Goal: Feedback & Contribution: Submit feedback/report problem

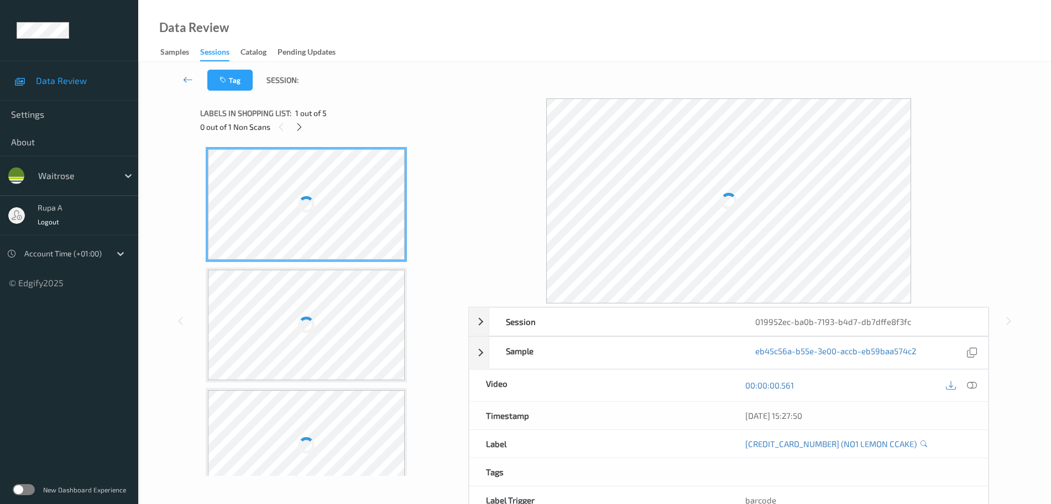
click at [301, 133] on div at bounding box center [299, 127] width 14 height 14
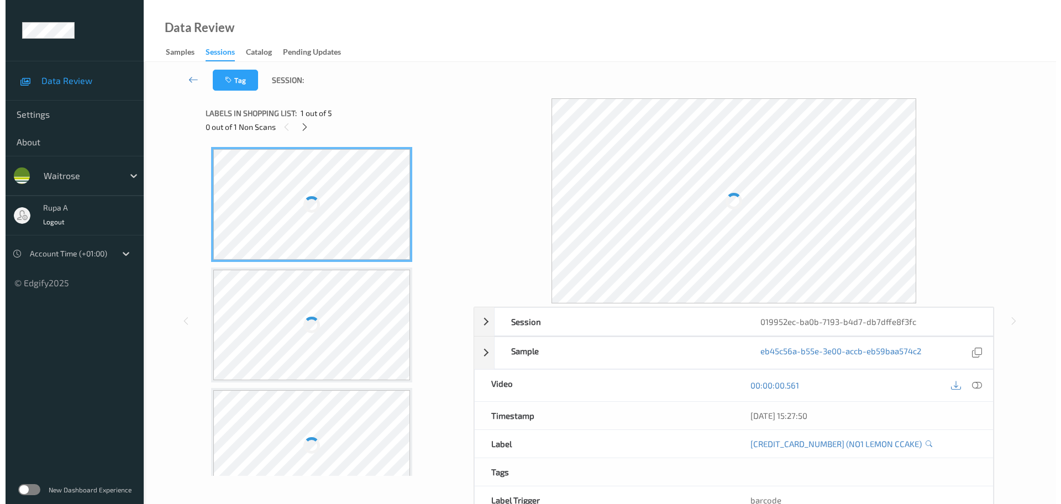
scroll to position [247, 0]
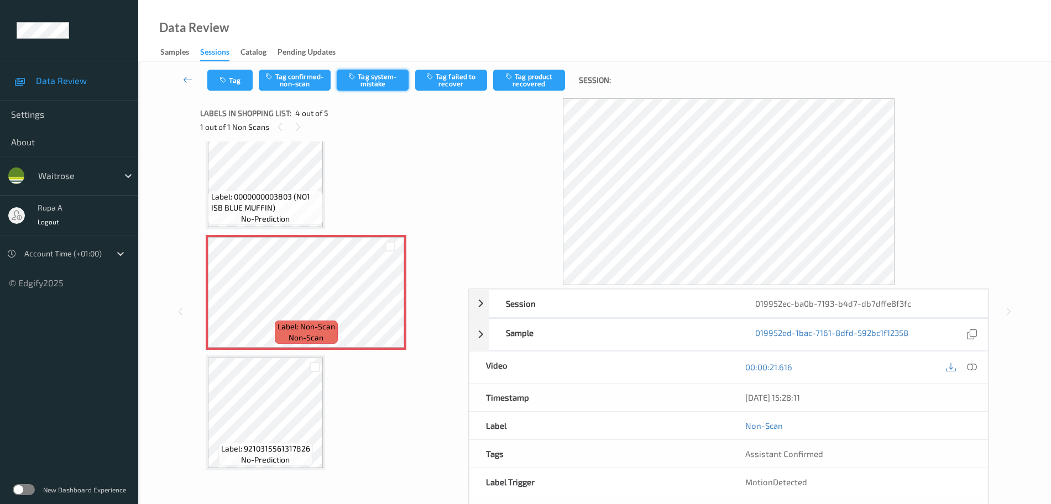
click at [376, 88] on button "Tag system-mistake" at bounding box center [373, 80] width 72 height 21
click at [231, 80] on button "Tag" at bounding box center [229, 80] width 45 height 21
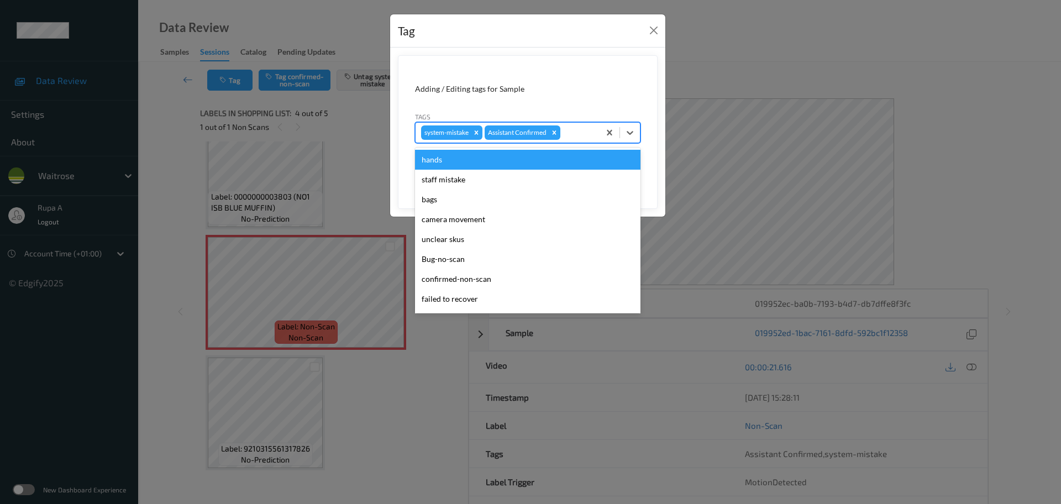
click at [583, 129] on div at bounding box center [579, 132] width 32 height 13
type input "un"
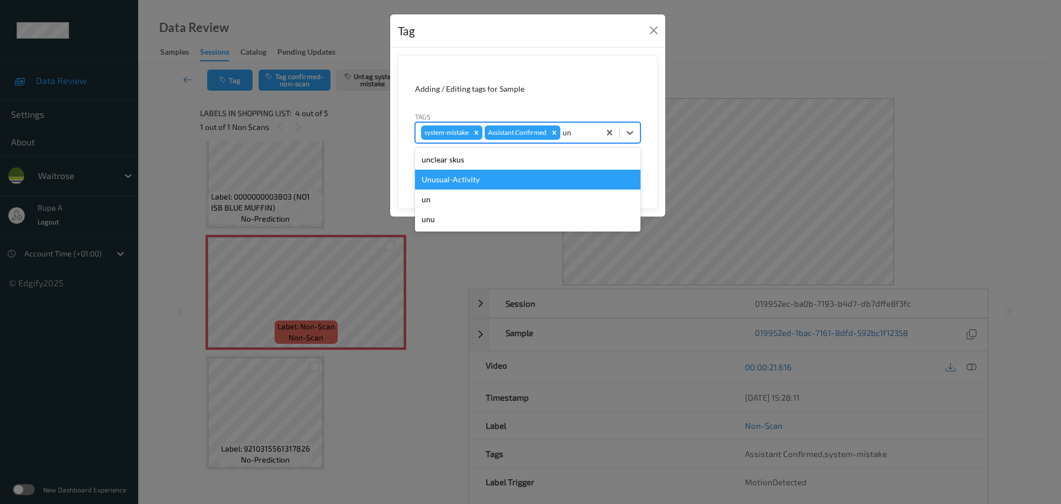
click at [504, 179] on div "Unusual-Activity" at bounding box center [528, 180] width 226 height 20
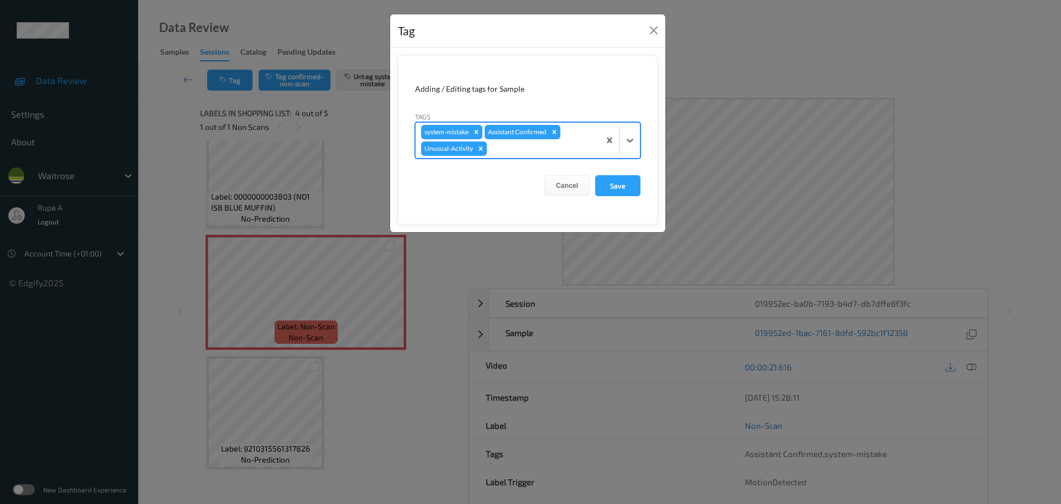
click at [515, 151] on div at bounding box center [541, 148] width 105 height 13
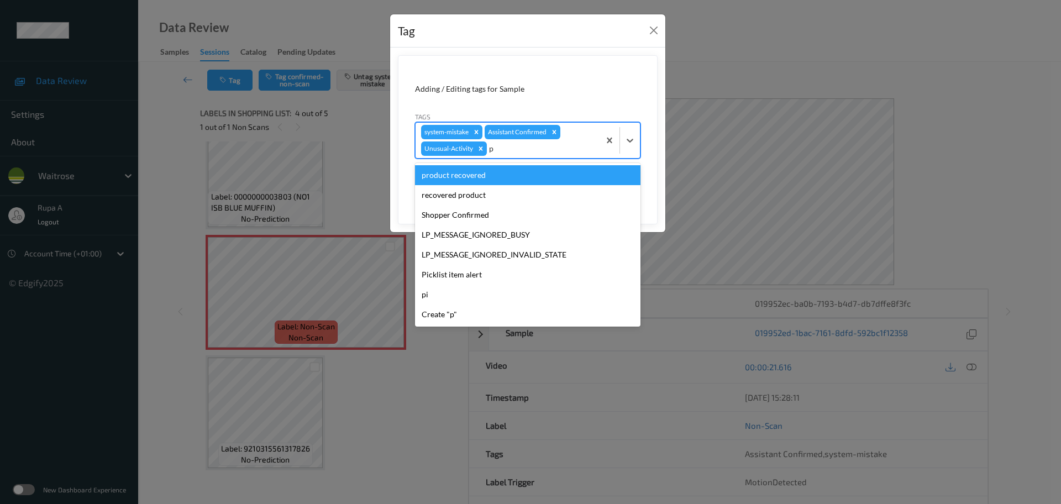
type input "pi"
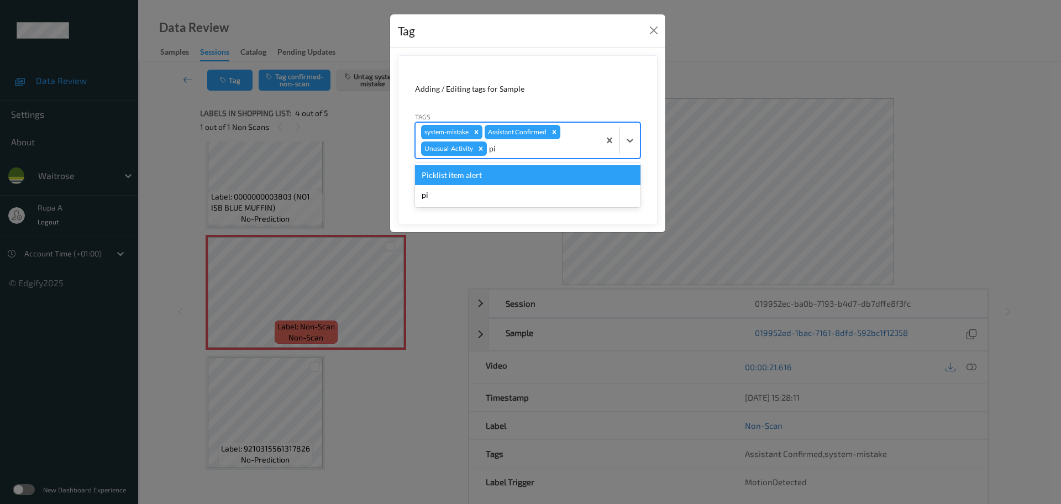
click at [509, 171] on div "Picklist item alert" at bounding box center [528, 175] width 226 height 20
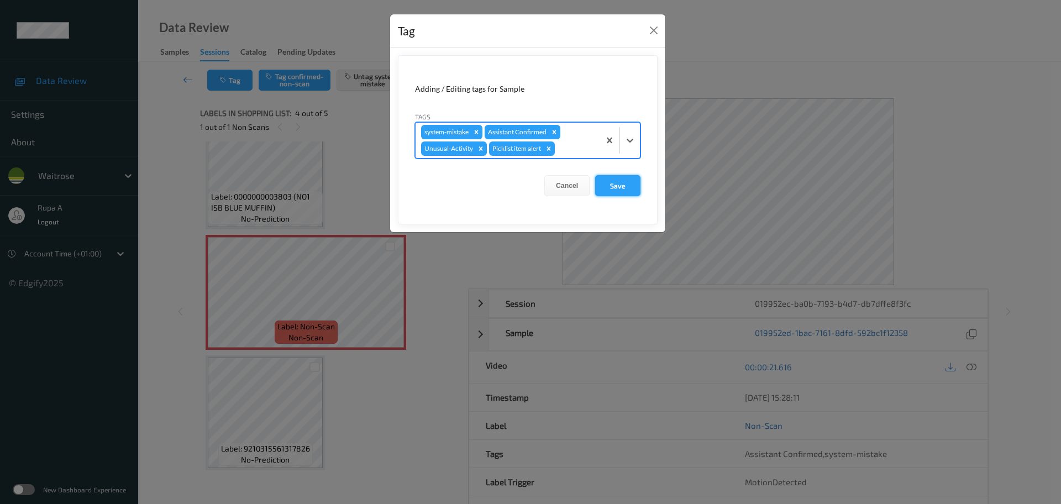
click at [613, 185] on button "Save" at bounding box center [617, 185] width 45 height 21
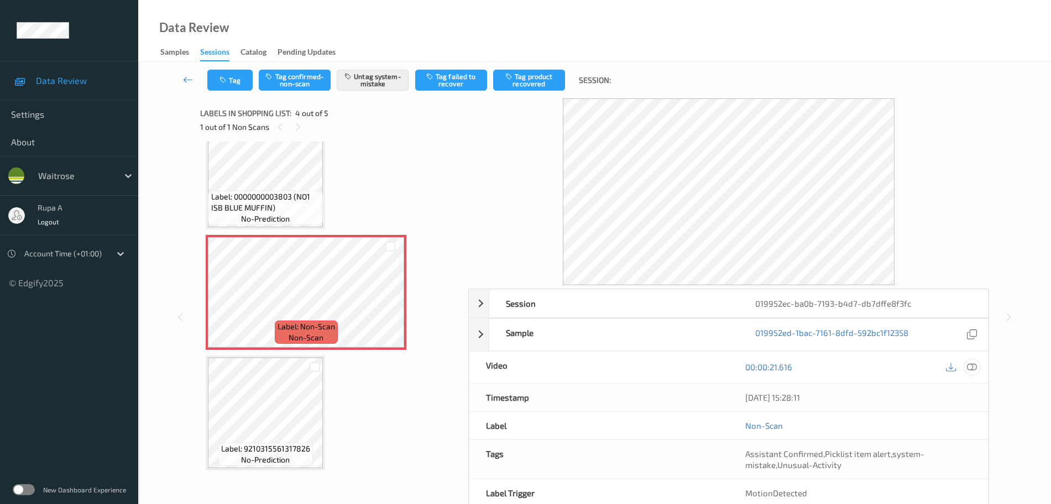
click at [976, 369] on icon at bounding box center [972, 367] width 10 height 10
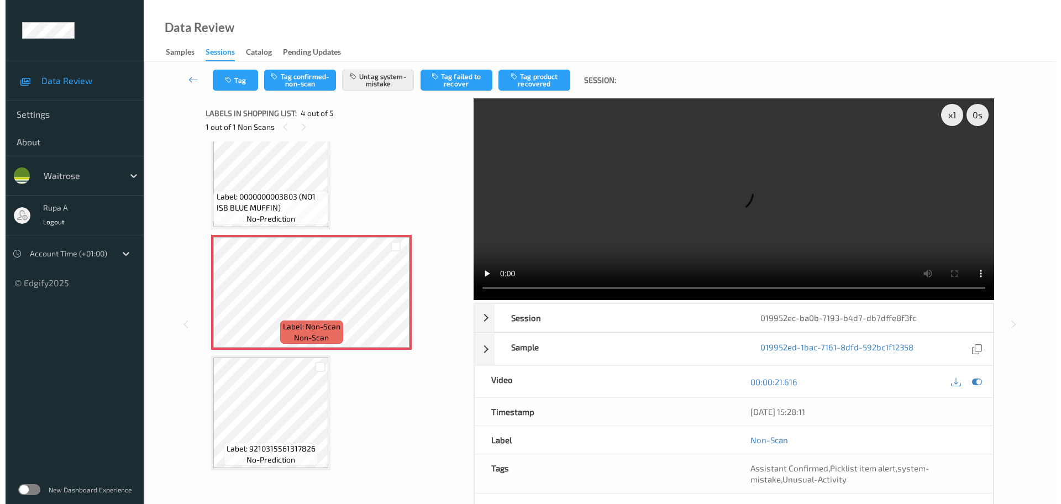
scroll to position [60, 0]
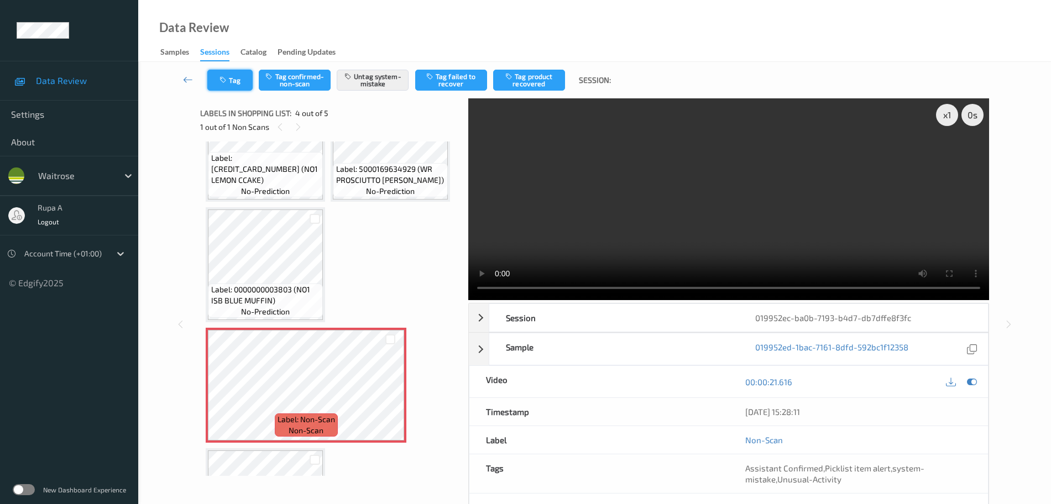
click at [231, 77] on button "Tag" at bounding box center [229, 80] width 45 height 21
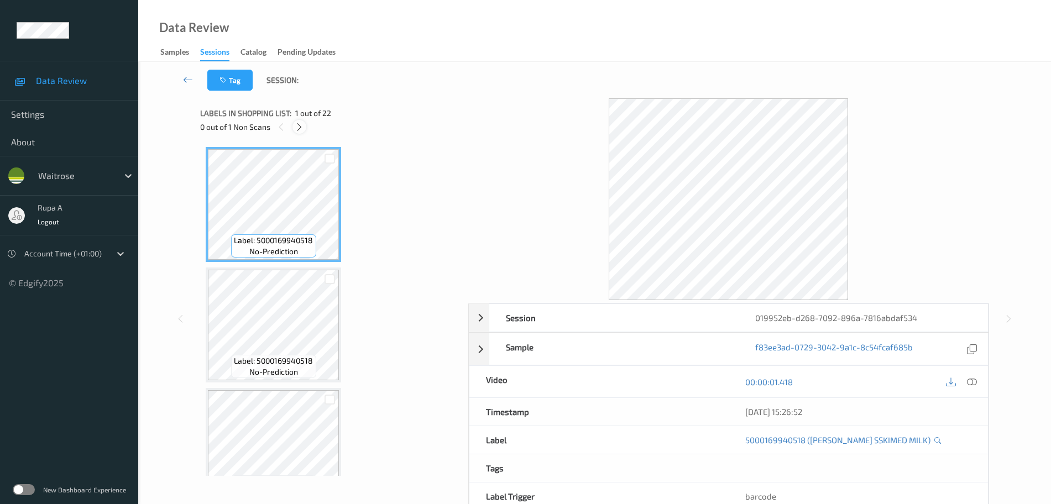
click at [294, 129] on div at bounding box center [299, 127] width 14 height 14
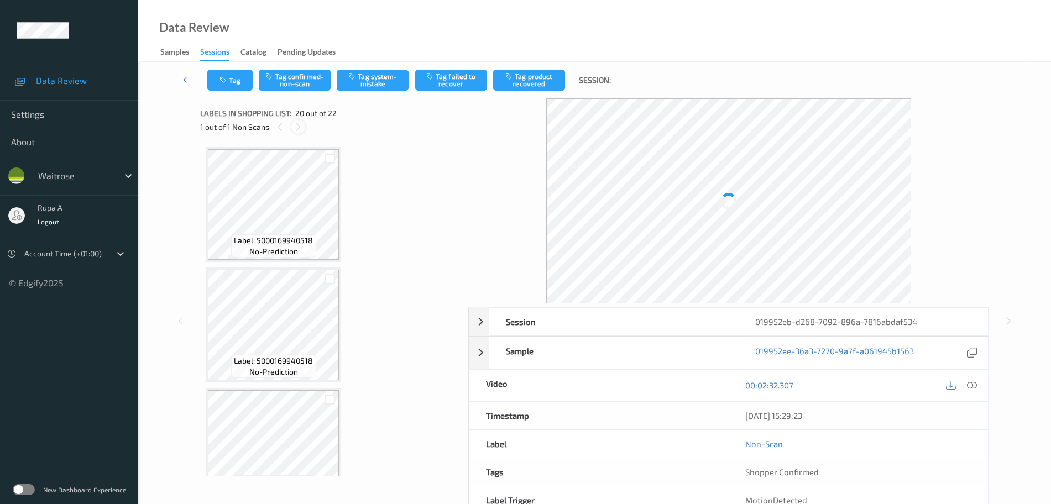
scroll to position [2175, 0]
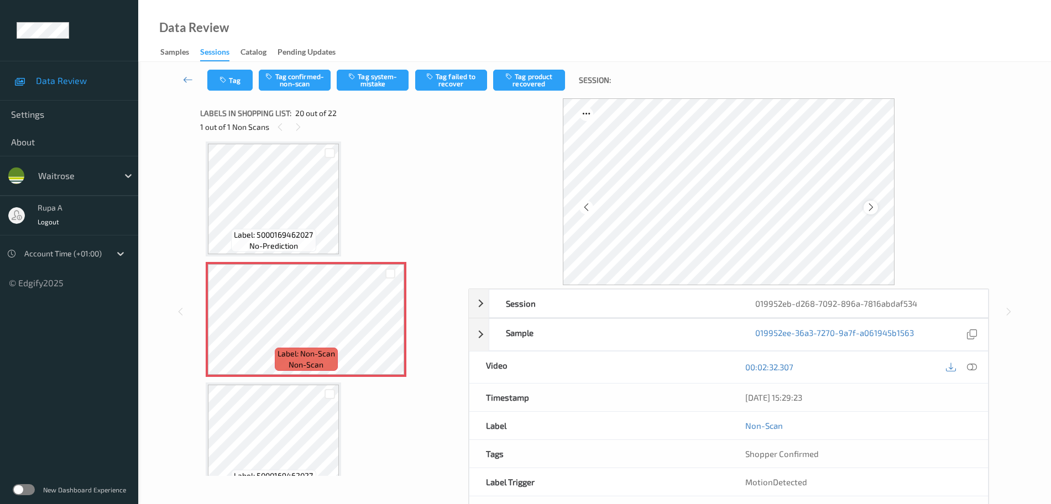
click at [866, 206] on icon at bounding box center [870, 207] width 9 height 10
click at [872, 206] on icon at bounding box center [870, 207] width 9 height 10
click at [387, 87] on button "Tag system-mistake" at bounding box center [373, 80] width 72 height 21
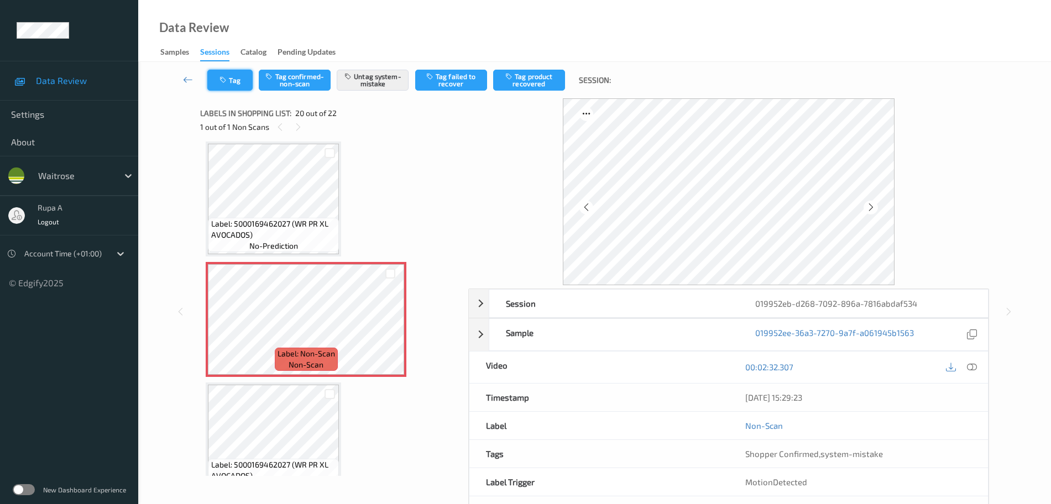
click at [235, 80] on button "Tag" at bounding box center [229, 80] width 45 height 21
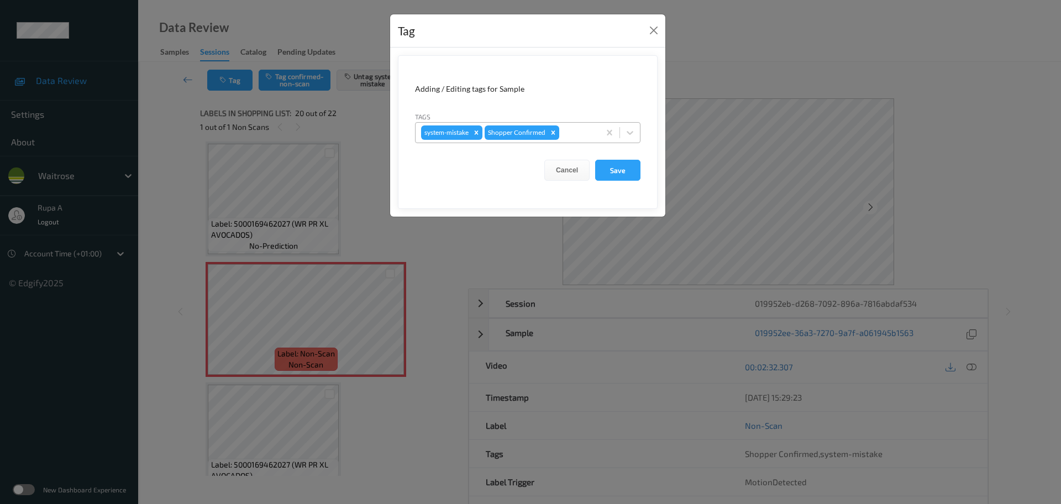
click at [567, 122] on div "system-mistake Shopper Confirmed" at bounding box center [528, 132] width 226 height 21
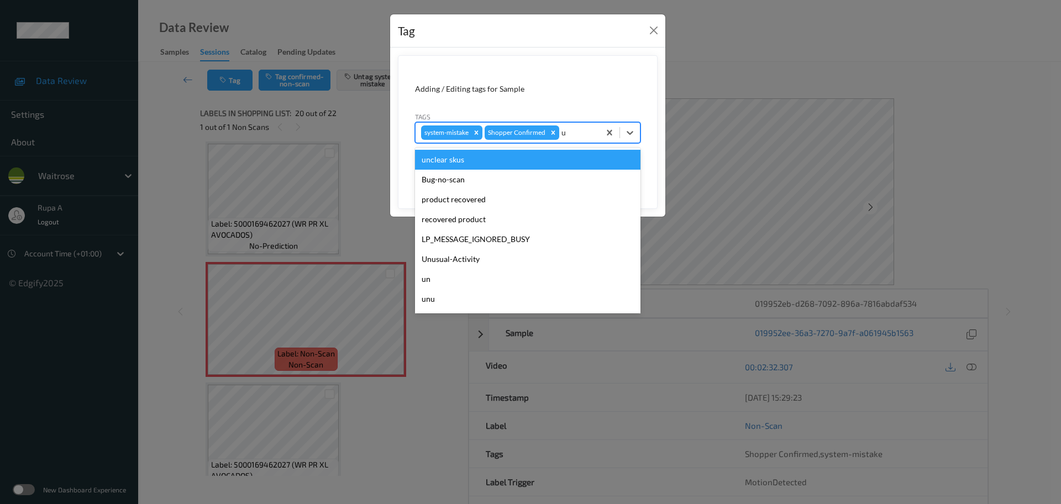
type input "un"
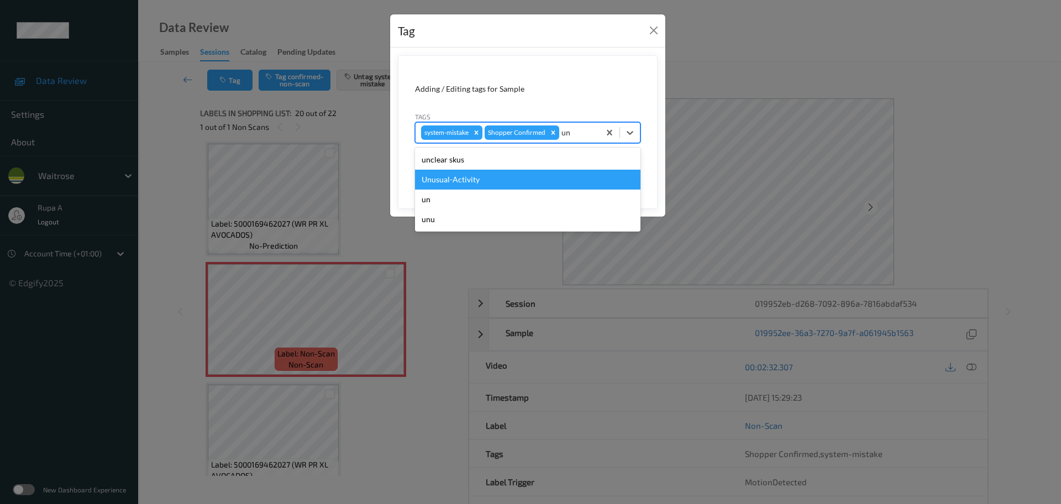
click at [504, 177] on div "Unusual-Activity" at bounding box center [528, 180] width 226 height 20
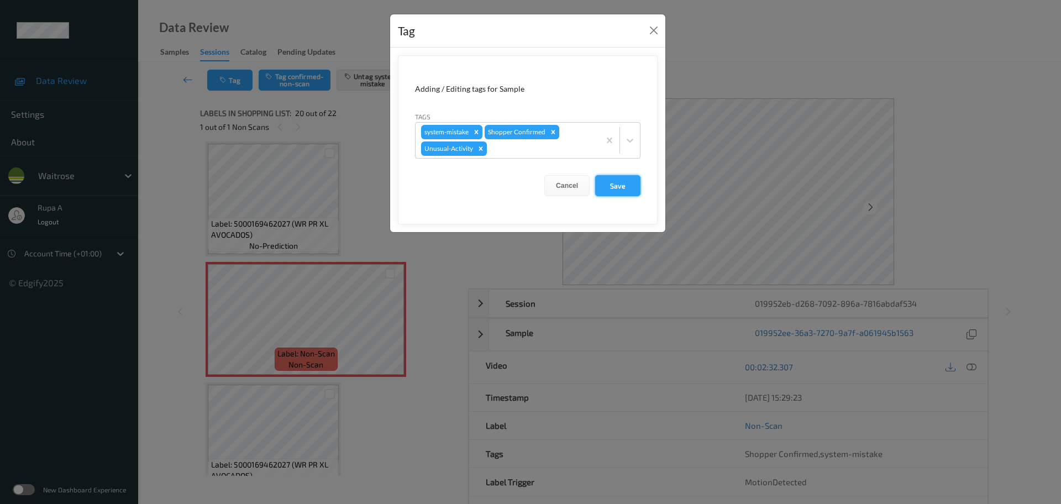
click at [624, 184] on button "Save" at bounding box center [617, 185] width 45 height 21
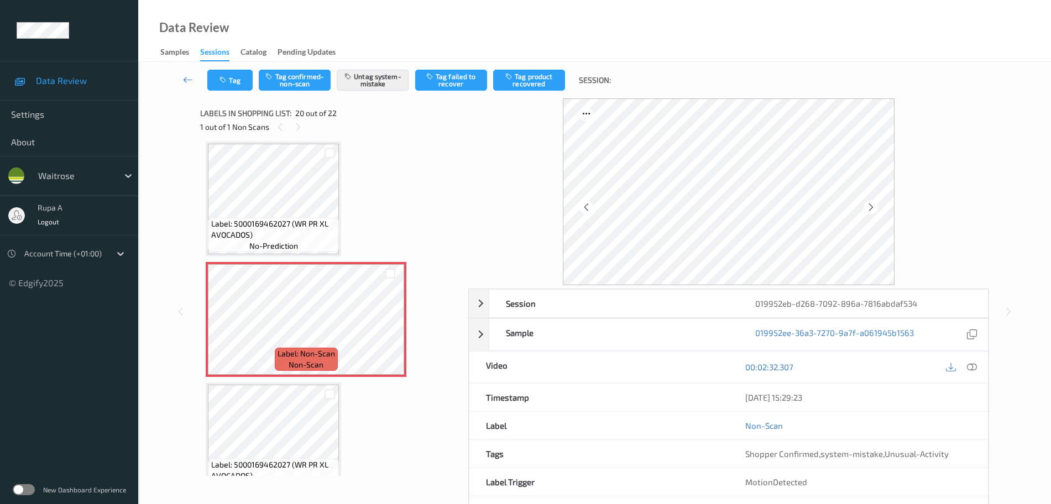
drag, startPoint x: 975, startPoint y: 362, endPoint x: 957, endPoint y: 355, distance: 19.4
click at [975, 362] on icon at bounding box center [972, 367] width 10 height 10
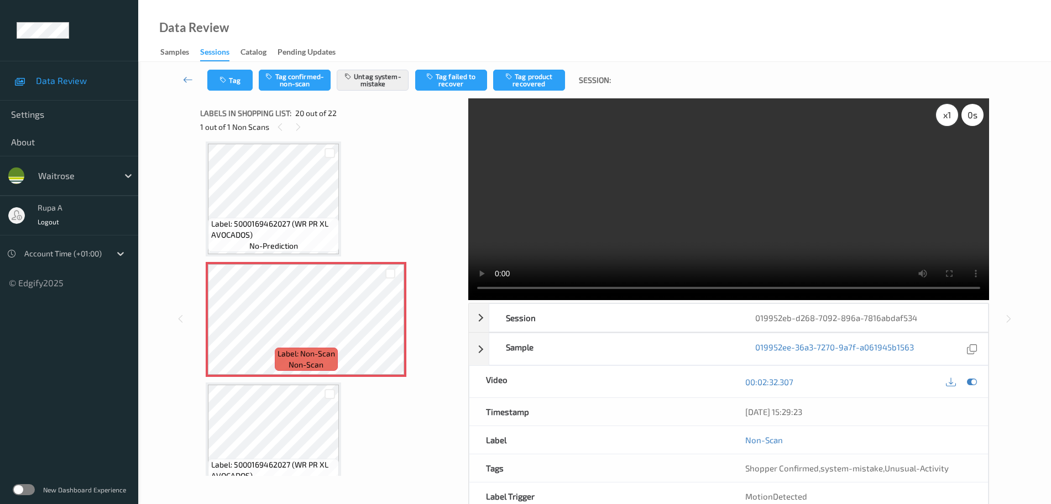
click at [953, 124] on div "x 1" at bounding box center [947, 115] width 22 height 22
click at [944, 117] on div "x 2" at bounding box center [947, 115] width 22 height 22
click at [976, 384] on icon at bounding box center [972, 382] width 10 height 10
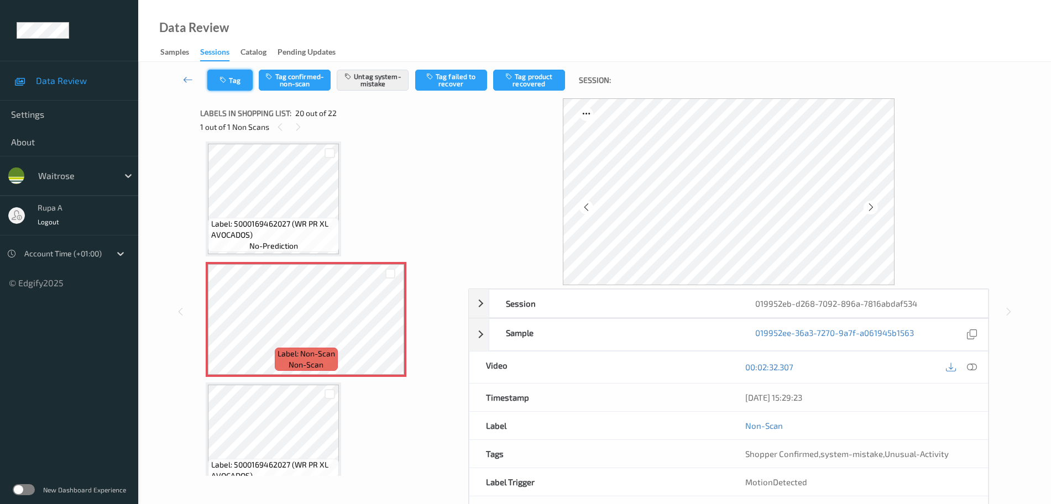
click at [221, 82] on button "Tag" at bounding box center [229, 80] width 45 height 21
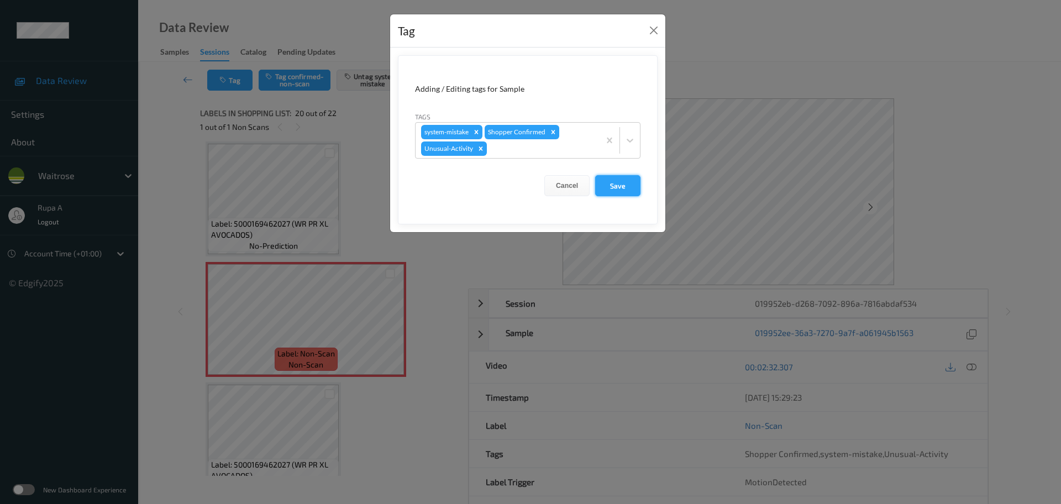
click at [627, 187] on button "Save" at bounding box center [617, 185] width 45 height 21
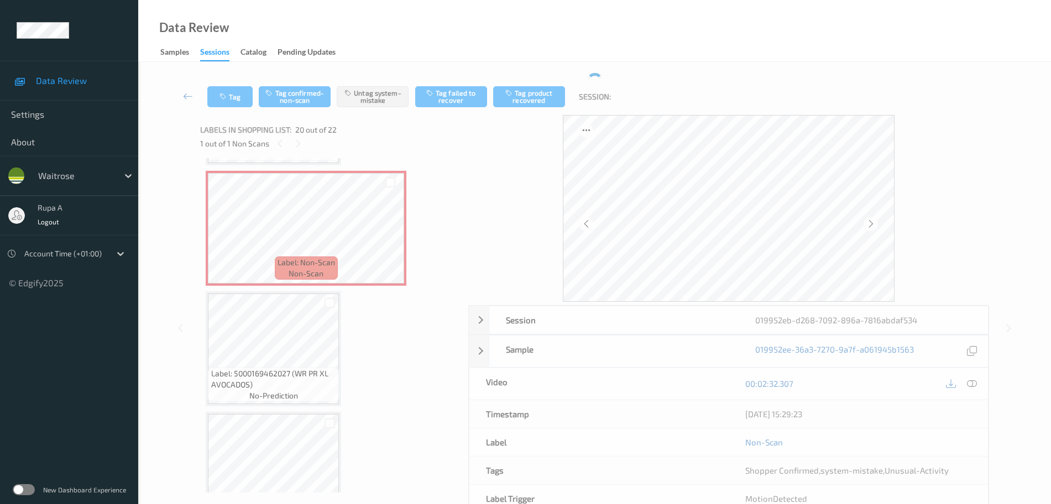
scroll to position [2313, 0]
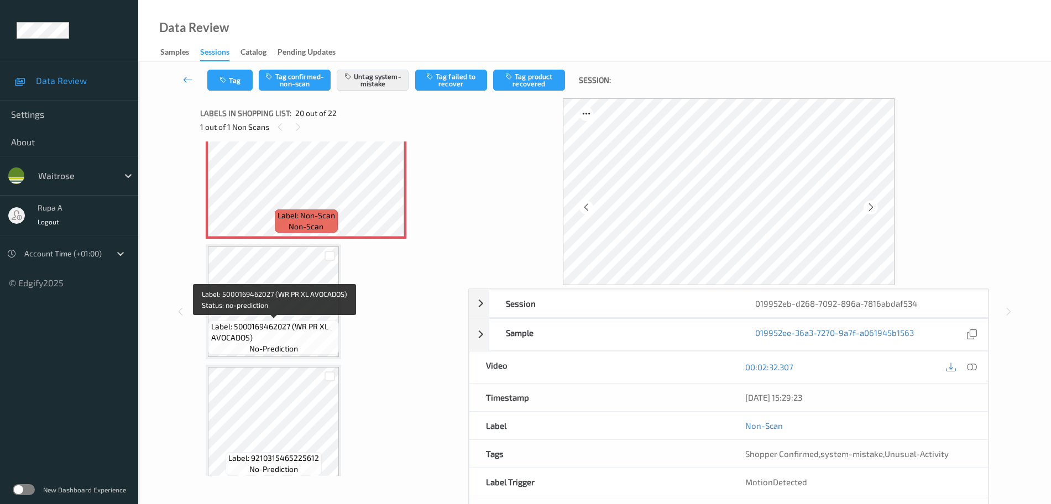
click at [281, 321] on div "Label: 5000169462027 (WR PR XL AVOCADOS) no-prediction" at bounding box center [273, 338] width 131 height 34
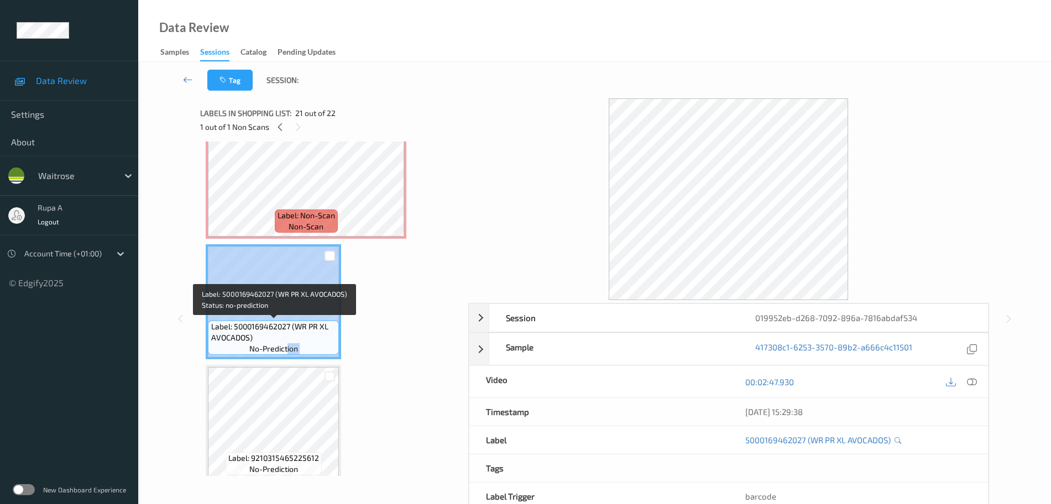
click at [287, 355] on div "Label: 5000169462027 (WR PR XL AVOCADOS) no-prediction" at bounding box center [273, 301] width 135 height 115
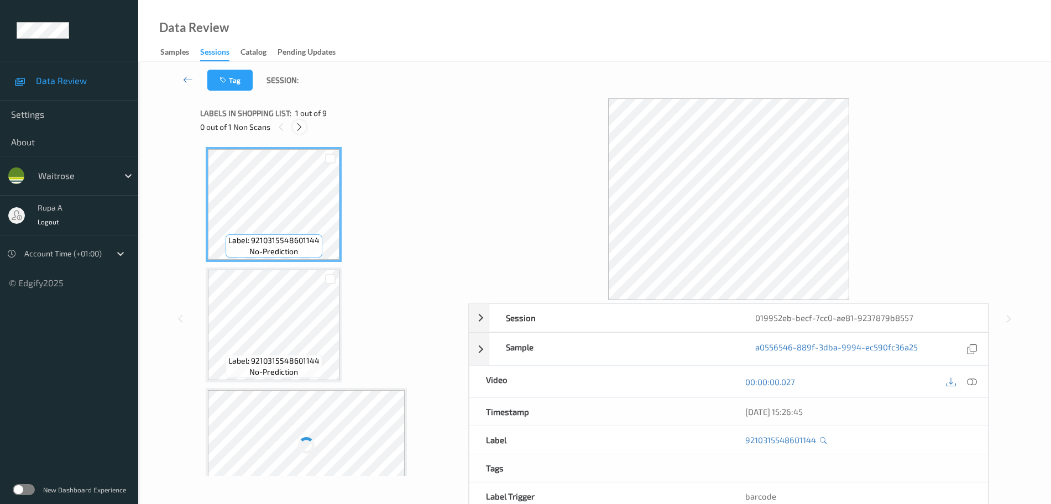
click at [305, 128] on div at bounding box center [299, 127] width 14 height 14
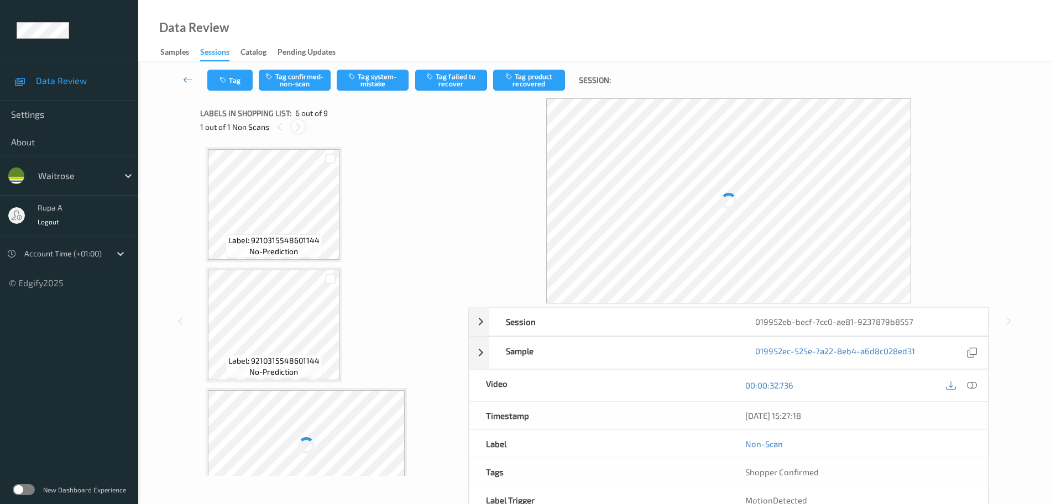
scroll to position [488, 0]
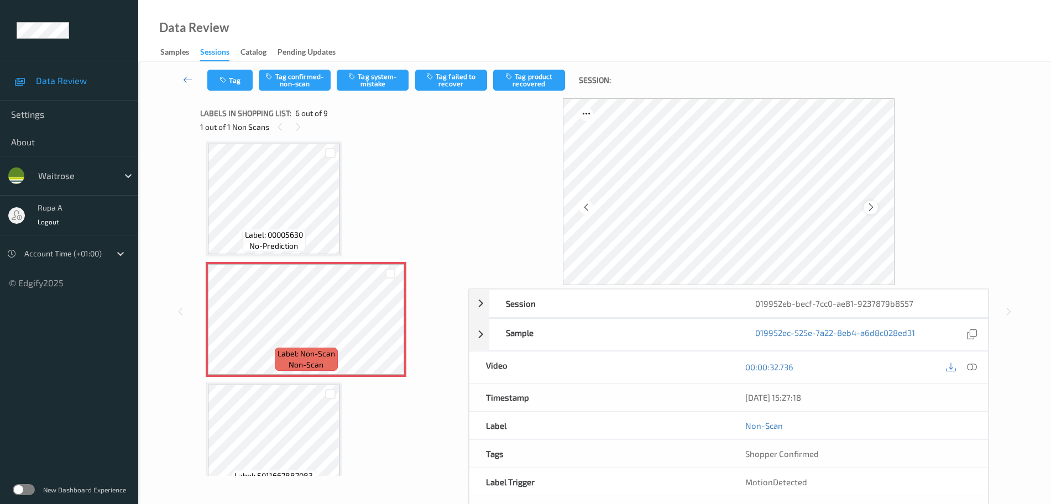
click at [867, 206] on icon at bounding box center [870, 207] width 9 height 10
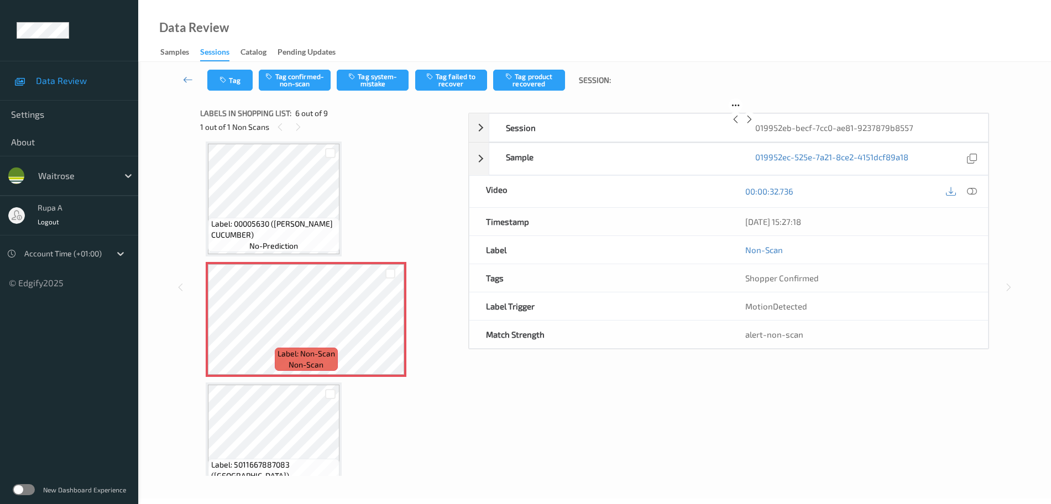
click at [754, 124] on icon at bounding box center [749, 119] width 9 height 10
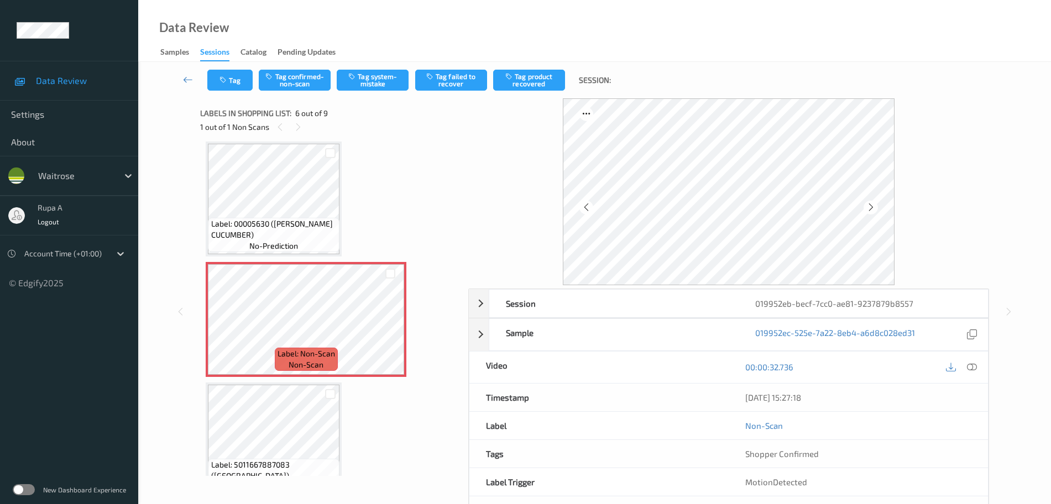
click at [873, 207] on icon at bounding box center [870, 207] width 9 height 10
click at [874, 206] on icon at bounding box center [870, 207] width 9 height 10
click at [874, 205] on icon at bounding box center [870, 207] width 9 height 10
click at [978, 370] on div at bounding box center [972, 367] width 15 height 15
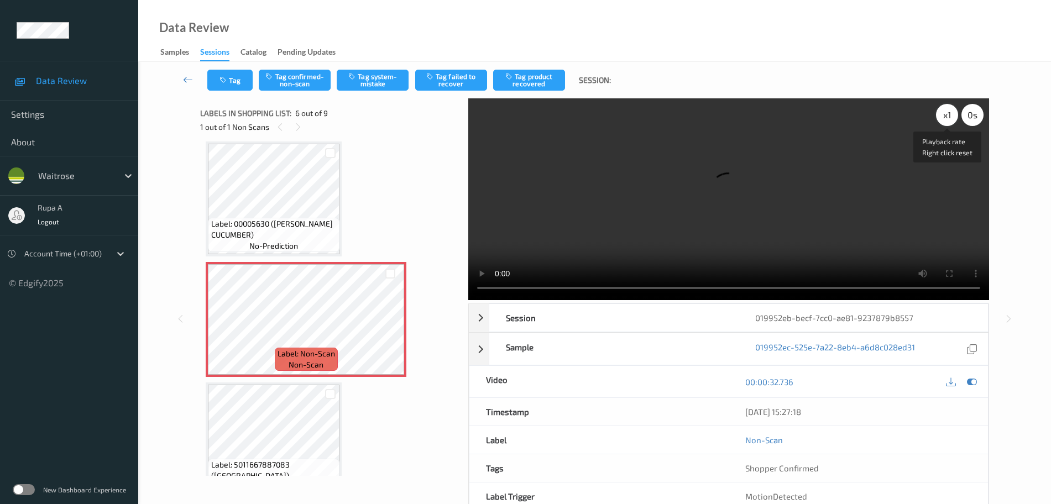
click at [949, 114] on div "x 1" at bounding box center [947, 115] width 22 height 22
click at [946, 120] on div "x 2" at bounding box center [947, 115] width 22 height 22
drag, startPoint x: 976, startPoint y: 383, endPoint x: 886, endPoint y: 383, distance: 90.1
click at [976, 383] on icon at bounding box center [972, 382] width 10 height 10
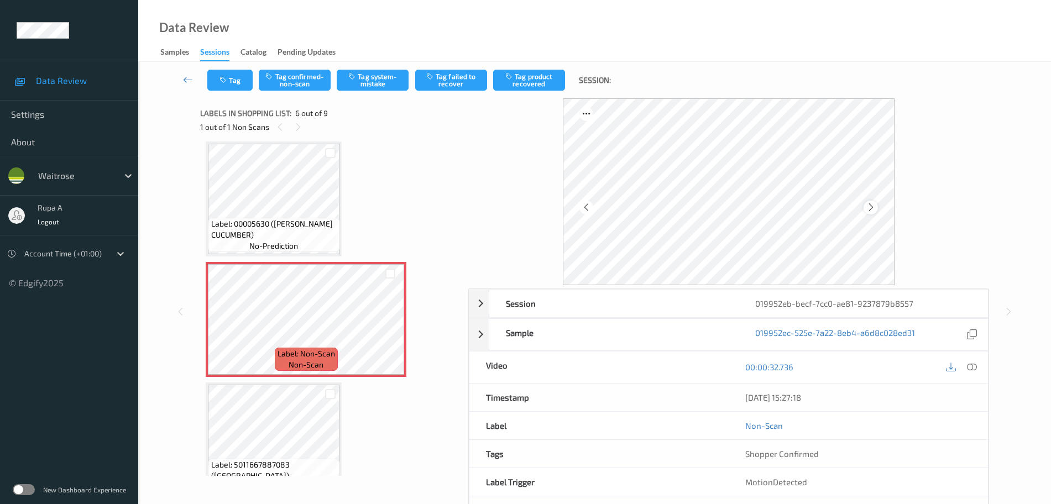
click at [867, 208] on icon at bounding box center [870, 207] width 9 height 10
click at [973, 367] on icon at bounding box center [972, 367] width 10 height 10
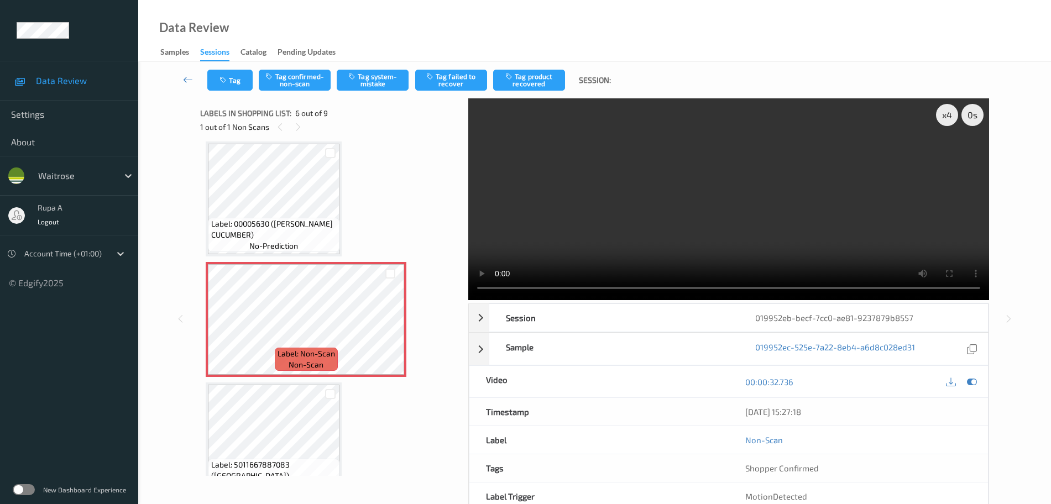
click at [902, 208] on video at bounding box center [728, 199] width 521 height 202
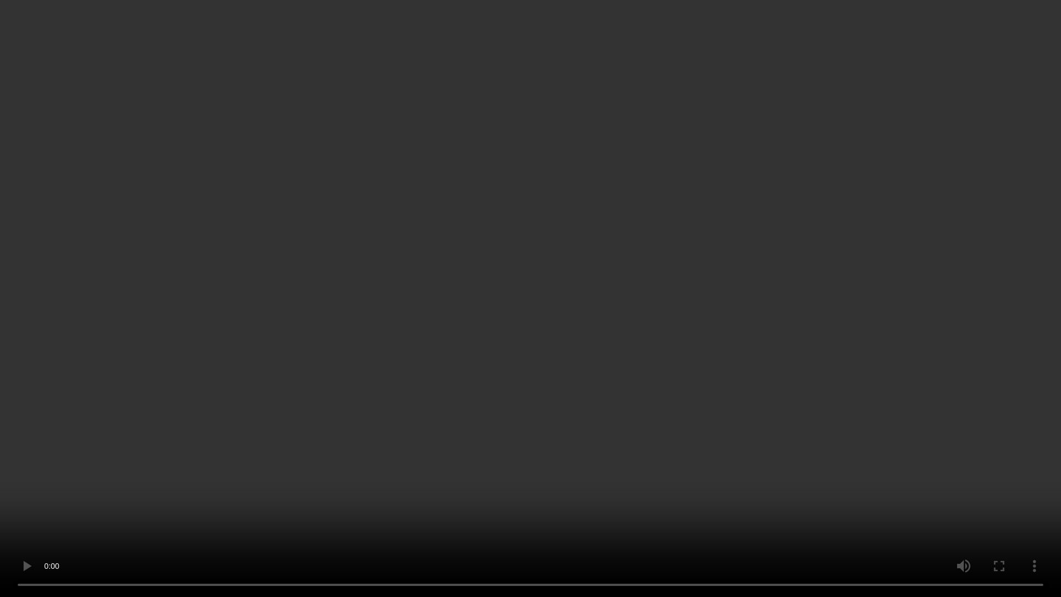
click at [497, 455] on video at bounding box center [530, 298] width 1061 height 597
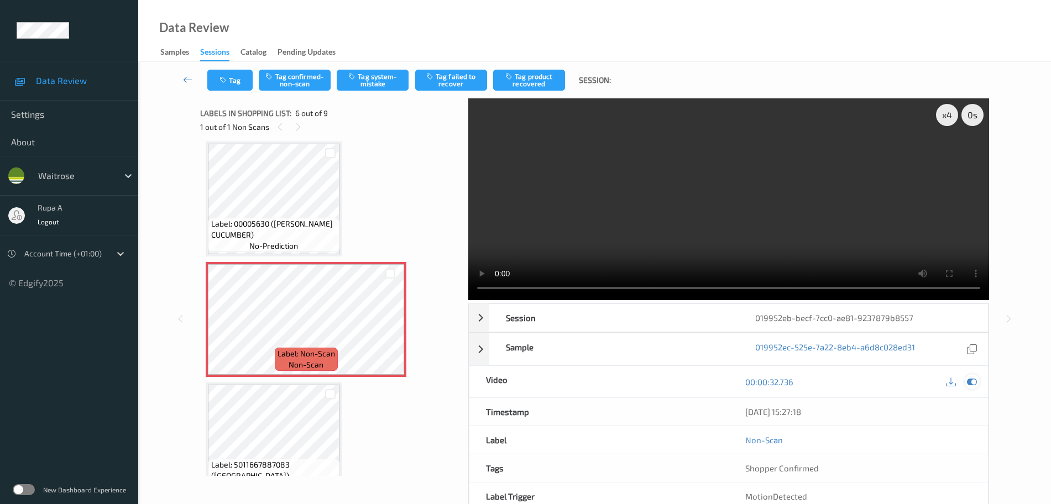
click at [978, 378] on div at bounding box center [972, 381] width 15 height 15
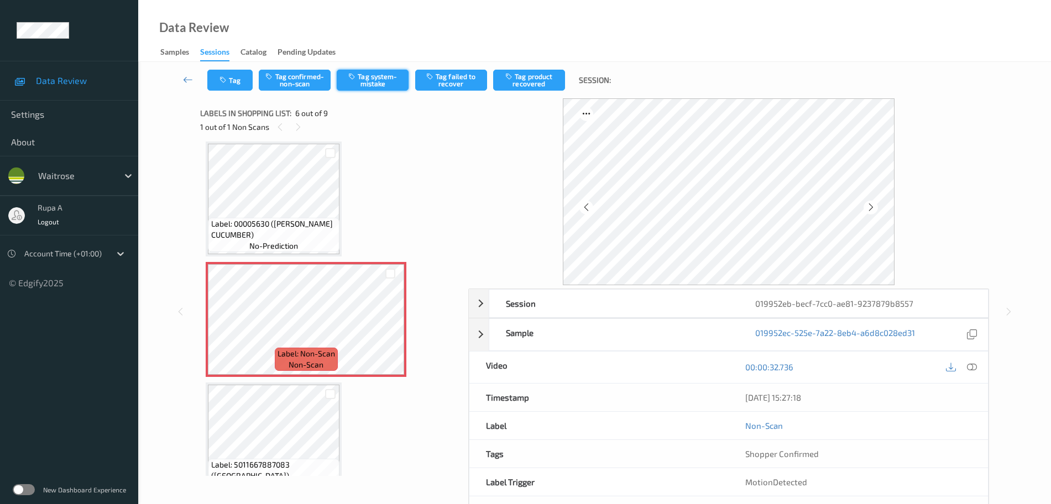
click at [395, 82] on button "Tag system-mistake" at bounding box center [373, 80] width 72 height 21
click at [232, 78] on button "Tag" at bounding box center [229, 80] width 45 height 21
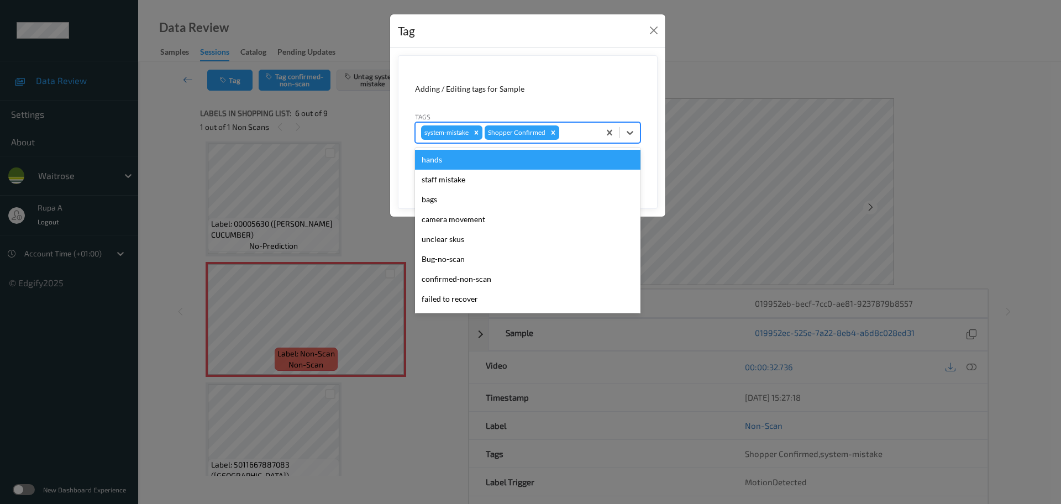
click at [588, 132] on div at bounding box center [578, 132] width 33 height 13
type input "un"
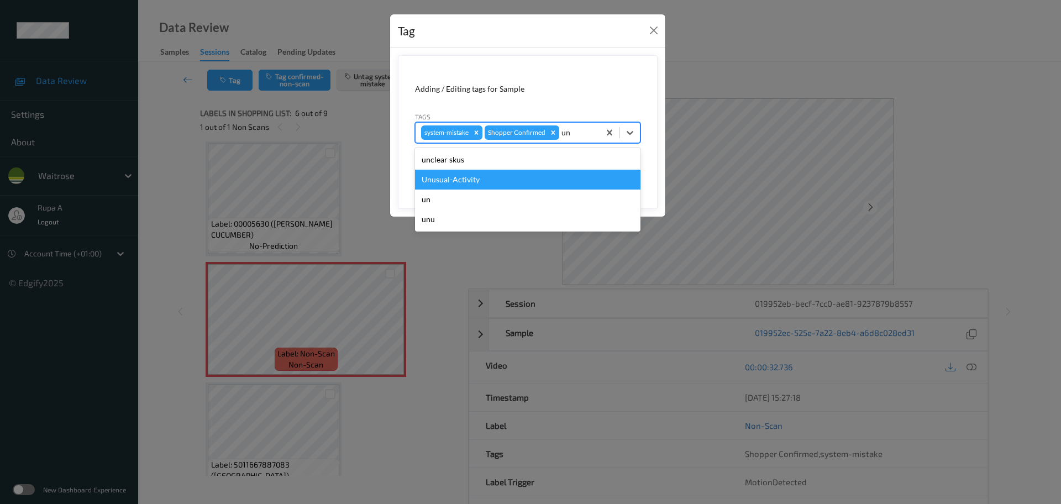
click at [482, 182] on div "Unusual-Activity" at bounding box center [528, 180] width 226 height 20
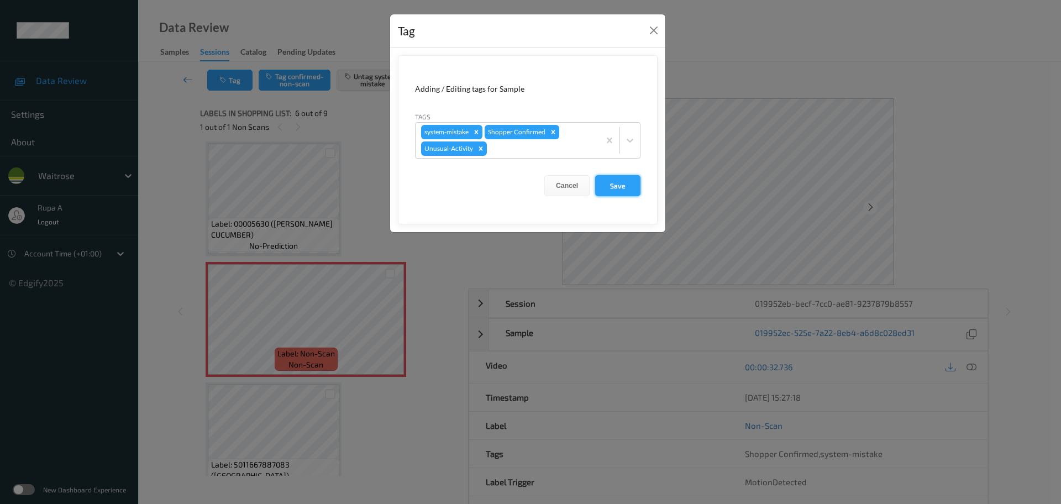
click at [617, 180] on button "Save" at bounding box center [617, 185] width 45 height 21
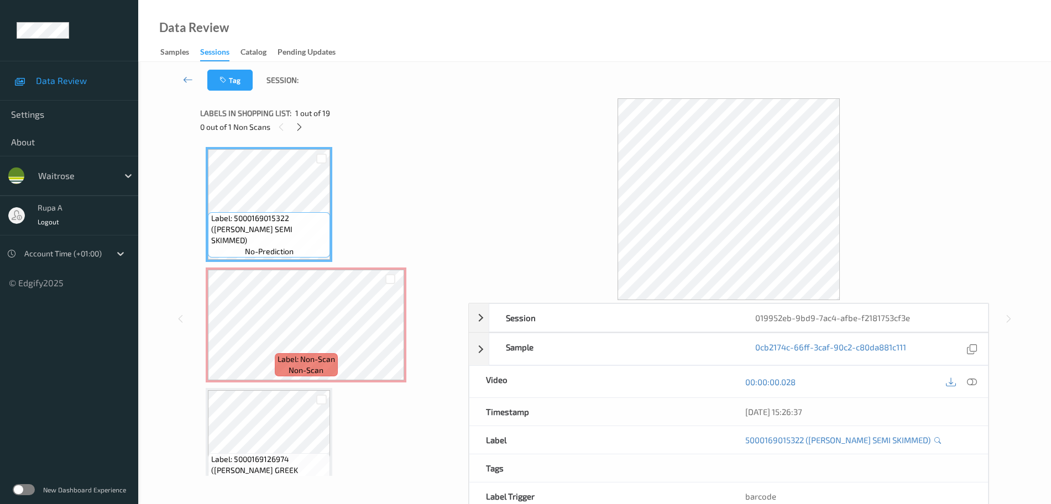
click at [302, 135] on div "Labels in shopping list: 1 out of 19 0 out of 1 Non Scans" at bounding box center [330, 119] width 260 height 43
click at [301, 128] on icon at bounding box center [299, 127] width 9 height 10
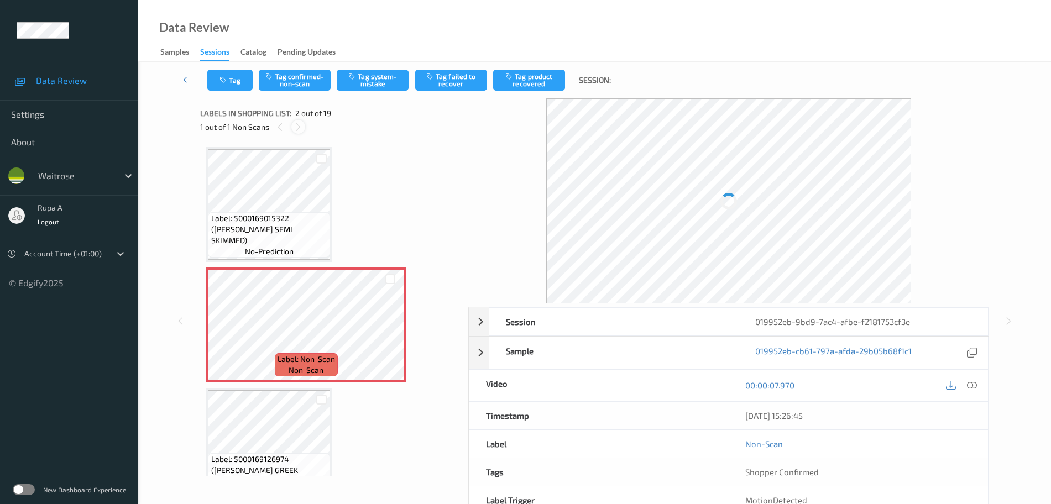
scroll to position [6, 0]
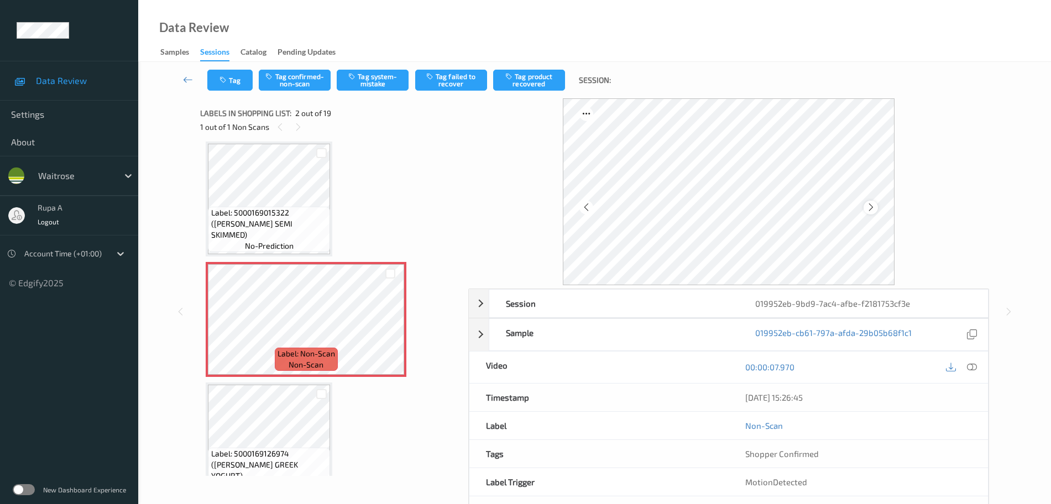
click at [872, 209] on icon at bounding box center [870, 207] width 9 height 10
click at [871, 208] on icon at bounding box center [870, 207] width 9 height 10
click at [383, 76] on button "Tag system-mistake" at bounding box center [373, 80] width 72 height 21
click at [245, 81] on button "Tag" at bounding box center [229, 80] width 45 height 21
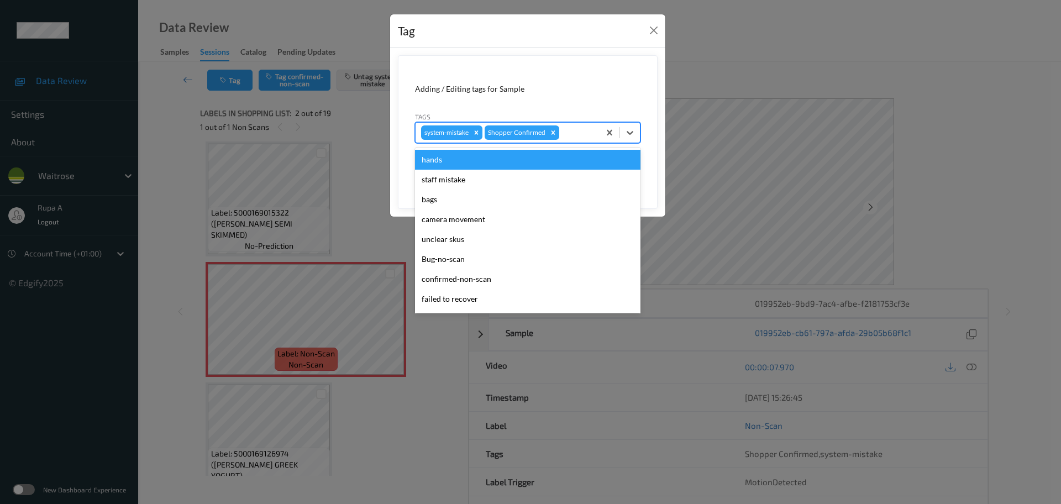
click at [565, 134] on div at bounding box center [578, 132] width 33 height 13
type input "un"
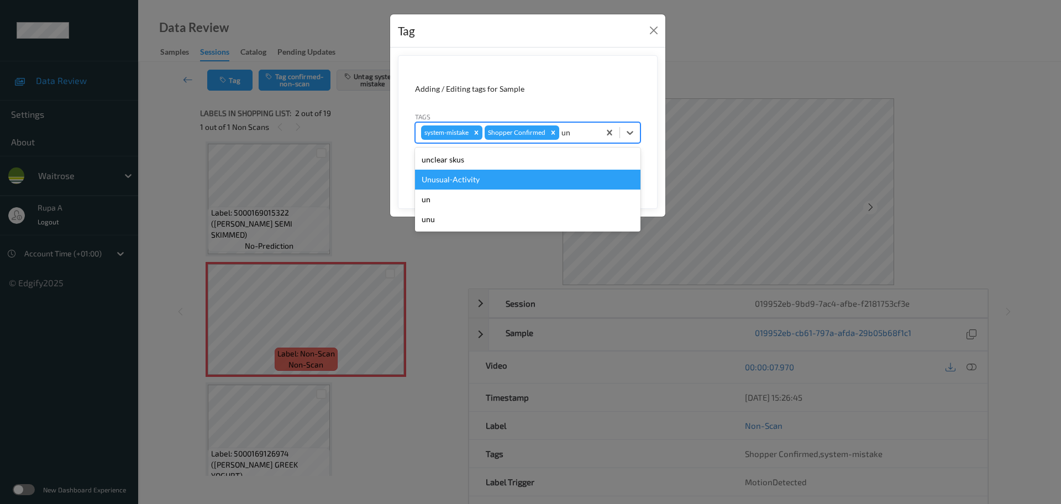
click at [499, 173] on div "Unusual-Activity" at bounding box center [528, 180] width 226 height 20
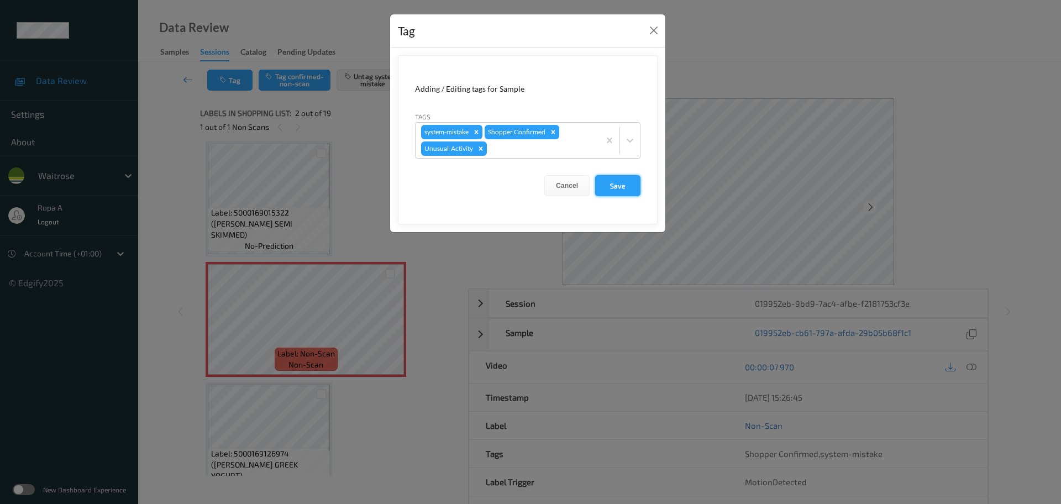
click at [628, 191] on button "Save" at bounding box center [617, 185] width 45 height 21
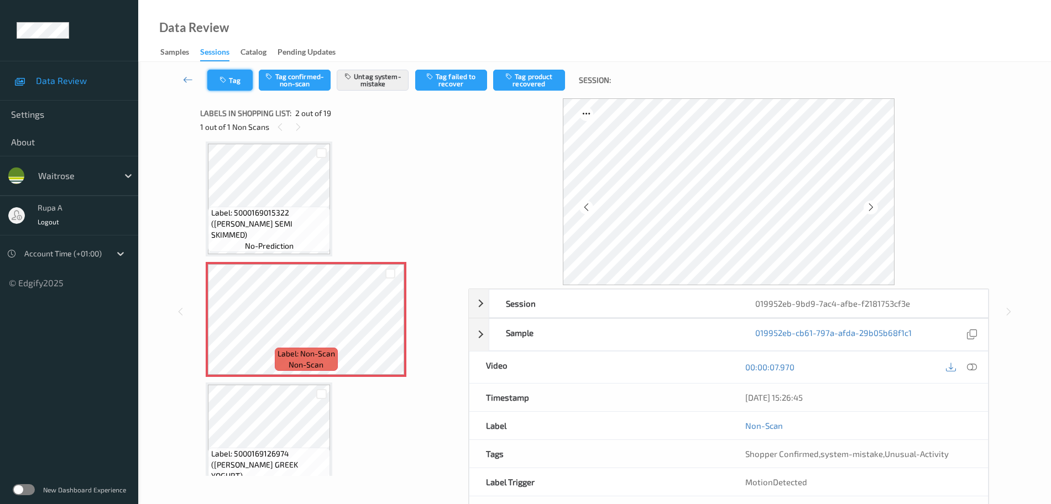
click at [237, 81] on button "Tag" at bounding box center [229, 80] width 45 height 21
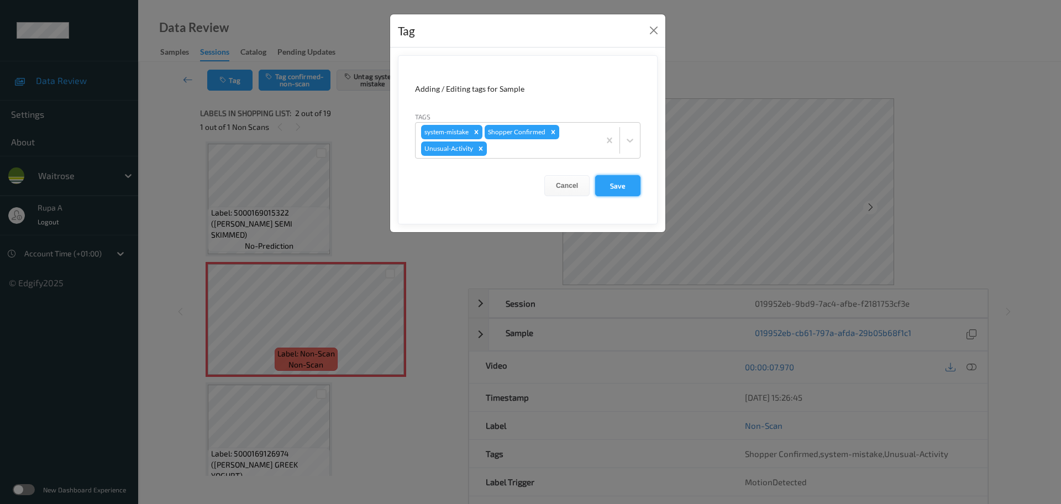
click at [622, 189] on button "Save" at bounding box center [617, 185] width 45 height 21
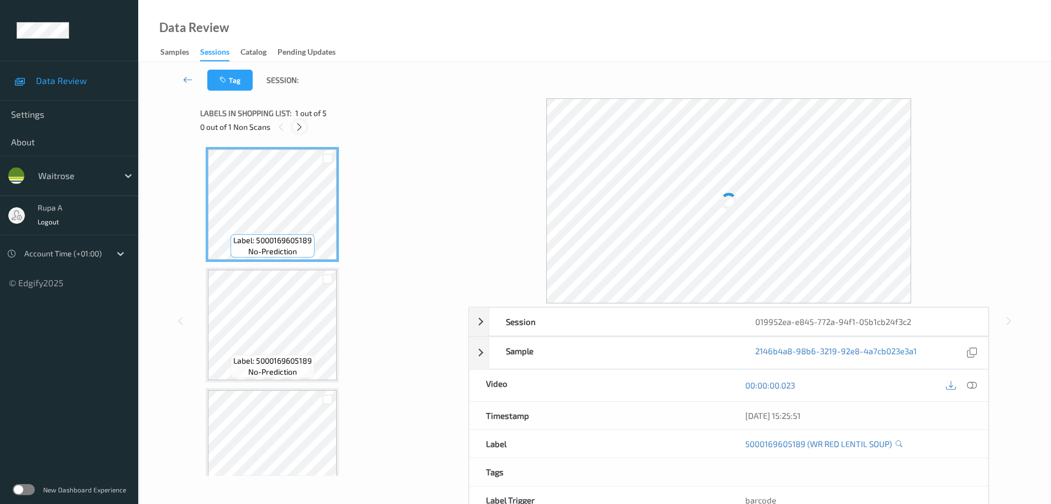
click at [301, 126] on icon at bounding box center [299, 127] width 9 height 10
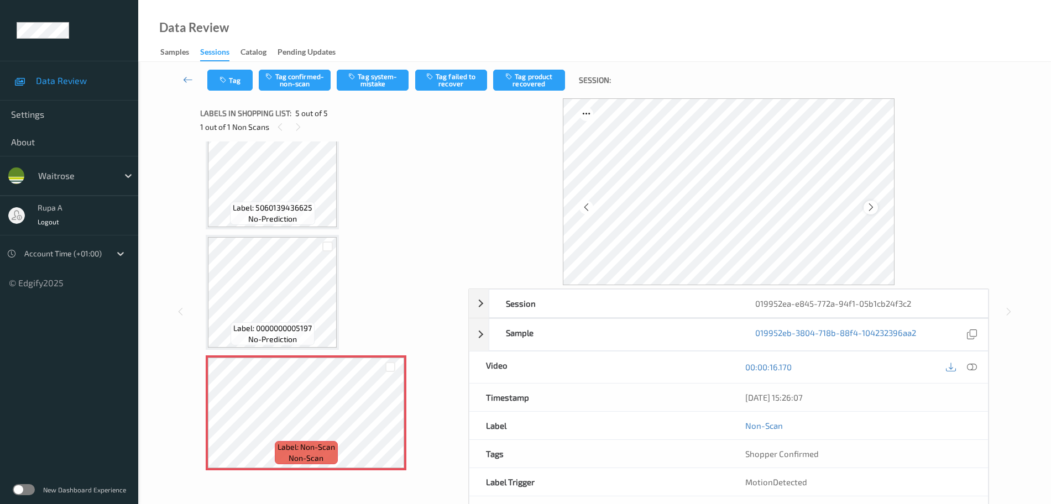
click at [874, 211] on icon at bounding box center [870, 207] width 9 height 10
click at [875, 210] on icon at bounding box center [870, 207] width 9 height 10
click at [870, 201] on div at bounding box center [870, 208] width 14 height 14
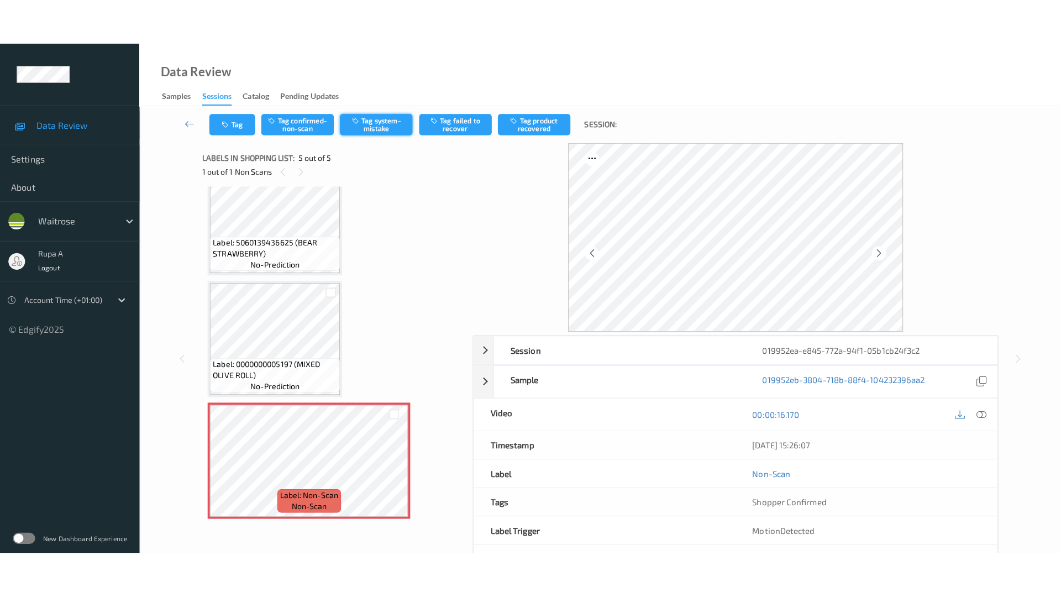
scroll to position [263, 0]
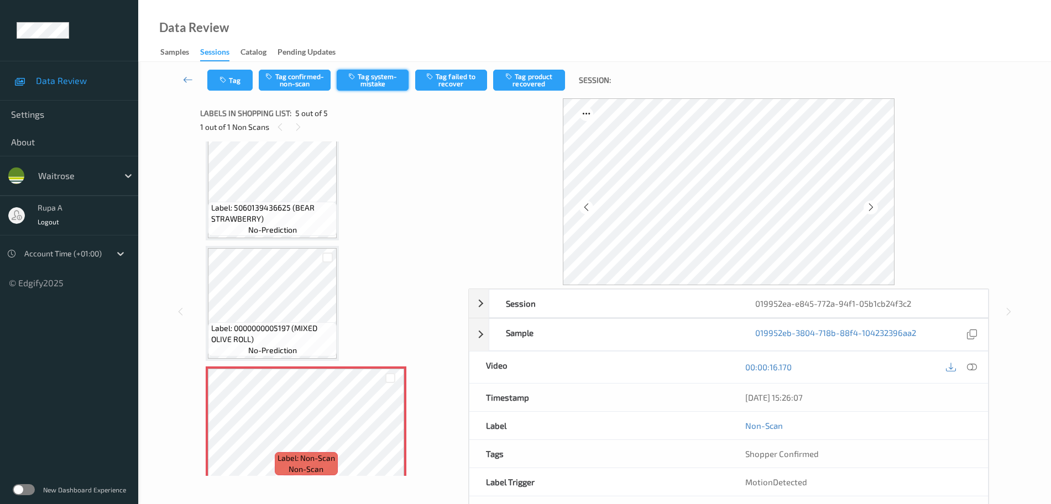
click at [381, 87] on button "Tag system-mistake" at bounding box center [373, 80] width 72 height 21
click at [223, 89] on button "Tag" at bounding box center [229, 80] width 45 height 21
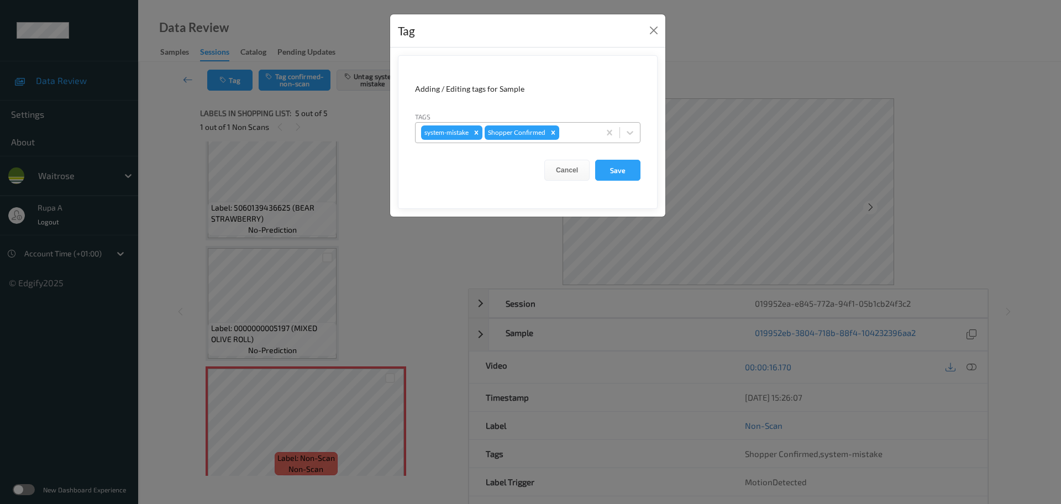
click at [577, 133] on div at bounding box center [578, 132] width 33 height 13
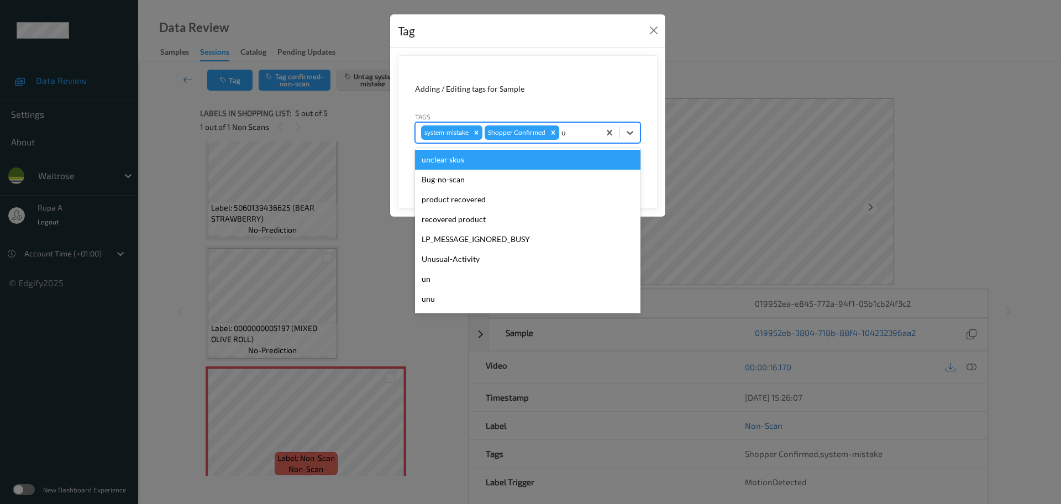
type input "un"
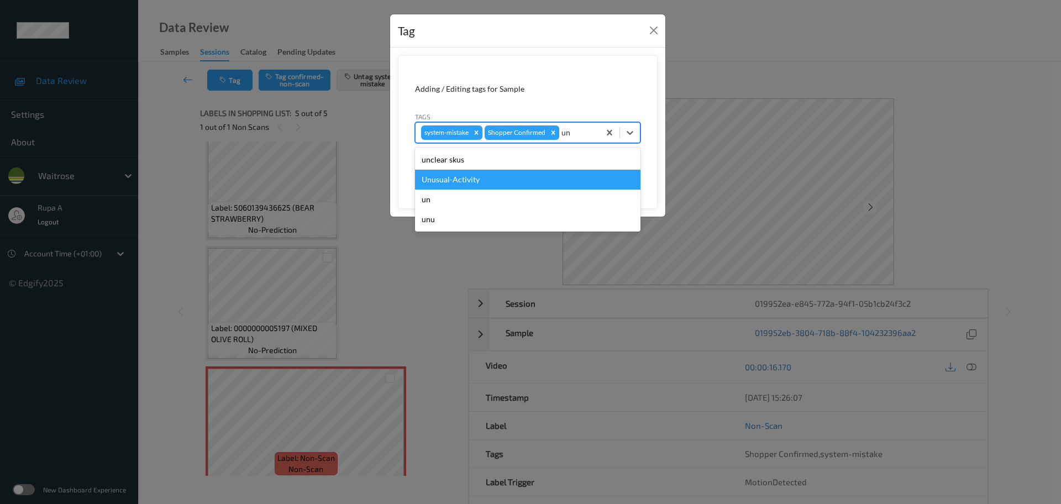
click at [516, 181] on div "Unusual-Activity" at bounding box center [528, 180] width 226 height 20
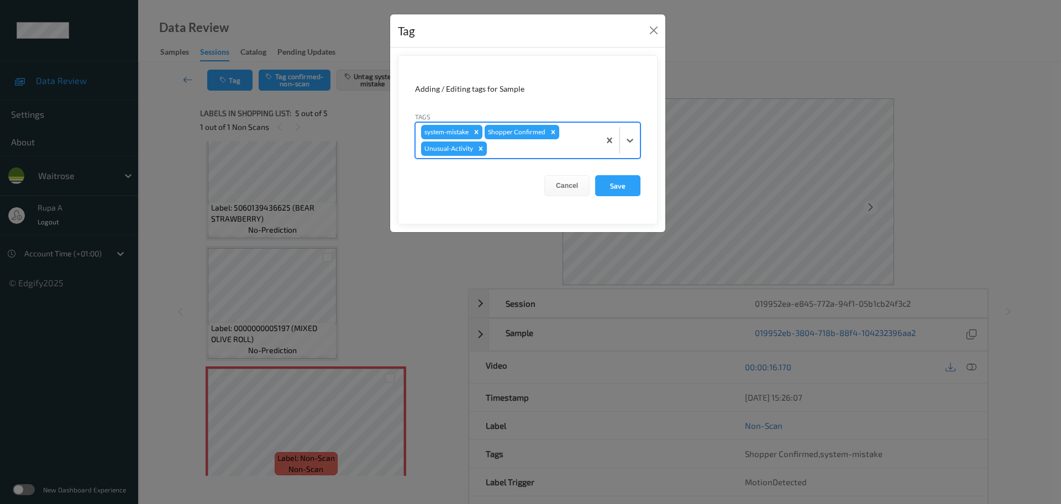
click at [557, 153] on div at bounding box center [541, 148] width 105 height 13
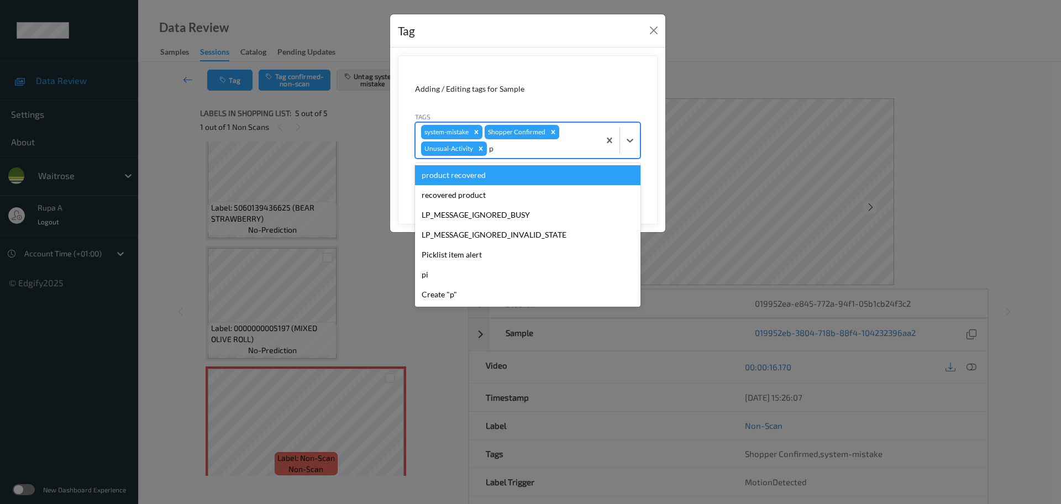
type input "pi"
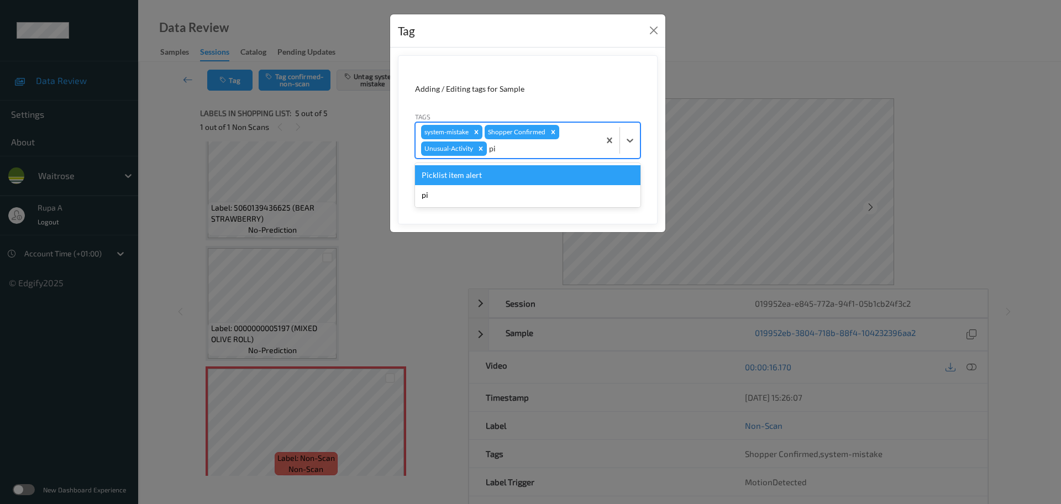
click at [535, 170] on div "Picklist item alert" at bounding box center [528, 175] width 226 height 20
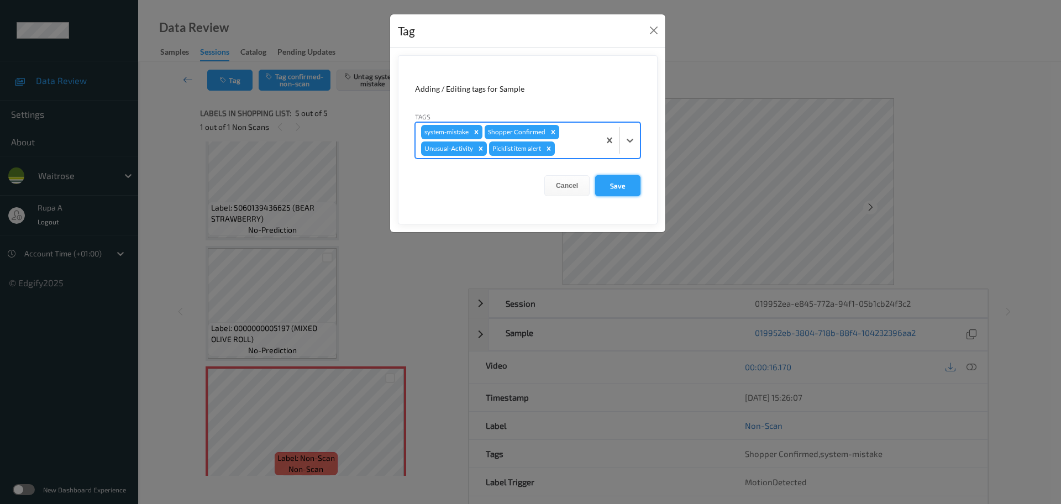
click at [614, 182] on button "Save" at bounding box center [617, 185] width 45 height 21
click at [617, 192] on button "Save" at bounding box center [617, 185] width 45 height 21
click at [611, 190] on button "Save" at bounding box center [617, 185] width 45 height 21
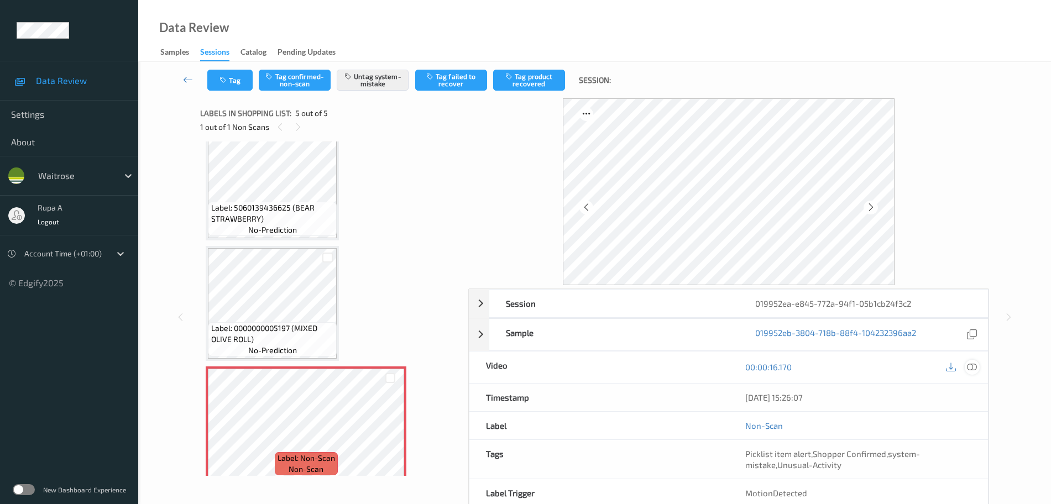
click at [978, 367] on div at bounding box center [972, 367] width 15 height 15
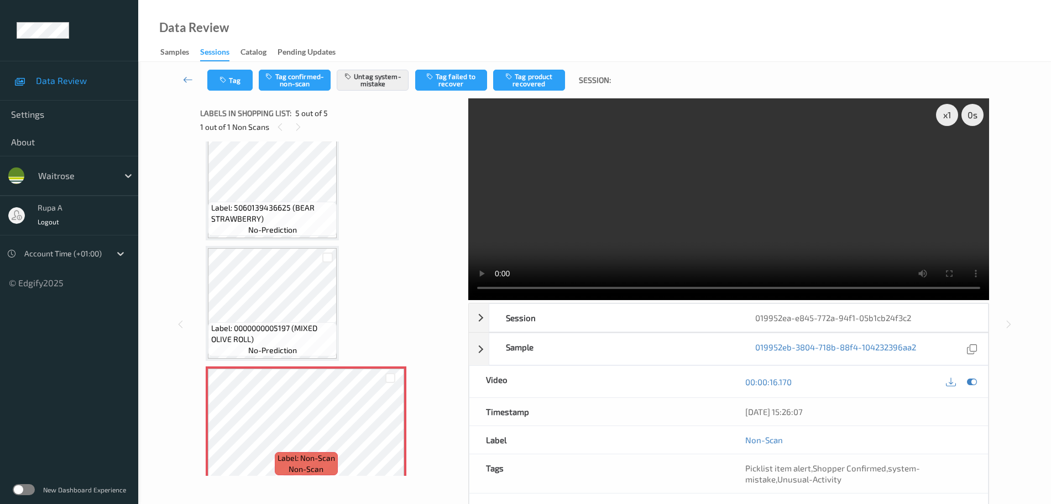
scroll to position [181, 0]
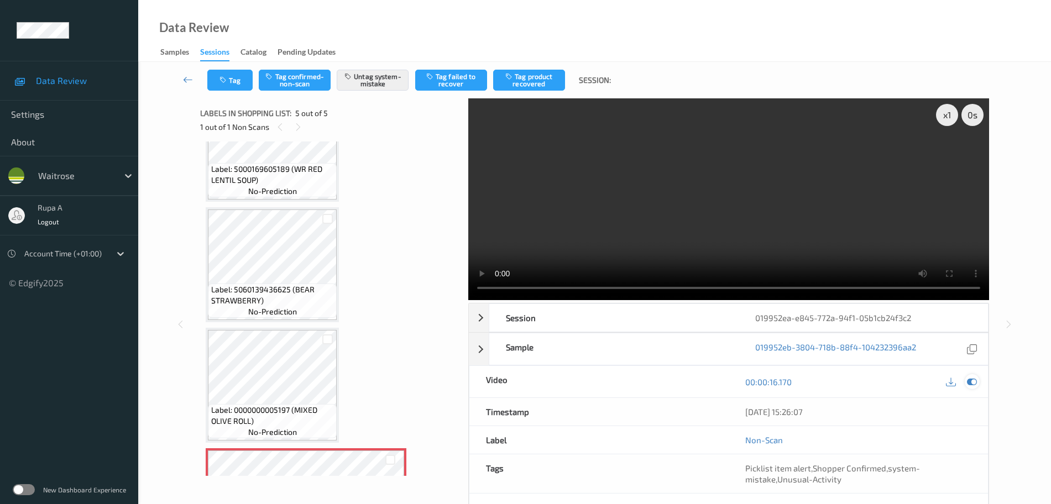
click at [974, 382] on icon at bounding box center [972, 382] width 10 height 10
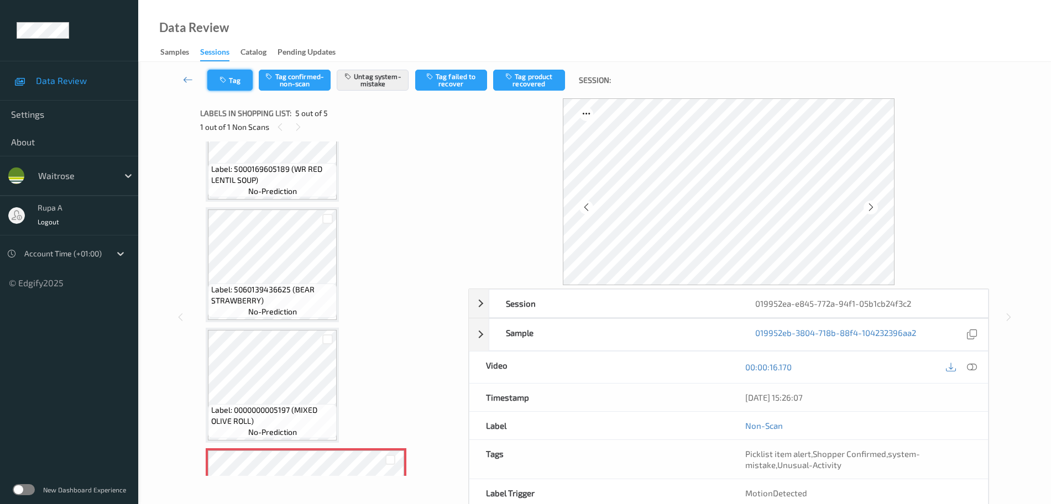
click at [238, 81] on button "Tag" at bounding box center [229, 80] width 45 height 21
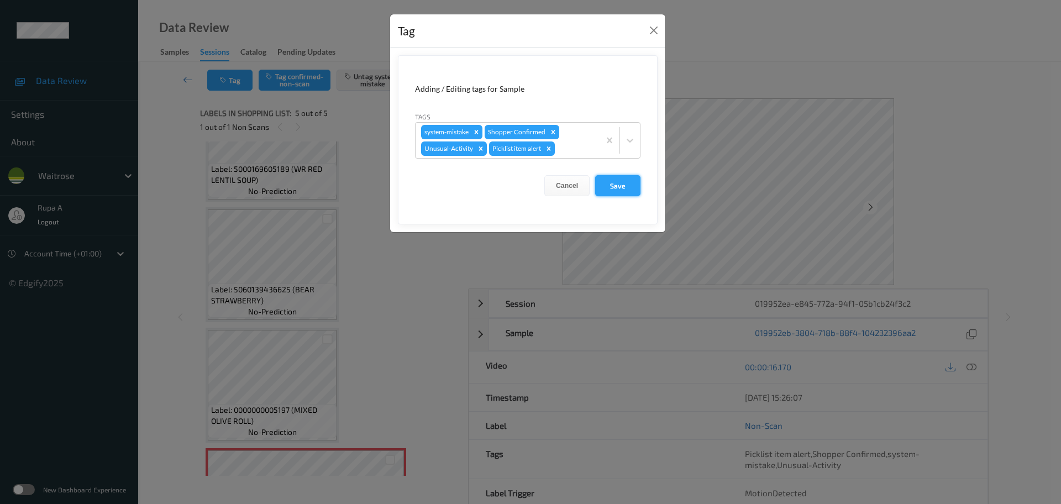
click at [631, 195] on button "Save" at bounding box center [617, 185] width 45 height 21
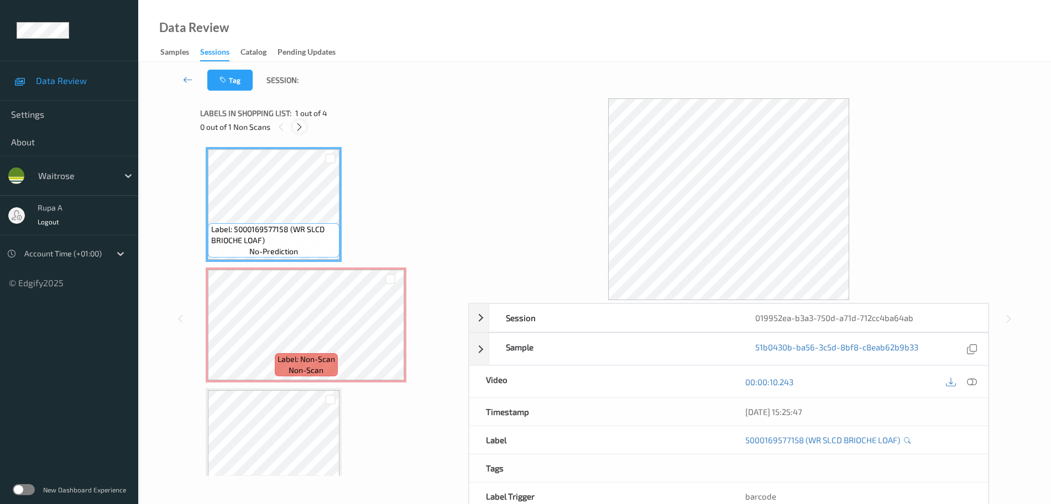
click at [296, 132] on div at bounding box center [299, 127] width 14 height 14
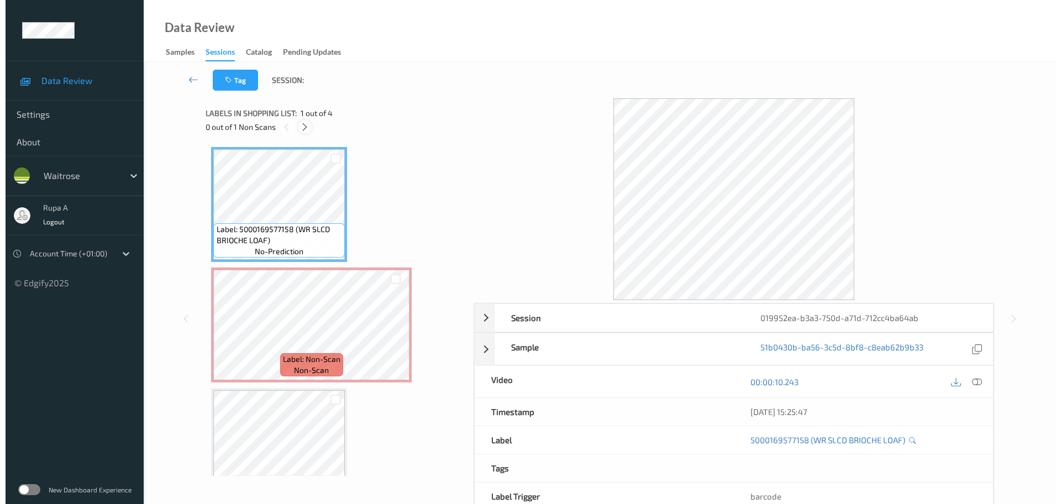
scroll to position [6, 0]
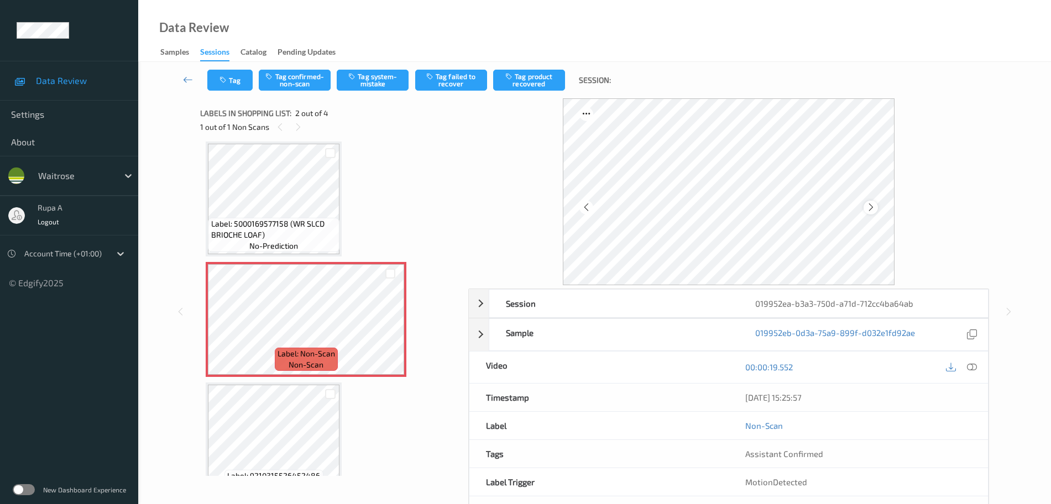
click at [874, 208] on icon at bounding box center [870, 207] width 9 height 10
drag, startPoint x: 874, startPoint y: 208, endPoint x: 201, endPoint y: 206, distance: 672.7
click at [875, 207] on icon at bounding box center [870, 207] width 9 height 10
click at [381, 87] on button "Tag system-mistake" at bounding box center [373, 80] width 72 height 21
click at [235, 86] on button "Tag" at bounding box center [229, 80] width 45 height 21
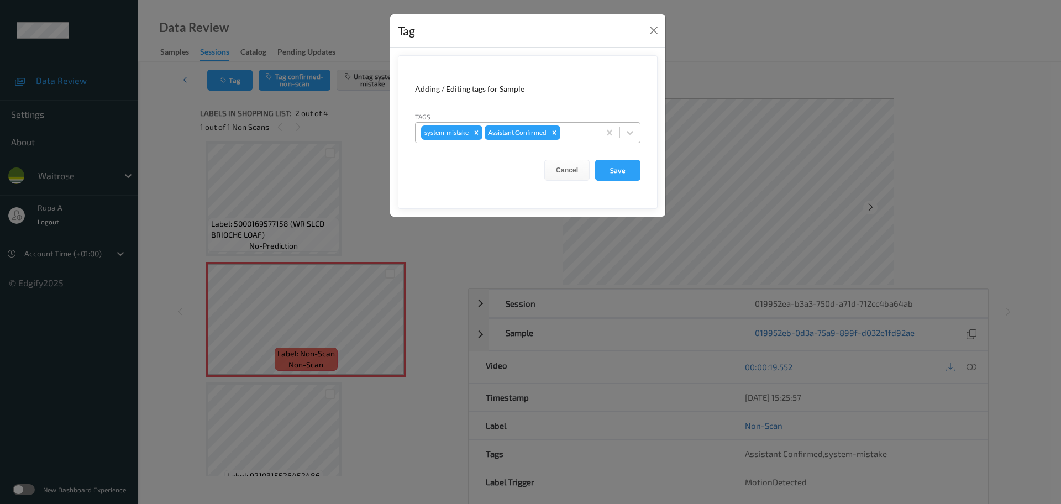
click at [589, 129] on div at bounding box center [579, 132] width 32 height 13
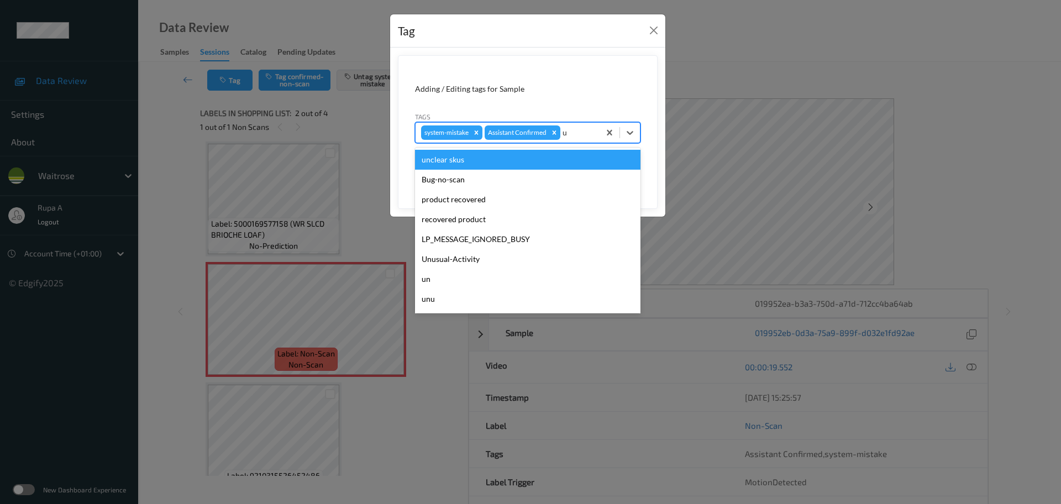
type input "un"
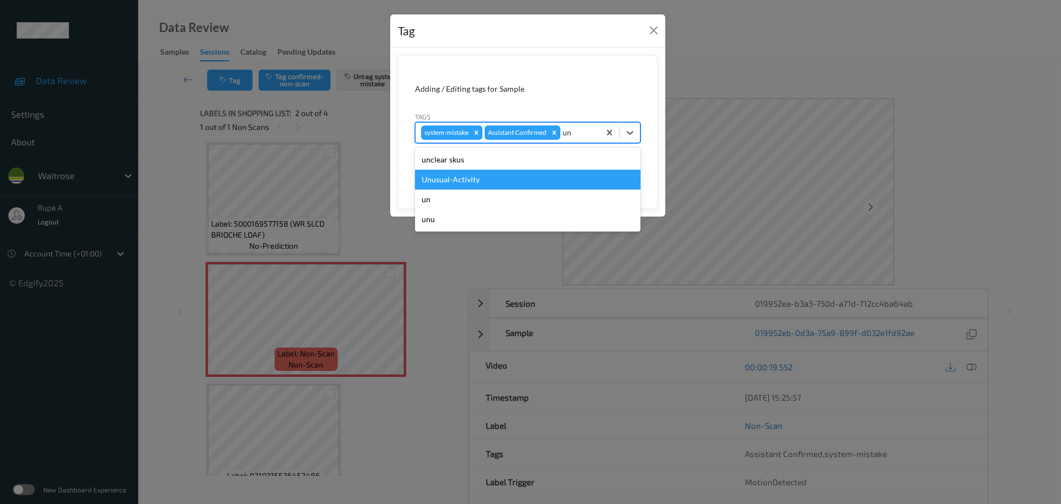
click at [504, 184] on div "Unusual-Activity" at bounding box center [528, 180] width 226 height 20
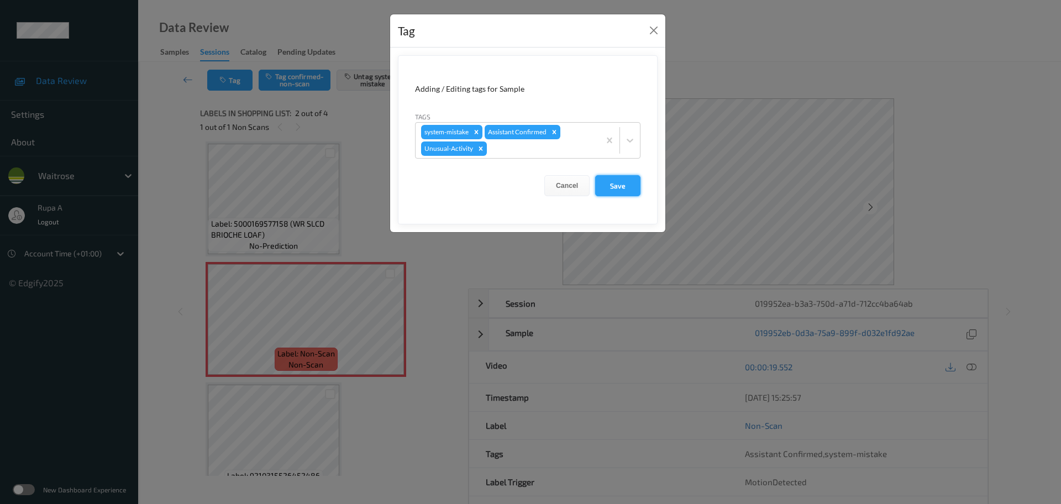
click at [611, 179] on button "Save" at bounding box center [617, 185] width 45 height 21
click at [630, 187] on button "Save" at bounding box center [617, 185] width 45 height 21
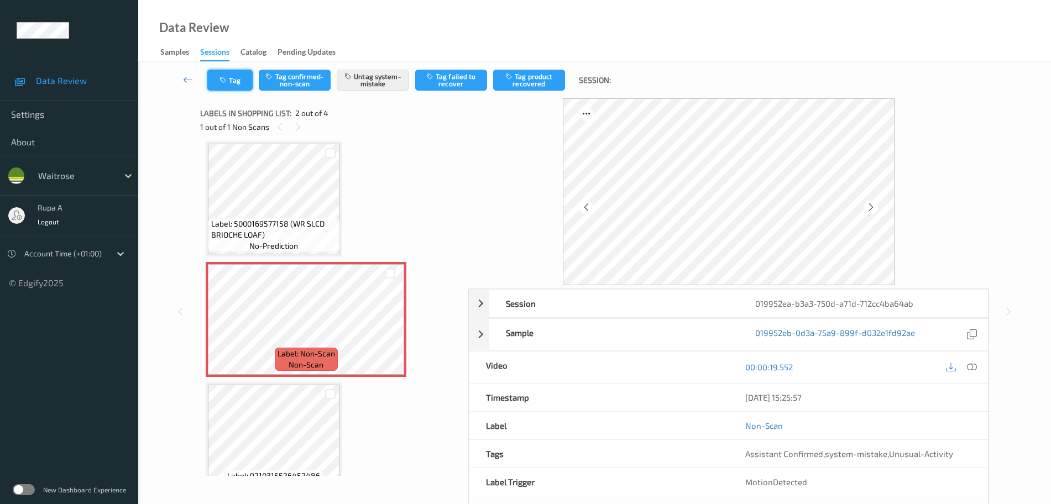
click at [244, 83] on button "Tag" at bounding box center [229, 80] width 45 height 21
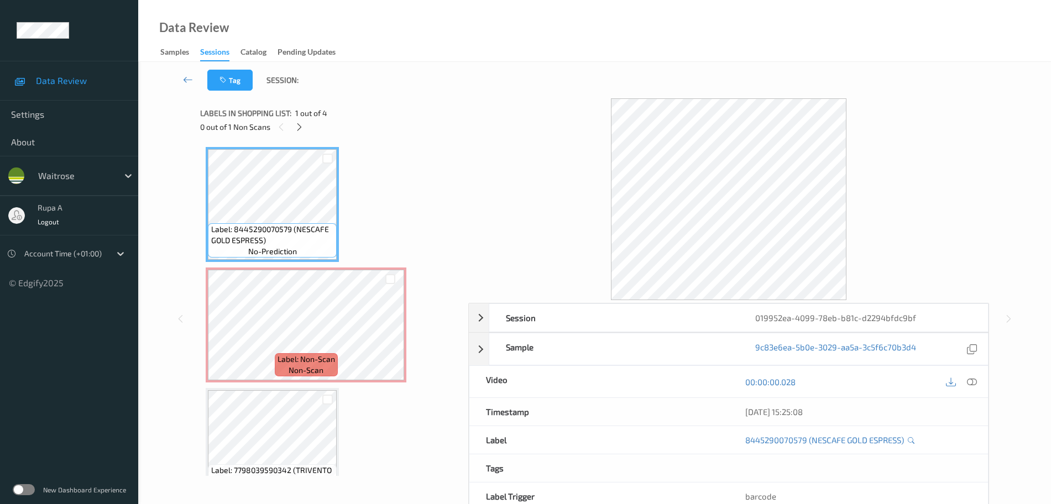
click at [948, 176] on div at bounding box center [728, 199] width 521 height 202
click at [298, 128] on icon at bounding box center [299, 127] width 9 height 10
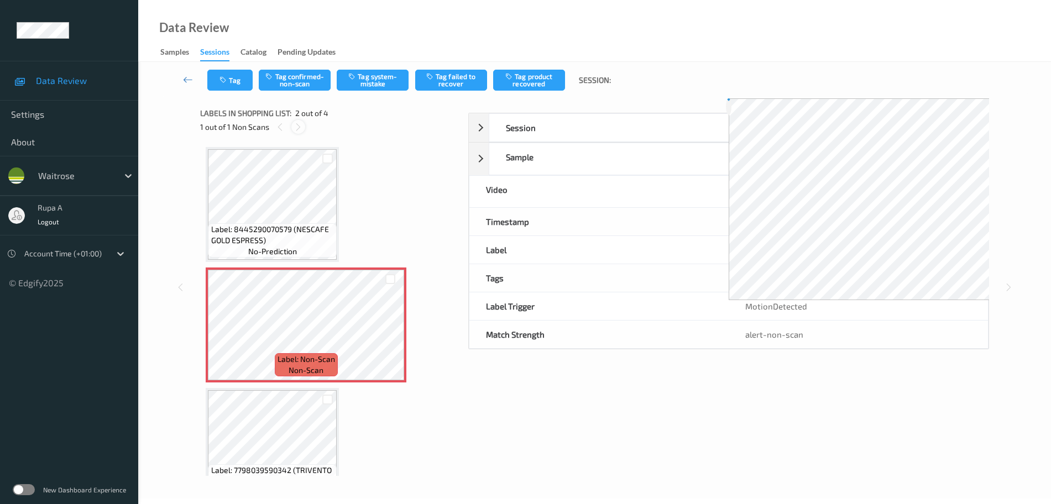
scroll to position [6, 0]
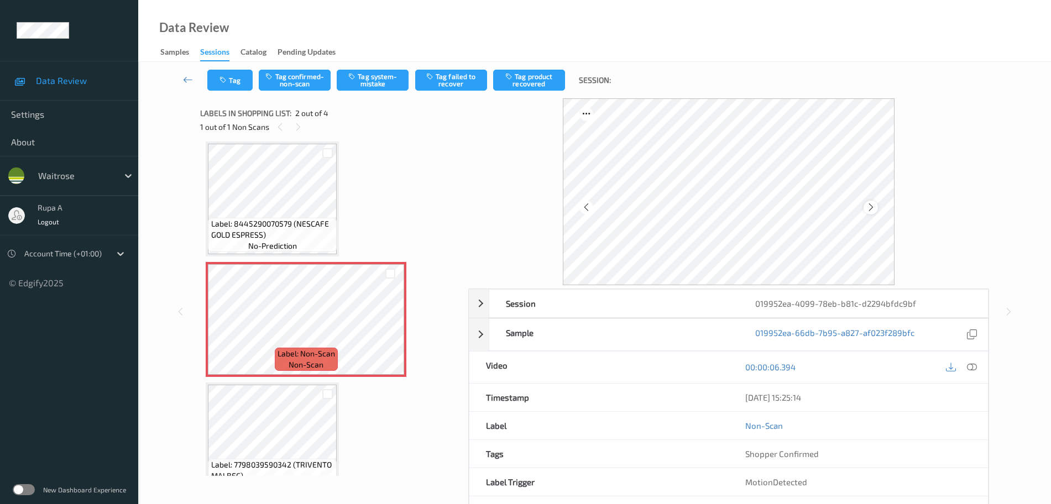
click at [871, 205] on icon at bounding box center [870, 207] width 9 height 10
click at [363, 82] on button "Tag system-mistake" at bounding box center [373, 80] width 72 height 21
click at [240, 78] on button "Tag" at bounding box center [229, 80] width 45 height 21
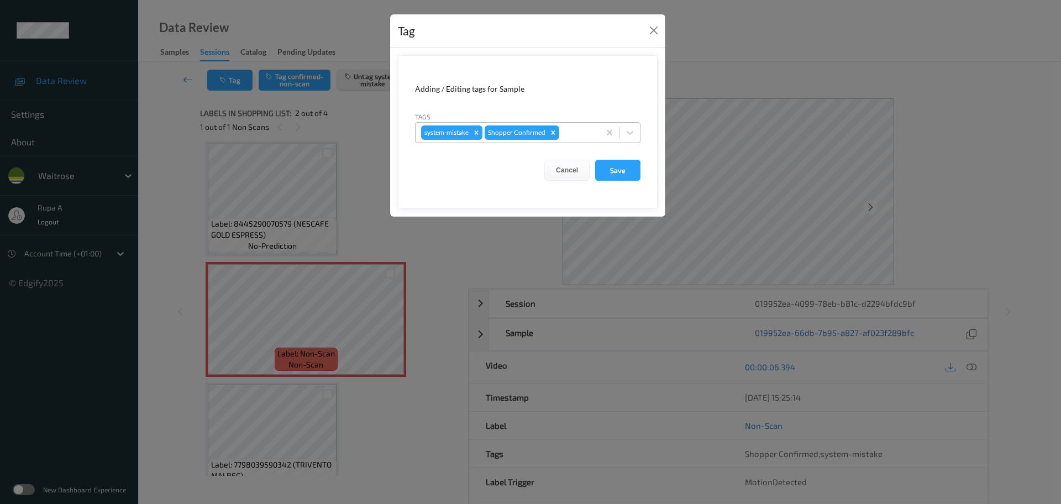
click at [572, 132] on div at bounding box center [578, 132] width 33 height 13
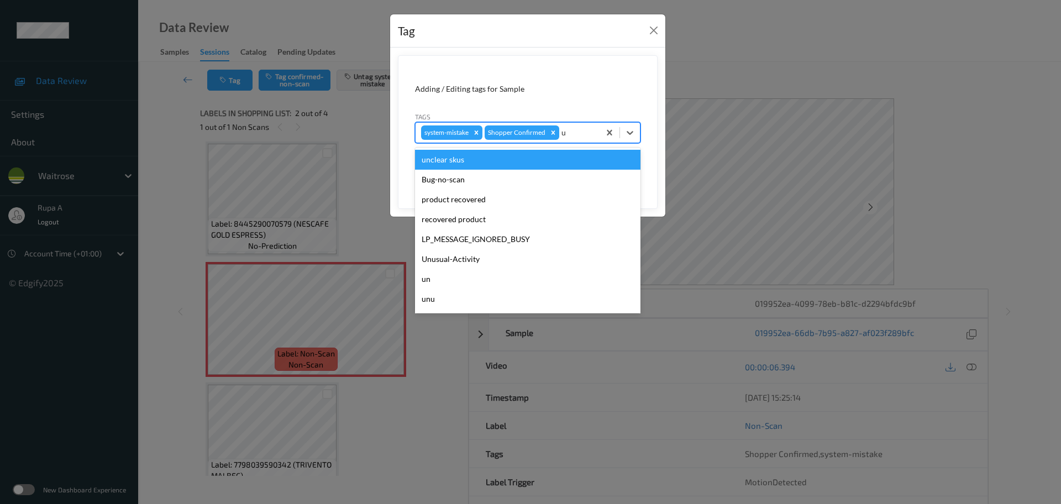
type input "un"
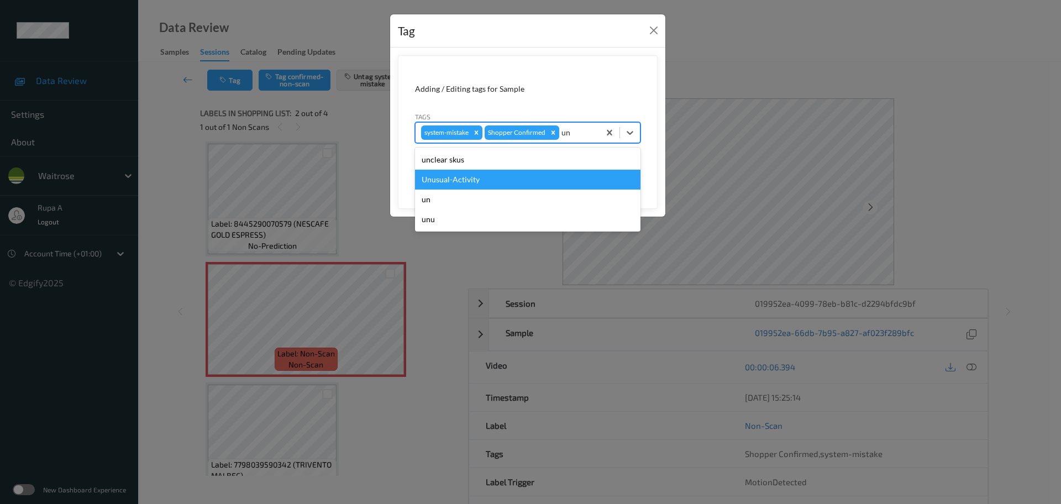
click at [552, 174] on div "Unusual-Activity" at bounding box center [528, 180] width 226 height 20
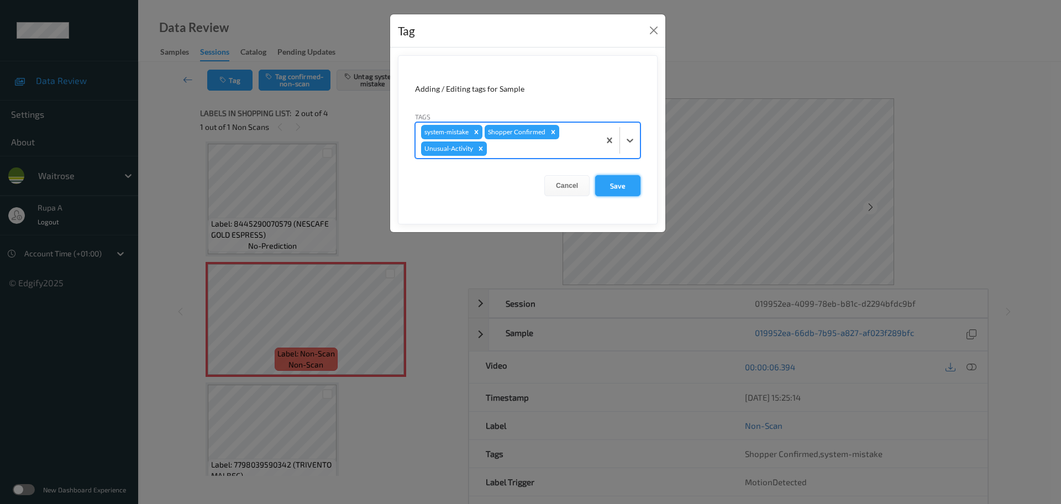
click at [622, 188] on button "Save" at bounding box center [617, 185] width 45 height 21
click at [606, 188] on button "Save" at bounding box center [617, 185] width 45 height 21
click at [614, 187] on form "Adding / Editing tags for Sample Tags system-mistake Shopper Confirmed Unusual-…" at bounding box center [528, 139] width 260 height 169
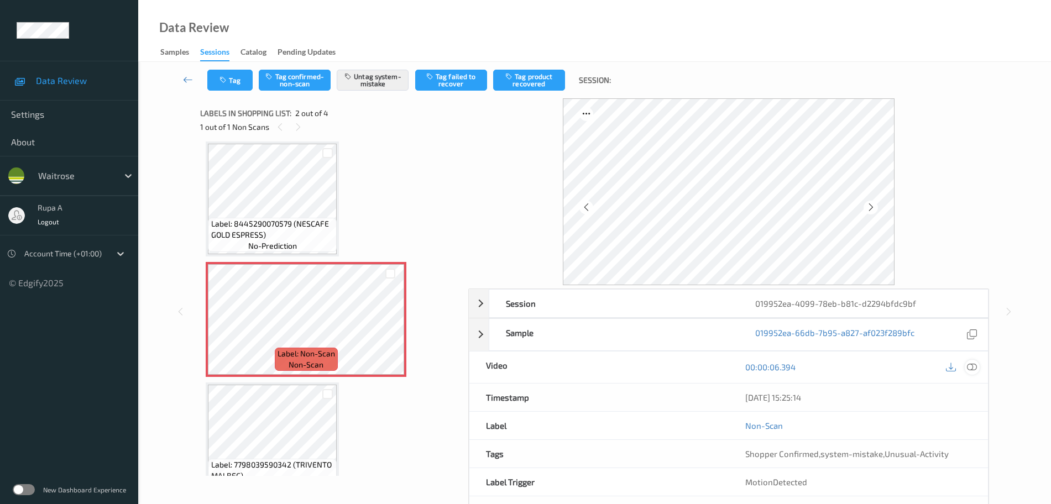
click at [972, 363] on icon at bounding box center [972, 367] width 10 height 10
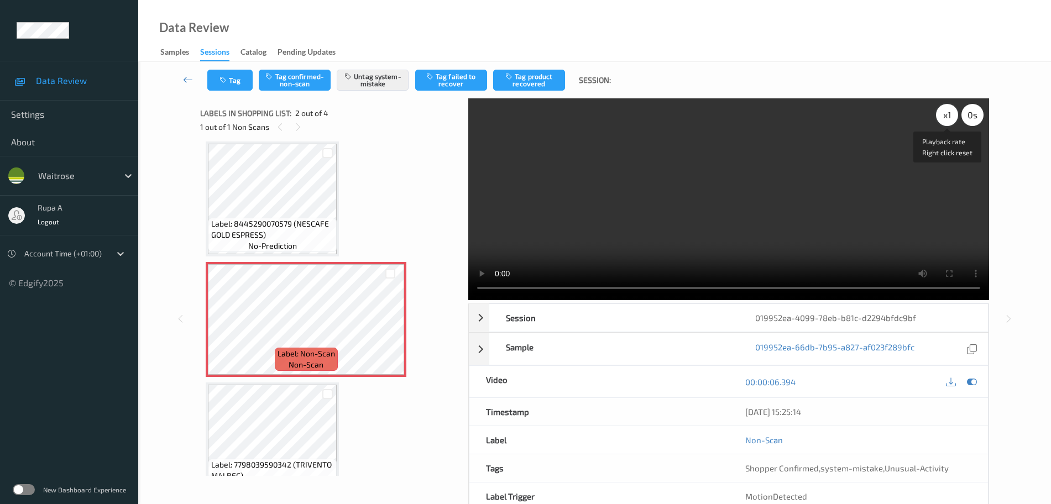
click at [949, 117] on div "x 1" at bounding box center [947, 115] width 22 height 22
click at [971, 380] on icon at bounding box center [972, 382] width 10 height 10
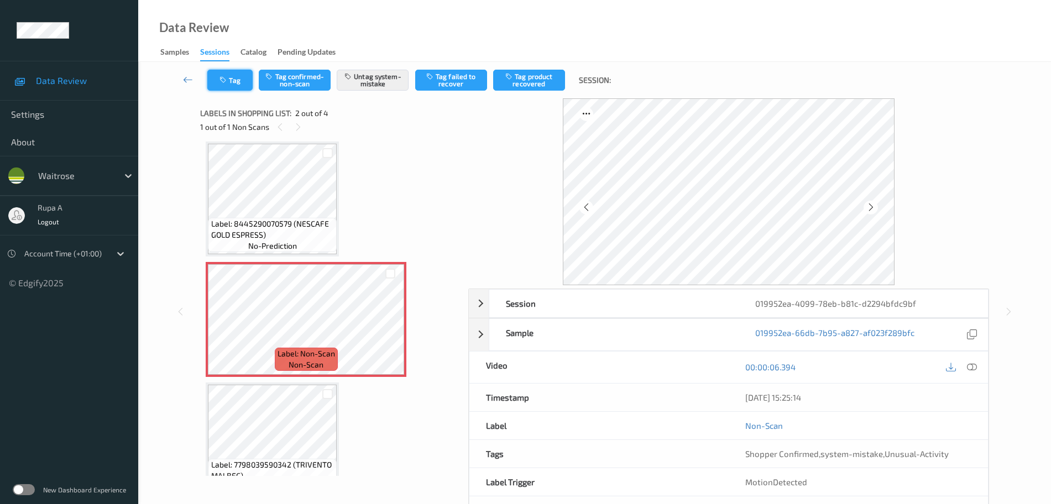
click at [227, 83] on icon "button" at bounding box center [223, 80] width 9 height 8
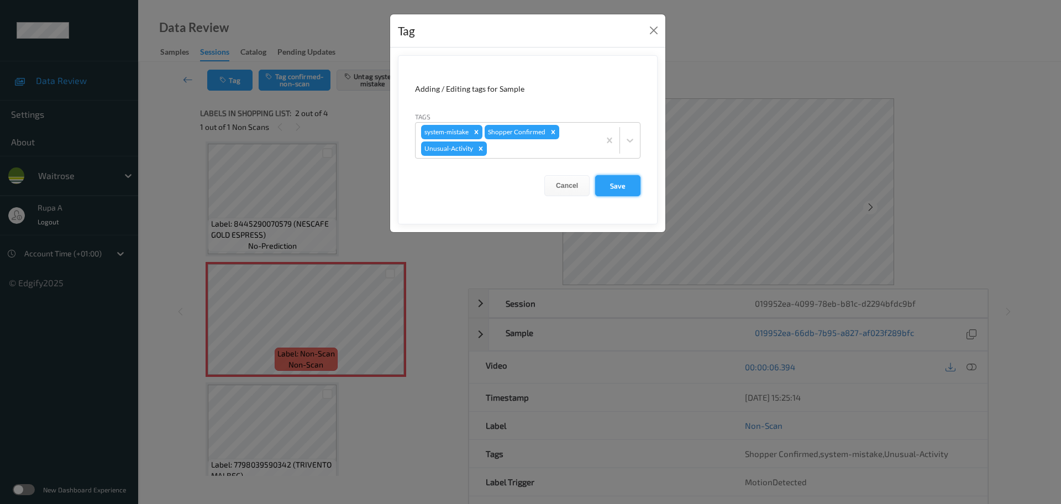
click at [626, 190] on button "Save" at bounding box center [617, 185] width 45 height 21
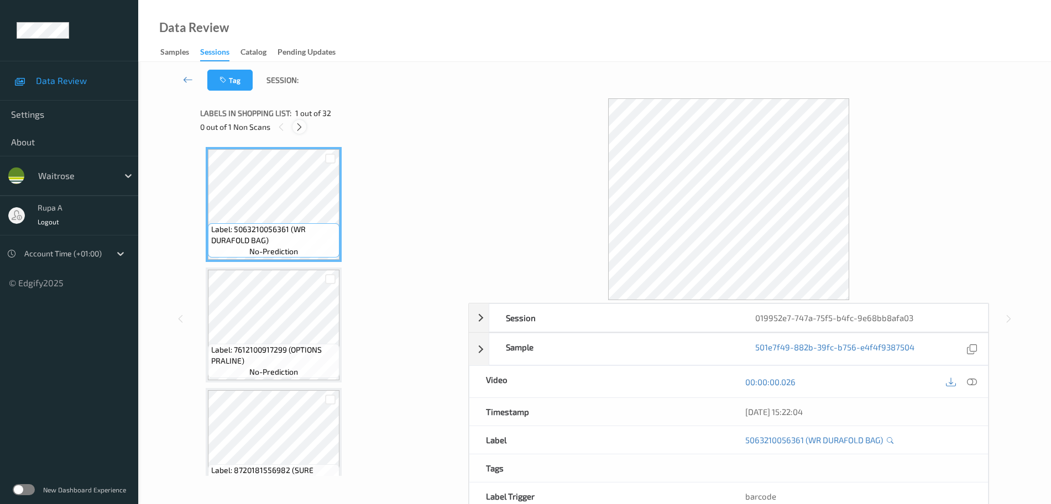
click at [294, 129] on div at bounding box center [299, 127] width 14 height 14
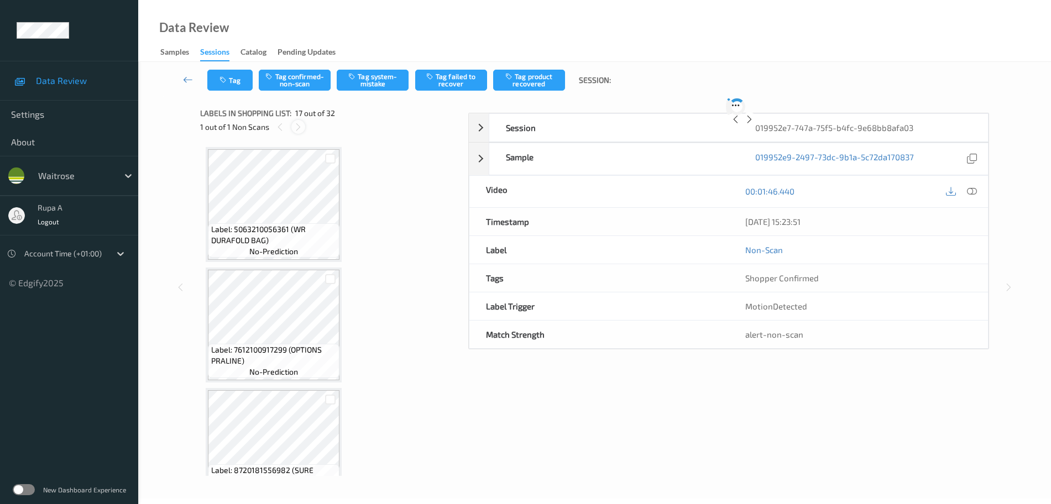
scroll to position [1813, 0]
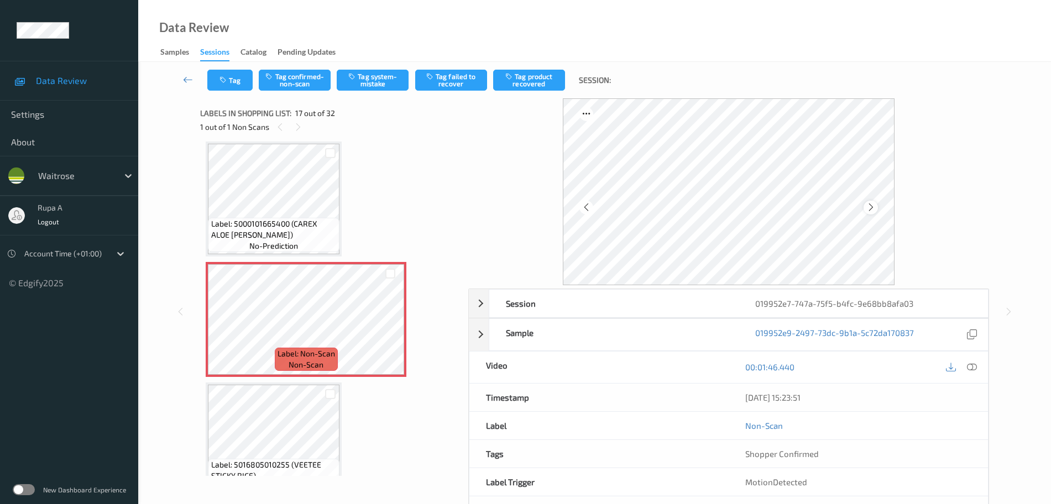
click at [873, 206] on icon at bounding box center [870, 207] width 9 height 10
drag, startPoint x: 873, startPoint y: 206, endPoint x: 343, endPoint y: 137, distance: 534.6
click at [876, 206] on div at bounding box center [870, 208] width 14 height 14
click at [372, 90] on button "Tag system-mistake" at bounding box center [373, 80] width 72 height 21
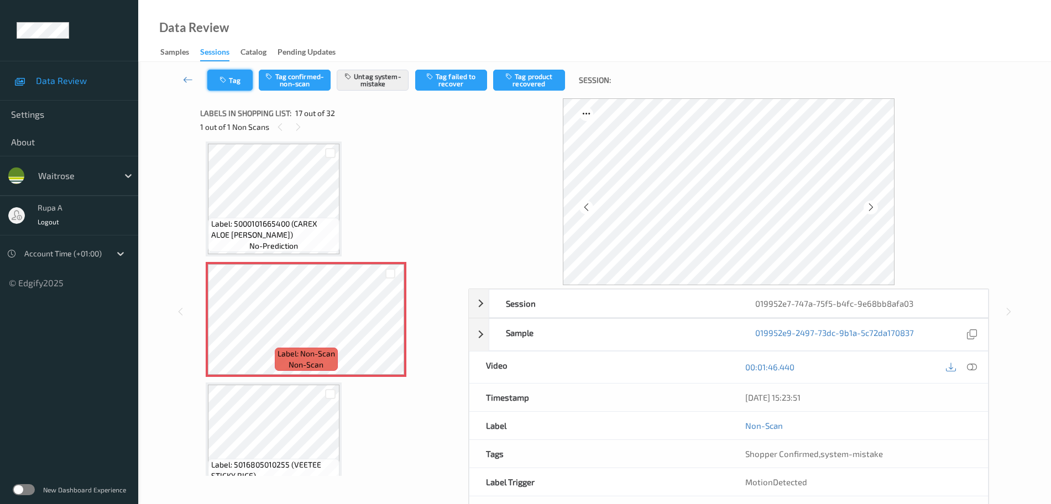
click at [219, 78] on icon "button" at bounding box center [223, 80] width 9 height 8
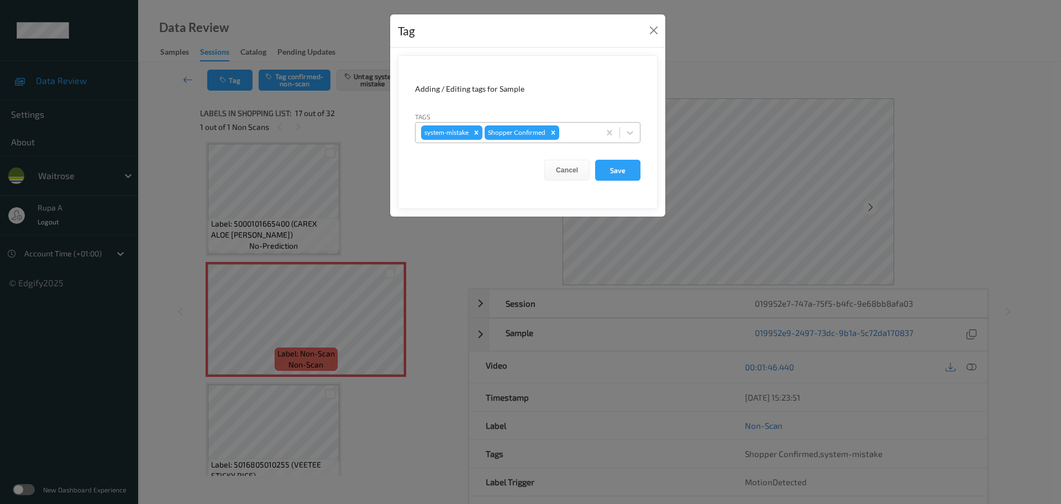
click at [588, 138] on div at bounding box center [578, 132] width 33 height 13
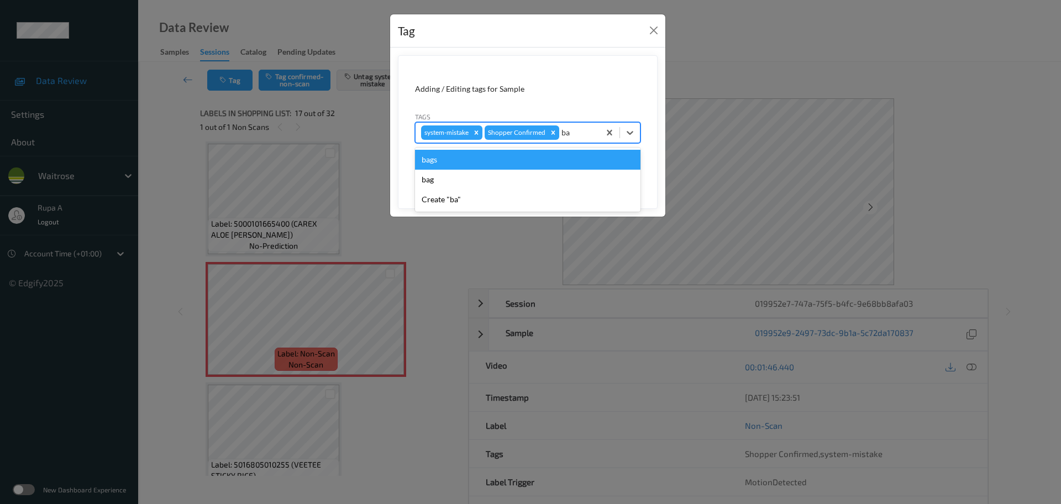
type input "bag"
click at [493, 159] on div "bags" at bounding box center [528, 160] width 226 height 20
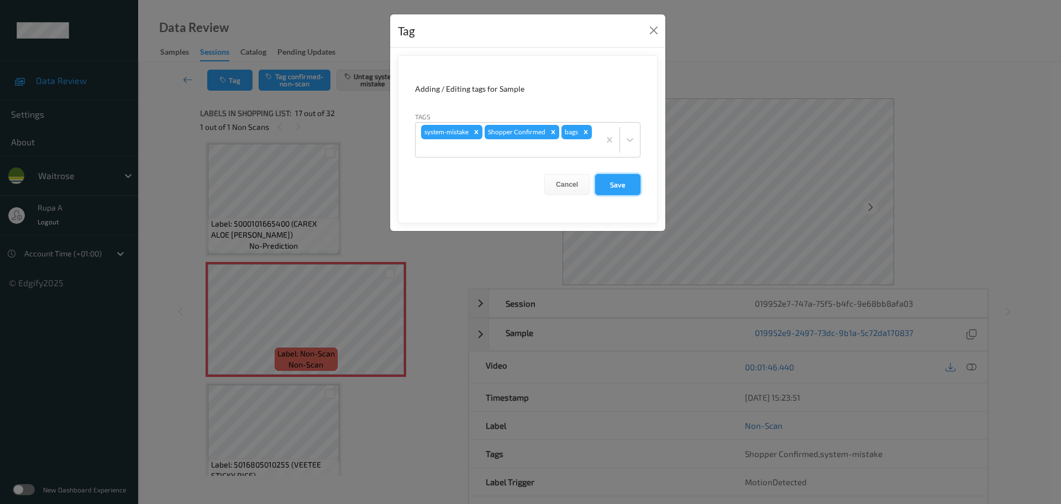
click at [640, 193] on button "Save" at bounding box center [617, 184] width 45 height 21
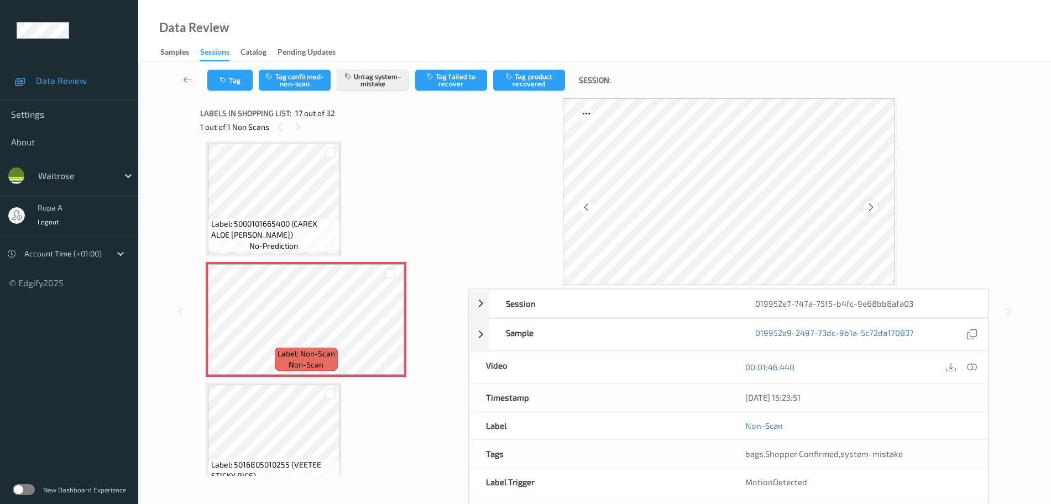
click at [867, 207] on icon at bounding box center [870, 207] width 9 height 10
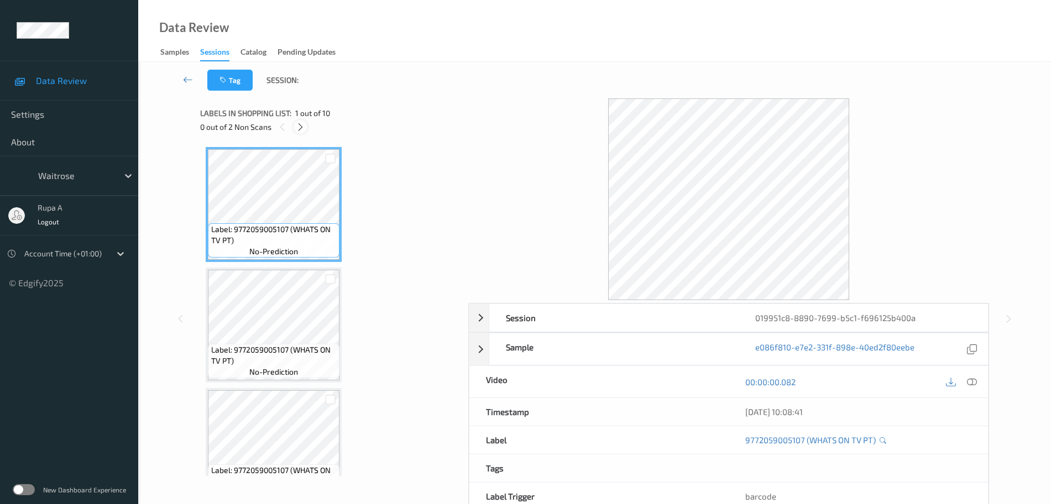
click at [303, 128] on icon at bounding box center [300, 127] width 9 height 10
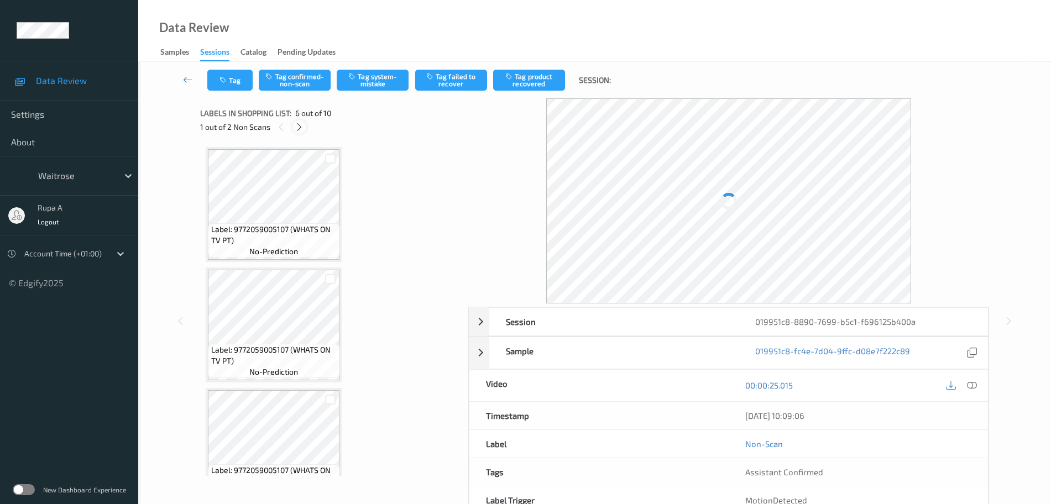
scroll to position [488, 0]
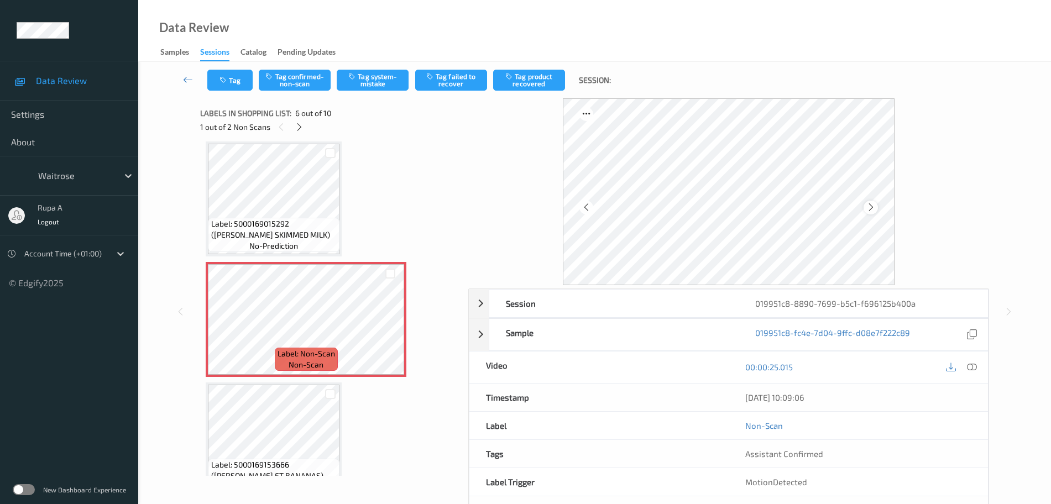
click at [874, 206] on icon at bounding box center [870, 207] width 9 height 10
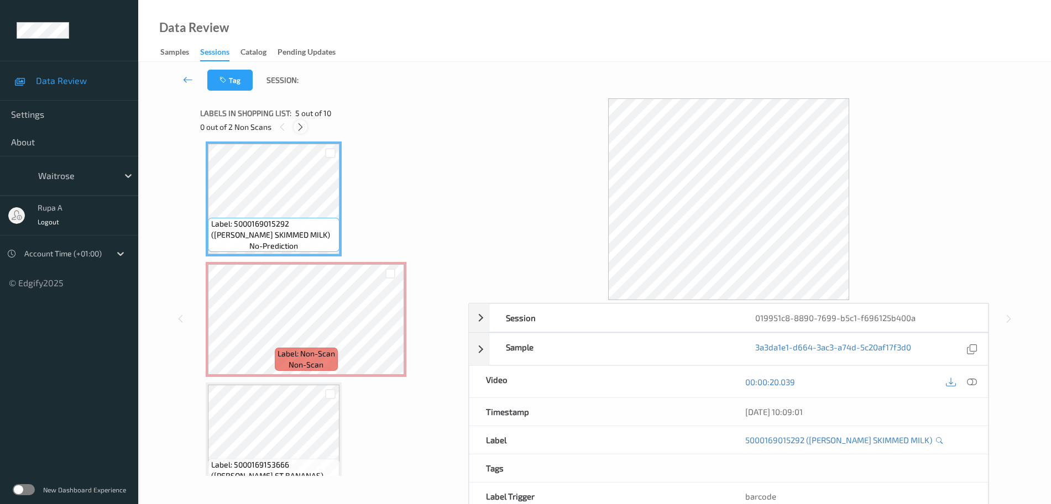
click at [302, 129] on icon at bounding box center [300, 127] width 9 height 10
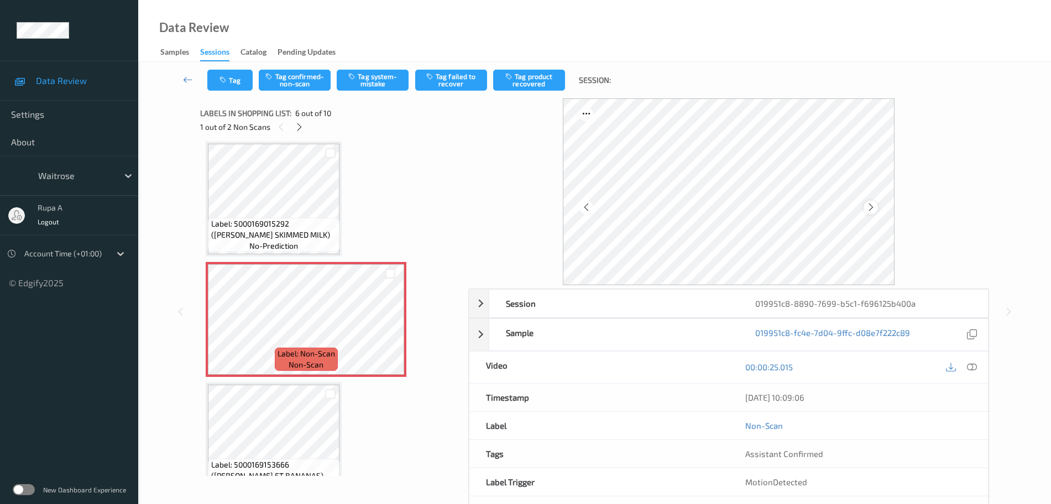
click at [867, 207] on icon at bounding box center [870, 207] width 9 height 10
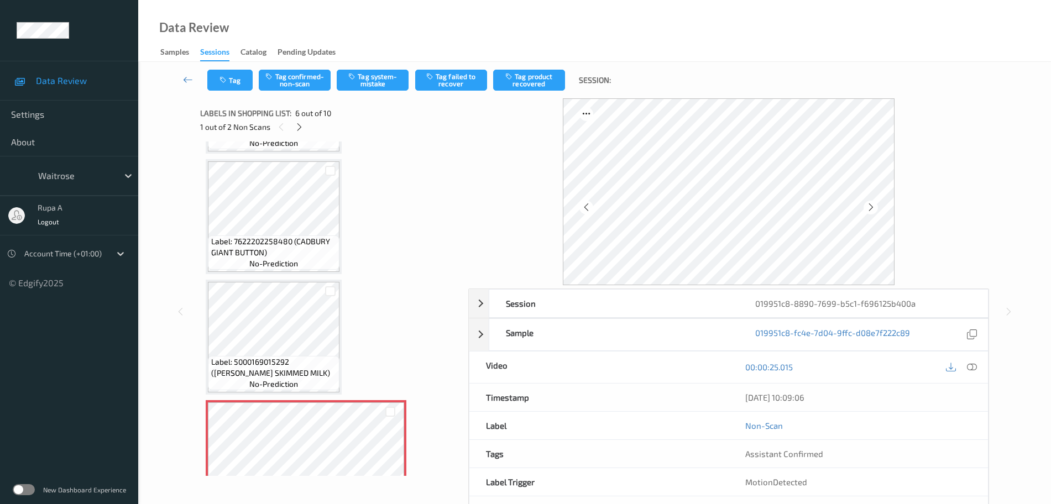
click at [981, 368] on div "00:00:25.015" at bounding box center [858, 368] width 259 height 32
click at [973, 366] on icon at bounding box center [972, 367] width 10 height 10
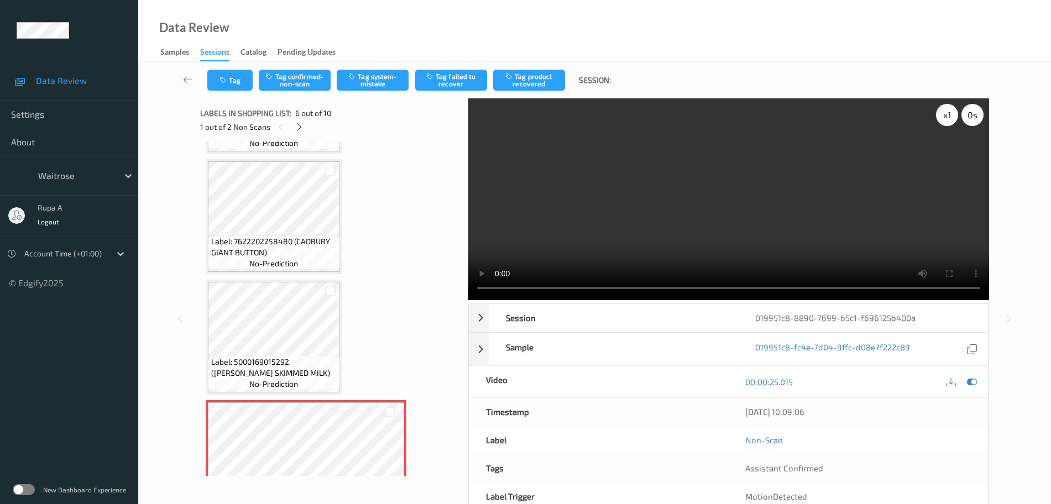
click at [951, 115] on div "x 1" at bounding box center [947, 115] width 22 height 22
drag, startPoint x: 951, startPoint y: 119, endPoint x: 954, endPoint y: 129, distance: 10.7
click at [951, 118] on div "x 2" at bounding box center [947, 115] width 22 height 22
click at [971, 379] on icon at bounding box center [972, 382] width 10 height 10
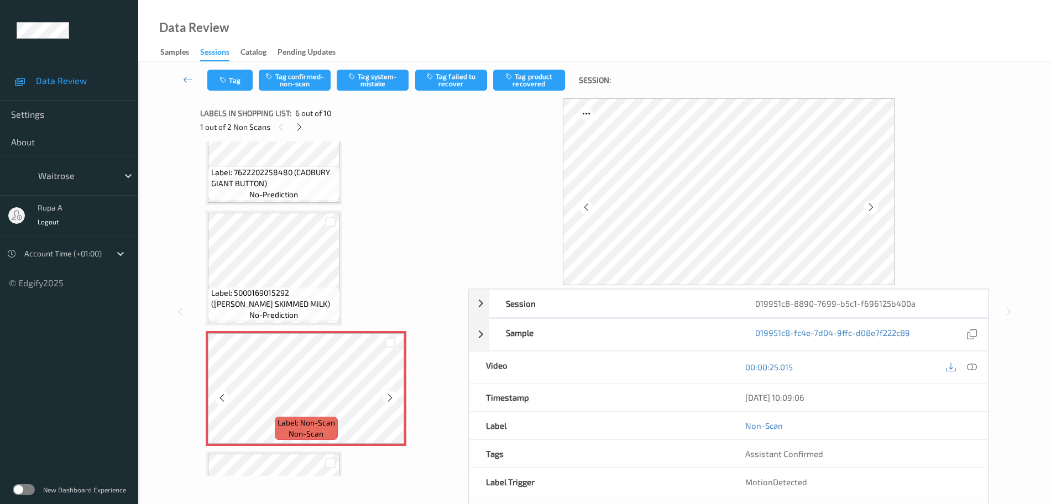
scroll to position [557, 0]
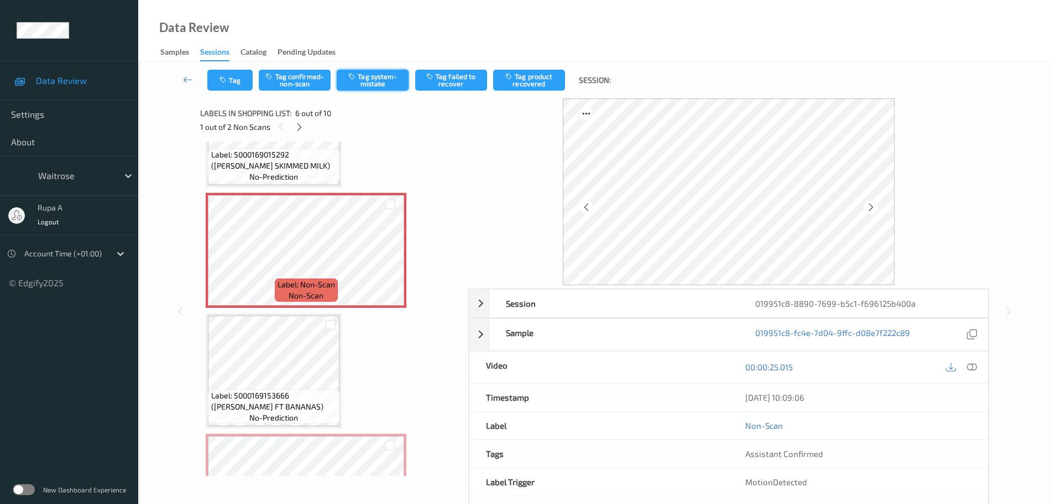
click at [374, 81] on button "Tag system-mistake" at bounding box center [373, 80] width 72 height 21
click at [244, 78] on button "Tag" at bounding box center [229, 80] width 45 height 21
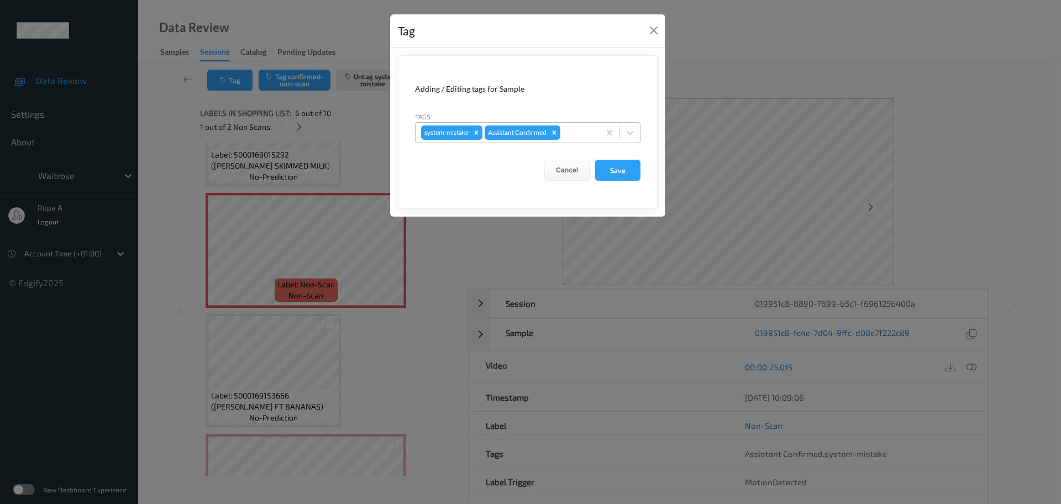
click at [572, 132] on div at bounding box center [579, 132] width 32 height 13
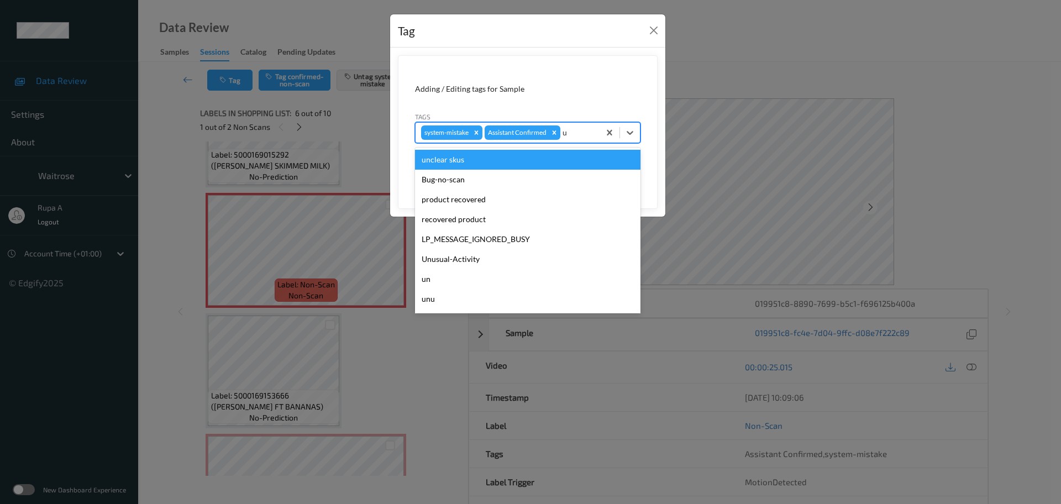
type input "un"
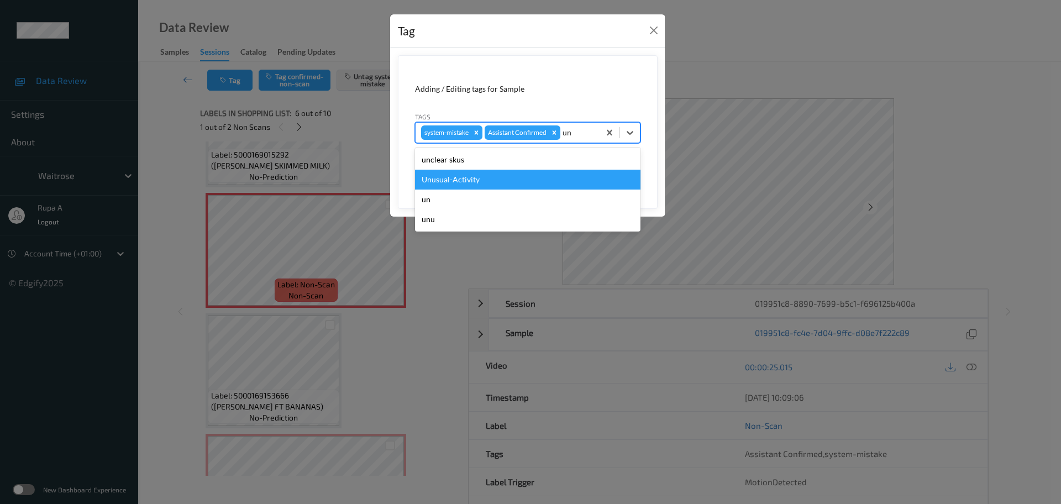
click at [506, 177] on div "Unusual-Activity" at bounding box center [528, 180] width 226 height 20
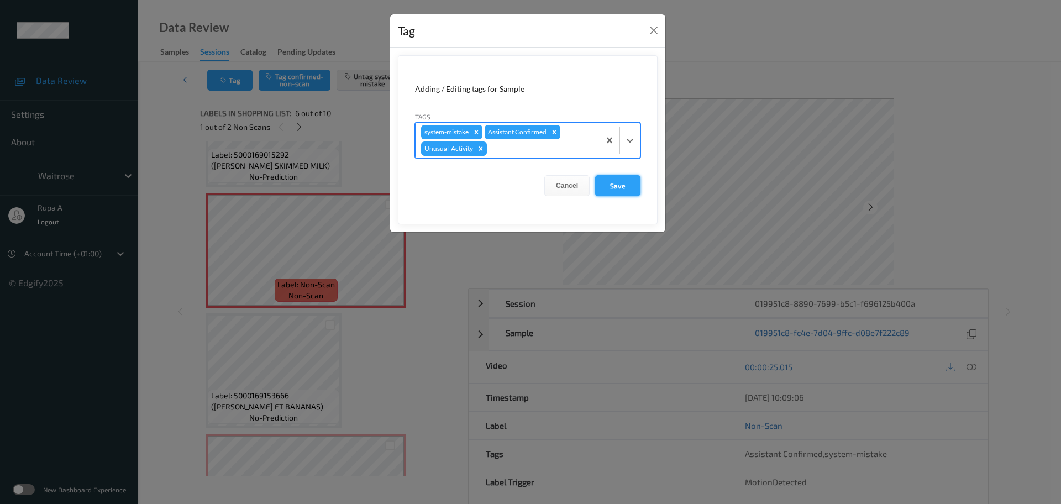
click at [624, 189] on button "Save" at bounding box center [617, 185] width 45 height 21
click at [612, 190] on form "Adding / Editing tags for Sample Tags system-mistake Assistant Confirmed Unusua…" at bounding box center [528, 139] width 260 height 169
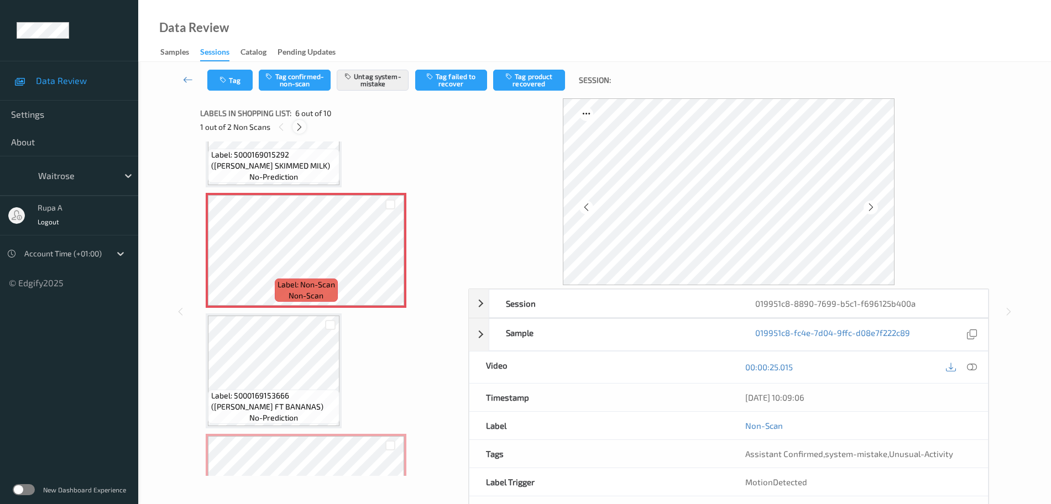
click at [300, 124] on icon at bounding box center [299, 127] width 9 height 10
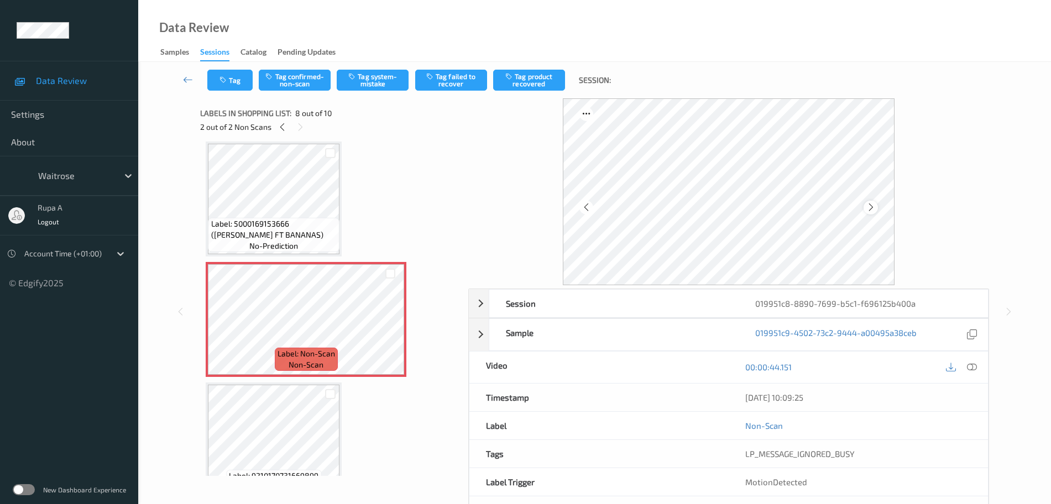
click at [870, 207] on icon at bounding box center [870, 207] width 9 height 10
click at [363, 83] on button "Tag system-mistake" at bounding box center [373, 80] width 72 height 21
click at [221, 85] on button "Tag" at bounding box center [229, 80] width 45 height 21
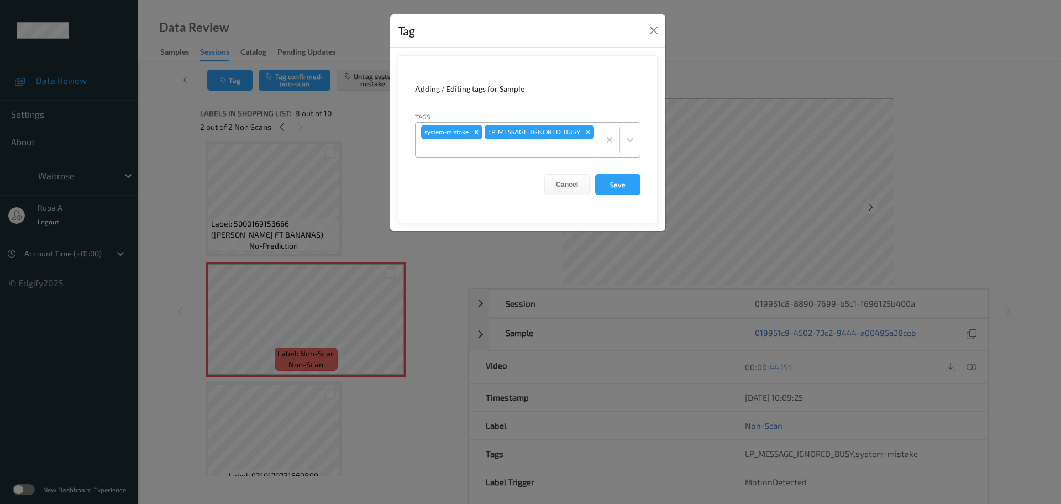
click at [559, 136] on div "system-mistake LP_MESSAGE_IGNORED_BUSY" at bounding box center [508, 140] width 184 height 34
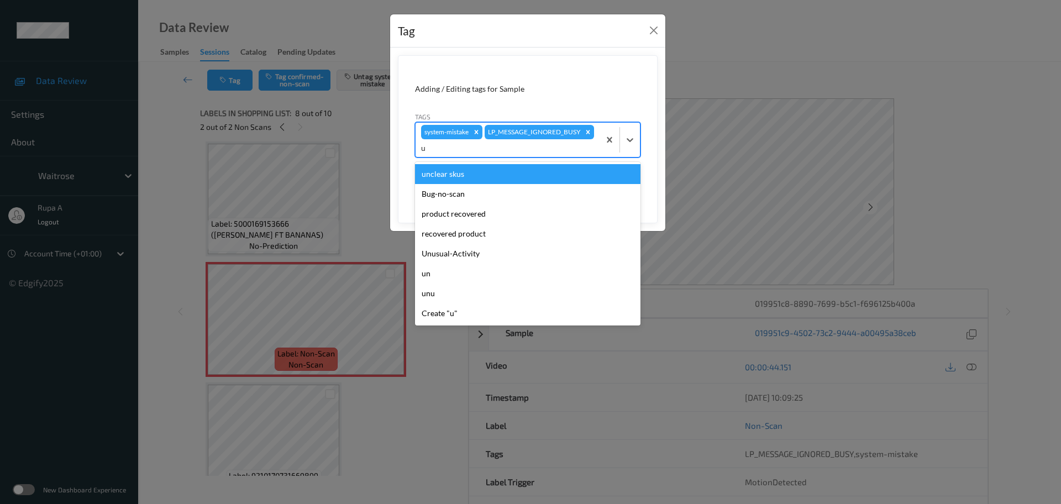
type input "un"
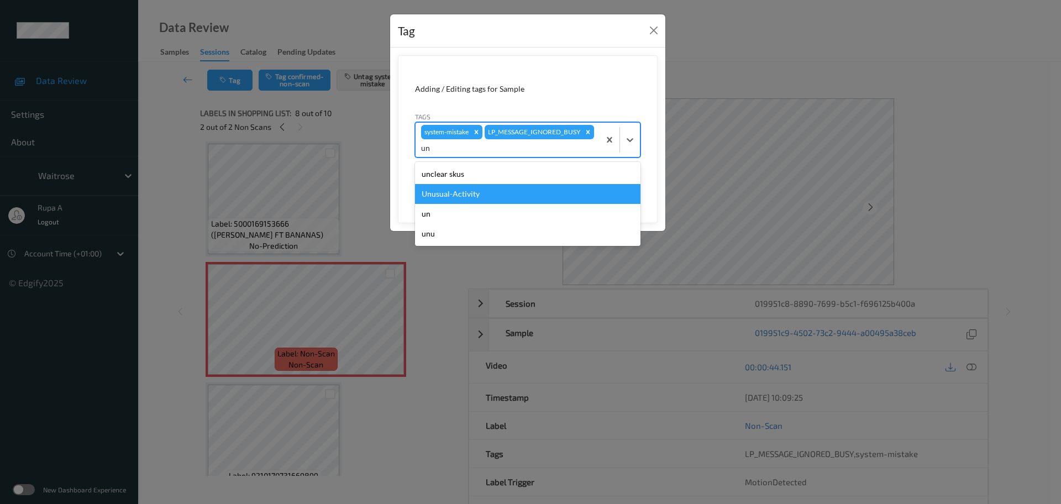
click at [511, 195] on div "Unusual-Activity" at bounding box center [528, 194] width 226 height 20
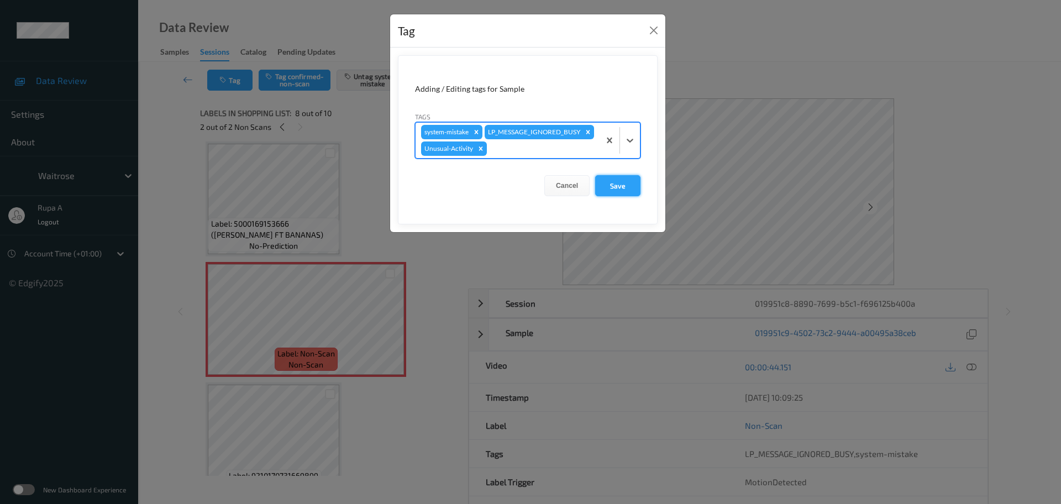
click at [620, 196] on button "Save" at bounding box center [617, 185] width 45 height 21
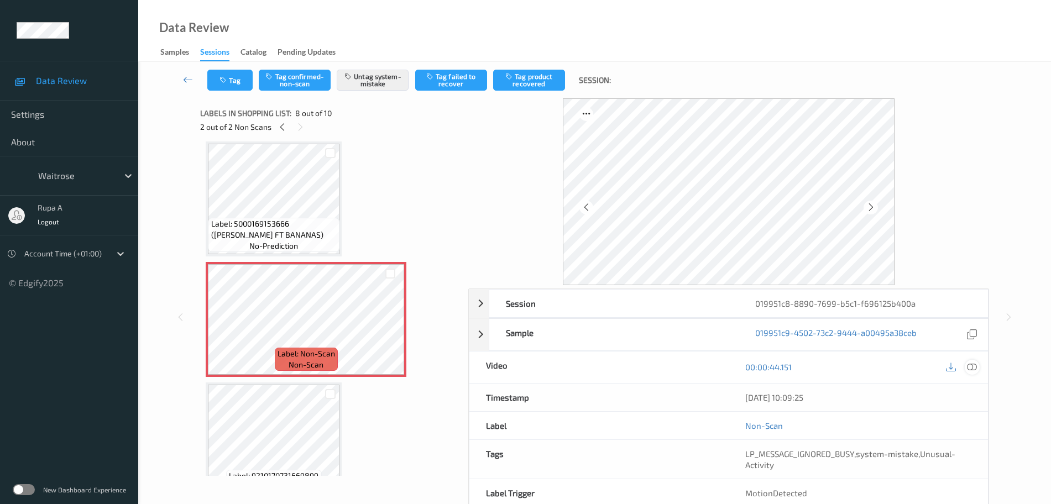
click at [969, 364] on icon at bounding box center [972, 367] width 10 height 10
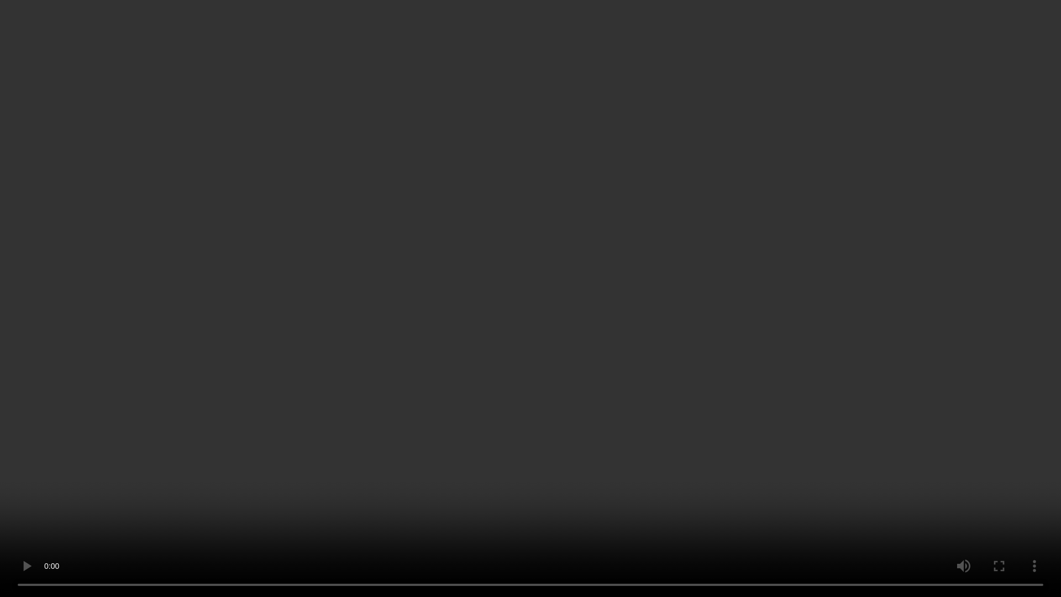
click at [877, 269] on video at bounding box center [530, 298] width 1061 height 597
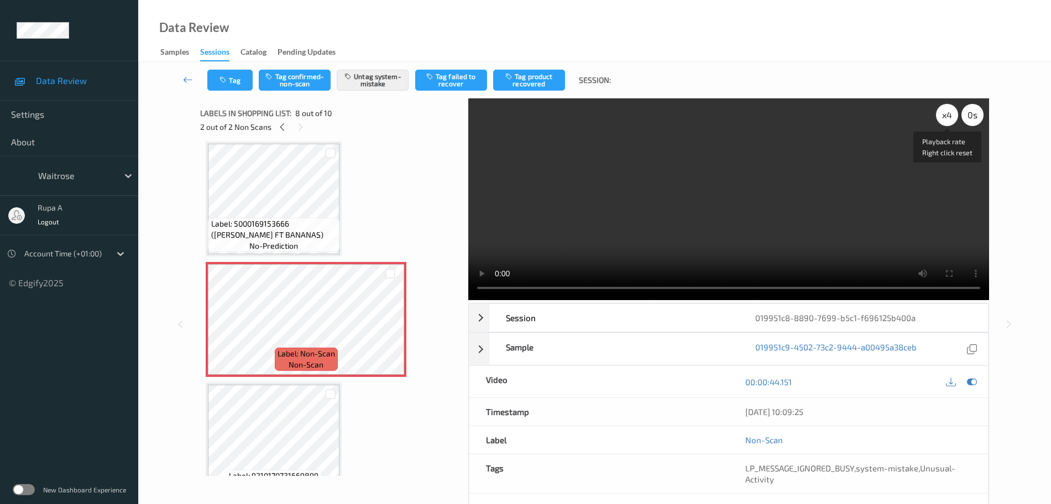
click at [946, 112] on div "x 4" at bounding box center [947, 115] width 22 height 22
click at [976, 381] on icon at bounding box center [972, 382] width 10 height 10
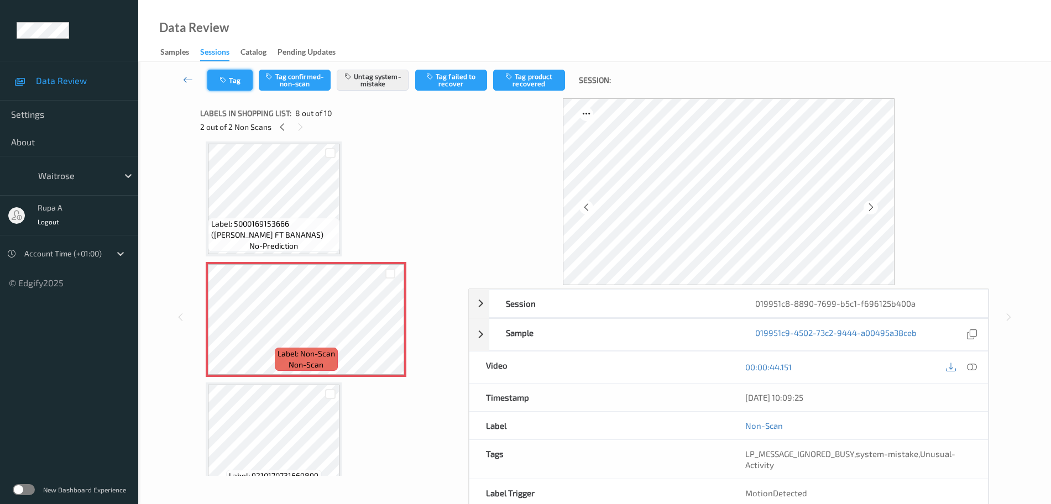
click at [219, 79] on button "Tag" at bounding box center [229, 80] width 45 height 21
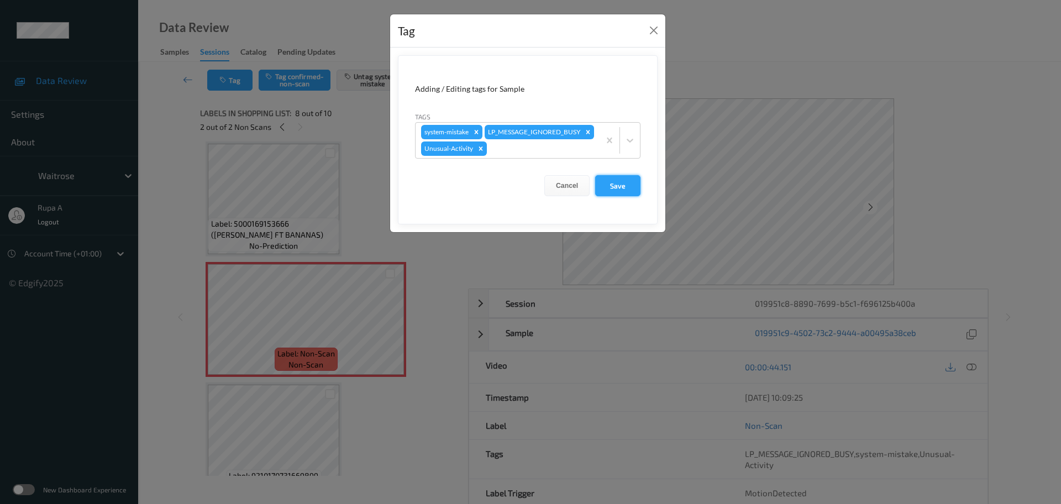
click at [614, 196] on button "Save" at bounding box center [617, 185] width 45 height 21
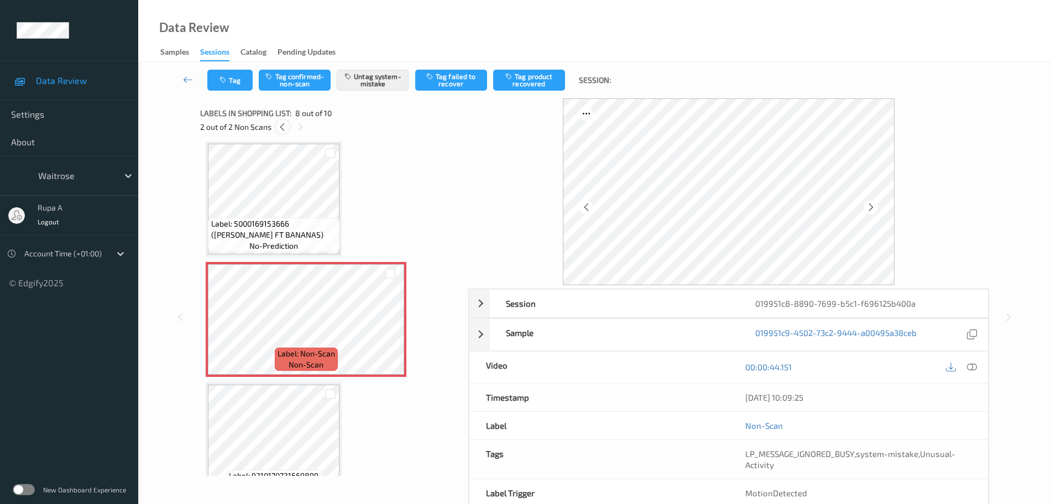
click at [278, 128] on icon at bounding box center [281, 127] width 9 height 10
click at [222, 82] on icon "button" at bounding box center [223, 80] width 9 height 8
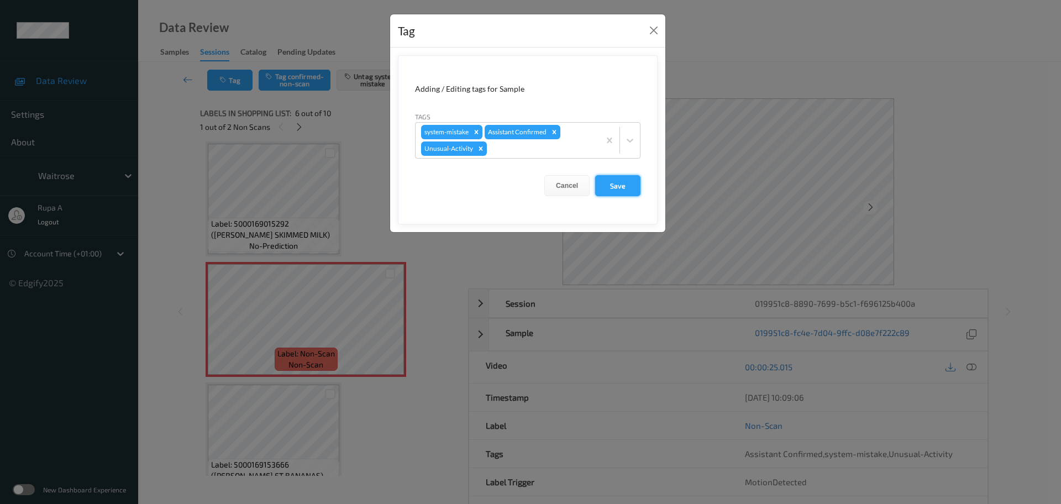
click at [609, 190] on button "Save" at bounding box center [617, 185] width 45 height 21
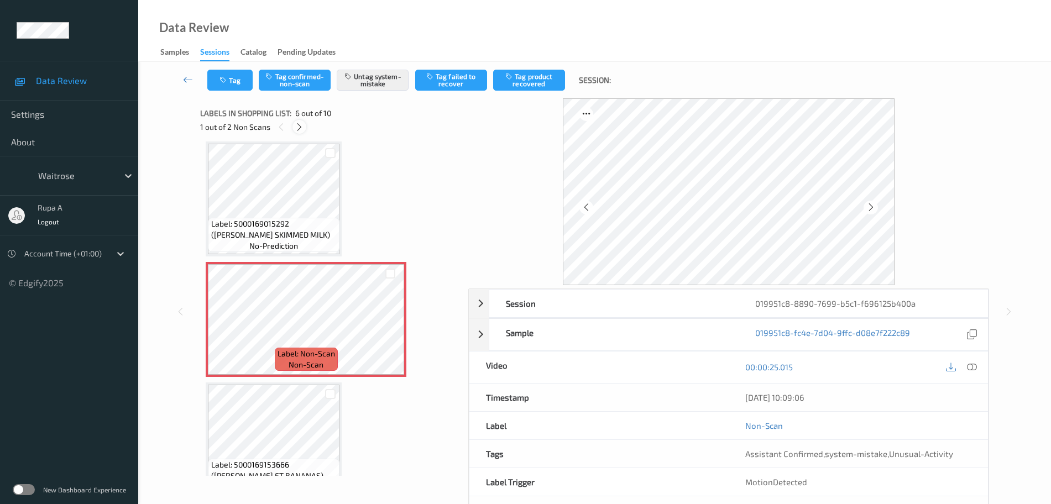
click at [301, 128] on icon at bounding box center [299, 127] width 9 height 10
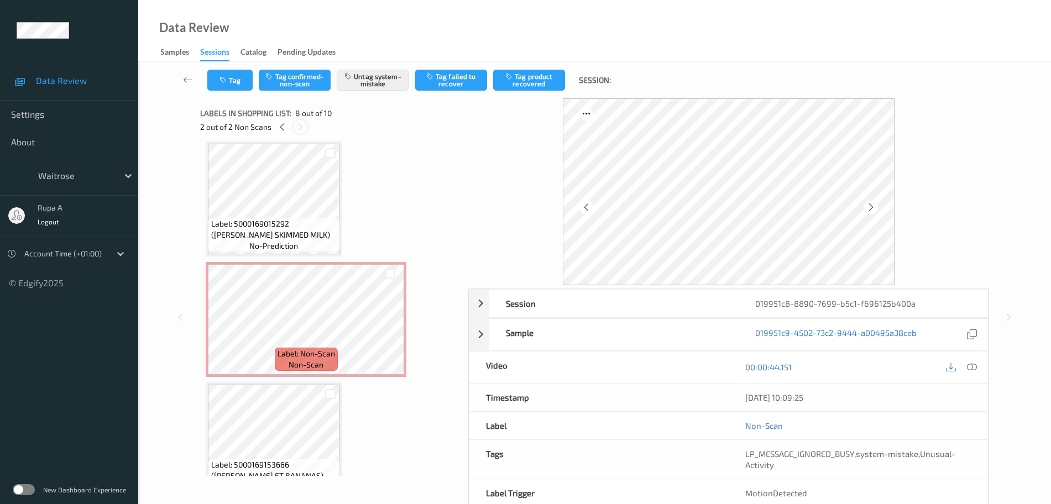
scroll to position [729, 0]
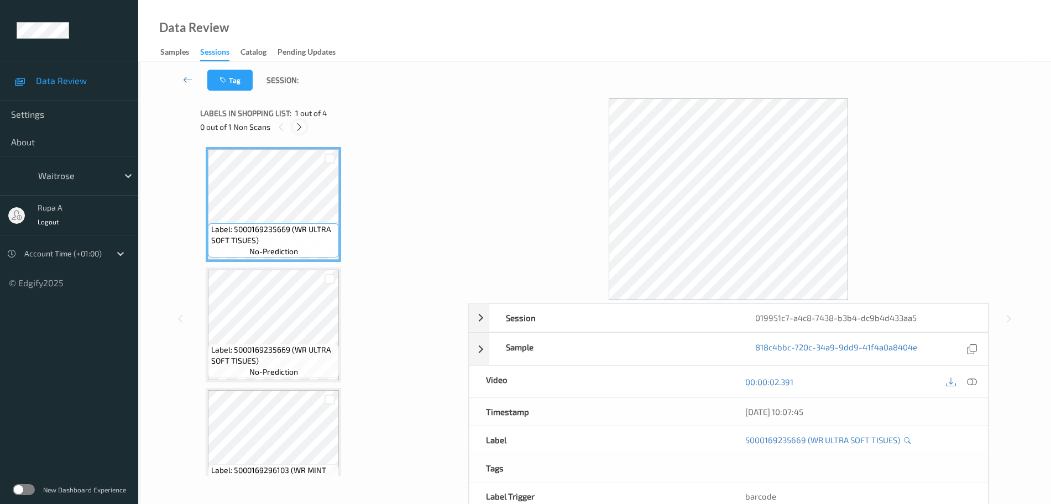
click at [303, 129] on icon at bounding box center [299, 127] width 9 height 10
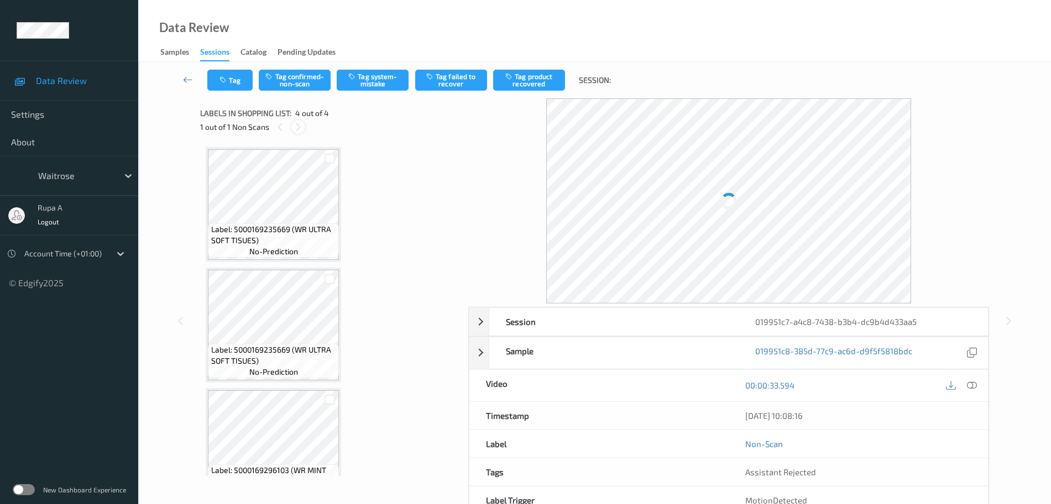
scroll to position [153, 0]
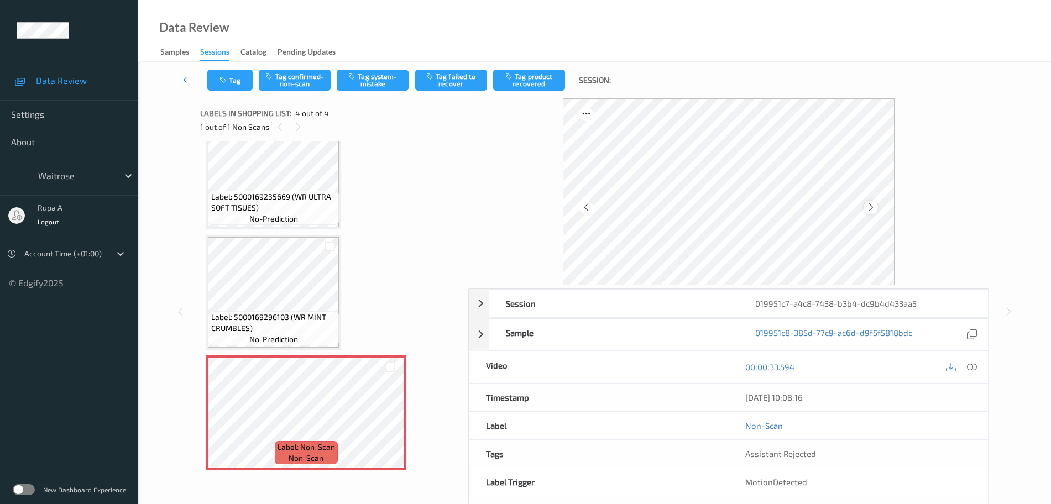
click at [873, 207] on icon at bounding box center [870, 207] width 9 height 10
click at [870, 212] on div at bounding box center [870, 208] width 14 height 14
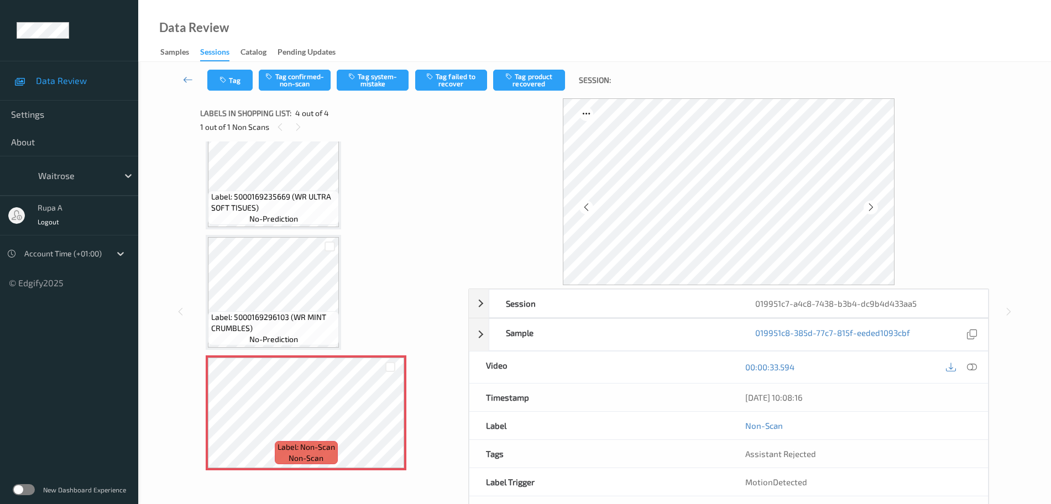
click at [870, 211] on icon at bounding box center [870, 207] width 9 height 10
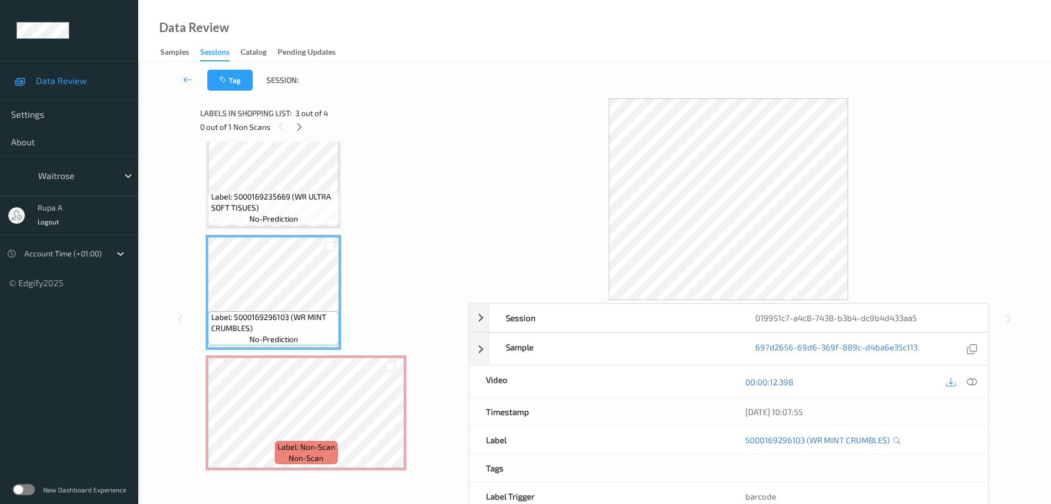
click at [303, 229] on div "Label: 5000169235669 (WR ULTRA SOFT TISUES) no-prediction" at bounding box center [273, 171] width 135 height 115
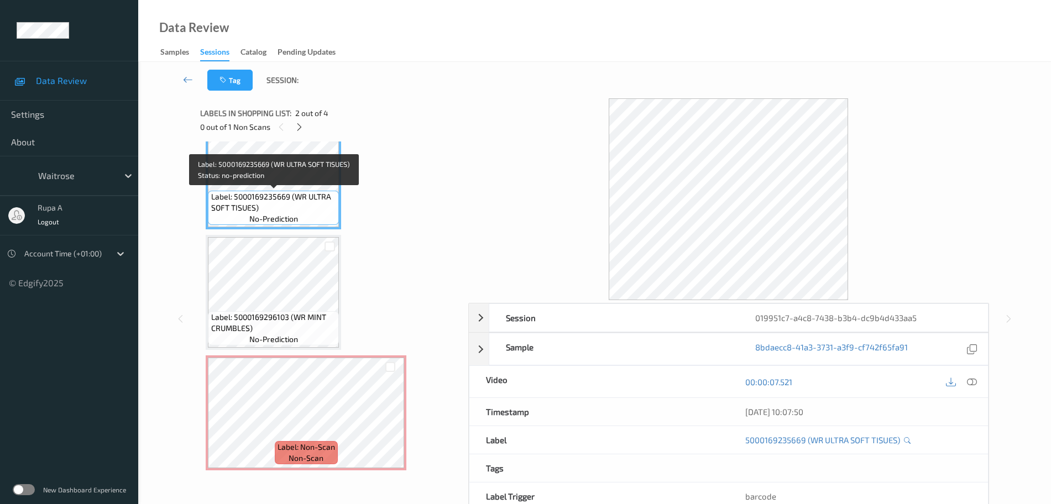
click at [302, 195] on span "Label: 5000169235669 (WR ULTRA SOFT TISUES)" at bounding box center [273, 202] width 125 height 22
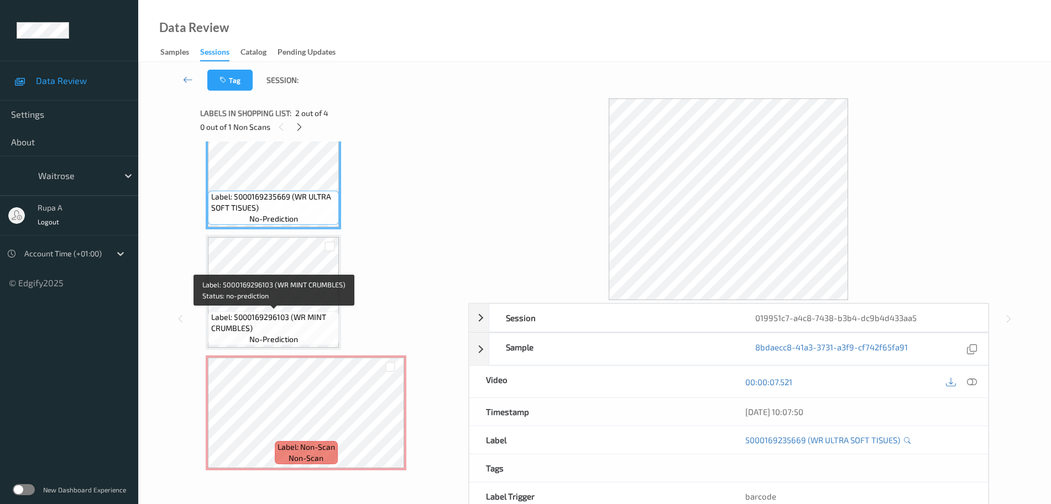
click at [290, 315] on span "Label: 5000169296103 (WR MINT CRUMBLES)" at bounding box center [273, 323] width 125 height 22
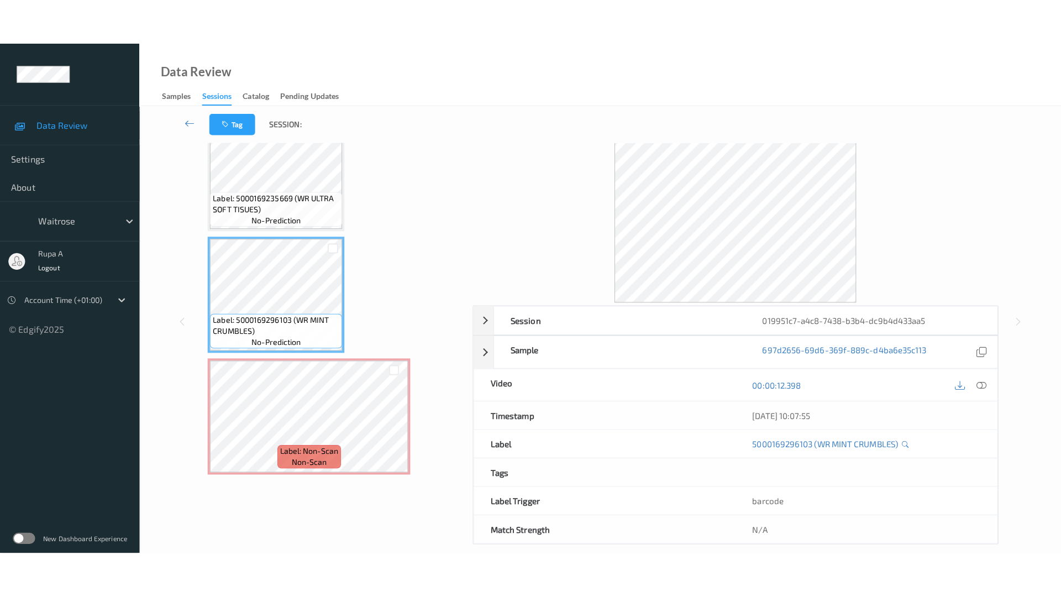
scroll to position [0, 0]
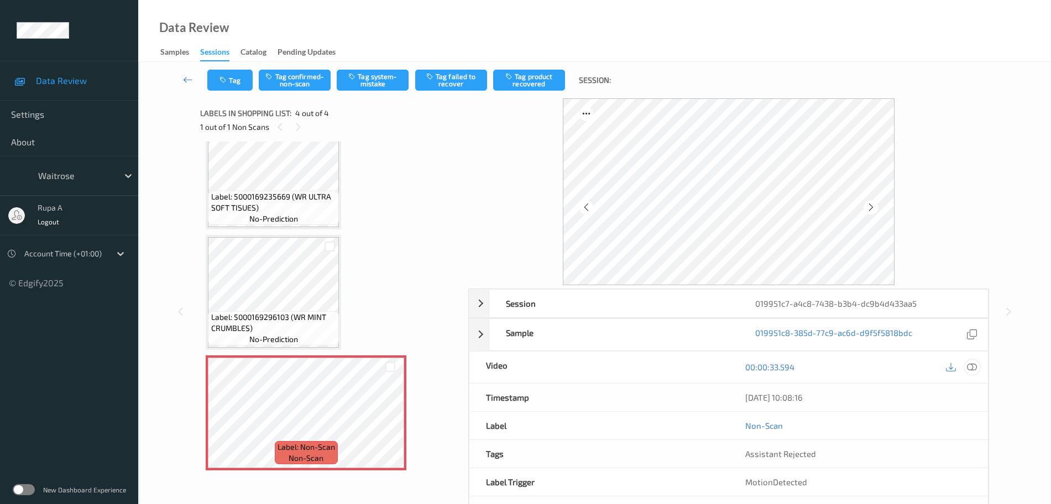
click at [972, 370] on icon at bounding box center [972, 367] width 10 height 10
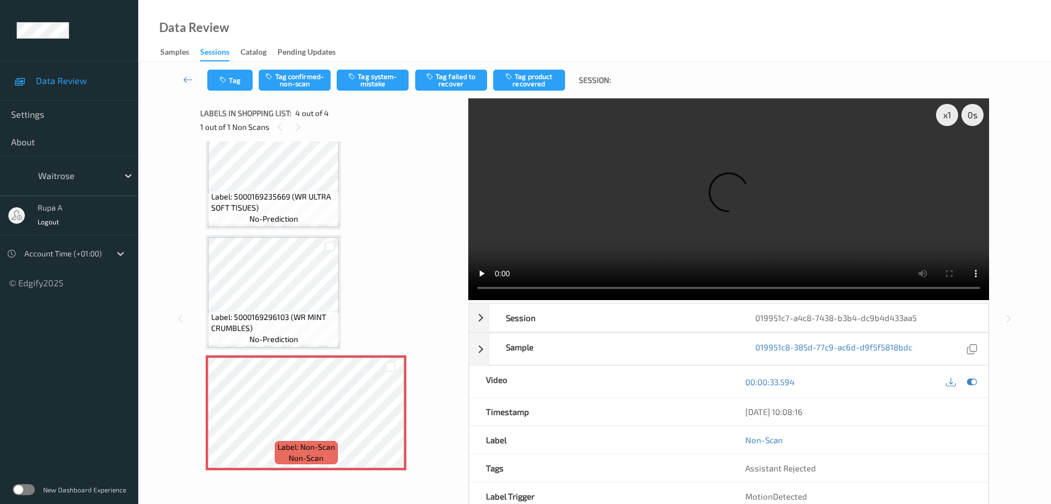
scroll to position [60, 0]
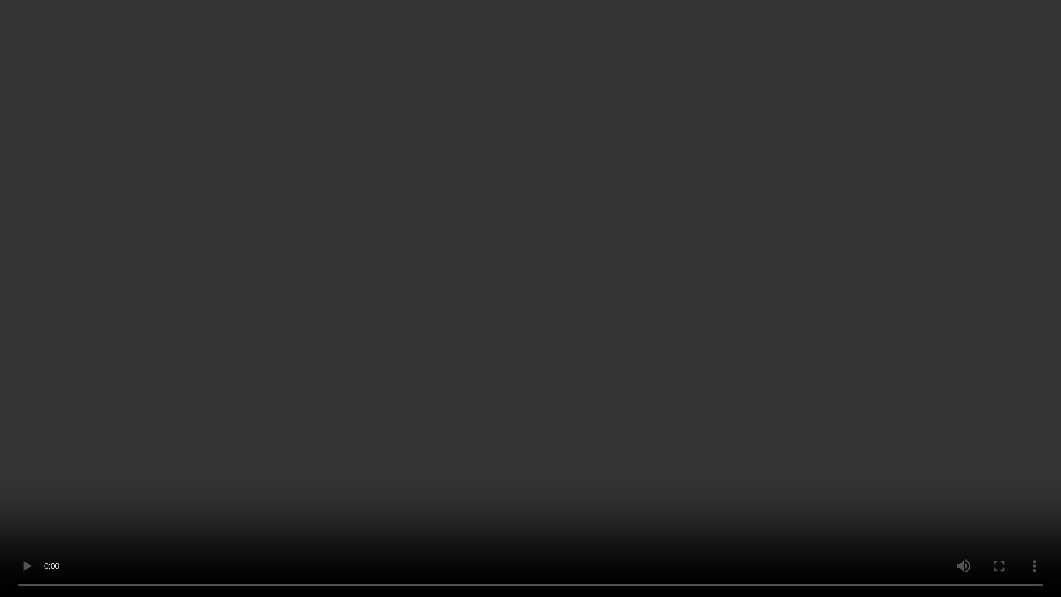
click at [866, 417] on video at bounding box center [530, 298] width 1061 height 597
click at [839, 359] on video at bounding box center [530, 298] width 1061 height 597
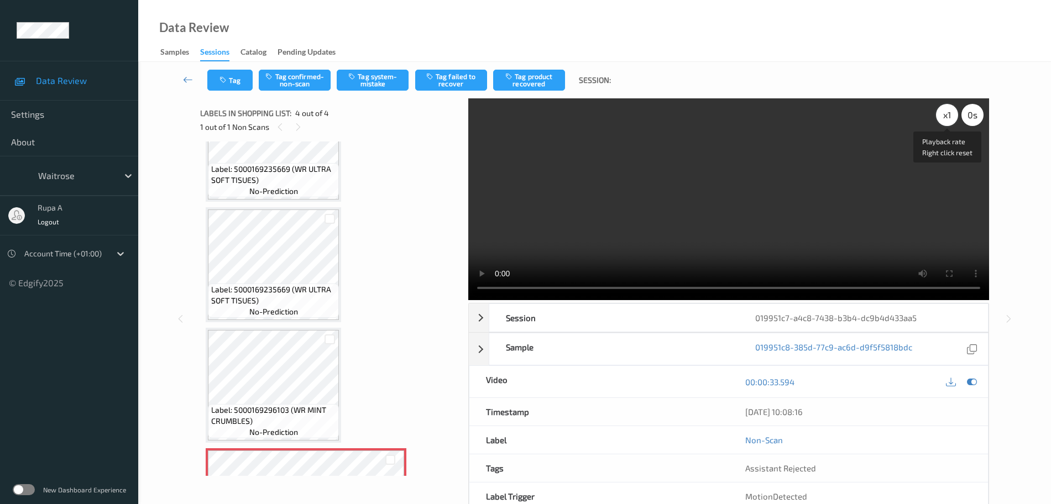
click at [947, 112] on div "x 1" at bounding box center [947, 115] width 22 height 22
click at [943, 117] on div "x 2" at bounding box center [947, 115] width 22 height 22
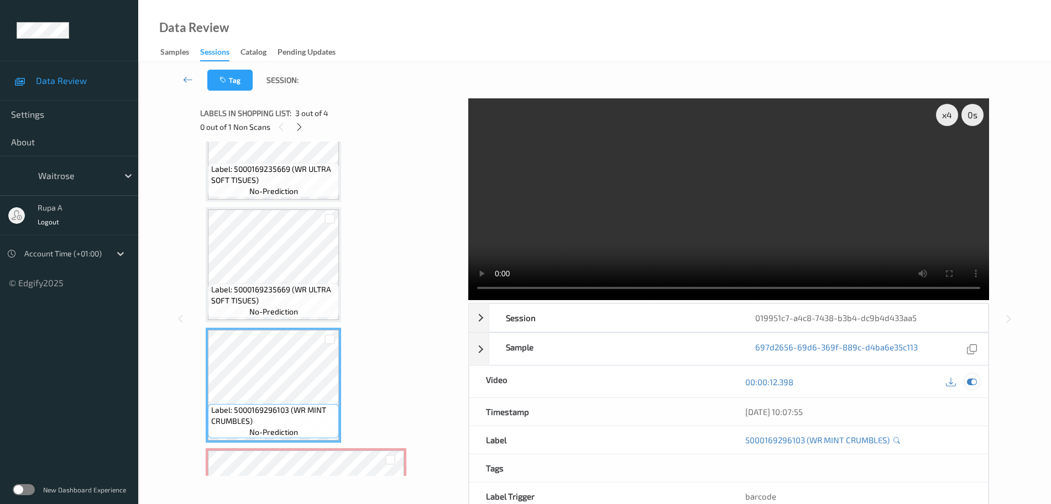
click at [971, 383] on icon at bounding box center [972, 382] width 10 height 10
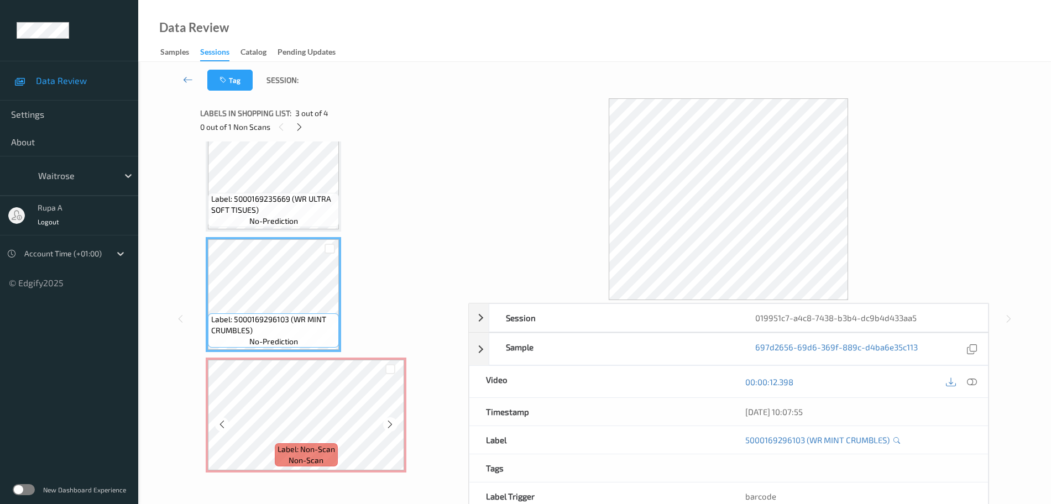
scroll to position [153, 0]
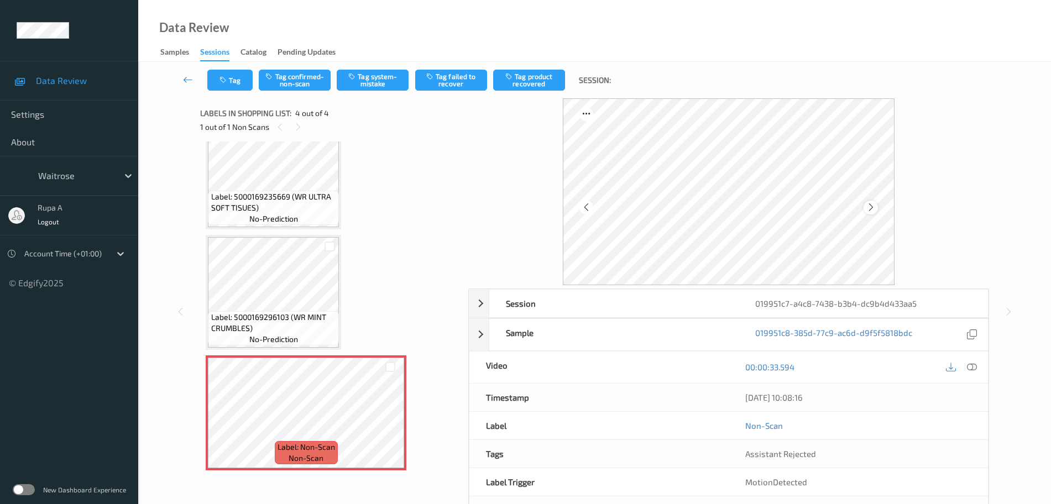
click at [865, 207] on div at bounding box center [870, 208] width 14 height 14
click at [392, 88] on button "Tag system-mistake" at bounding box center [373, 80] width 72 height 21
click at [219, 76] on icon "button" at bounding box center [223, 80] width 9 height 8
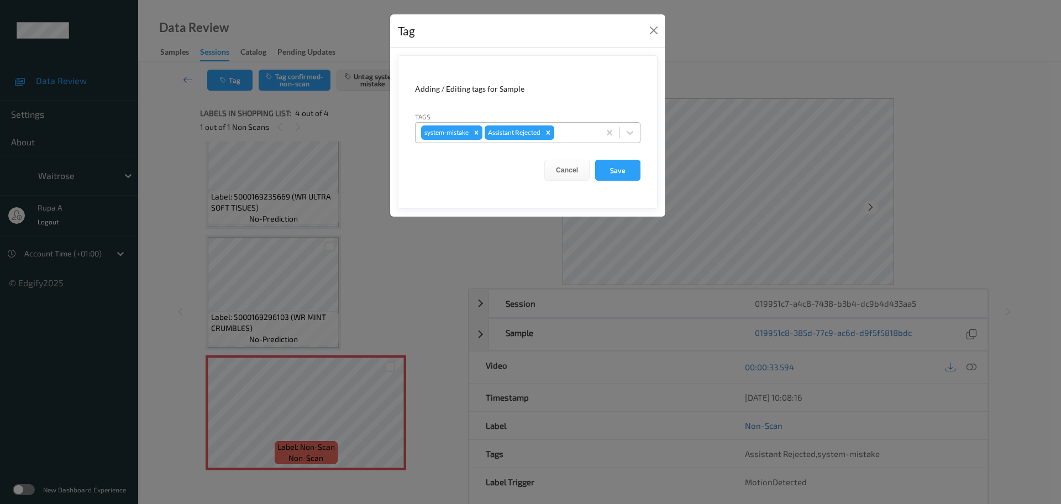
click at [595, 129] on div "system-mistake Assistant Rejected" at bounding box center [508, 132] width 184 height 19
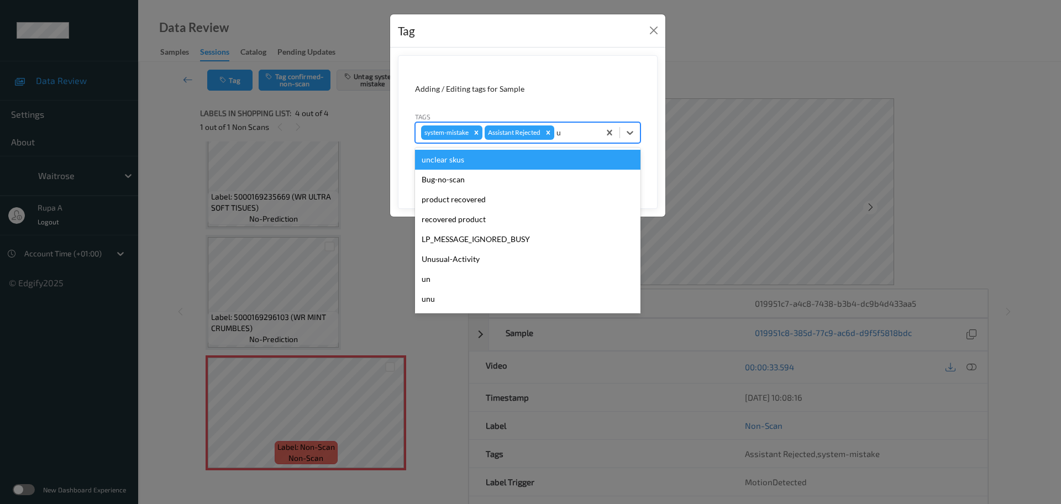
type input "un"
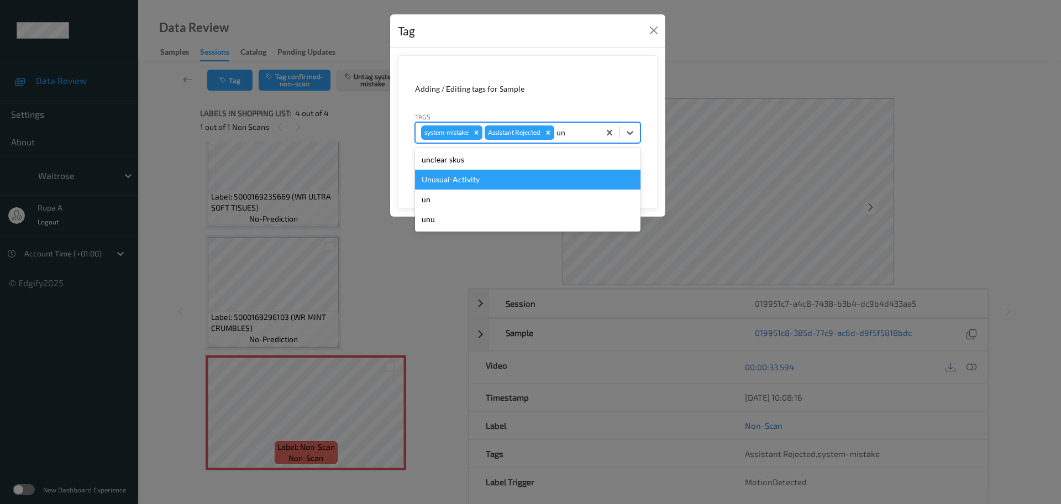
click at [523, 179] on div "Unusual-Activity" at bounding box center [528, 180] width 226 height 20
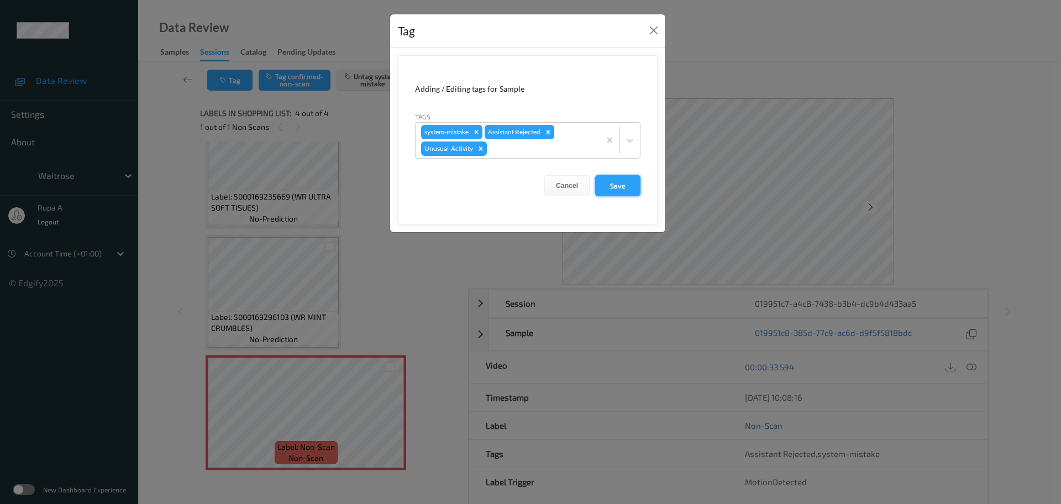
click at [636, 190] on button "Save" at bounding box center [617, 185] width 45 height 21
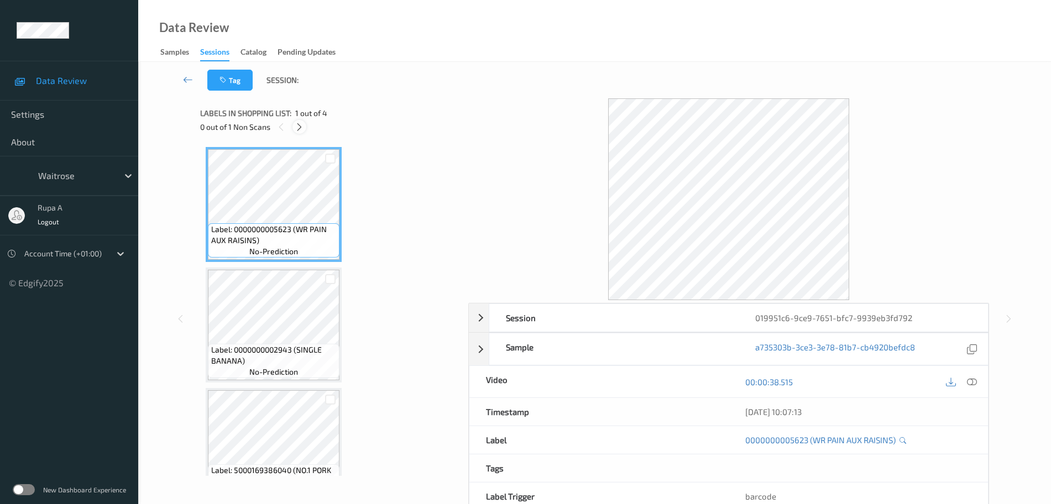
click at [305, 129] on div at bounding box center [299, 127] width 14 height 14
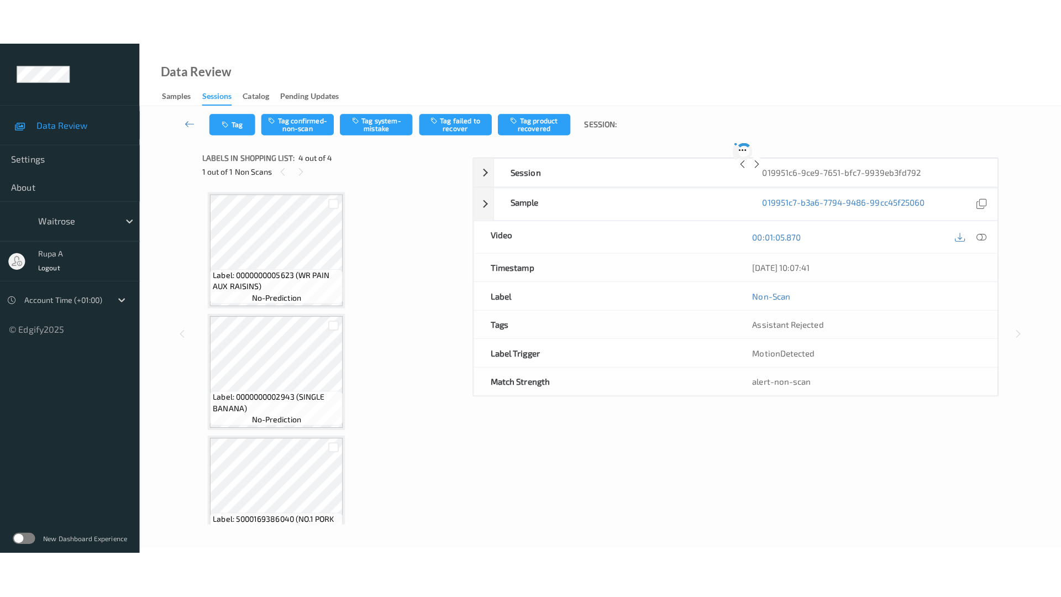
scroll to position [153, 0]
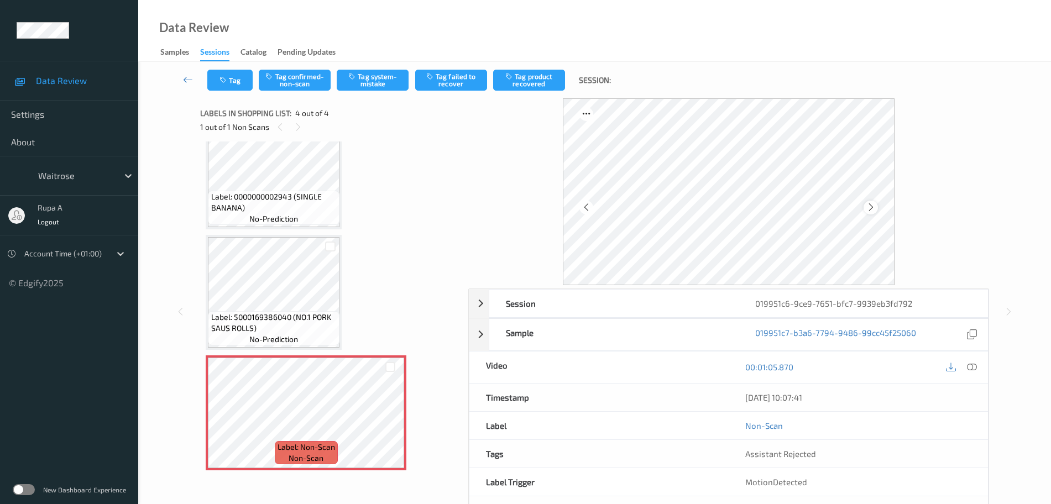
click at [870, 206] on icon at bounding box center [870, 207] width 9 height 10
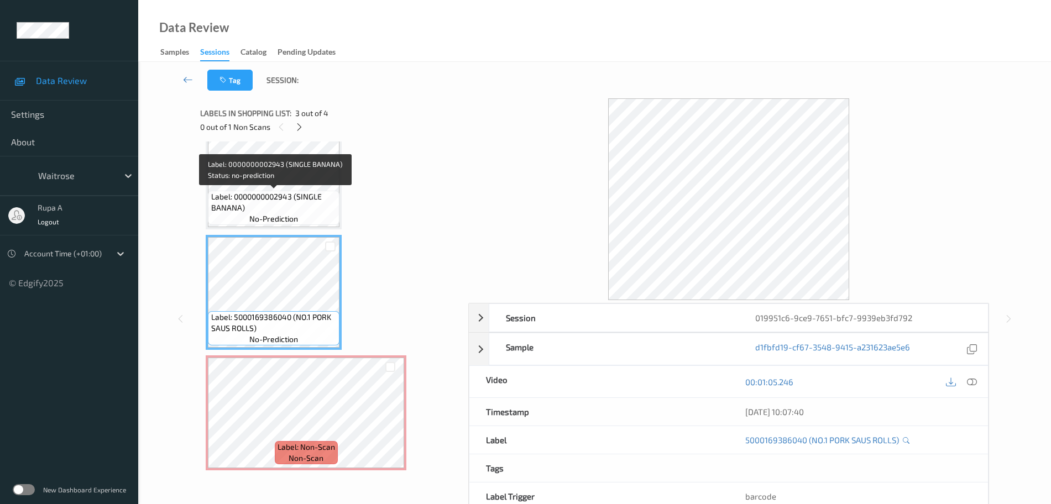
click at [282, 201] on span "Label: 0000000002943 (SINGLE BANANA)" at bounding box center [274, 202] width 126 height 22
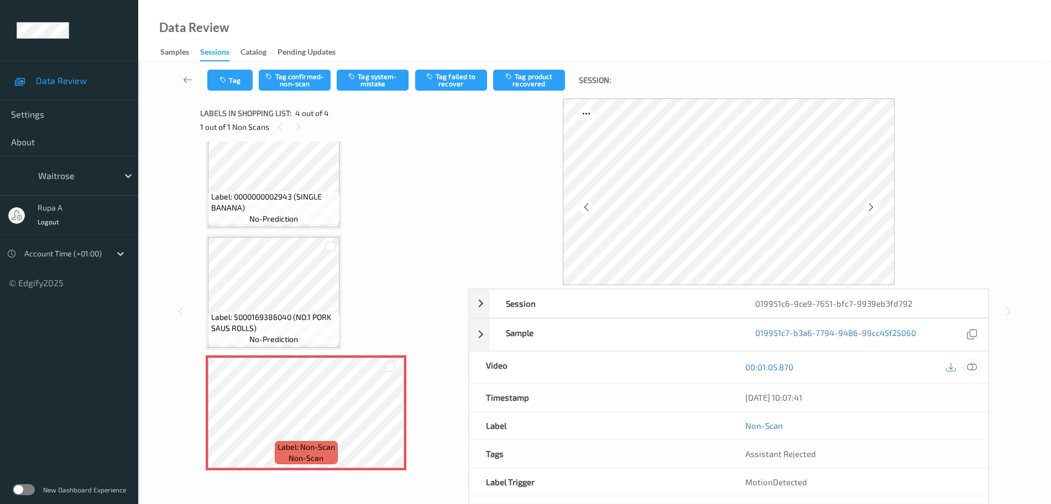
click at [978, 369] on div at bounding box center [972, 367] width 15 height 15
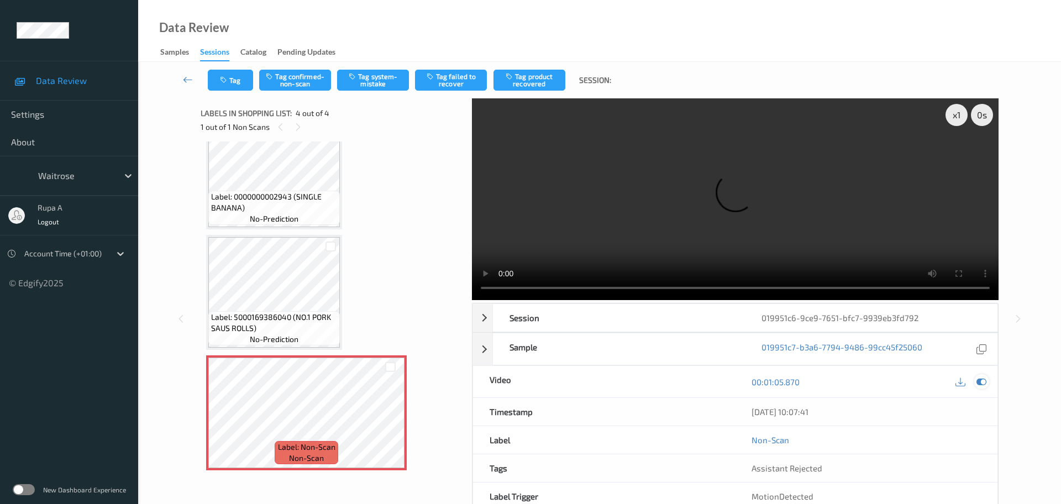
click at [985, 377] on icon at bounding box center [982, 382] width 10 height 10
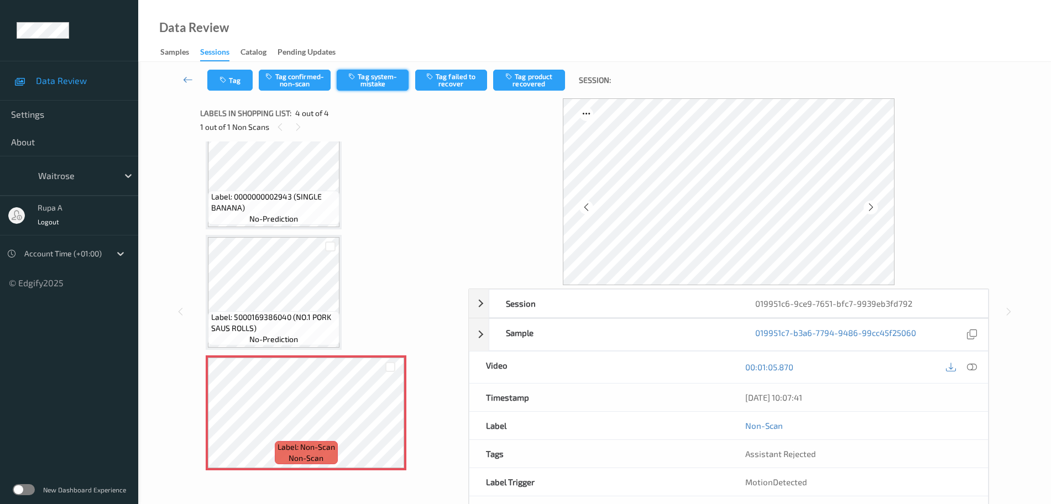
click at [374, 90] on button "Tag system-mistake" at bounding box center [373, 80] width 72 height 21
click at [229, 83] on icon "button" at bounding box center [223, 80] width 9 height 8
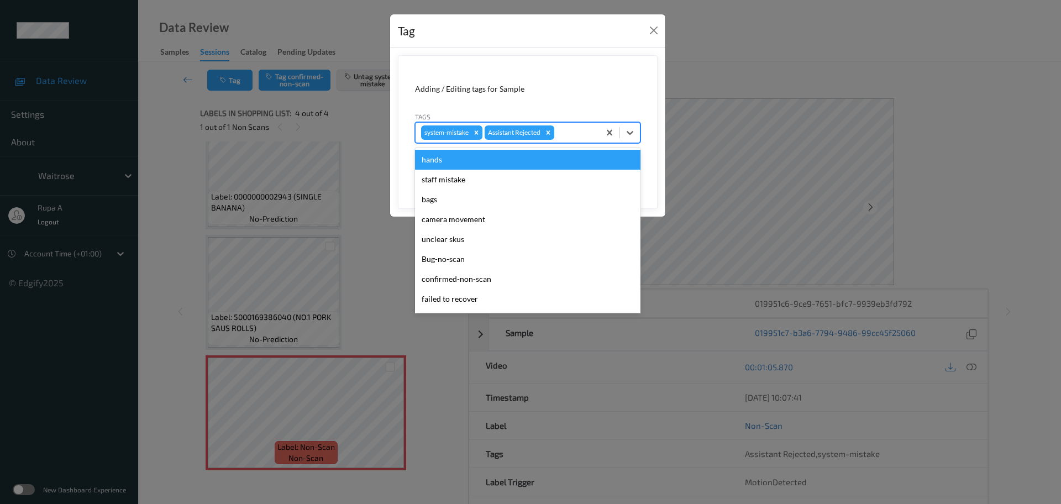
click at [573, 134] on div at bounding box center [576, 132] width 38 height 13
type input "un"
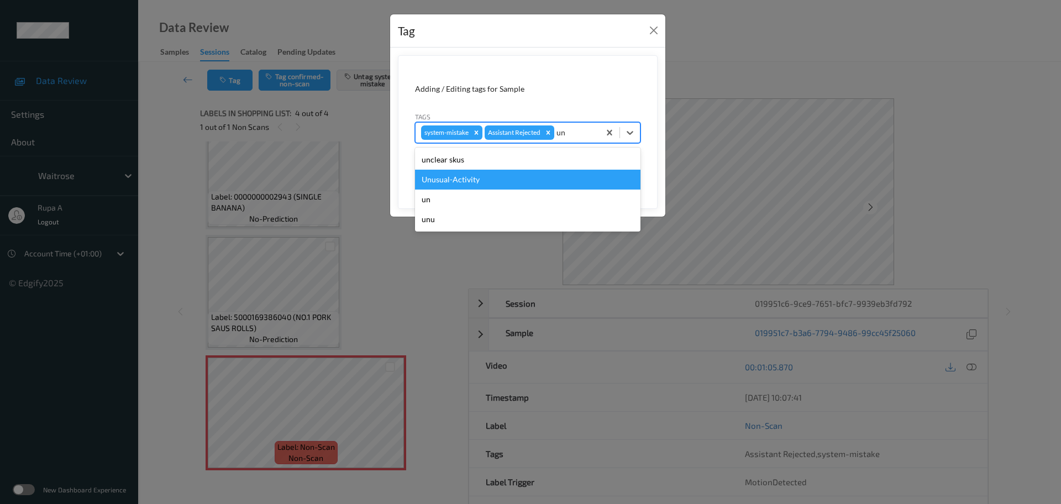
click at [516, 184] on div "Unusual-Activity" at bounding box center [528, 180] width 226 height 20
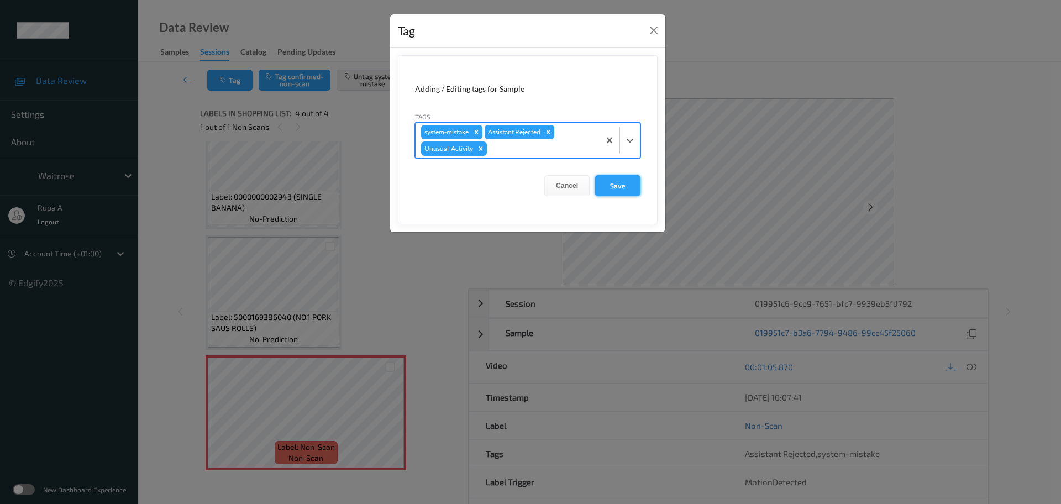
click at [626, 187] on button "Save" at bounding box center [617, 185] width 45 height 21
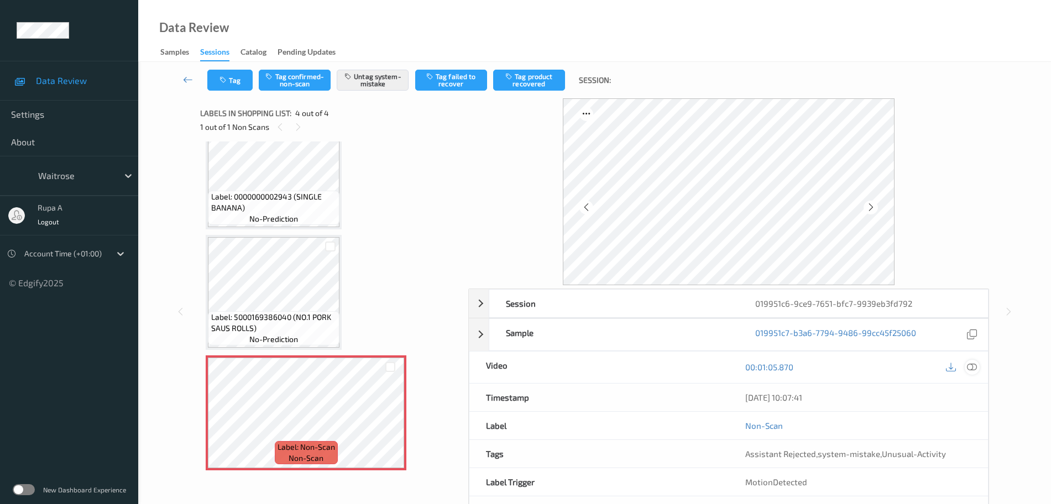
click at [975, 369] on icon at bounding box center [972, 367] width 10 height 10
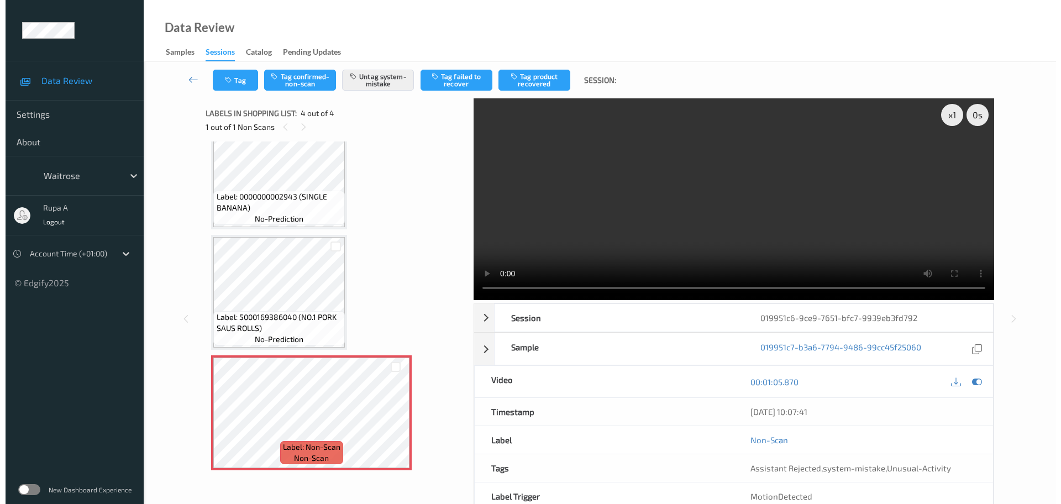
scroll to position [60, 0]
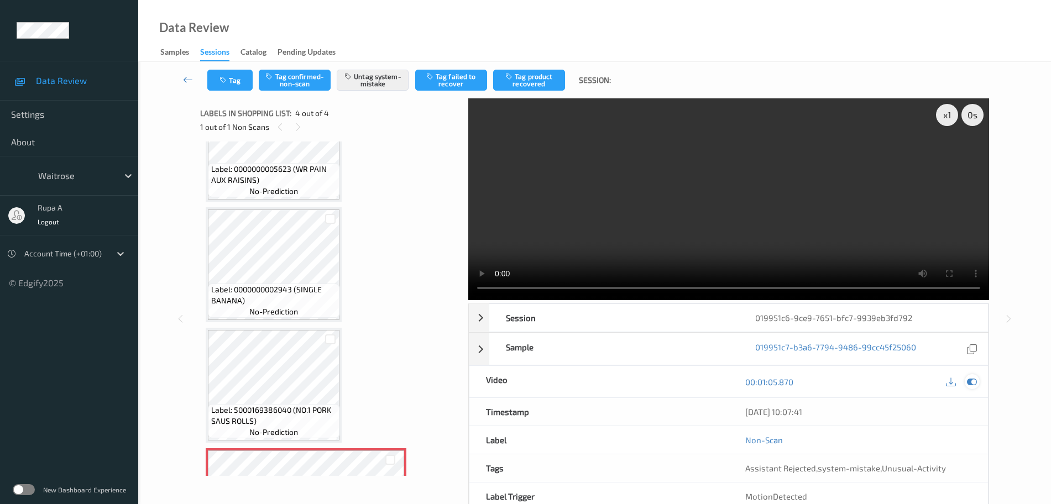
click at [971, 385] on icon at bounding box center [972, 382] width 10 height 10
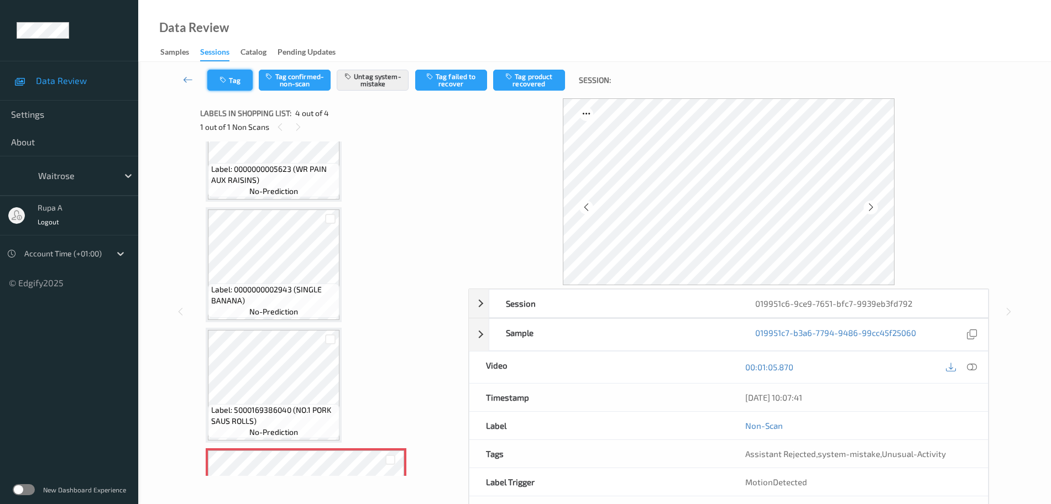
click at [240, 84] on button "Tag" at bounding box center [229, 80] width 45 height 21
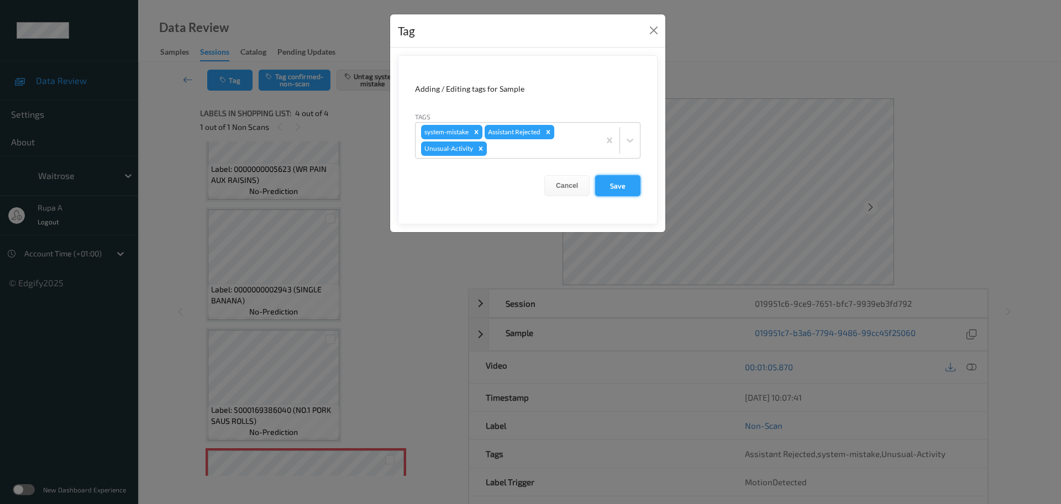
click at [626, 189] on button "Save" at bounding box center [617, 185] width 45 height 21
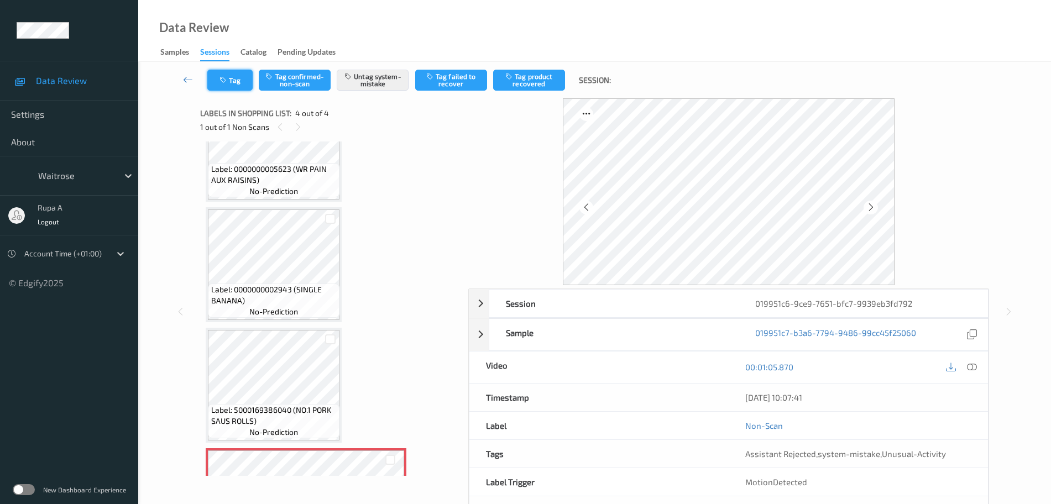
click at [230, 80] on button "Tag" at bounding box center [229, 80] width 45 height 21
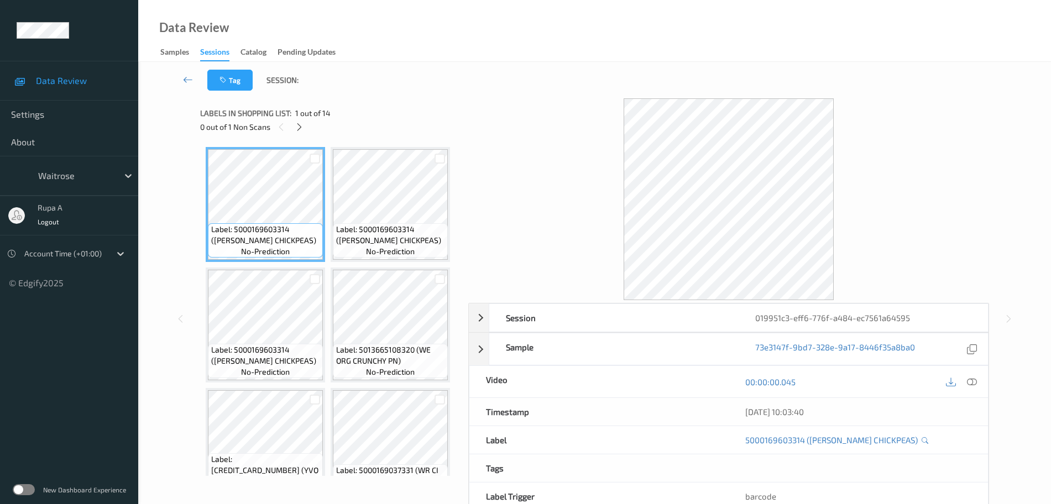
click at [395, 124] on div "0 out of 1 Non Scans" at bounding box center [330, 127] width 260 height 14
click at [294, 125] on div at bounding box center [299, 127] width 14 height 14
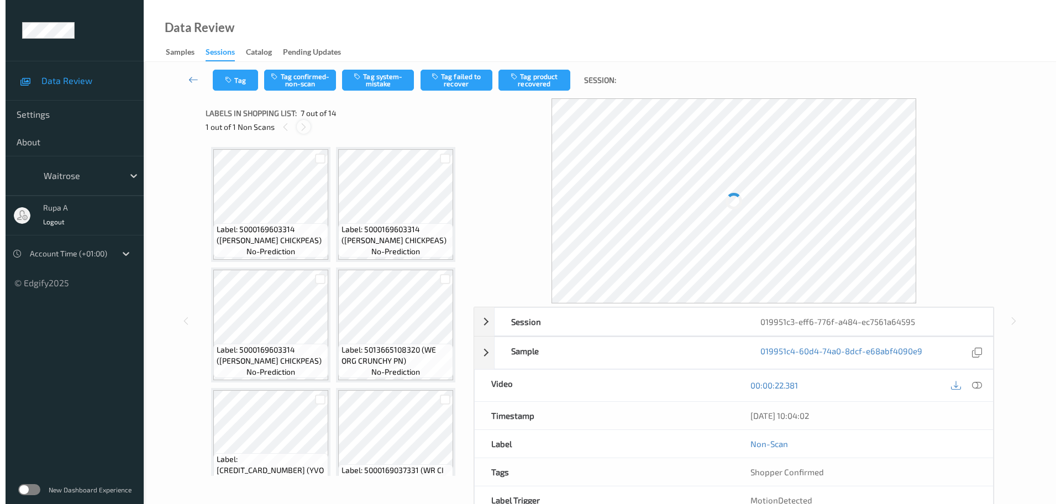
scroll to position [608, 0]
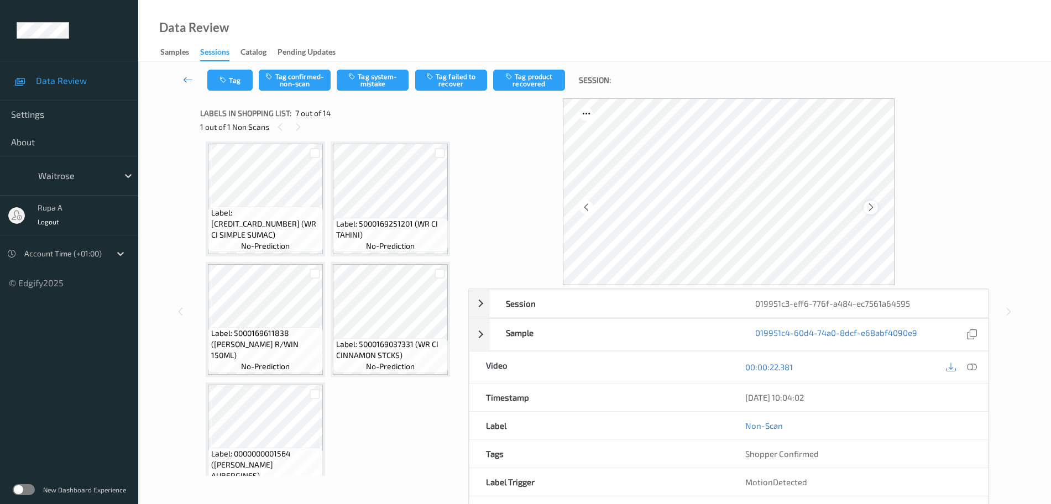
click at [868, 207] on icon at bounding box center [870, 207] width 9 height 10
click at [870, 206] on icon at bounding box center [870, 207] width 9 height 10
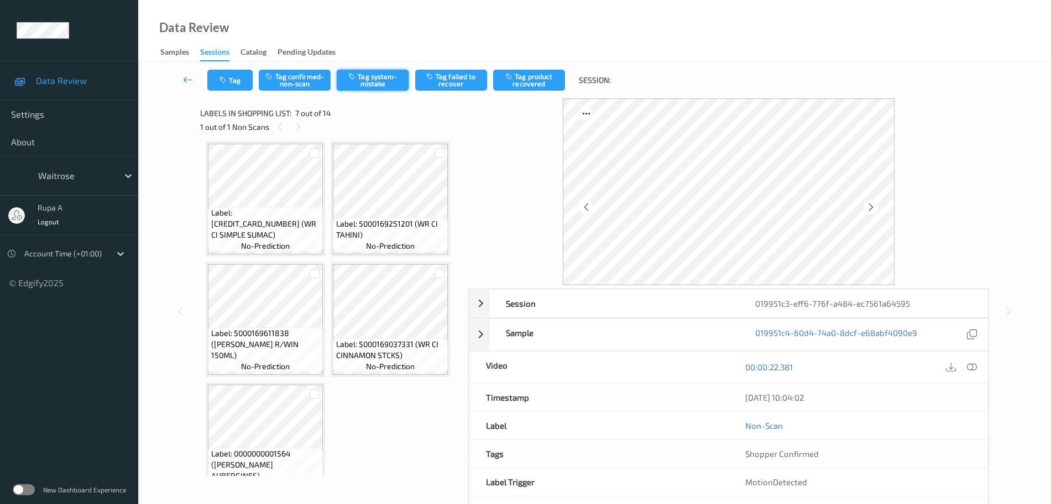
click at [380, 90] on button "Tag system-mistake" at bounding box center [373, 80] width 72 height 21
click at [238, 83] on button "Tag" at bounding box center [229, 80] width 45 height 21
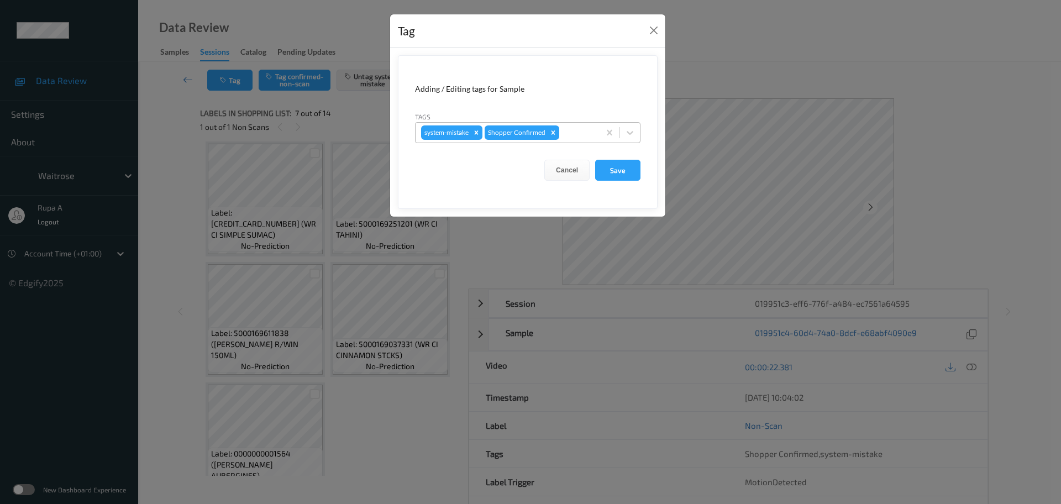
click at [565, 135] on div at bounding box center [578, 132] width 33 height 13
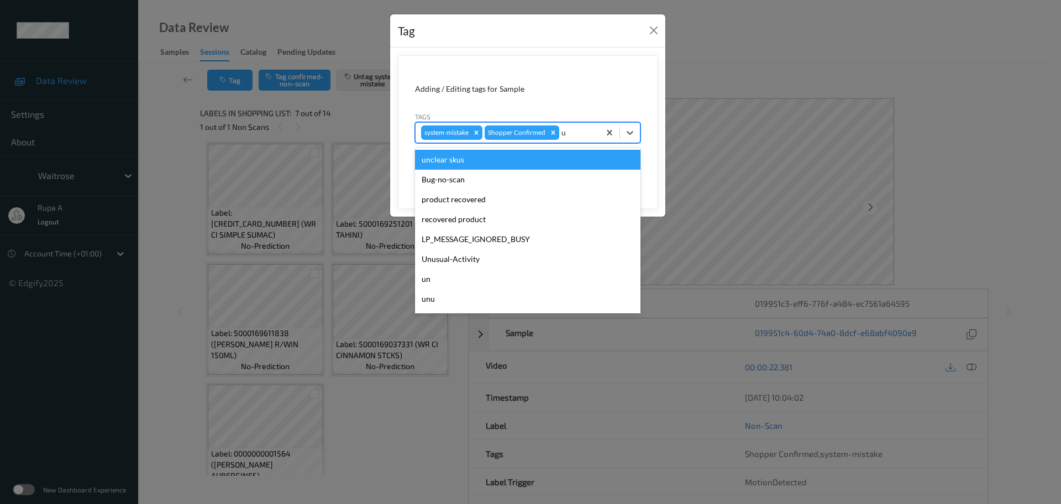
type input "un"
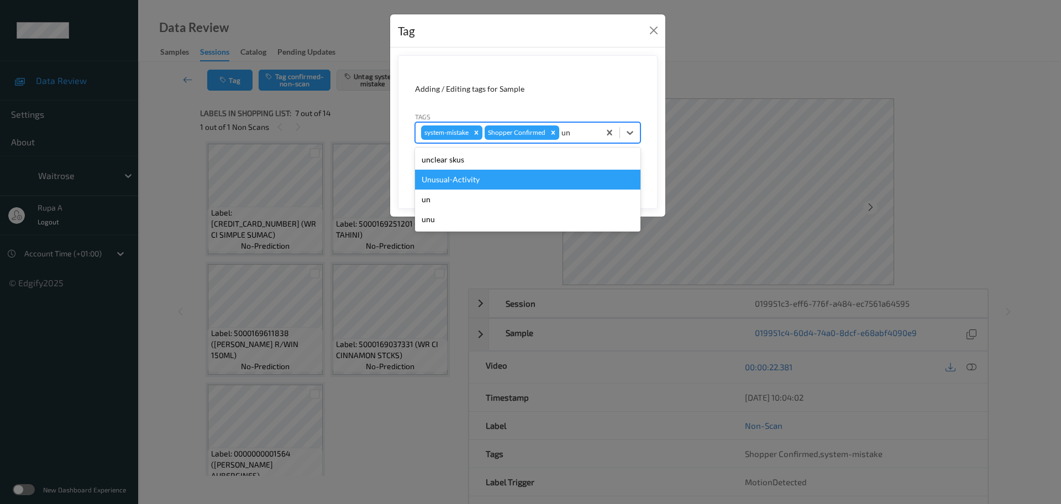
click at [497, 180] on div "Unusual-Activity" at bounding box center [528, 180] width 226 height 20
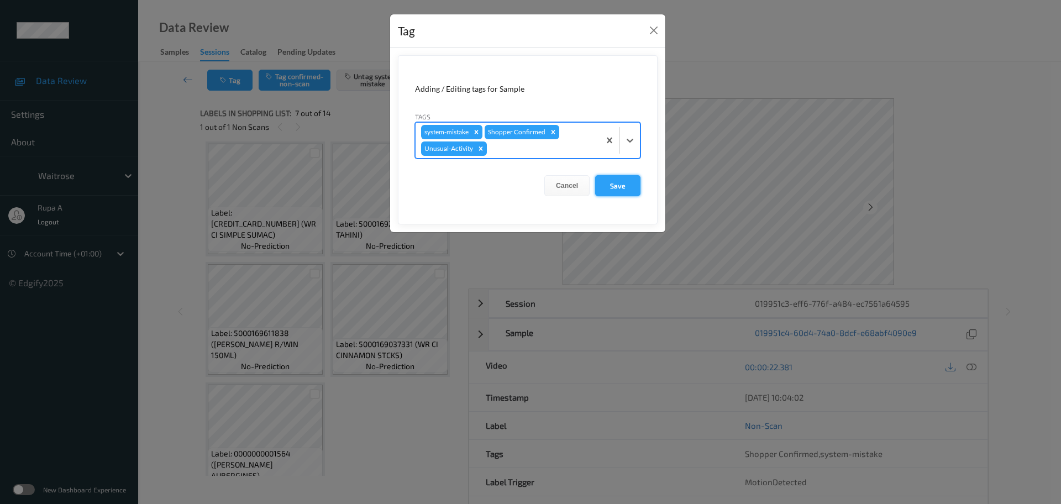
click at [615, 186] on button "Save" at bounding box center [617, 185] width 45 height 21
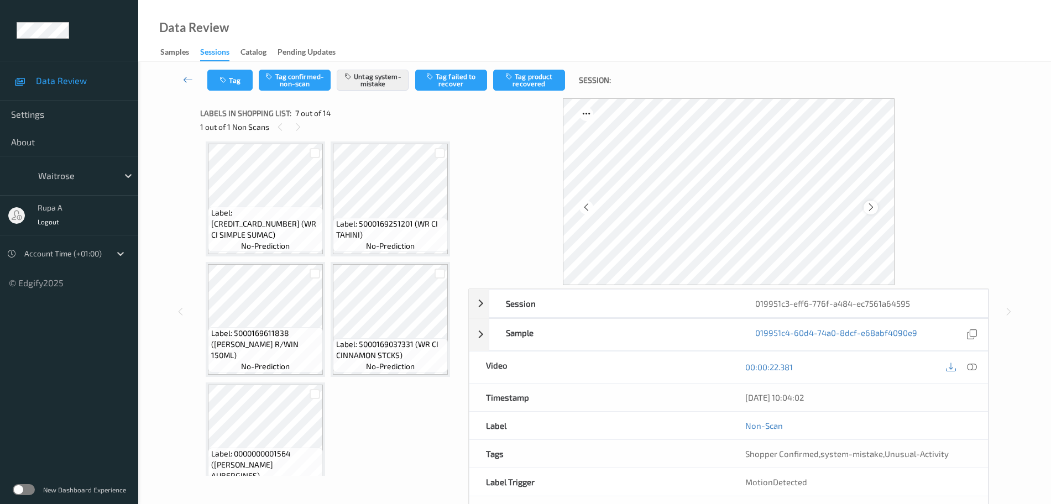
click at [873, 208] on icon at bounding box center [870, 207] width 9 height 10
click at [974, 371] on icon at bounding box center [972, 367] width 10 height 10
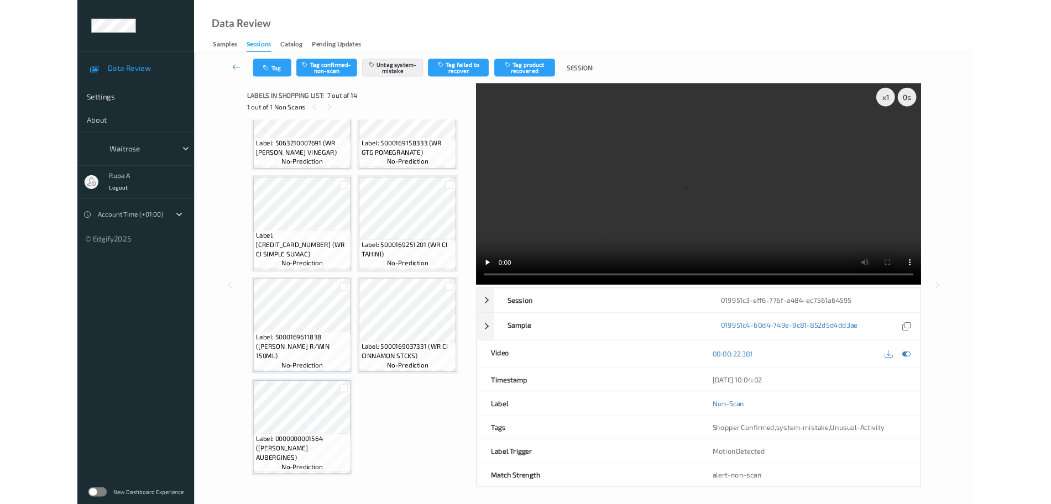
scroll to position [542, 0]
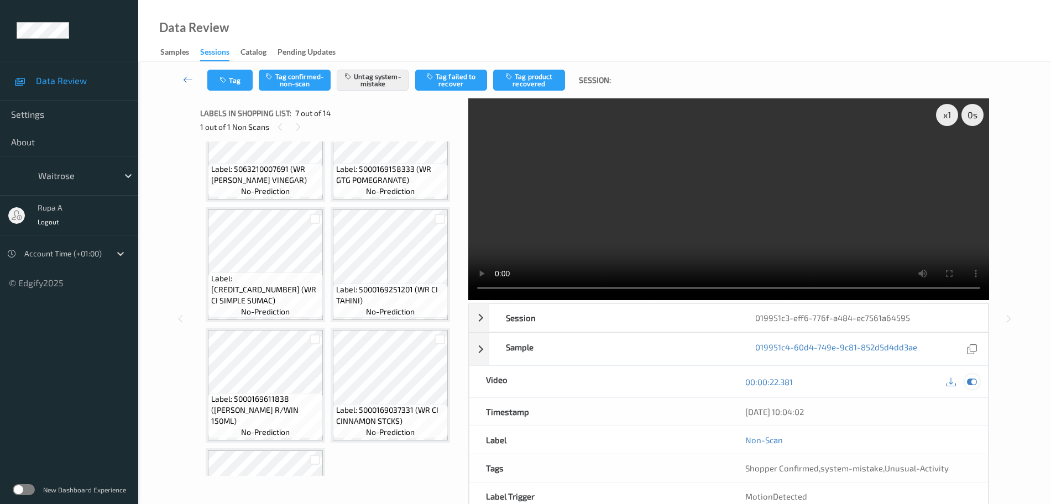
click at [967, 380] on icon at bounding box center [972, 382] width 10 height 10
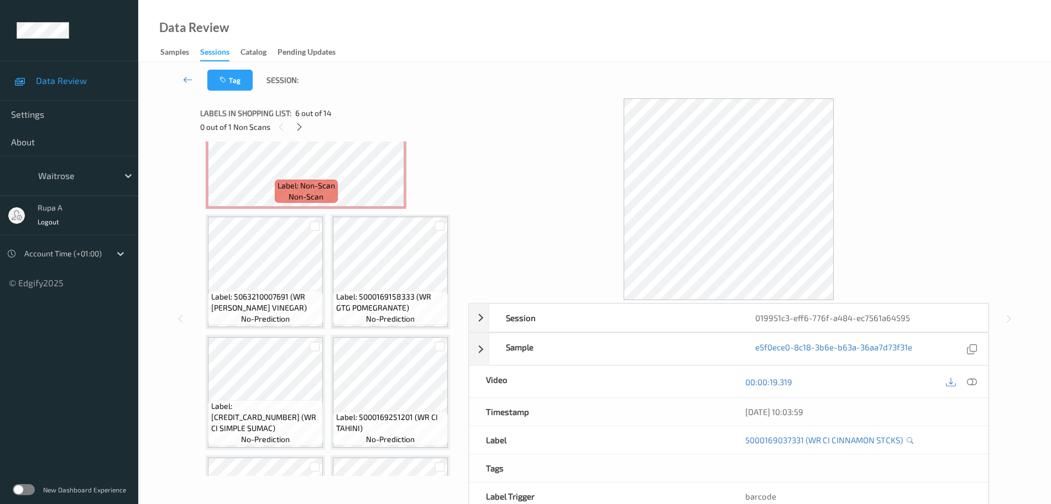
scroll to position [691, 0]
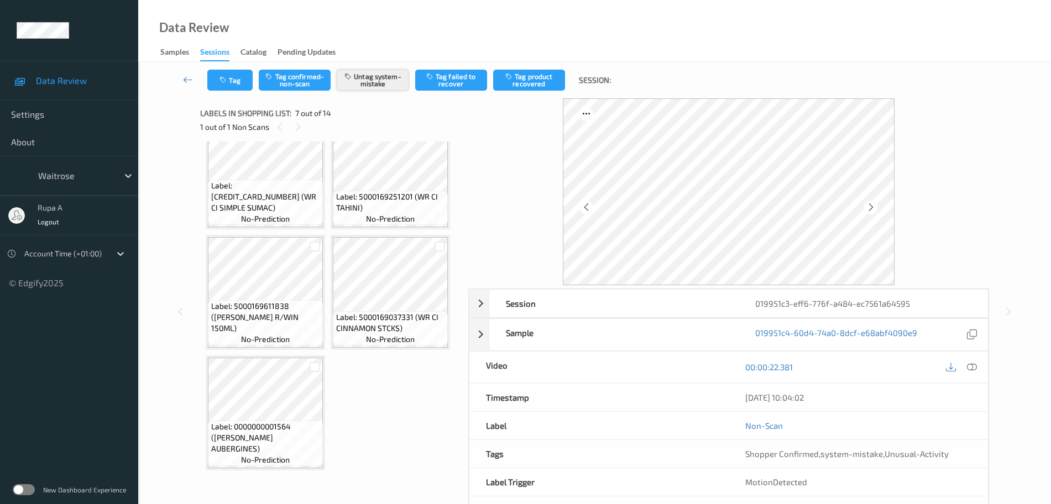
click at [370, 81] on button "Untag system-mistake" at bounding box center [373, 80] width 72 height 21
click at [307, 88] on button "Tag confirmed-non-scan" at bounding box center [295, 80] width 72 height 21
click at [523, 82] on button "Tag product recovered" at bounding box center [529, 80] width 72 height 21
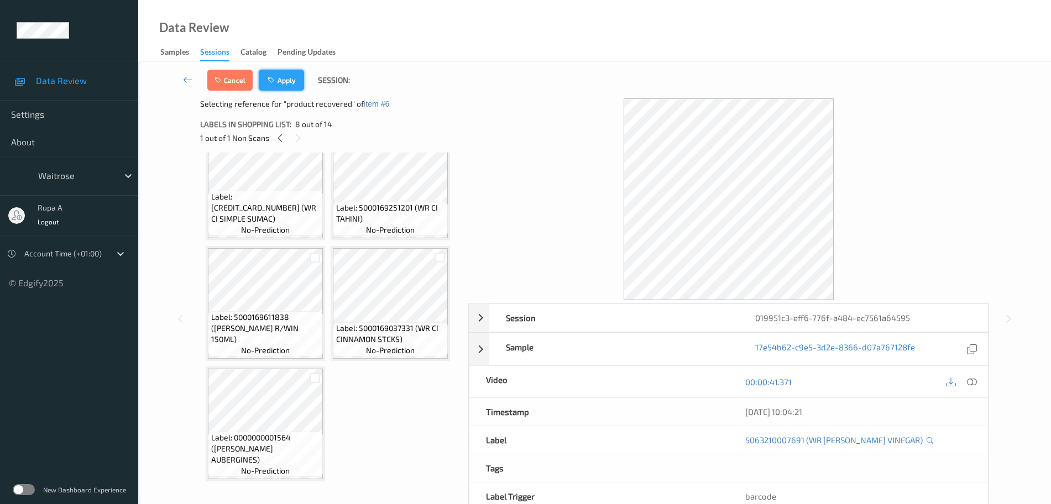
click at [282, 78] on button "Apply" at bounding box center [281, 80] width 45 height 21
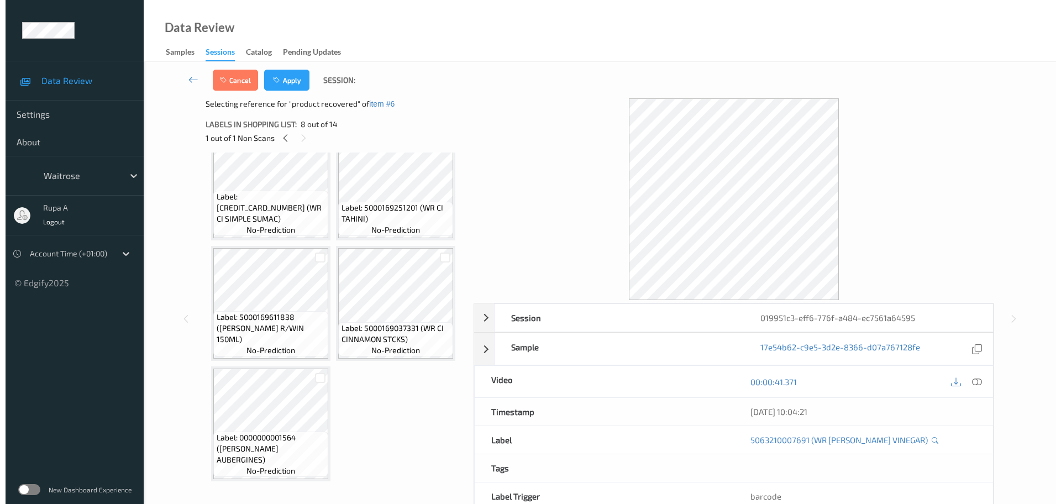
scroll to position [608, 0]
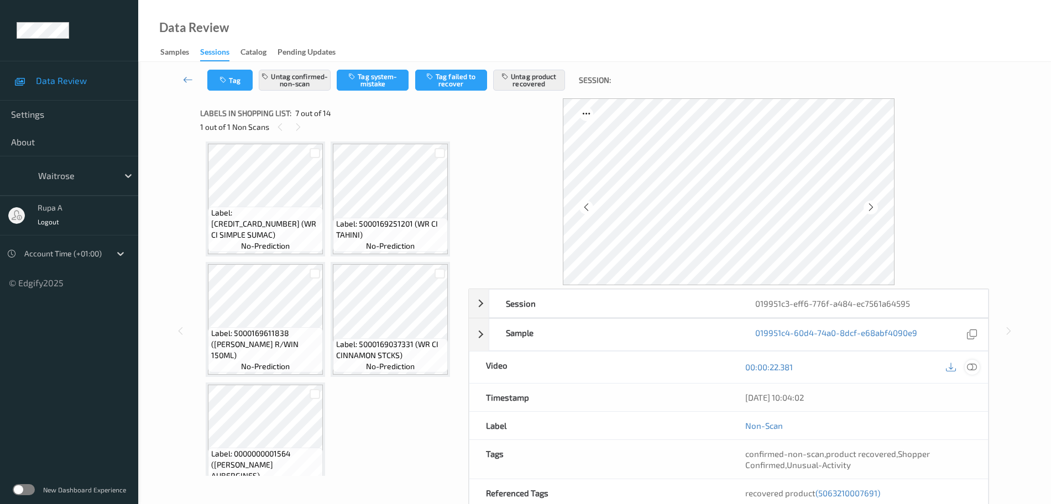
click at [973, 371] on icon at bounding box center [972, 367] width 10 height 10
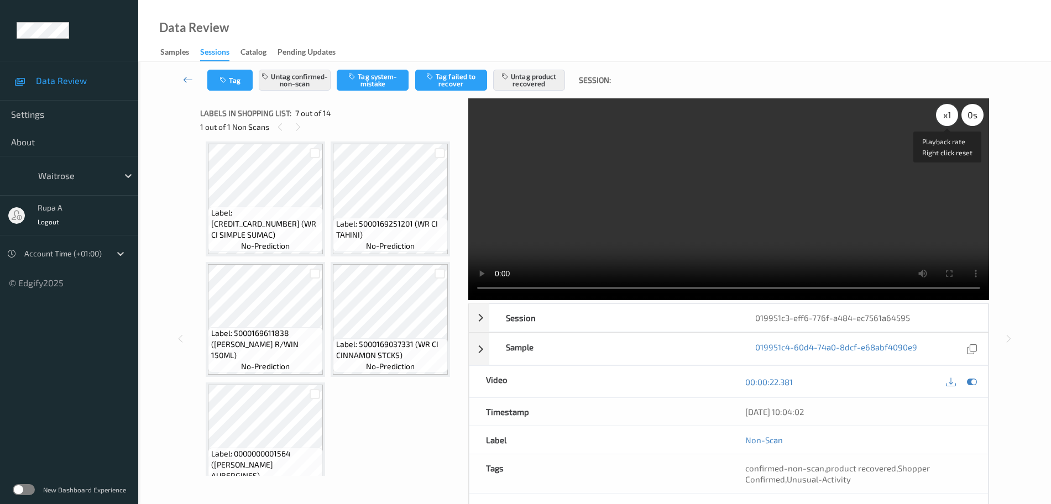
click at [941, 122] on div "x 1" at bounding box center [947, 115] width 22 height 22
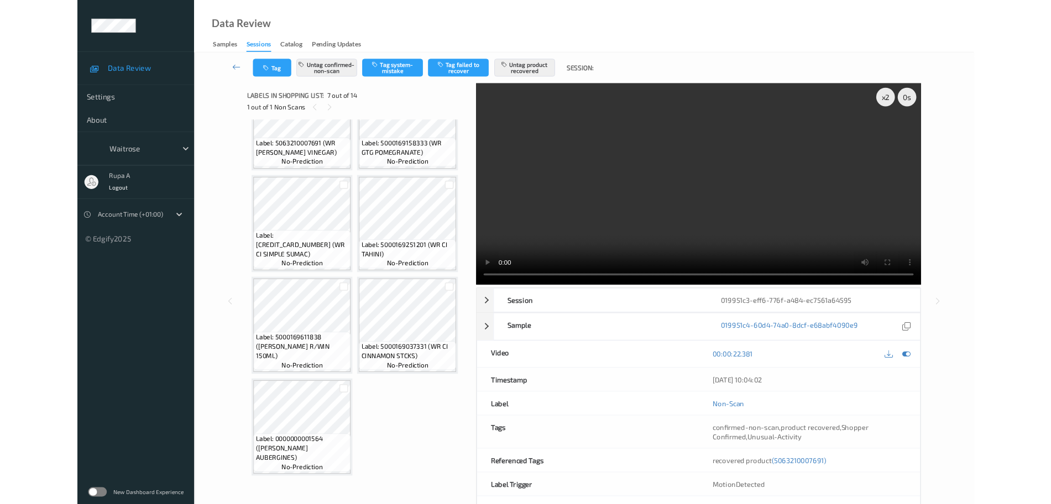
scroll to position [542, 0]
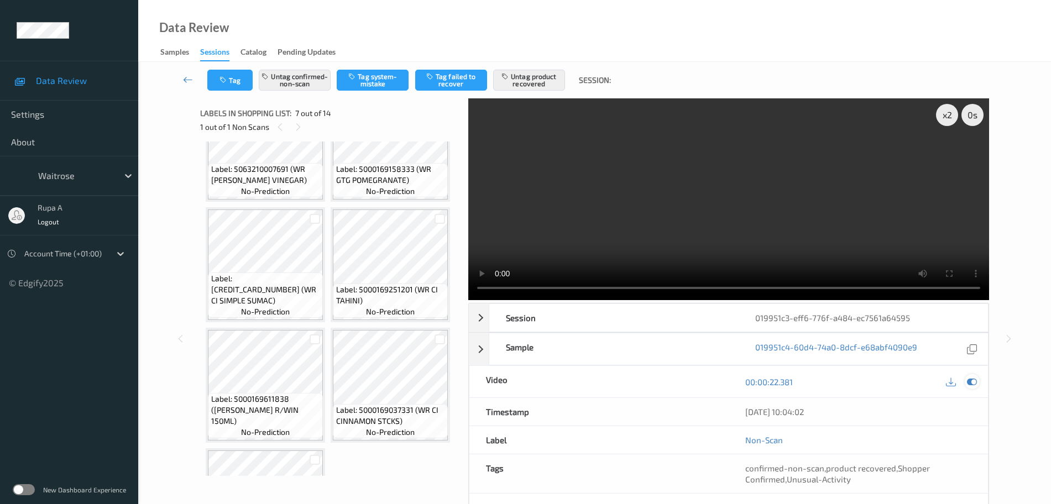
click at [970, 381] on icon at bounding box center [972, 382] width 10 height 10
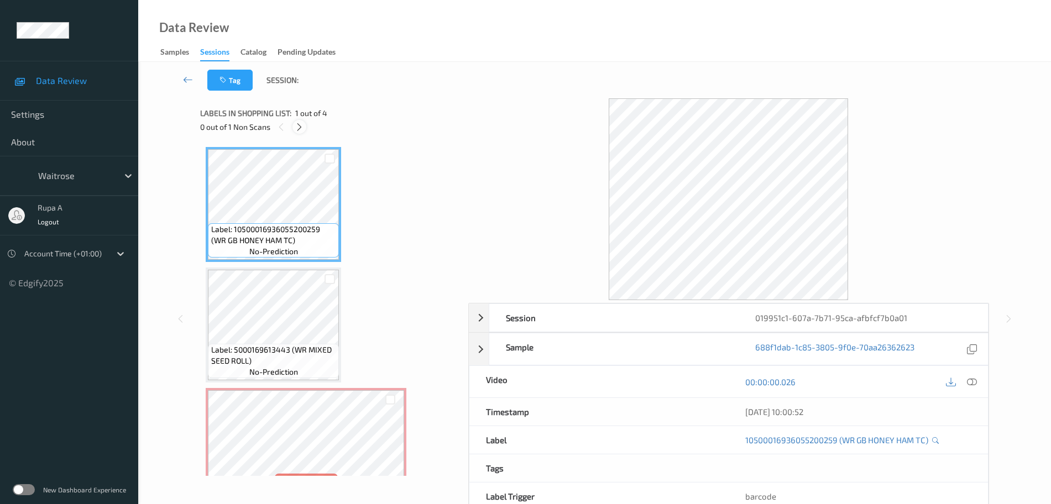
click at [295, 126] on icon at bounding box center [299, 127] width 9 height 10
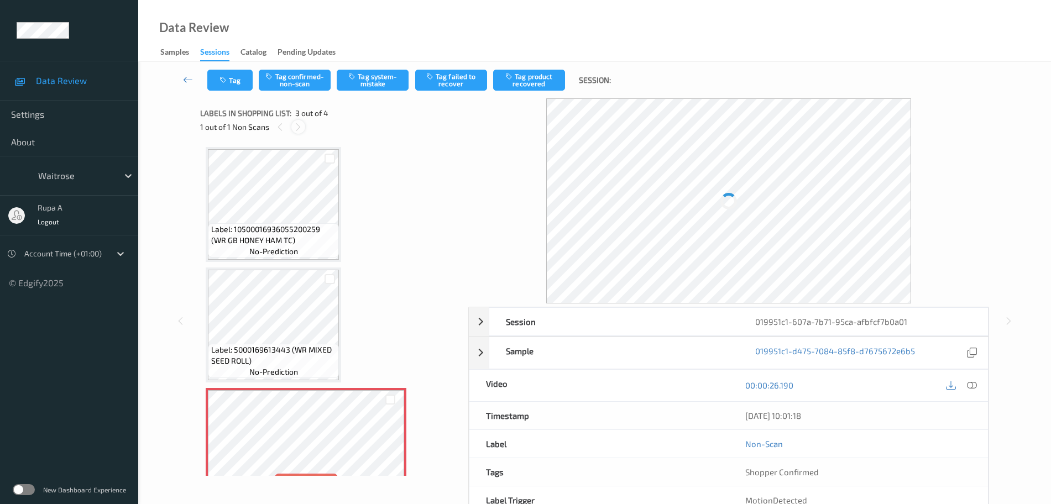
scroll to position [126, 0]
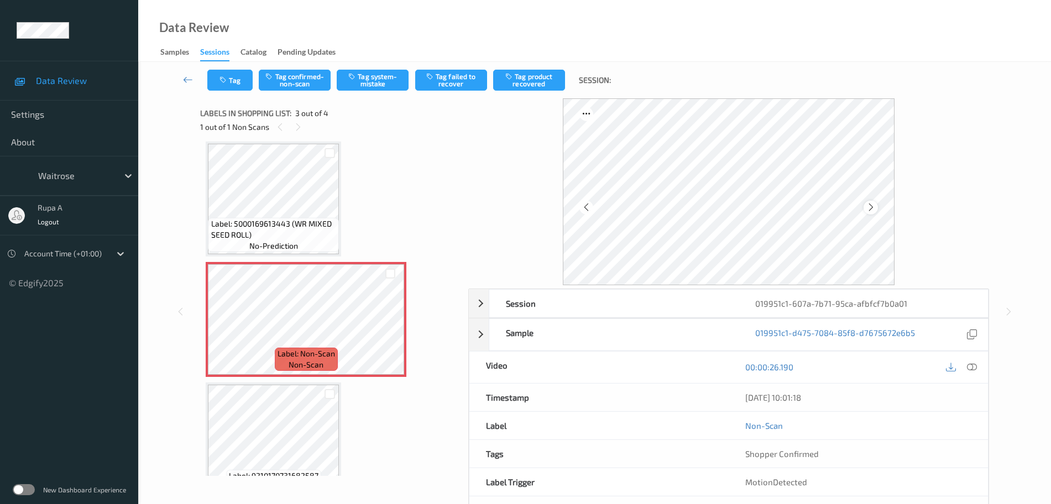
click at [865, 212] on div at bounding box center [870, 208] width 14 height 14
click at [867, 212] on icon at bounding box center [870, 207] width 9 height 10
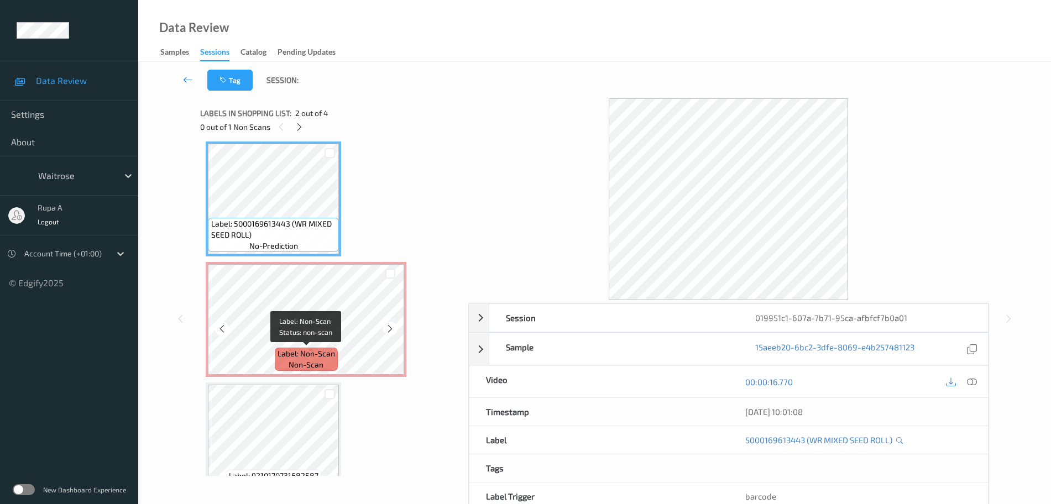
click at [302, 350] on span "Label: Non-Scan" at bounding box center [305, 353] width 57 height 11
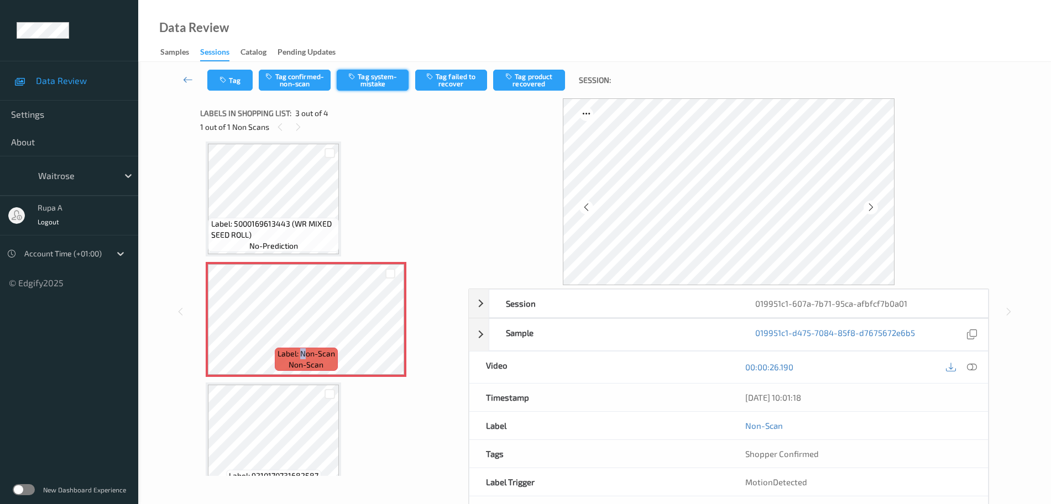
click at [384, 90] on button "Tag system-mistake" at bounding box center [373, 80] width 72 height 21
click at [234, 93] on div "Tag Tag confirmed-non-scan Untag system-mistake Tag failed to recover Tag produ…" at bounding box center [594, 80] width 867 height 36
click at [234, 86] on button "Tag" at bounding box center [229, 80] width 45 height 21
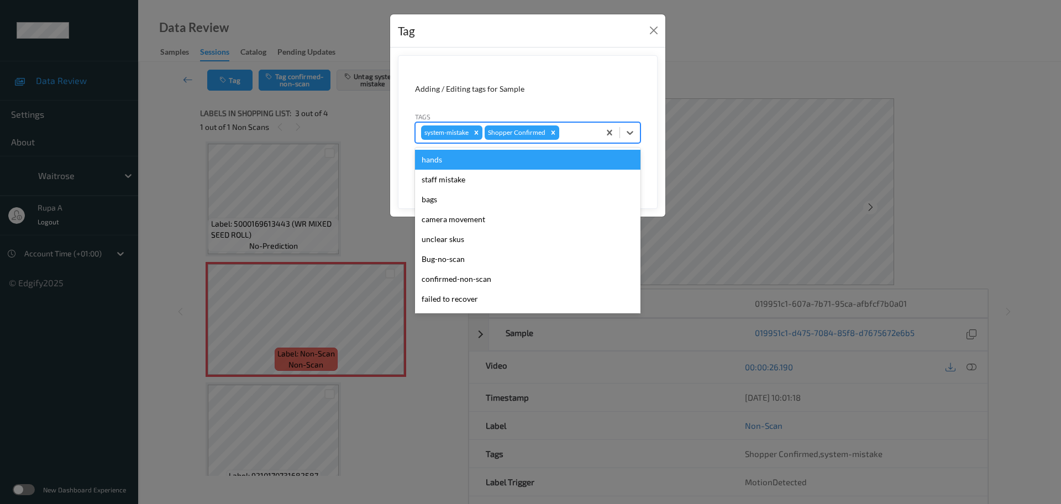
click at [575, 138] on div at bounding box center [578, 132] width 33 height 13
type input "un"
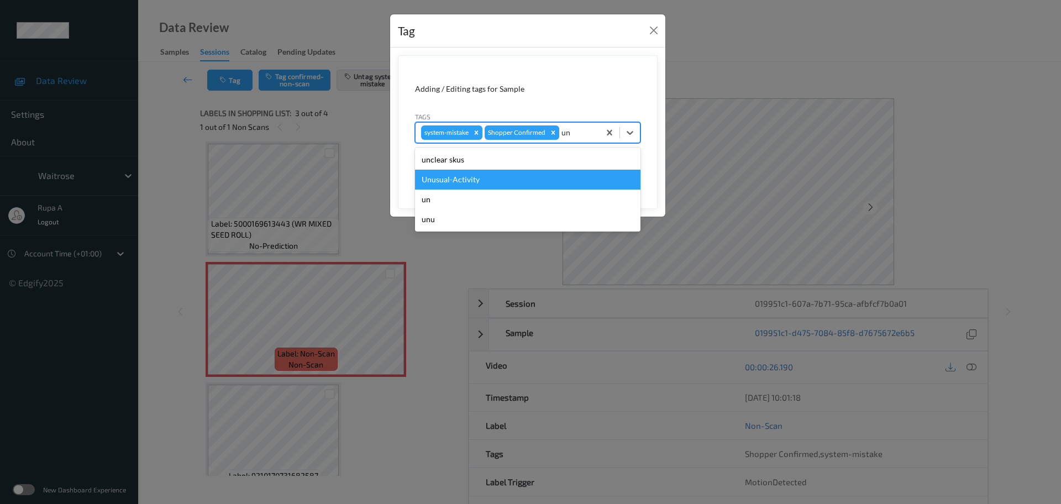
click at [540, 172] on div "Unusual-Activity" at bounding box center [528, 180] width 226 height 20
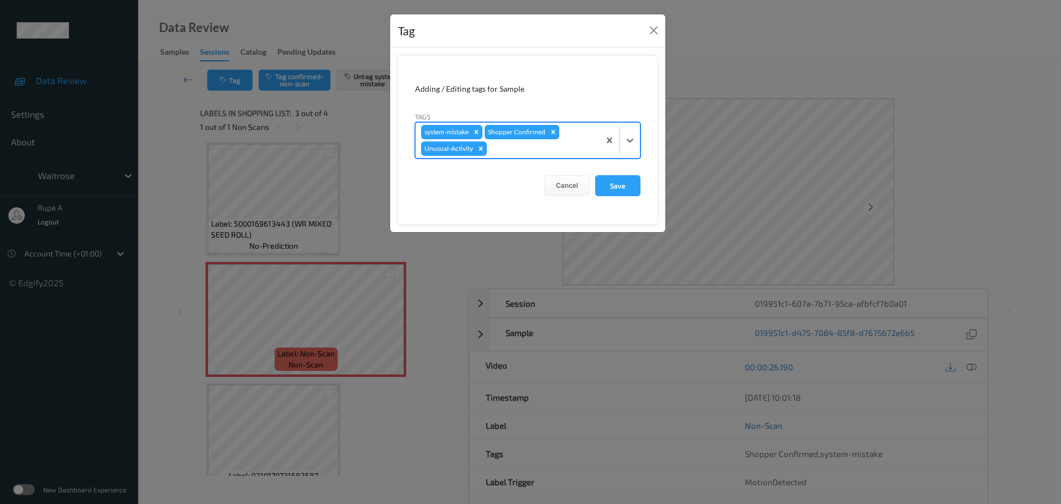
click at [556, 158] on div "system-mistake Shopper Confirmed Unusual-Activity" at bounding box center [508, 140] width 184 height 35
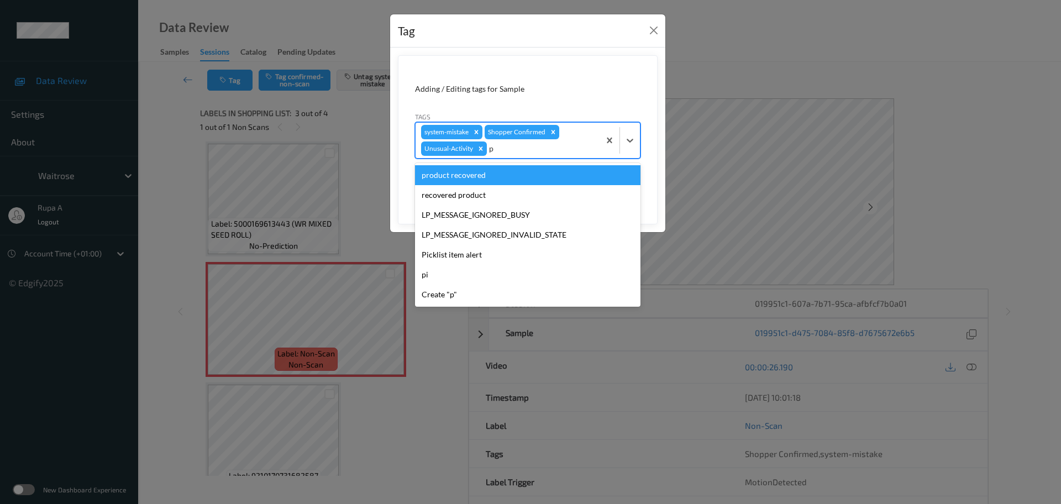
type input "pi"
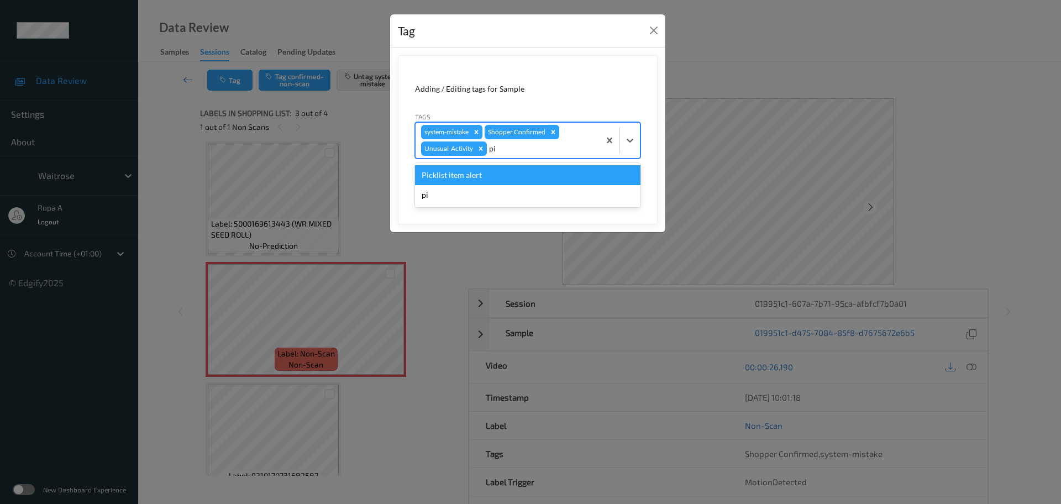
click at [540, 178] on div "Picklist item alert" at bounding box center [528, 175] width 226 height 20
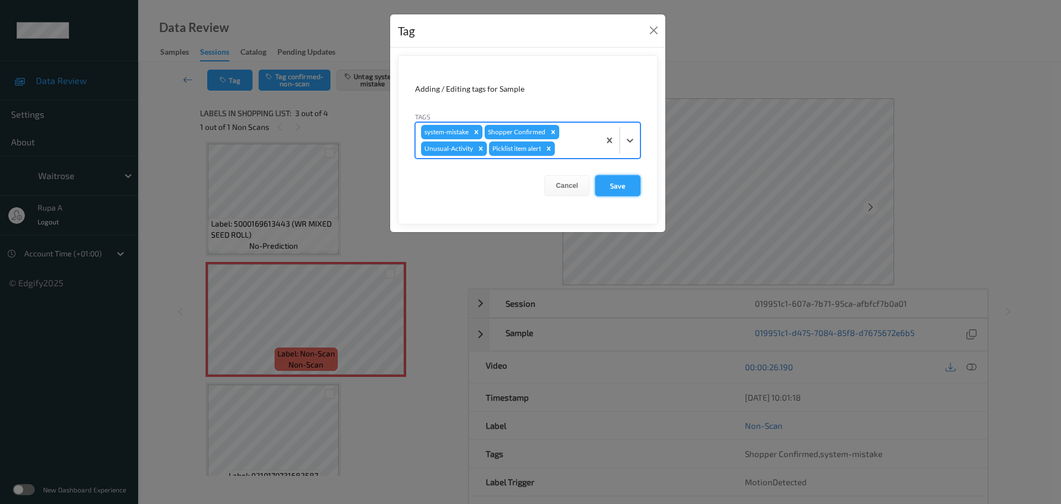
click at [628, 185] on button "Save" at bounding box center [617, 185] width 45 height 21
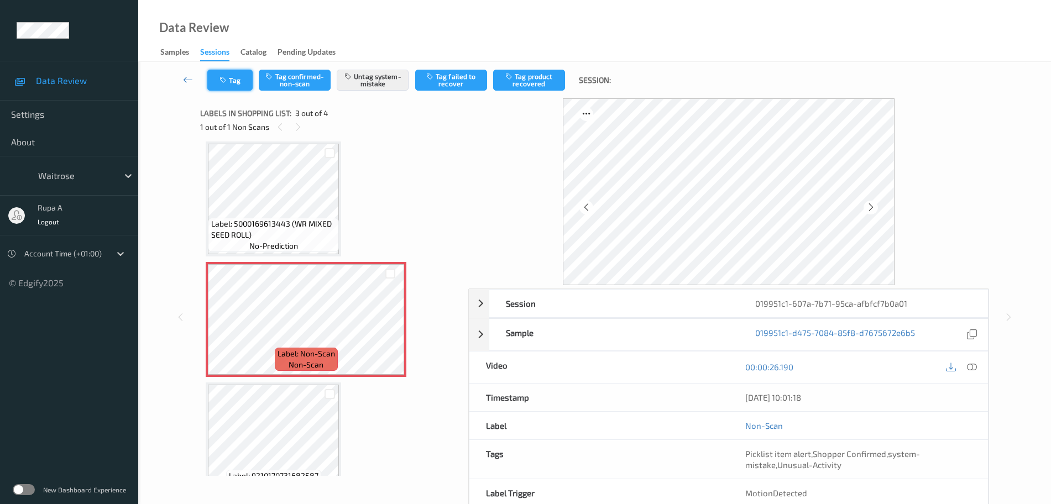
click at [228, 90] on button "Tag" at bounding box center [229, 80] width 45 height 21
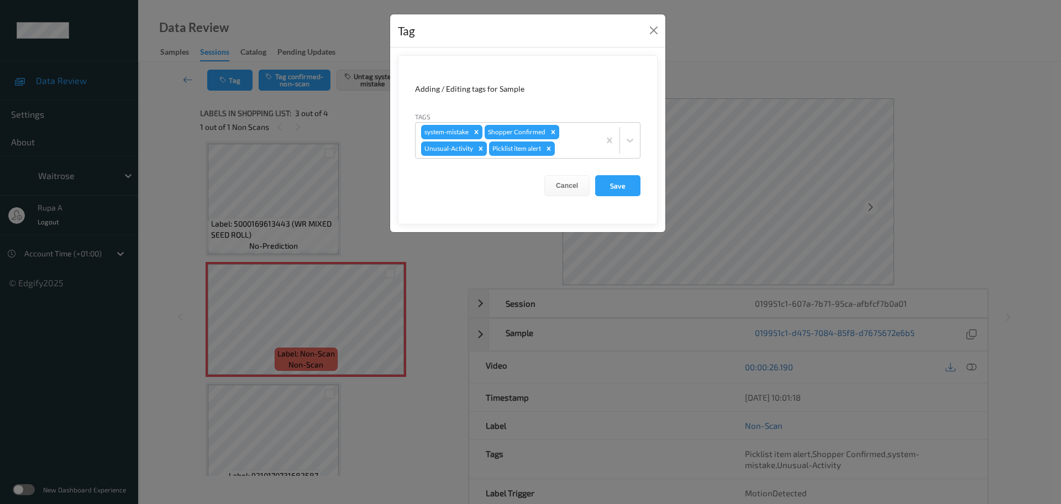
click at [645, 184] on form "Adding / Editing tags for Sample Tags system-mistake Shopper Confirmed Unusual-…" at bounding box center [528, 139] width 260 height 169
click at [626, 184] on button "Save" at bounding box center [617, 185] width 45 height 21
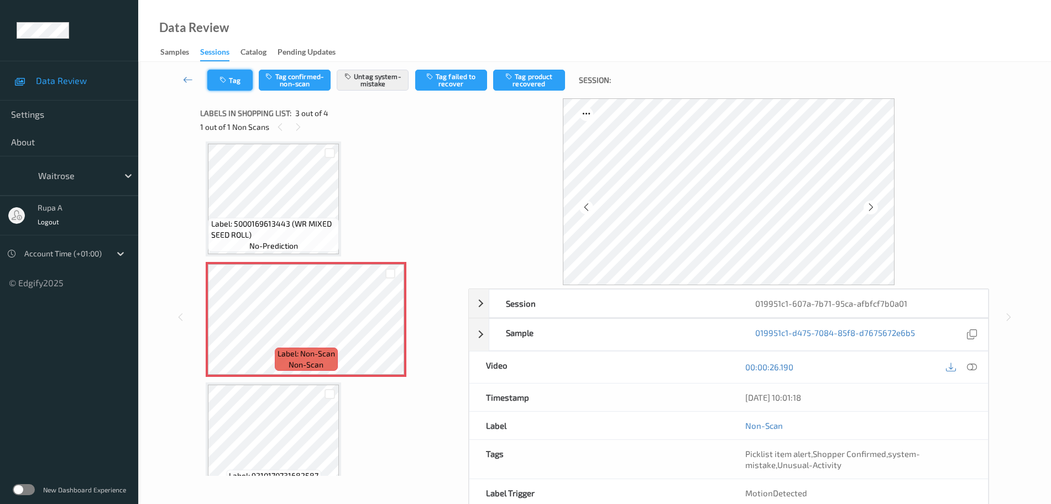
click at [232, 81] on button "Tag" at bounding box center [229, 80] width 45 height 21
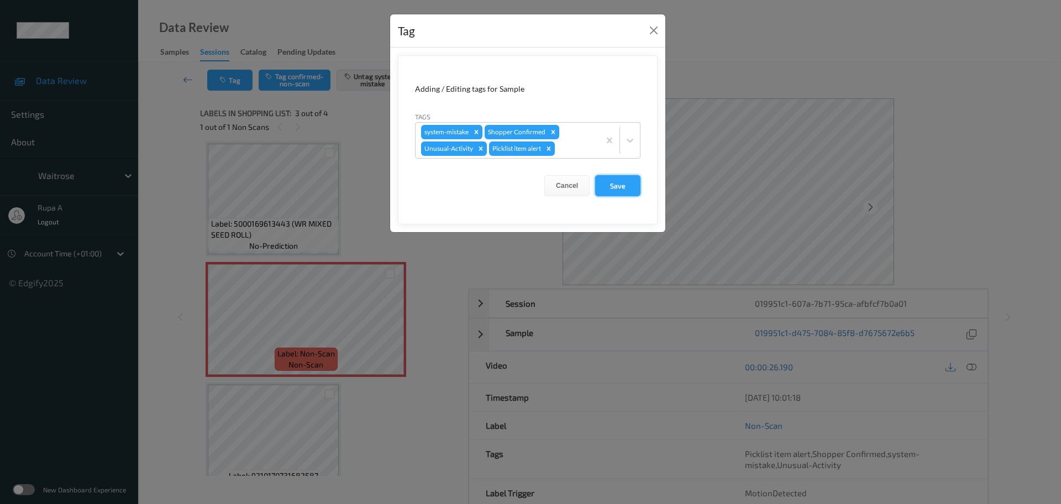
click at [621, 182] on button "Save" at bounding box center [617, 185] width 45 height 21
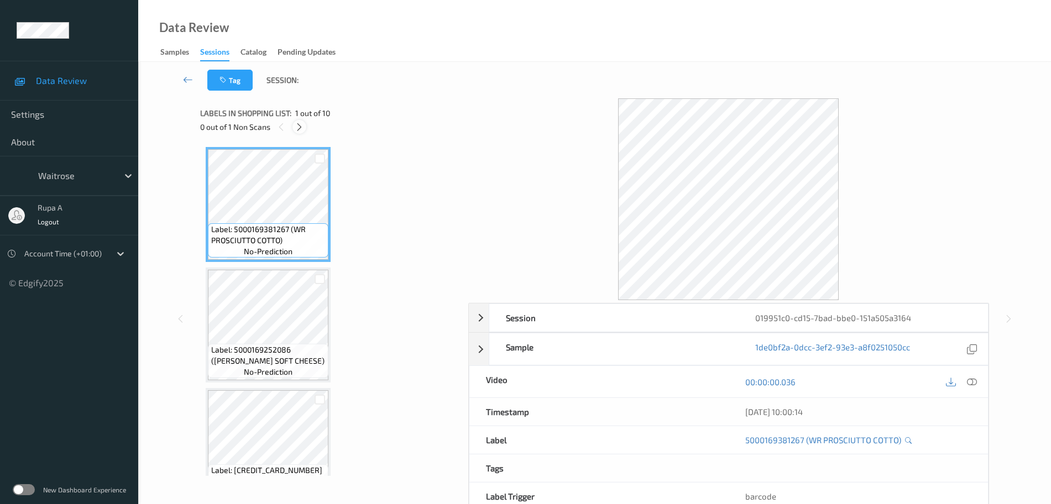
click at [305, 127] on div at bounding box center [299, 127] width 14 height 14
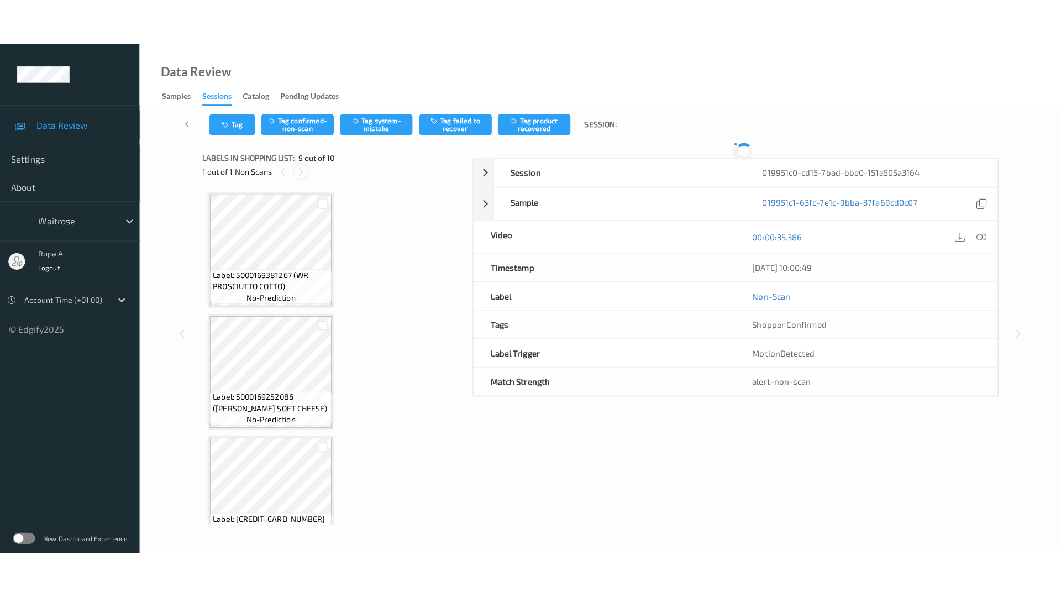
scroll to position [849, 0]
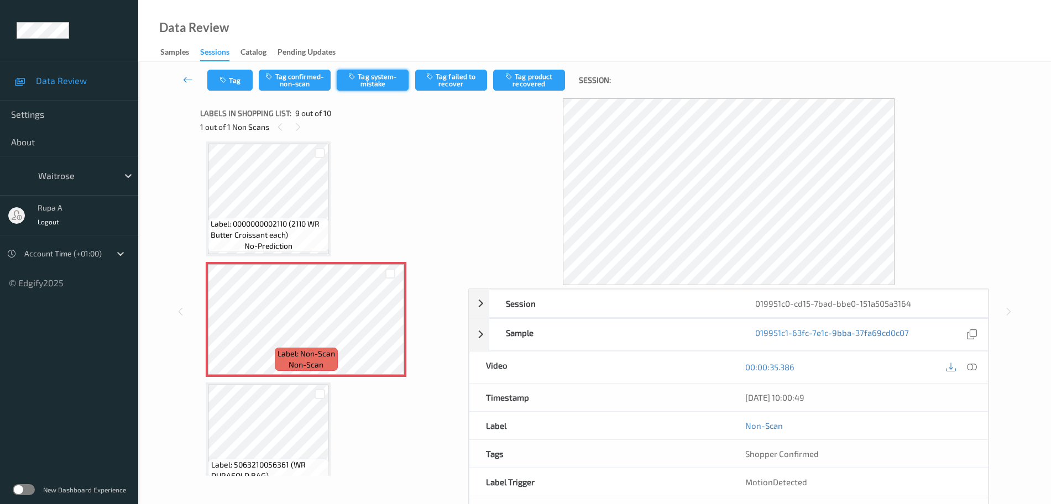
click at [365, 85] on button "Tag system-mistake" at bounding box center [373, 80] width 72 height 21
click at [232, 86] on button "Tag" at bounding box center [229, 80] width 45 height 21
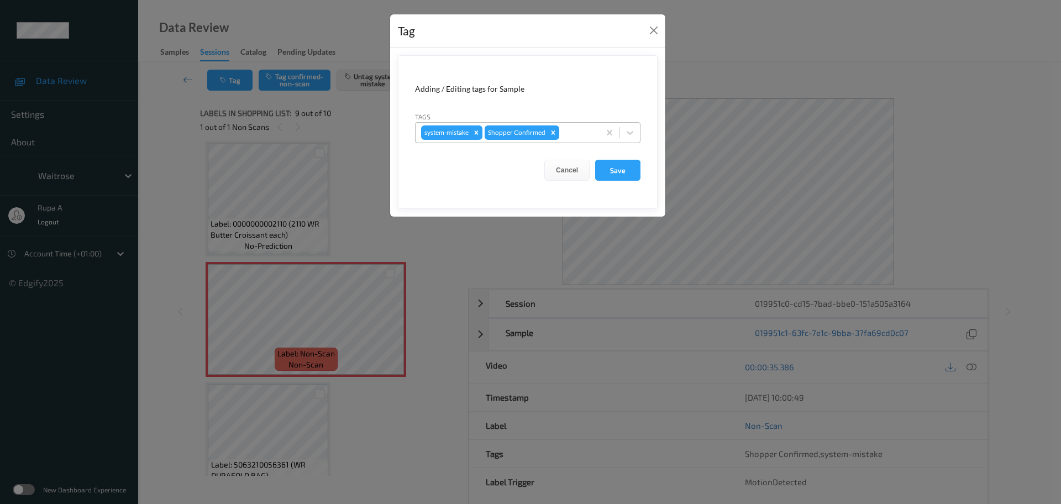
click at [579, 135] on div at bounding box center [578, 132] width 33 height 13
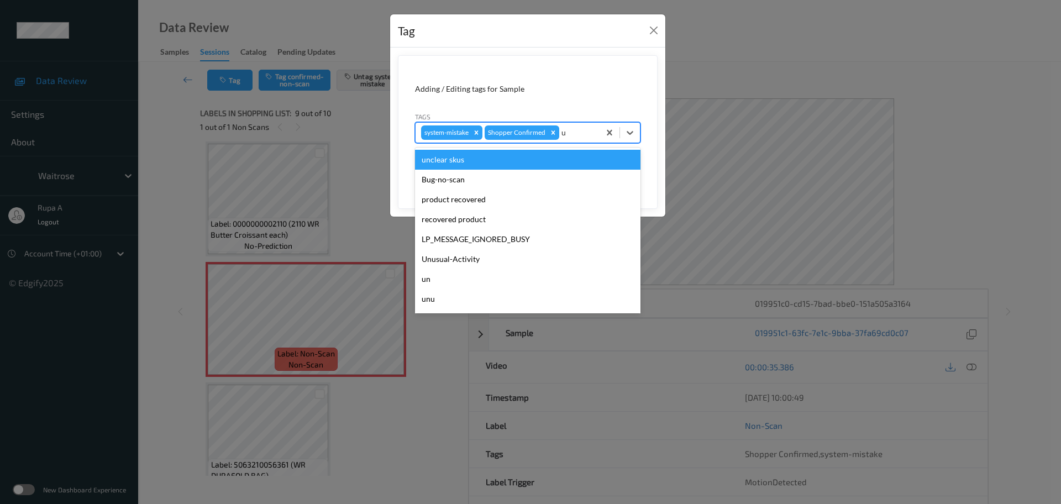
type input "un"
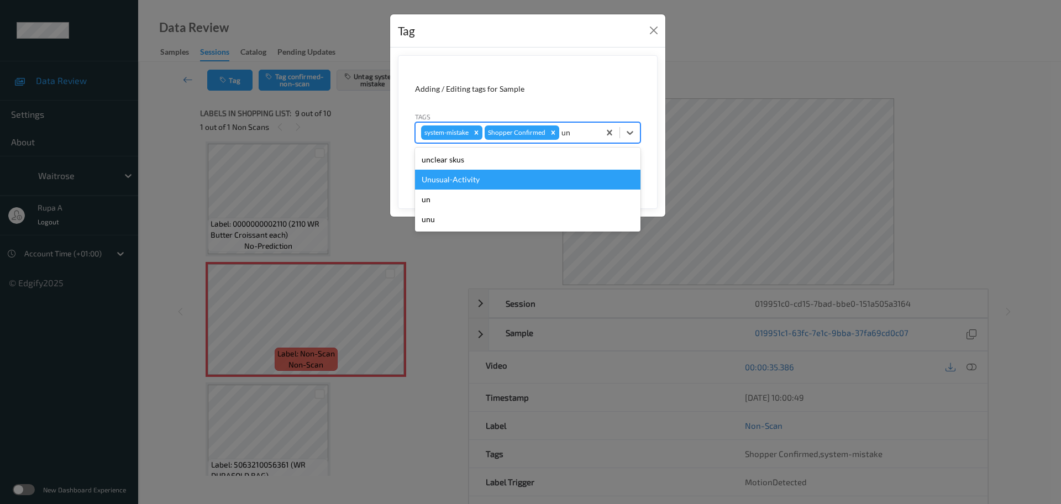
click at [505, 184] on div "Unusual-Activity" at bounding box center [528, 180] width 226 height 20
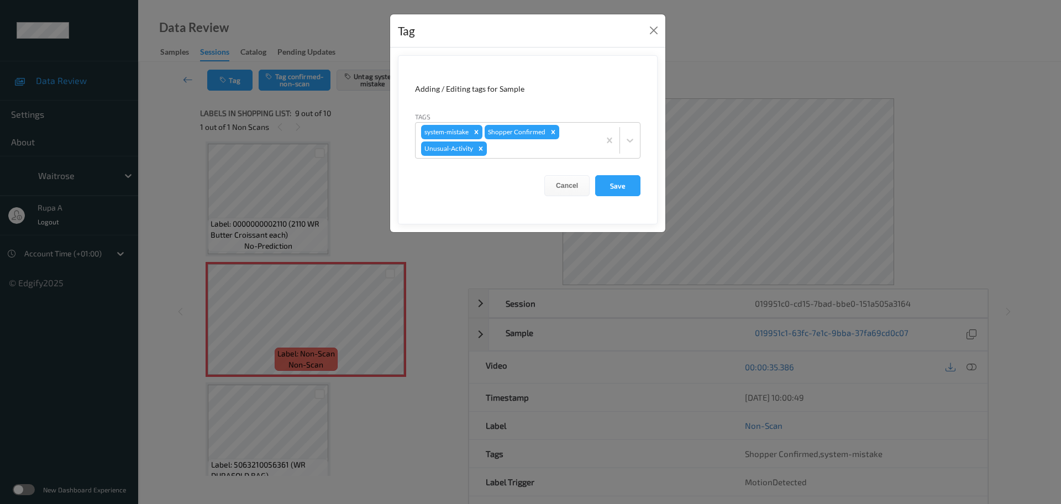
click at [538, 159] on form "Adding / Editing tags for Sample Tags system-mistake Shopper Confirmed Unusual-…" at bounding box center [528, 139] width 260 height 169
click at [541, 151] on div at bounding box center [541, 148] width 105 height 13
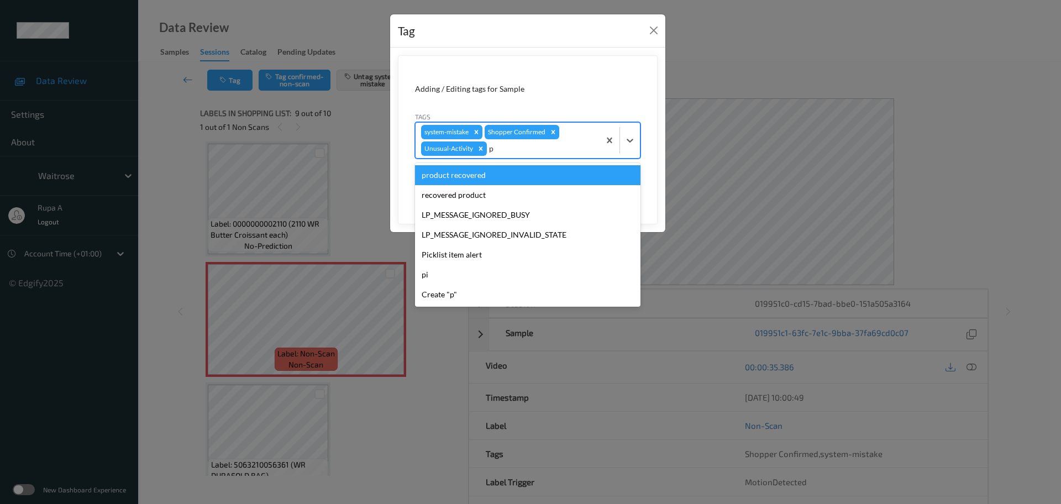
type input "pi"
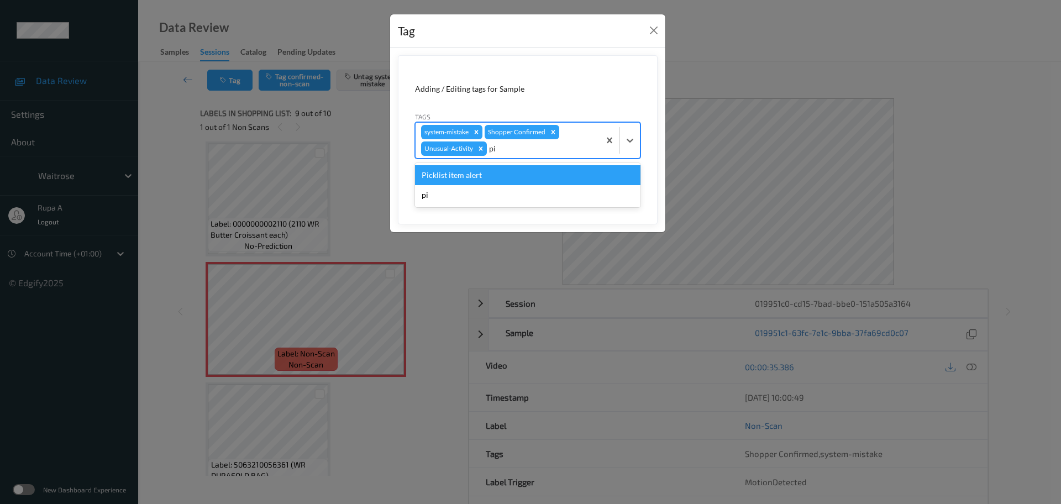
click at [530, 171] on div "Picklist item alert" at bounding box center [528, 175] width 226 height 20
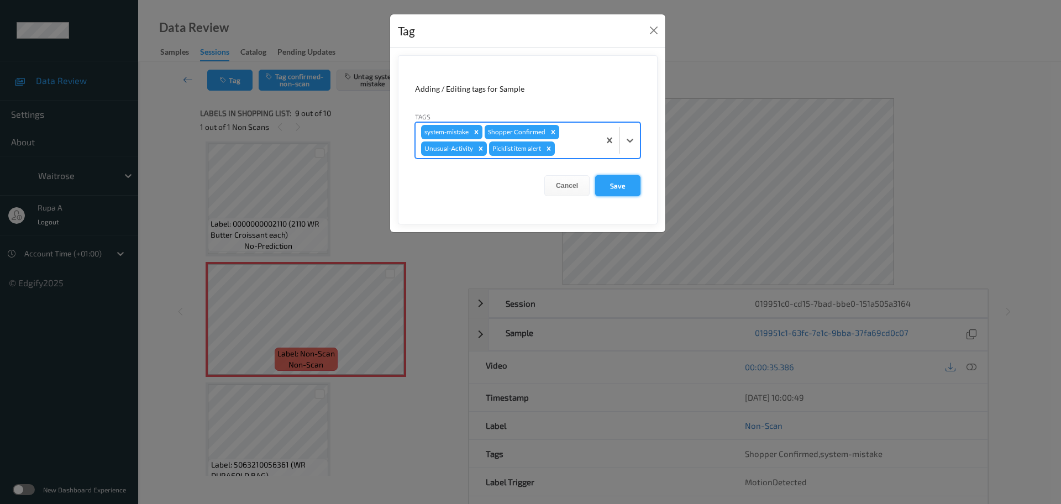
click at [624, 186] on button "Save" at bounding box center [617, 185] width 45 height 21
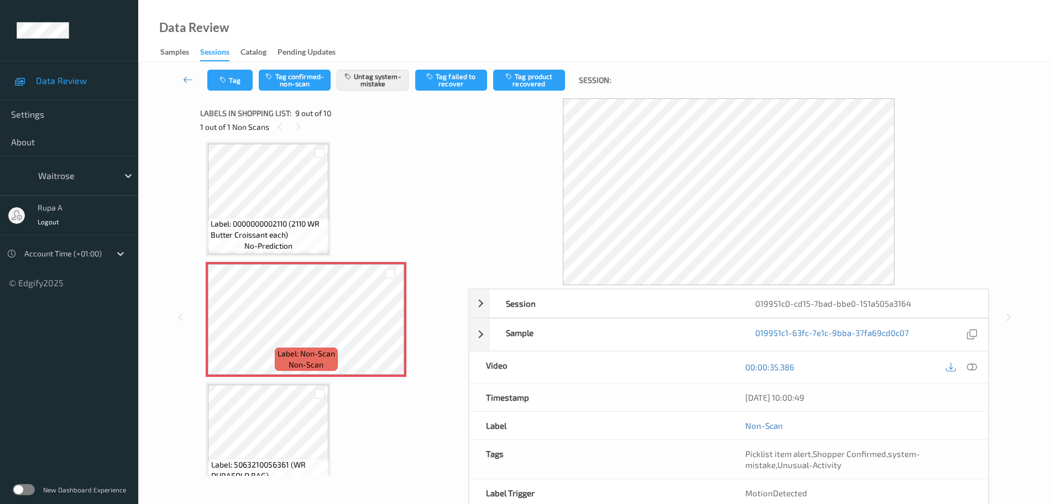
click at [970, 364] on icon at bounding box center [972, 367] width 10 height 10
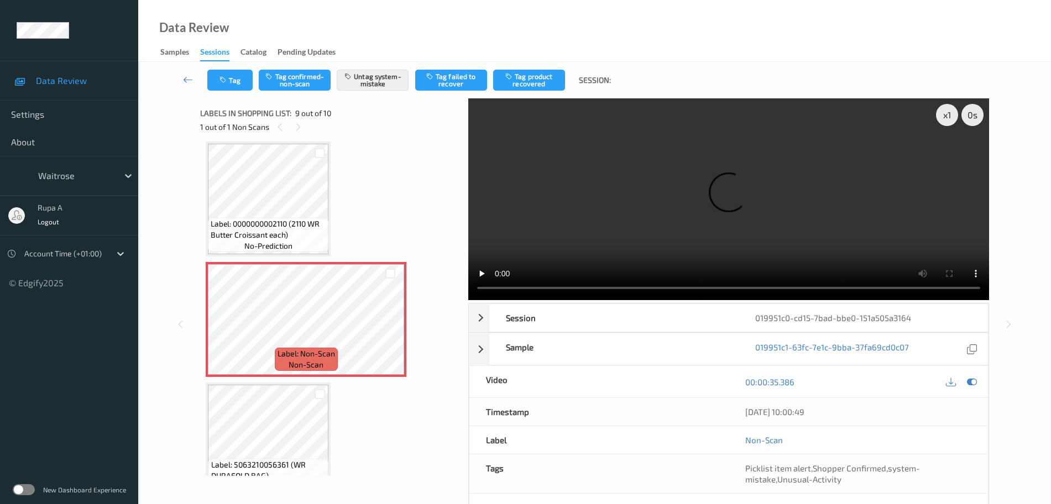
scroll to position [783, 0]
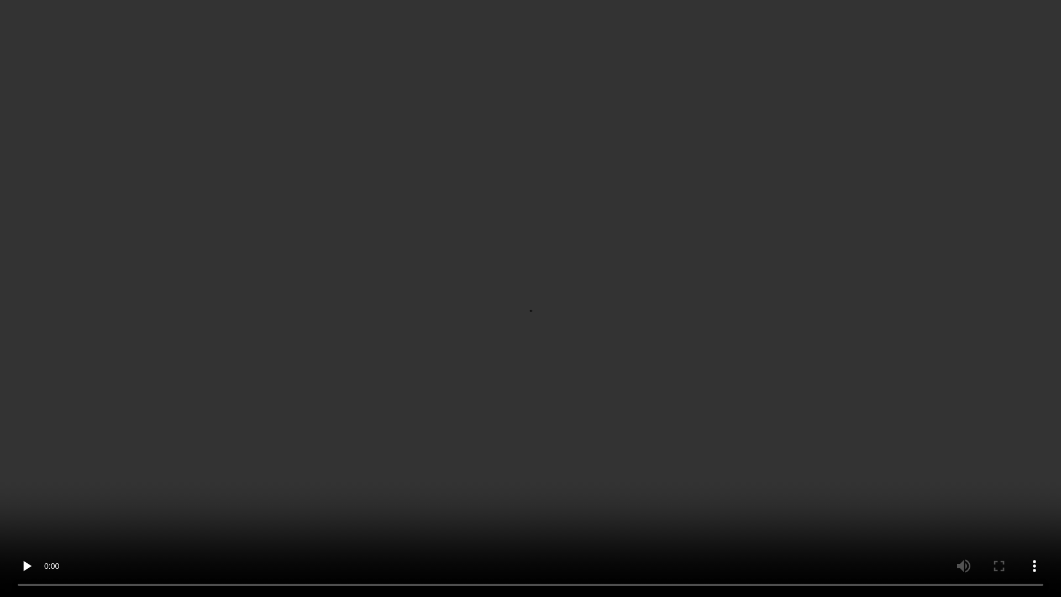
click at [340, 504] on video at bounding box center [530, 298] width 1061 height 597
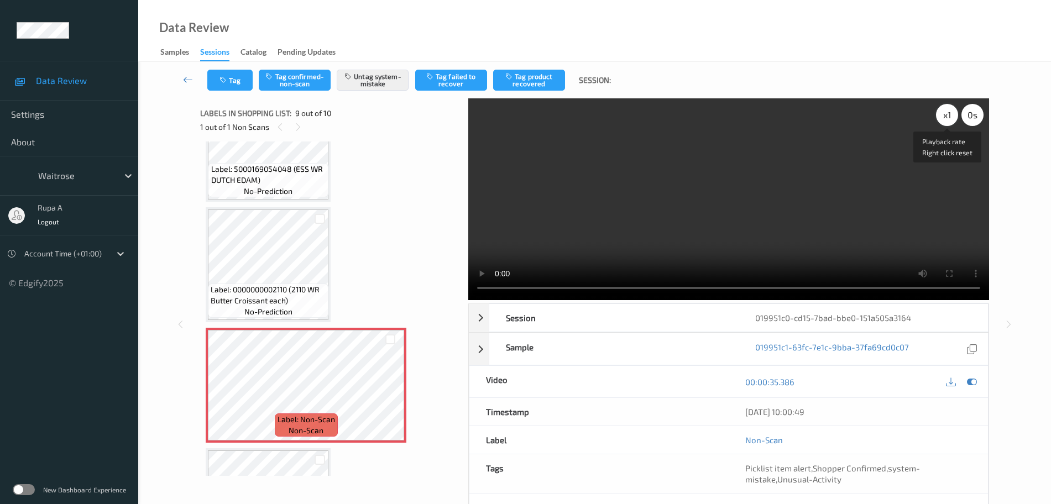
click at [941, 121] on div "x 1" at bounding box center [947, 115] width 22 height 22
click at [972, 379] on icon at bounding box center [972, 382] width 10 height 10
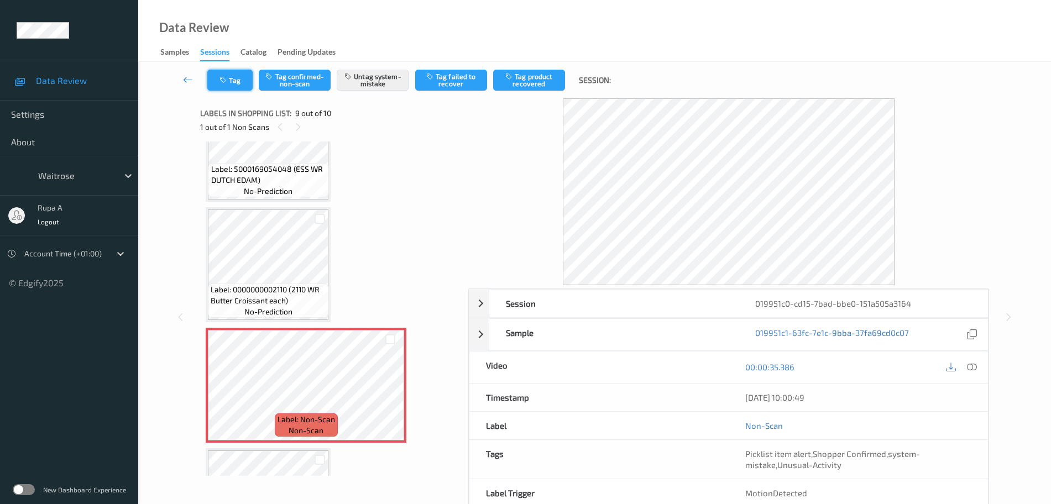
click at [233, 84] on button "Tag" at bounding box center [229, 80] width 45 height 21
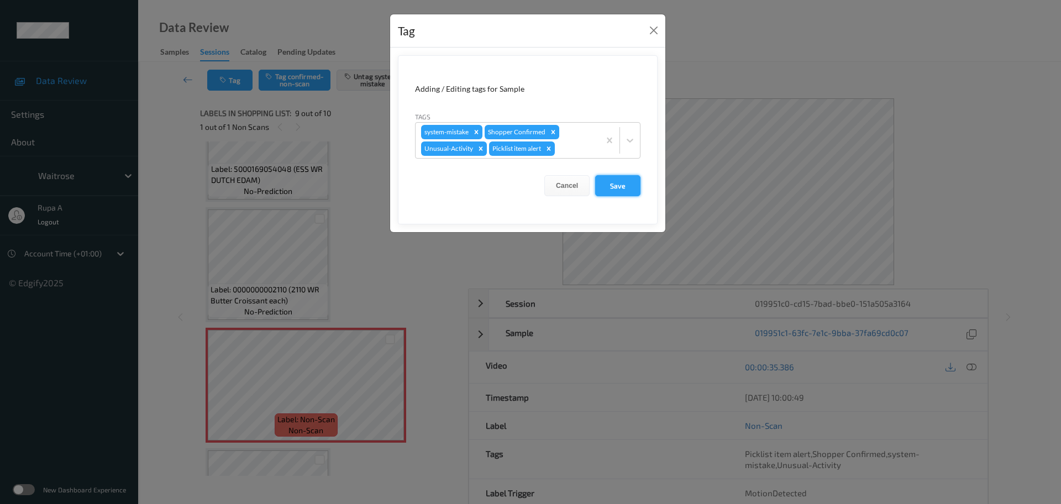
click at [614, 188] on button "Save" at bounding box center [617, 185] width 45 height 21
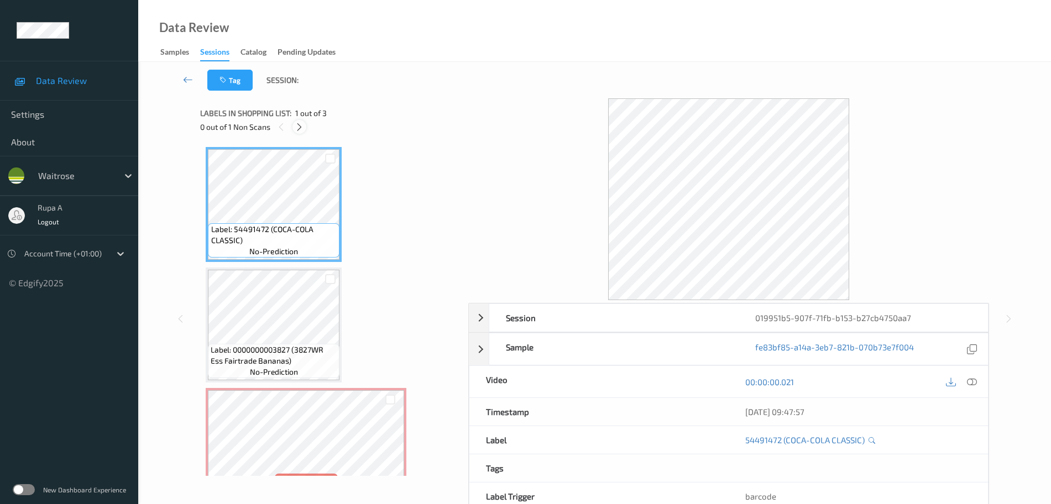
click at [303, 124] on icon at bounding box center [299, 127] width 9 height 10
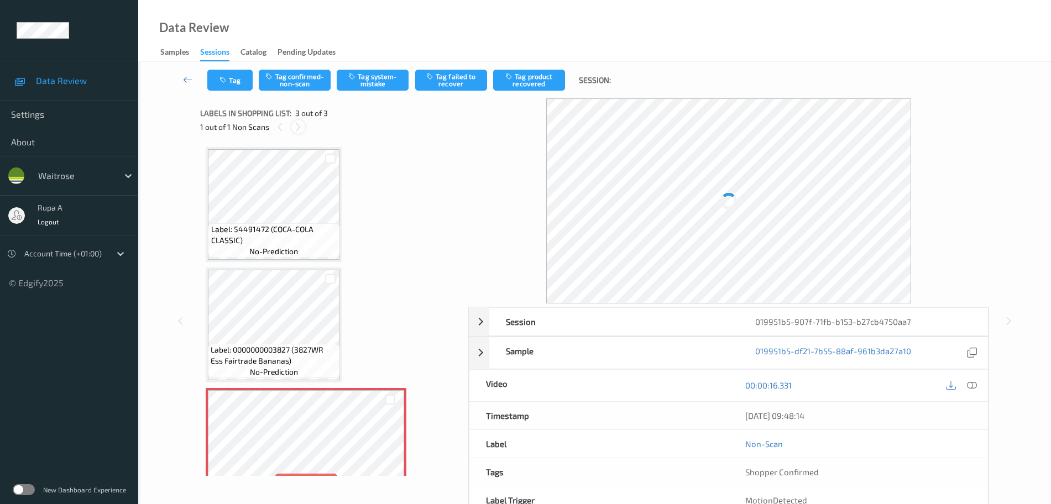
scroll to position [33, 0]
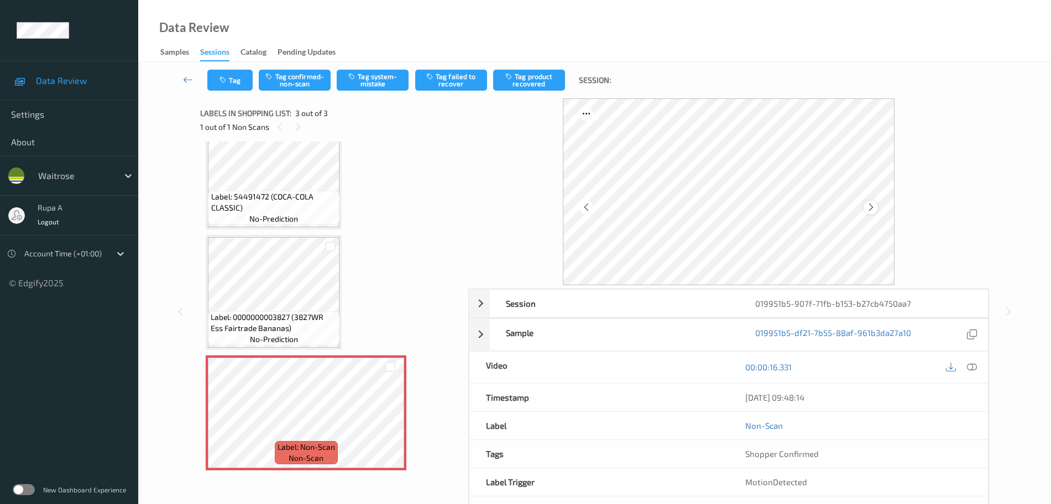
click at [866, 209] on icon at bounding box center [870, 207] width 9 height 10
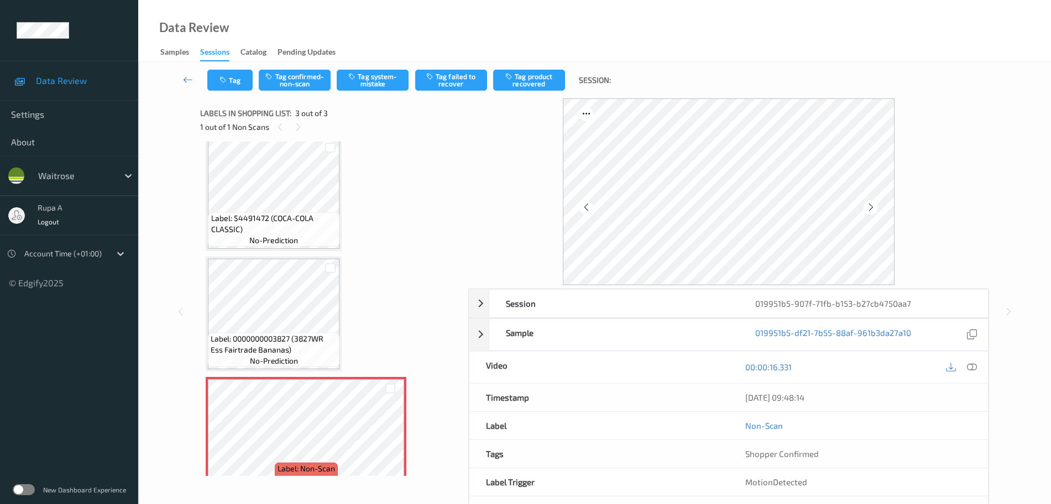
scroll to position [0, 0]
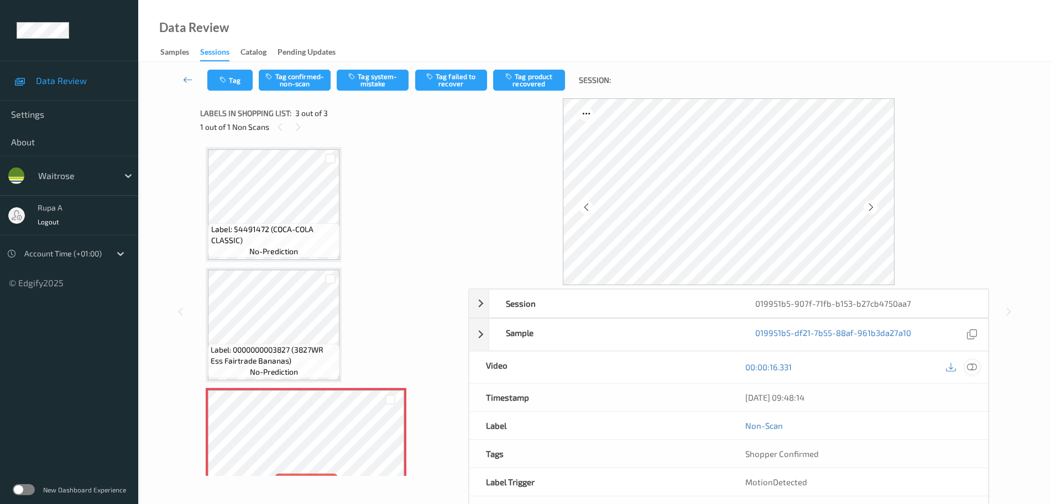
click at [970, 370] on icon at bounding box center [972, 367] width 10 height 10
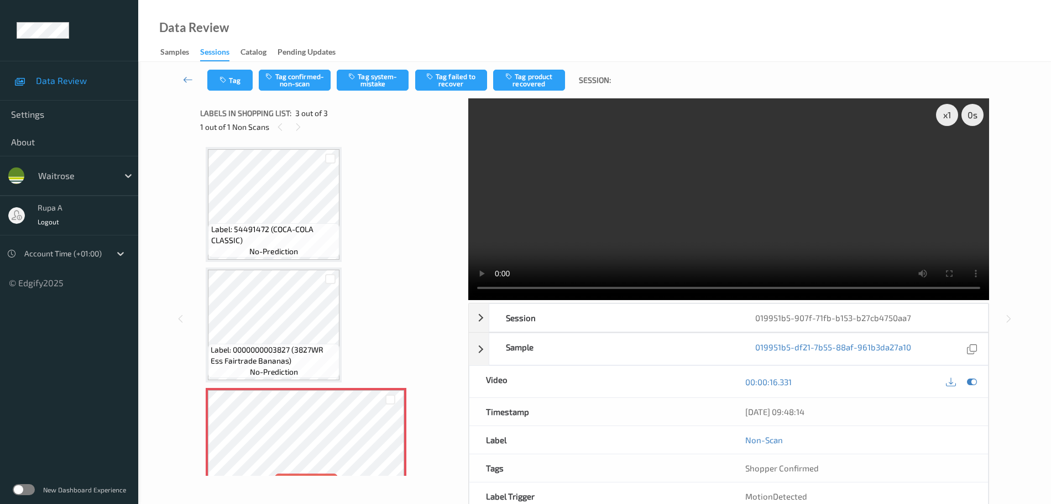
drag, startPoint x: 945, startPoint y: 116, endPoint x: 947, endPoint y: 154, distance: 37.6
click at [945, 116] on div "x 1" at bounding box center [947, 115] width 22 height 22
click at [941, 121] on div "x 2" at bounding box center [947, 115] width 22 height 22
click at [969, 384] on icon at bounding box center [972, 382] width 10 height 10
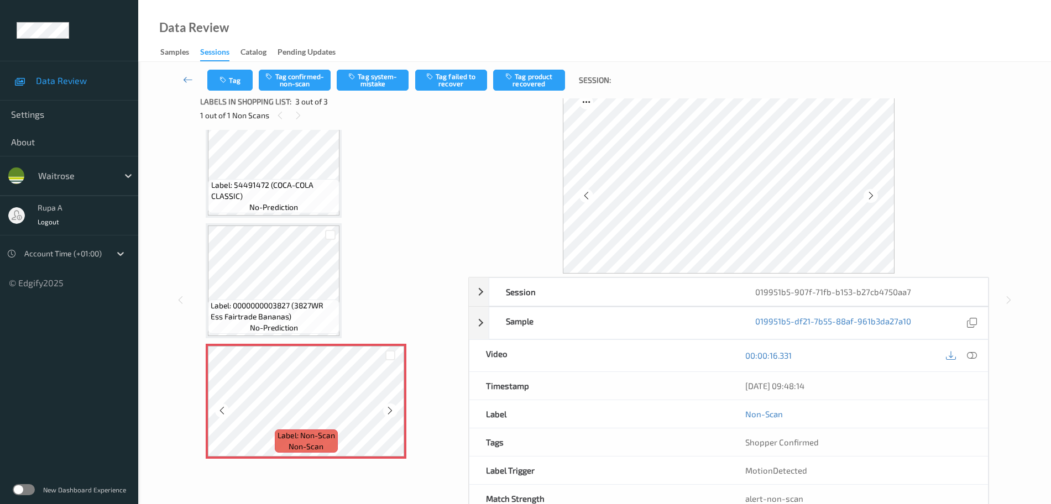
scroll to position [44, 0]
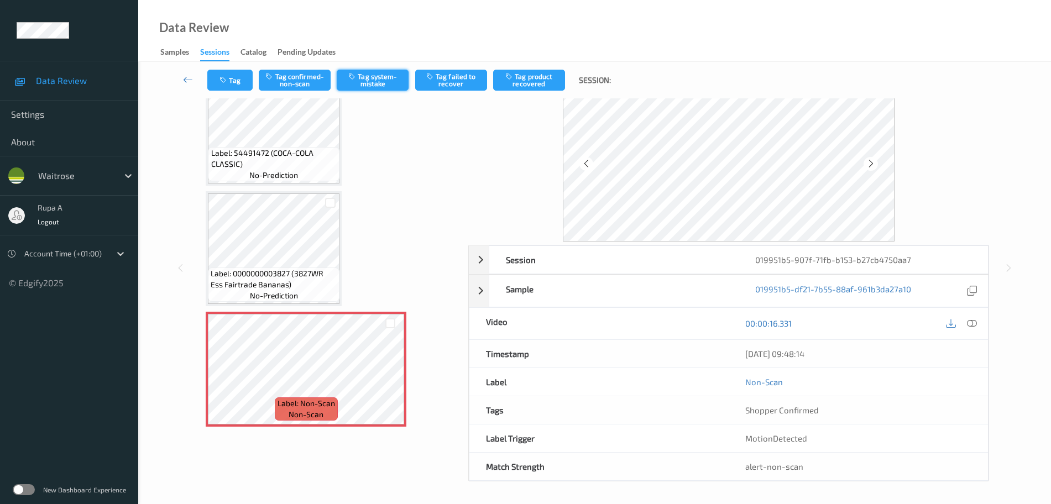
click at [379, 88] on button "Tag system-mistake" at bounding box center [373, 80] width 72 height 21
click at [227, 70] on button "Tag" at bounding box center [229, 80] width 45 height 21
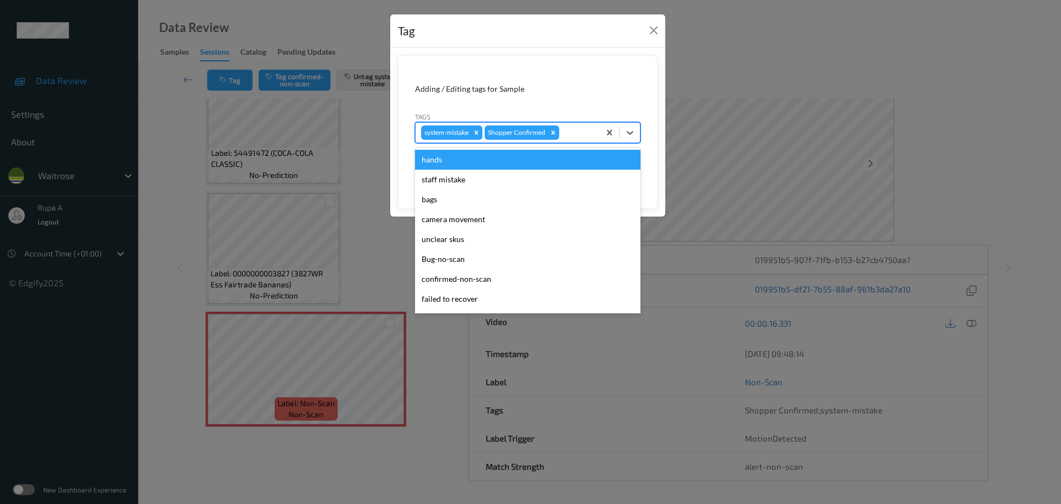
click at [582, 130] on div at bounding box center [578, 132] width 33 height 13
type input "un"
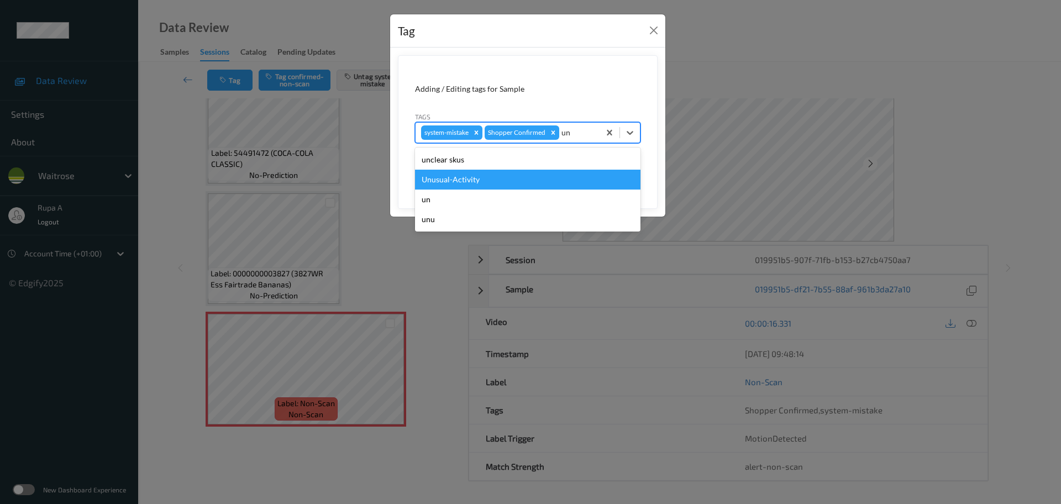
click at [510, 175] on div "Unusual-Activity" at bounding box center [528, 180] width 226 height 20
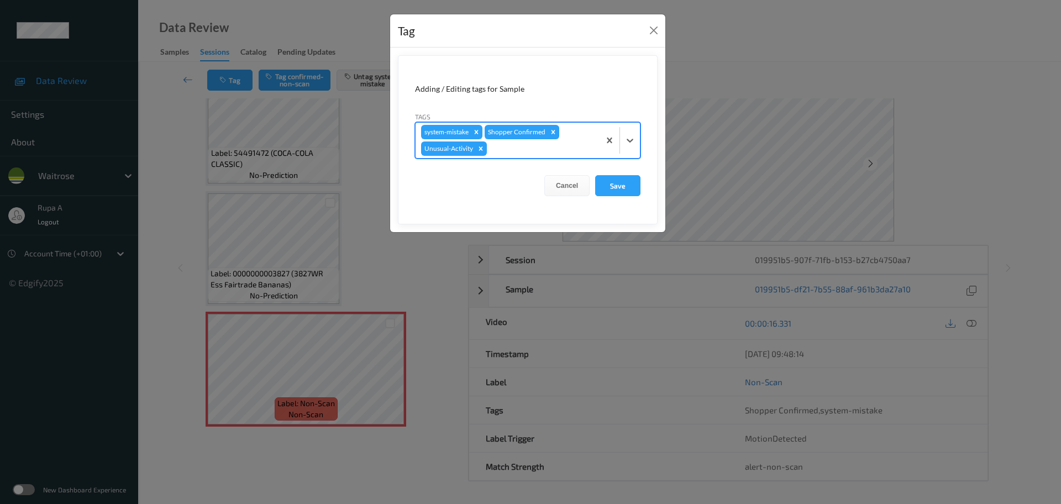
click at [531, 153] on div at bounding box center [541, 148] width 105 height 13
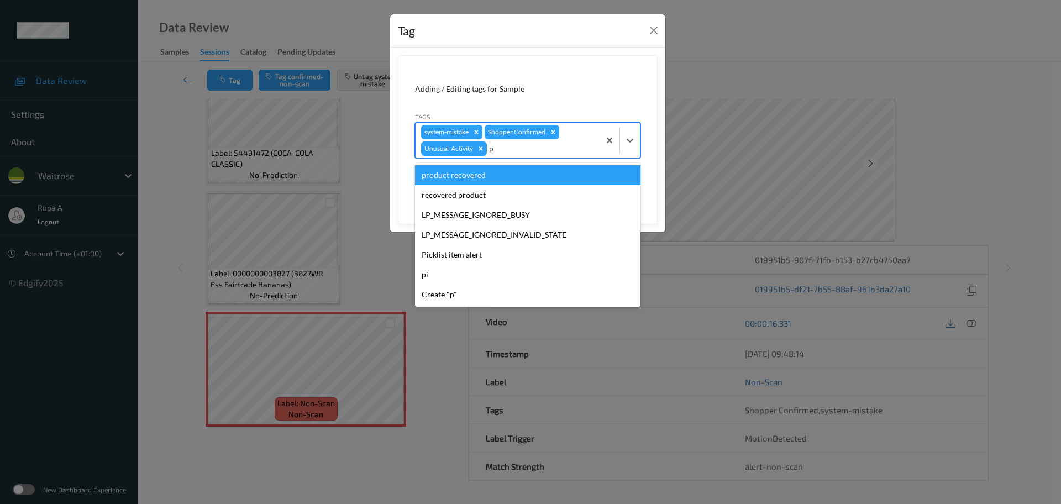
type input "pi"
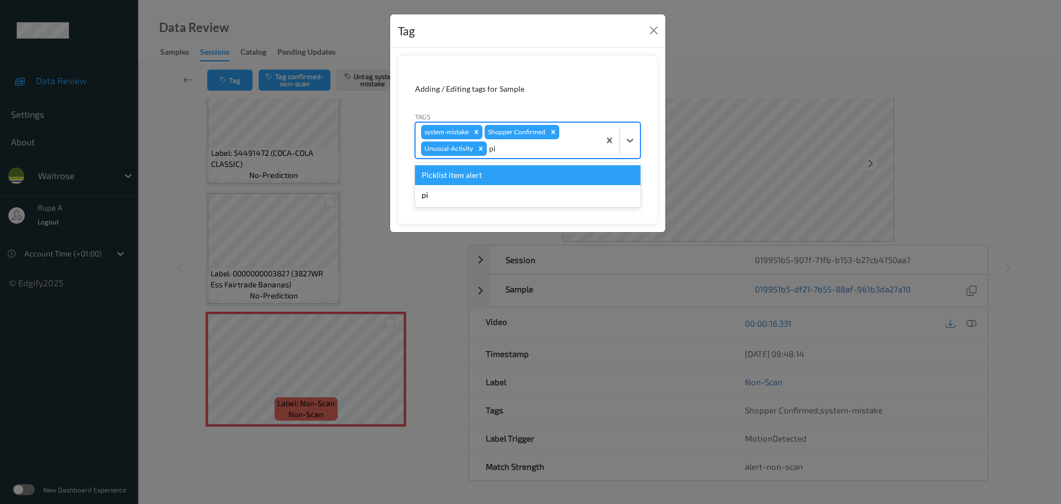
click at [506, 177] on div "Picklist item alert" at bounding box center [528, 175] width 226 height 20
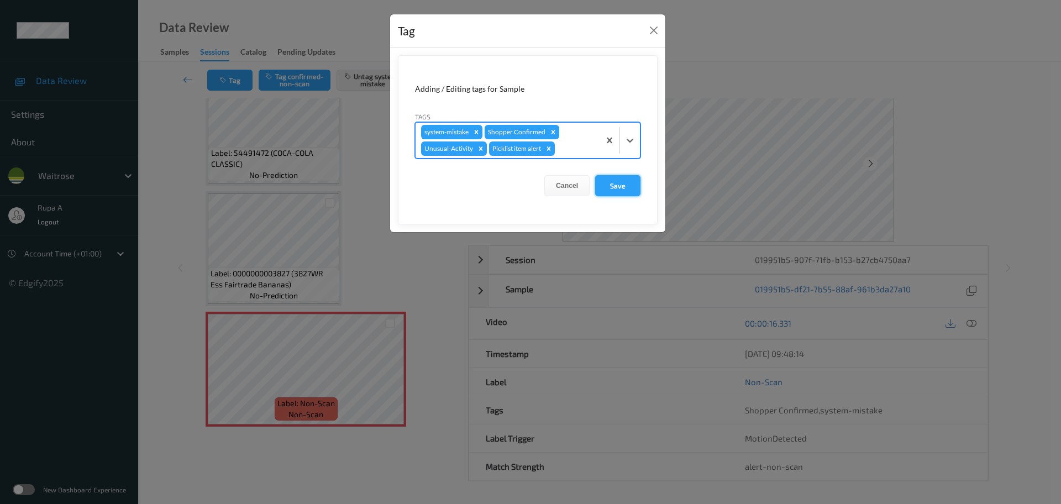
click at [612, 186] on button "Save" at bounding box center [617, 185] width 45 height 21
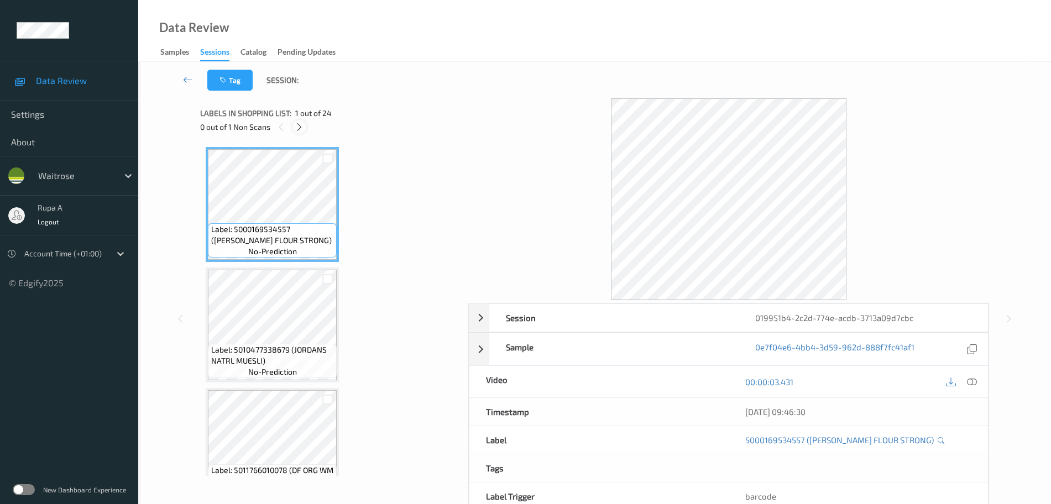
click at [298, 128] on icon at bounding box center [299, 127] width 9 height 10
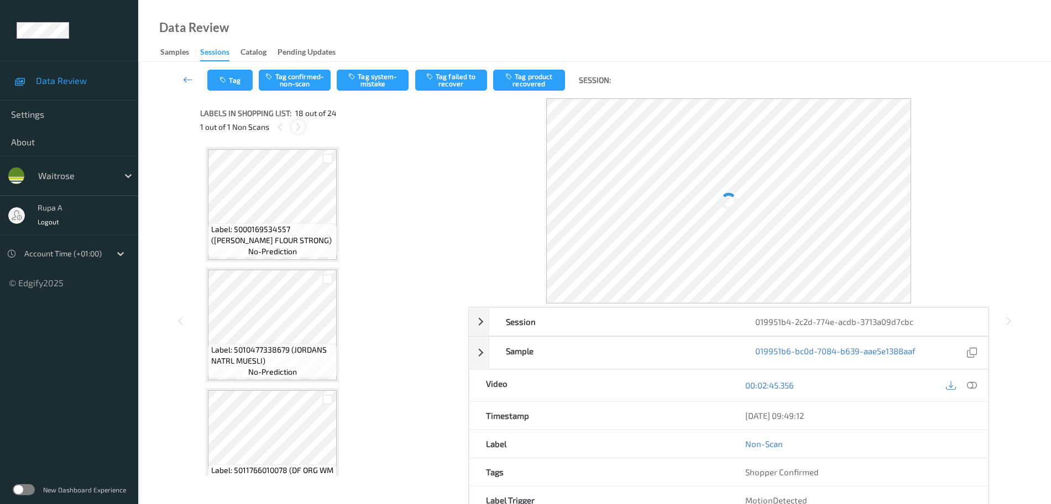
scroll to position [1934, 0]
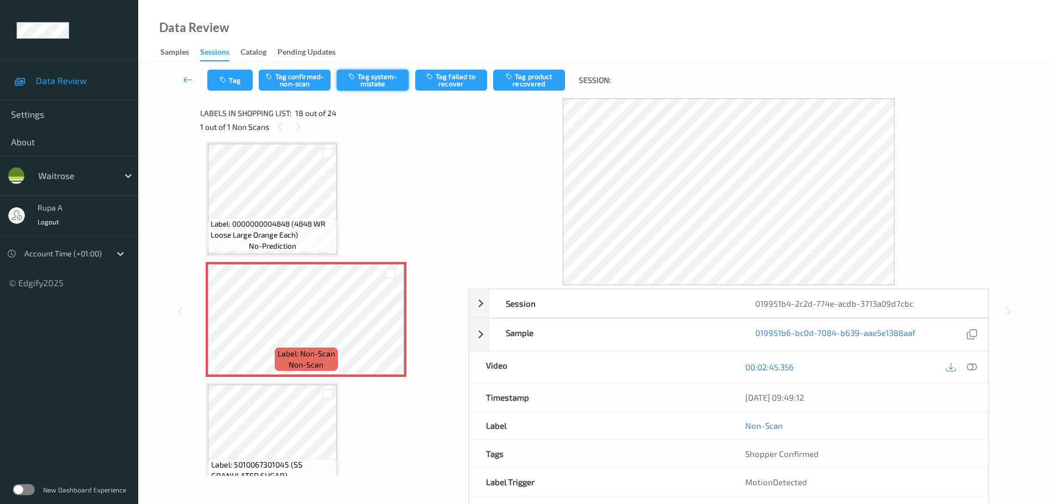
click at [363, 81] on button "Tag system-mistake" at bounding box center [373, 80] width 72 height 21
click at [219, 91] on div "Tag Tag confirmed-non-scan Untag system-mistake Tag failed to recover Tag produ…" at bounding box center [594, 80] width 867 height 36
click at [223, 80] on icon "button" at bounding box center [223, 80] width 9 height 8
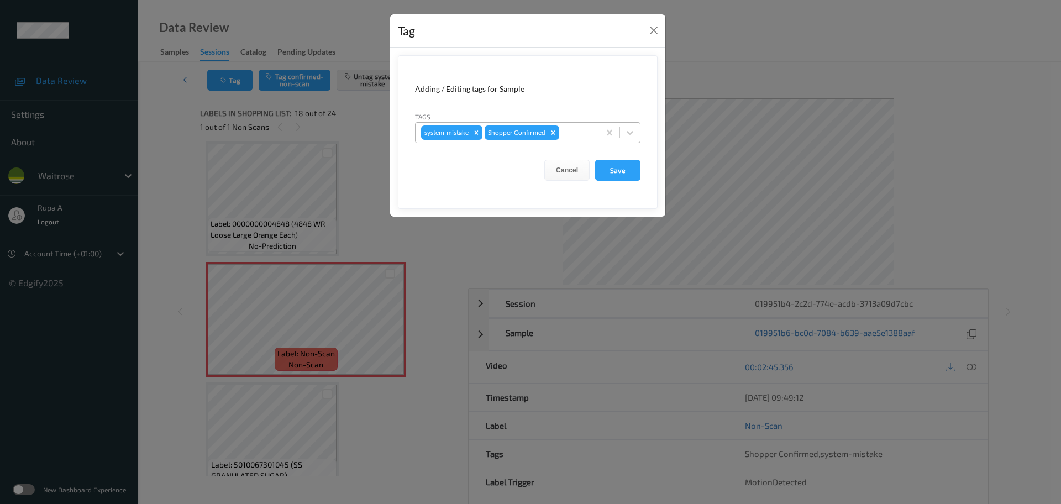
click at [572, 127] on div at bounding box center [578, 132] width 33 height 13
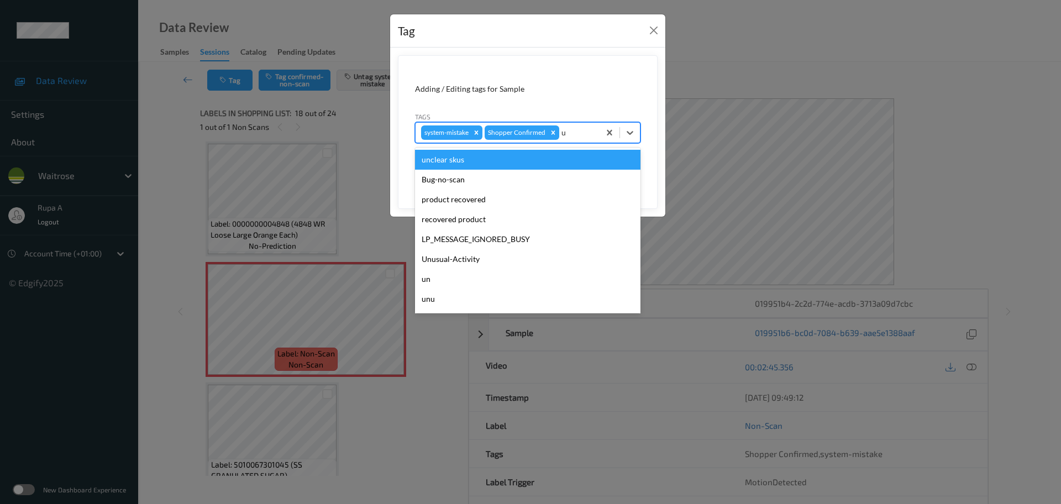
type input "un"
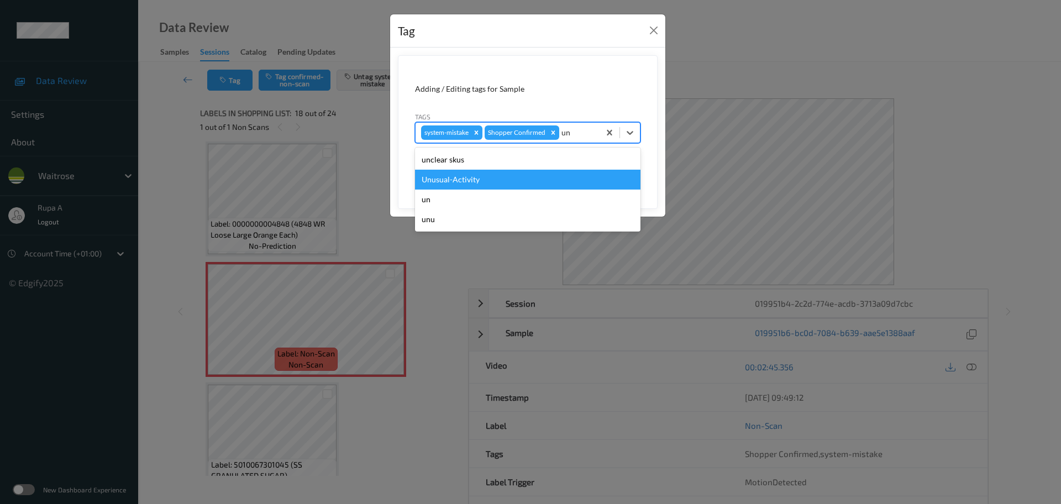
click at [542, 181] on div "Unusual-Activity" at bounding box center [528, 180] width 226 height 20
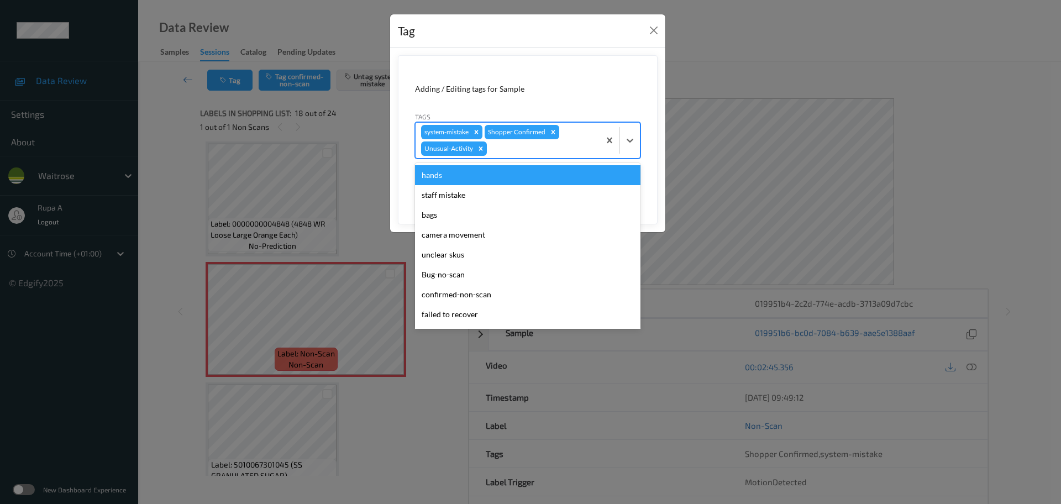
click at [553, 153] on div at bounding box center [541, 148] width 105 height 13
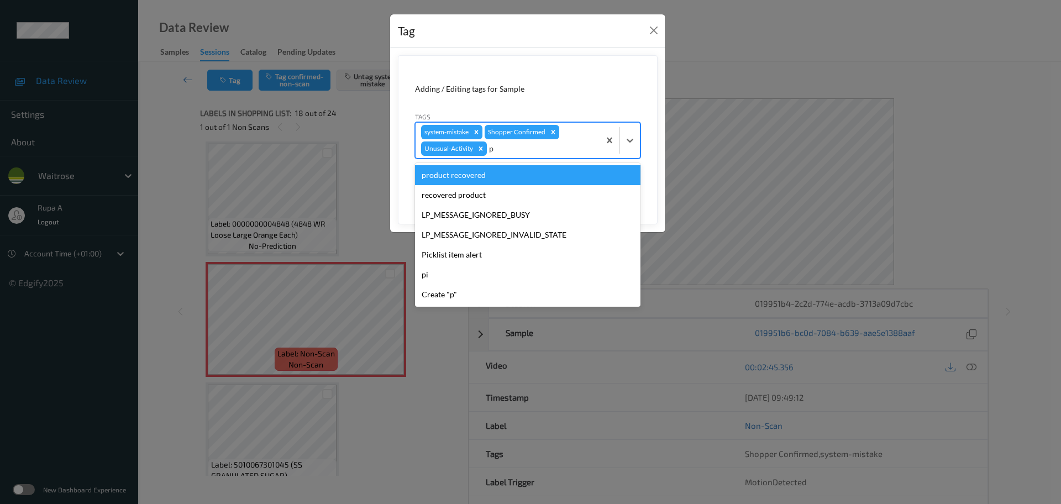
type input "pi"
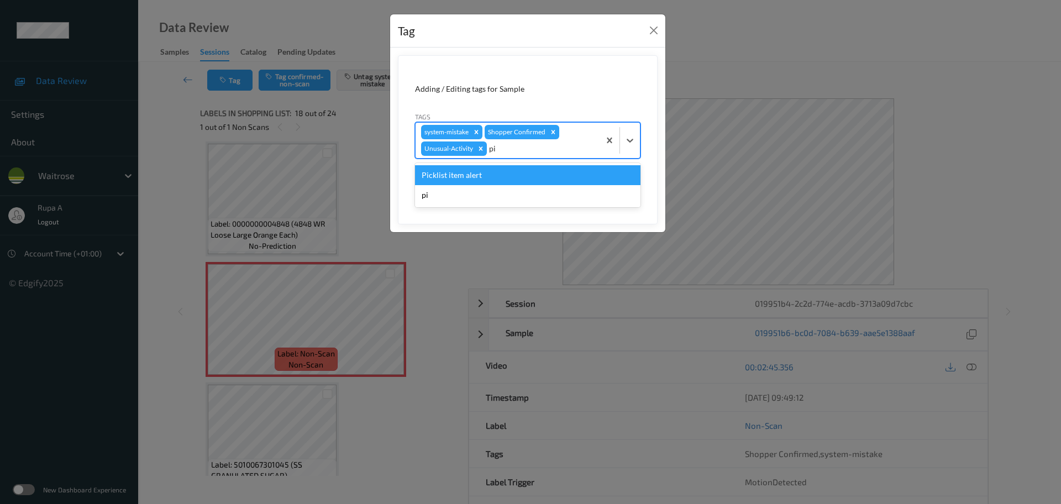
click at [544, 175] on div "Picklist item alert" at bounding box center [528, 175] width 226 height 20
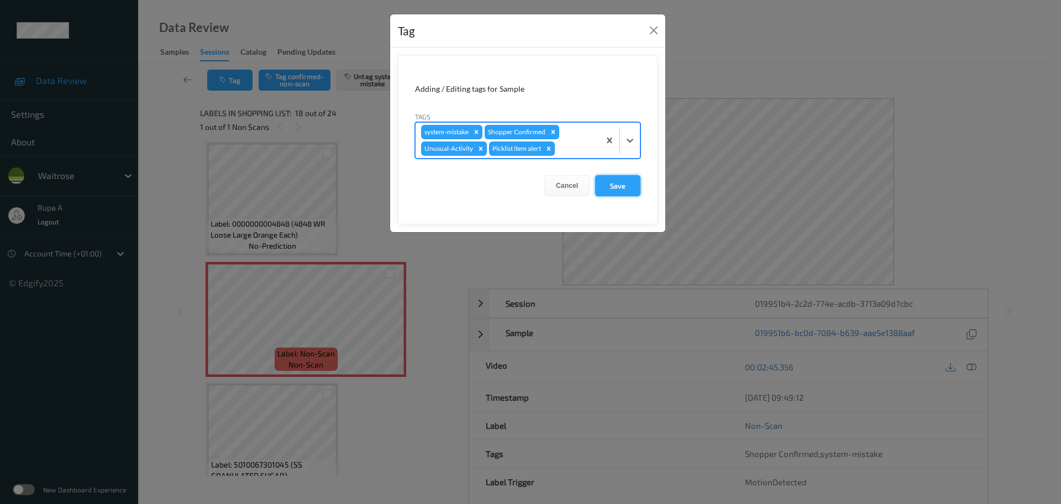
click at [629, 182] on button "Save" at bounding box center [617, 185] width 45 height 21
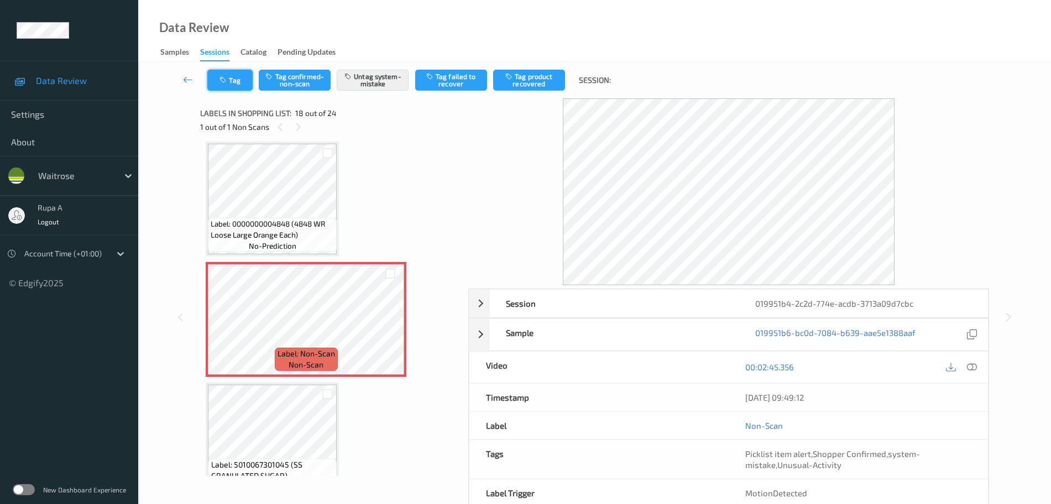
click at [218, 83] on button "Tag" at bounding box center [229, 80] width 45 height 21
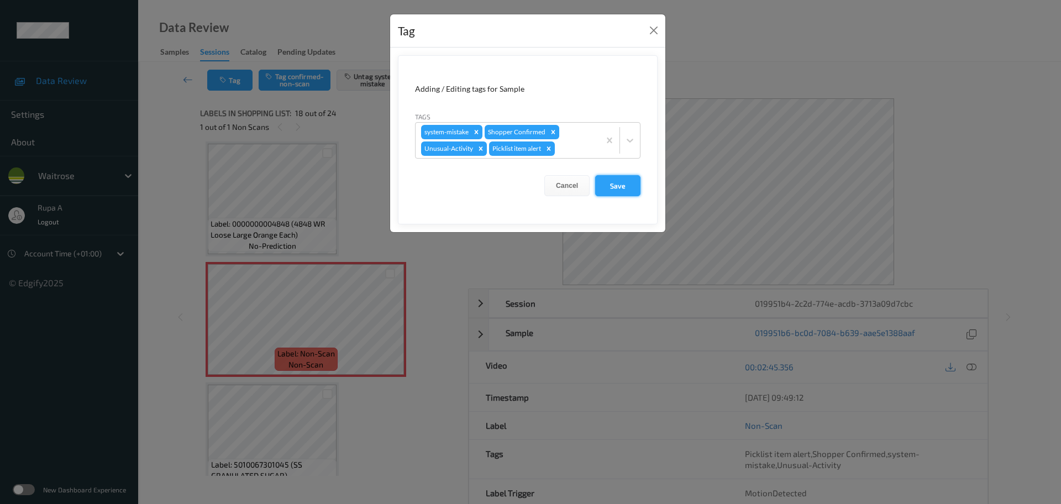
click at [630, 194] on button "Save" at bounding box center [617, 185] width 45 height 21
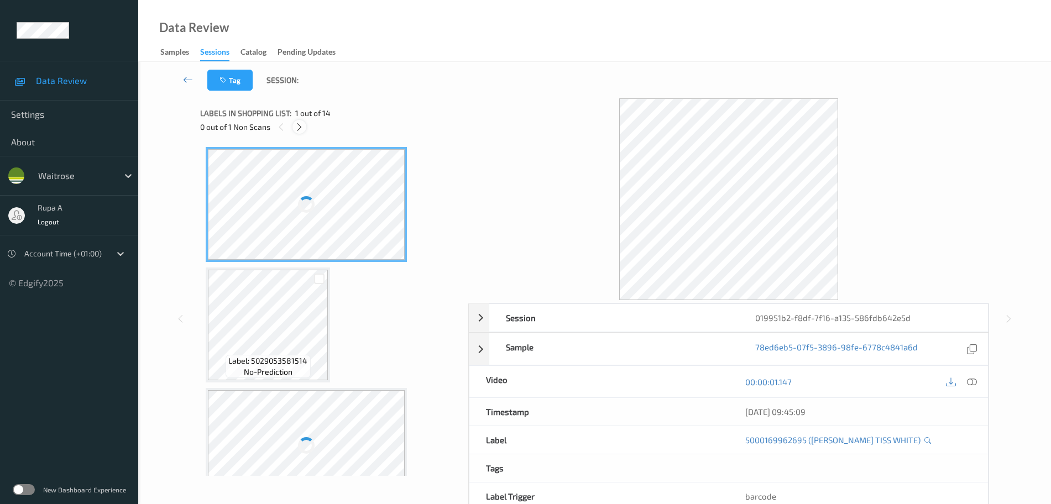
click at [298, 127] on icon at bounding box center [299, 127] width 9 height 10
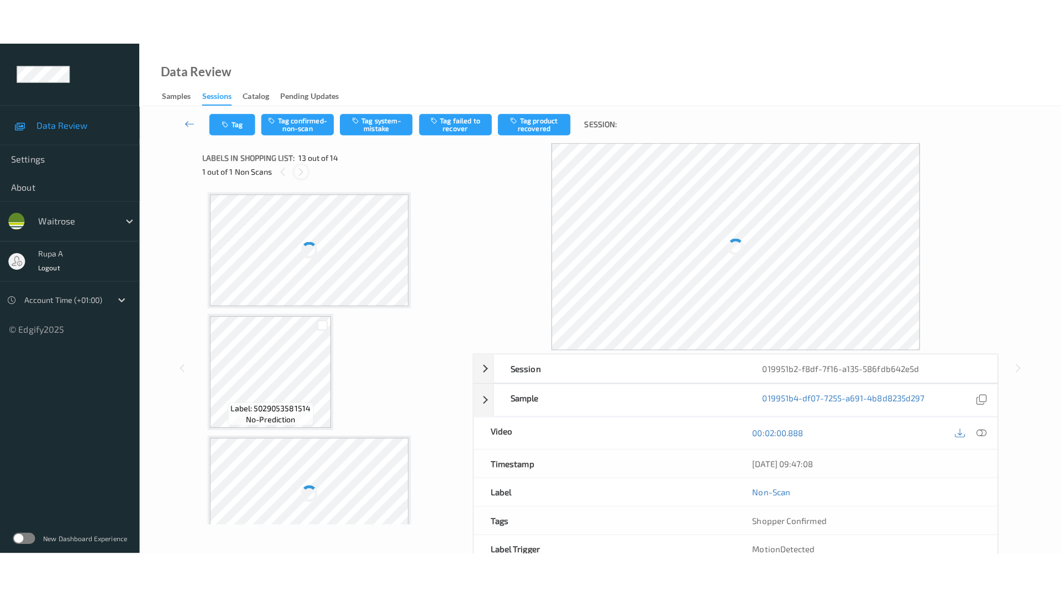
scroll to position [1331, 0]
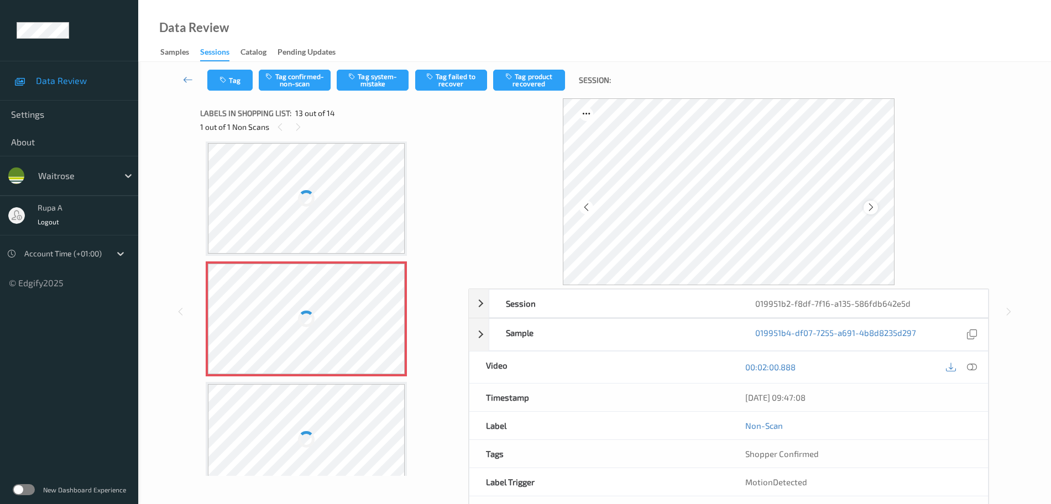
click at [868, 203] on icon at bounding box center [870, 207] width 9 height 10
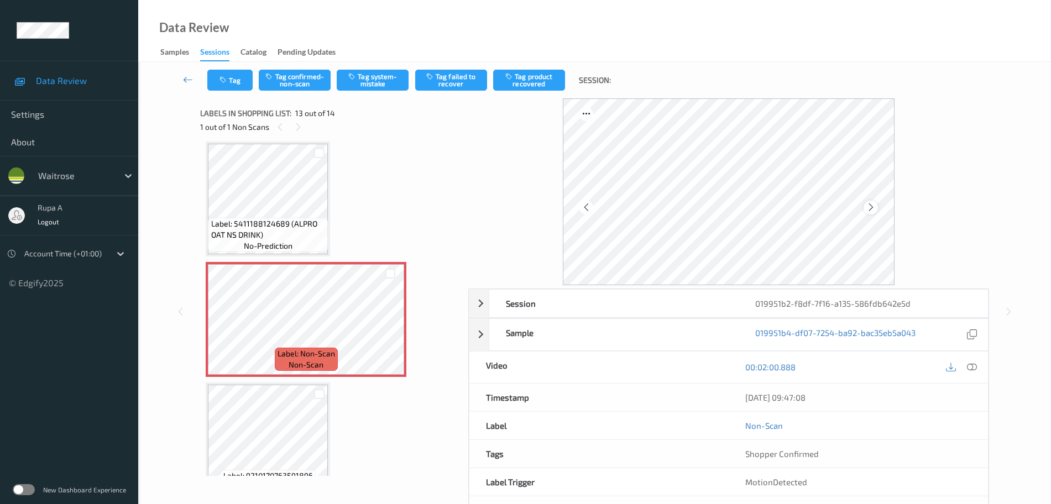
click at [870, 207] on icon at bounding box center [870, 207] width 9 height 10
click at [375, 86] on button "Tag system-mistake" at bounding box center [373, 80] width 72 height 21
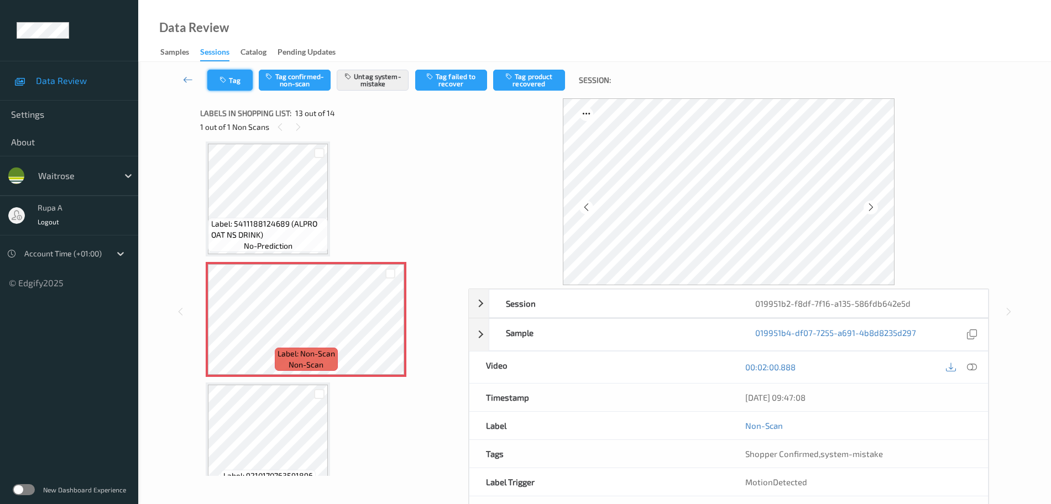
click at [231, 83] on button "Tag" at bounding box center [229, 80] width 45 height 21
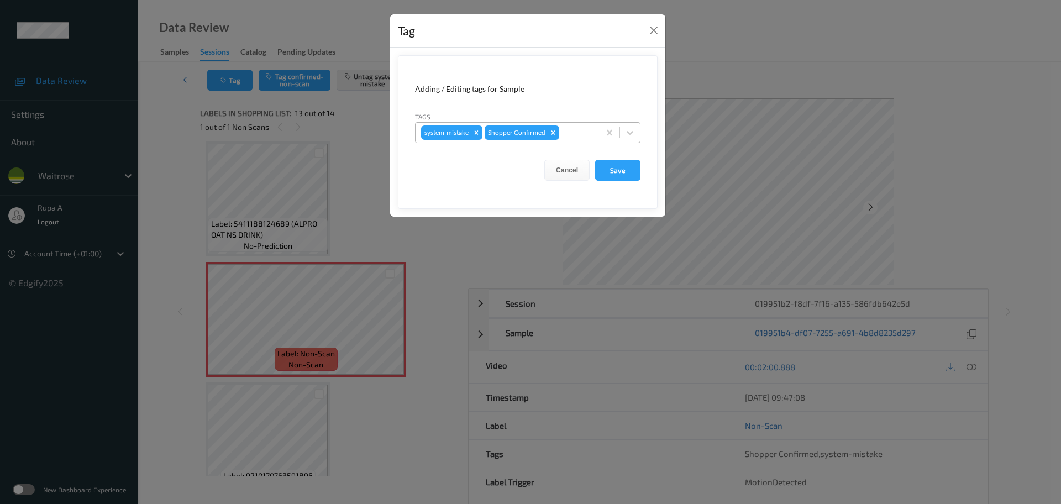
click at [588, 135] on div at bounding box center [578, 132] width 33 height 13
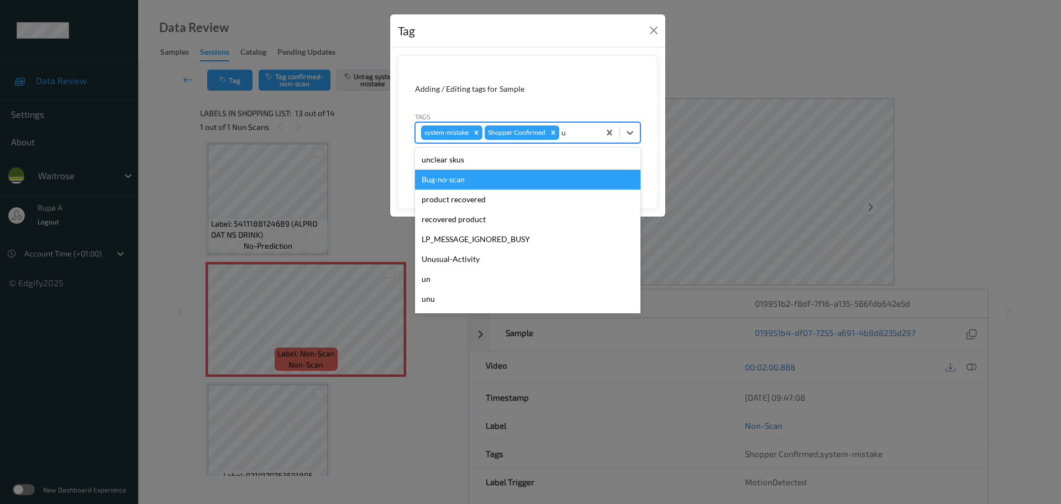
type input "un"
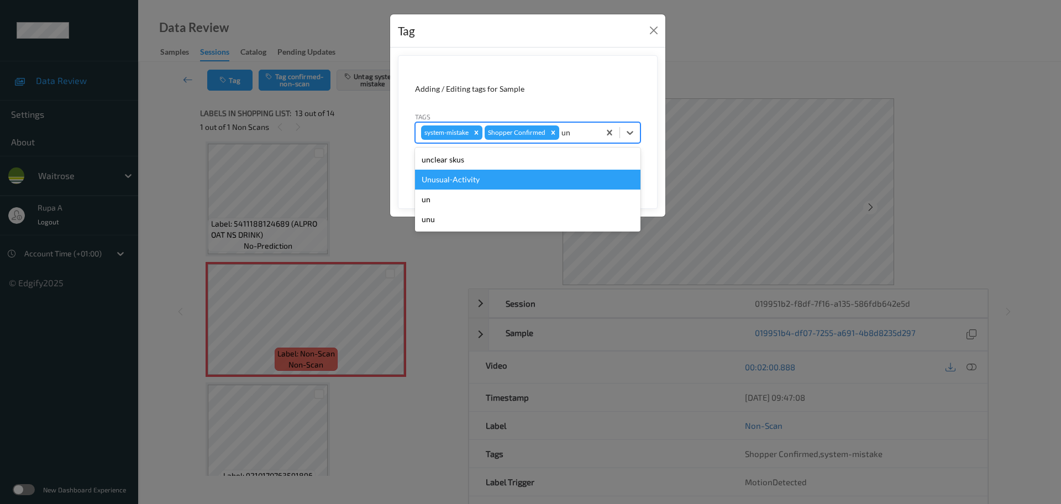
click at [516, 184] on div "Unusual-Activity" at bounding box center [528, 180] width 226 height 20
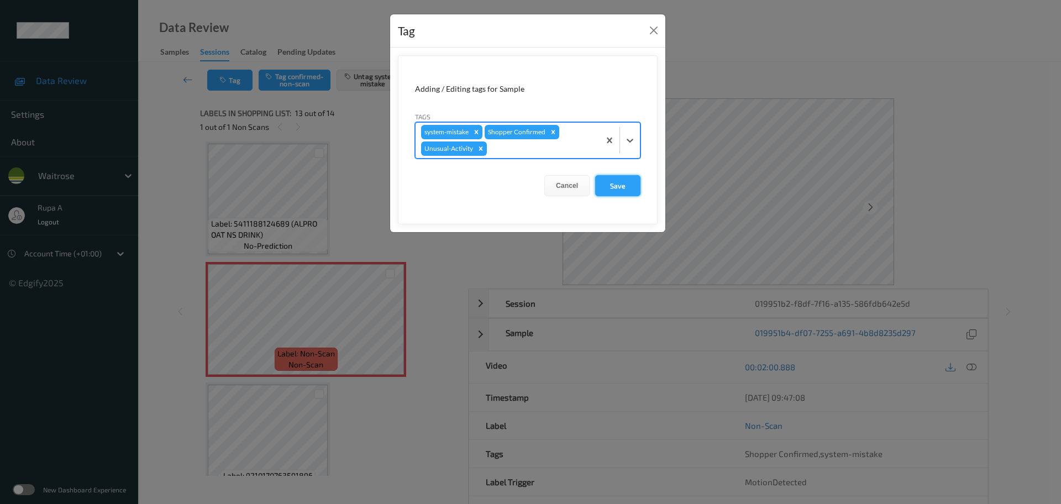
click at [636, 181] on button "Save" at bounding box center [617, 185] width 45 height 21
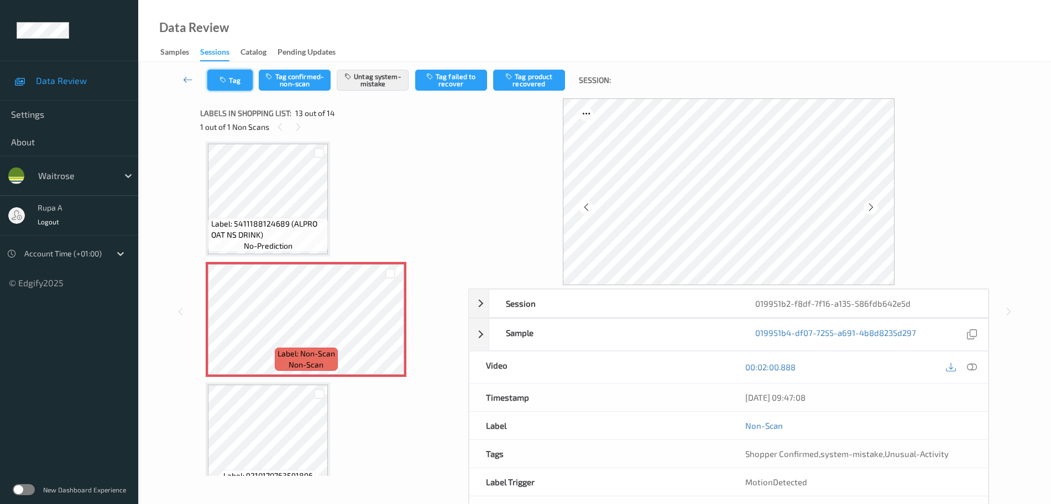
click at [216, 90] on button "Tag" at bounding box center [229, 80] width 45 height 21
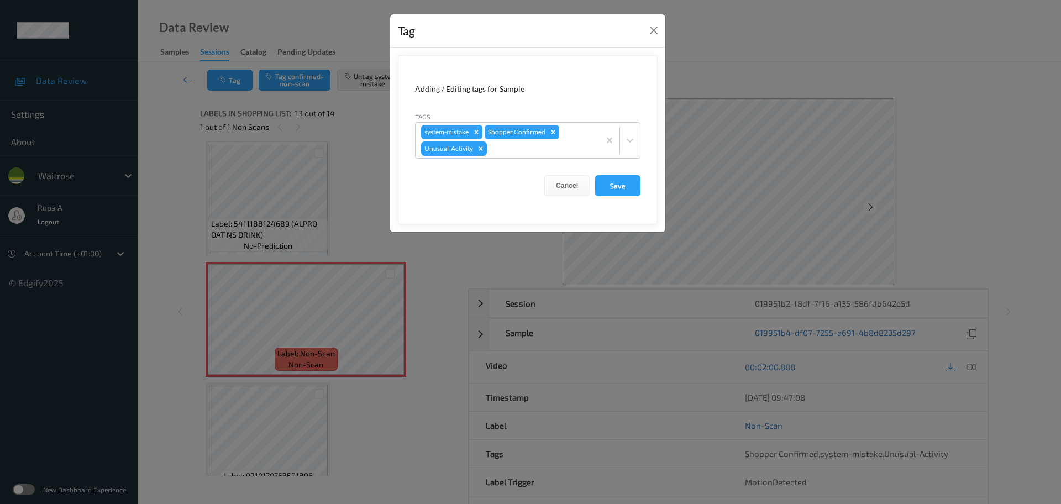
click at [602, 175] on button "Save" at bounding box center [617, 185] width 45 height 21
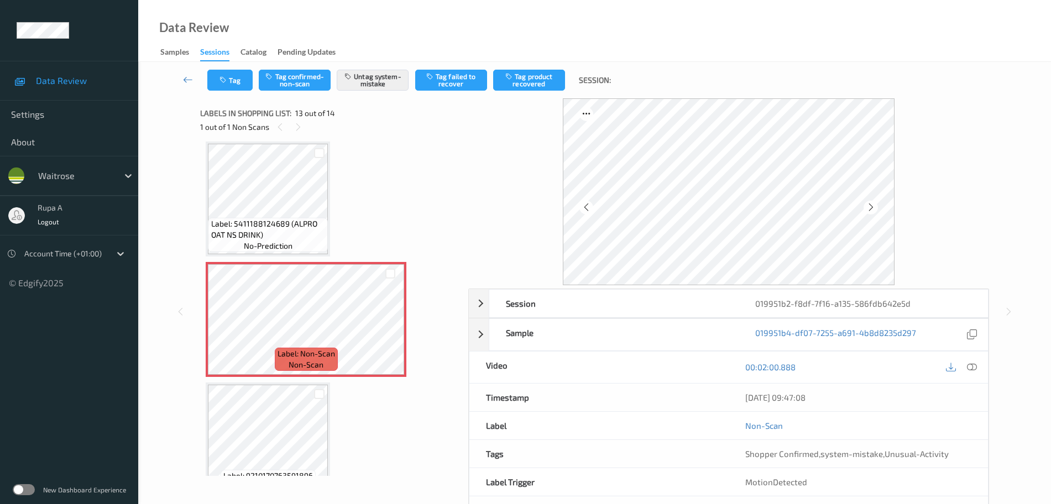
drag, startPoint x: 969, startPoint y: 364, endPoint x: 903, endPoint y: 345, distance: 69.1
click at [972, 367] on icon at bounding box center [972, 367] width 10 height 10
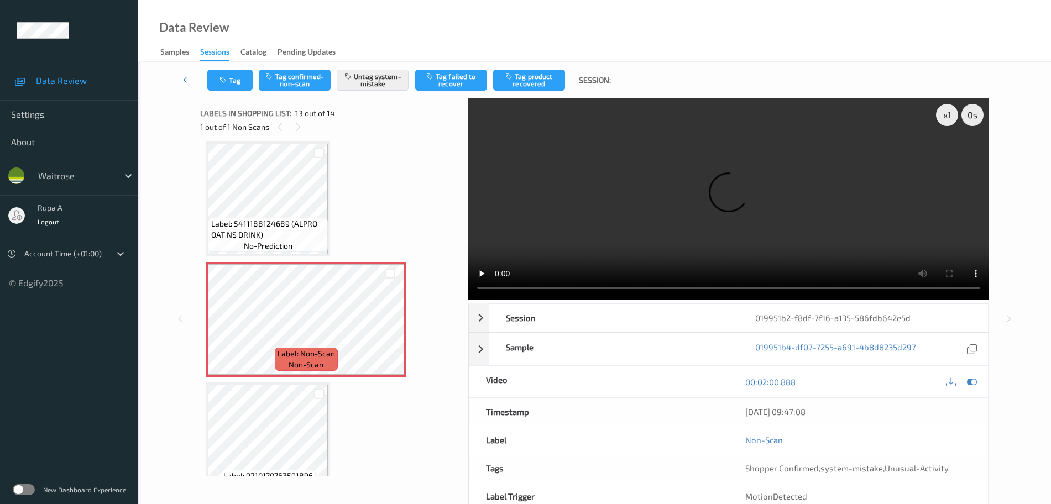
scroll to position [1265, 0]
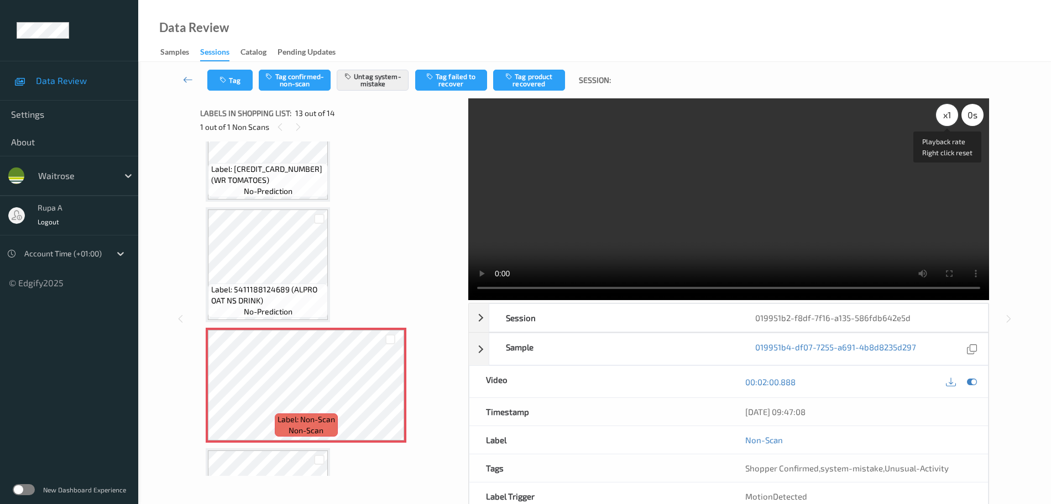
click at [946, 123] on div "x 1" at bounding box center [947, 115] width 22 height 22
click at [946, 122] on div "x 2" at bounding box center [947, 115] width 22 height 22
click at [972, 378] on icon at bounding box center [972, 382] width 10 height 10
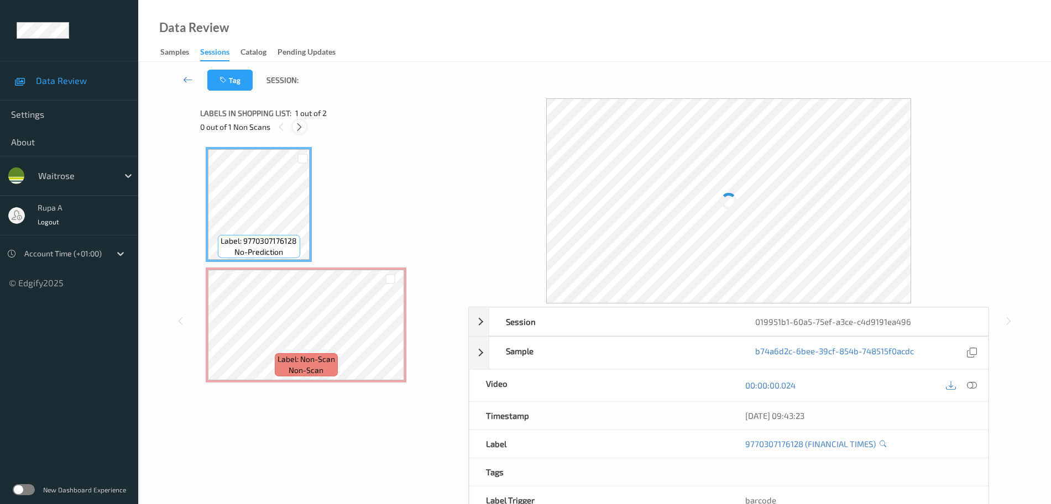
click at [301, 124] on icon at bounding box center [299, 127] width 9 height 10
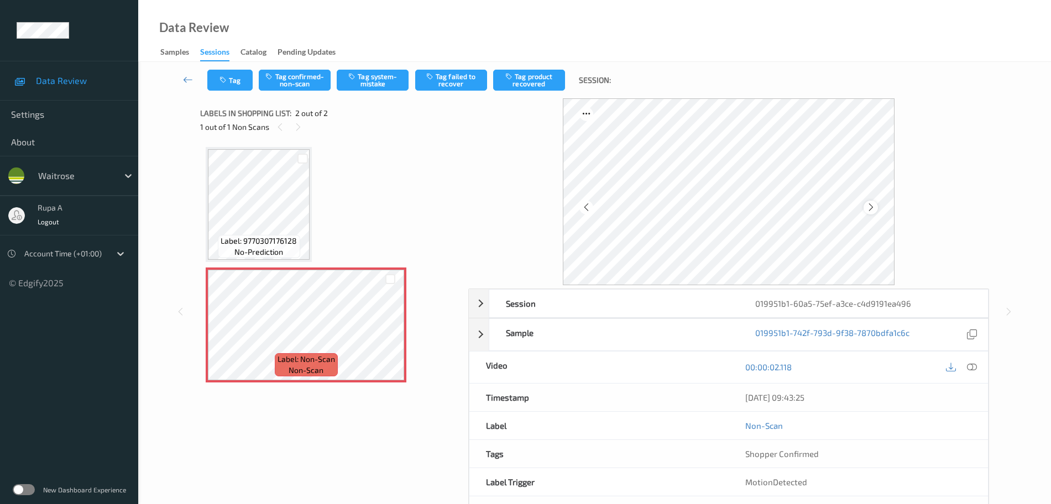
click at [872, 208] on icon at bounding box center [870, 207] width 9 height 10
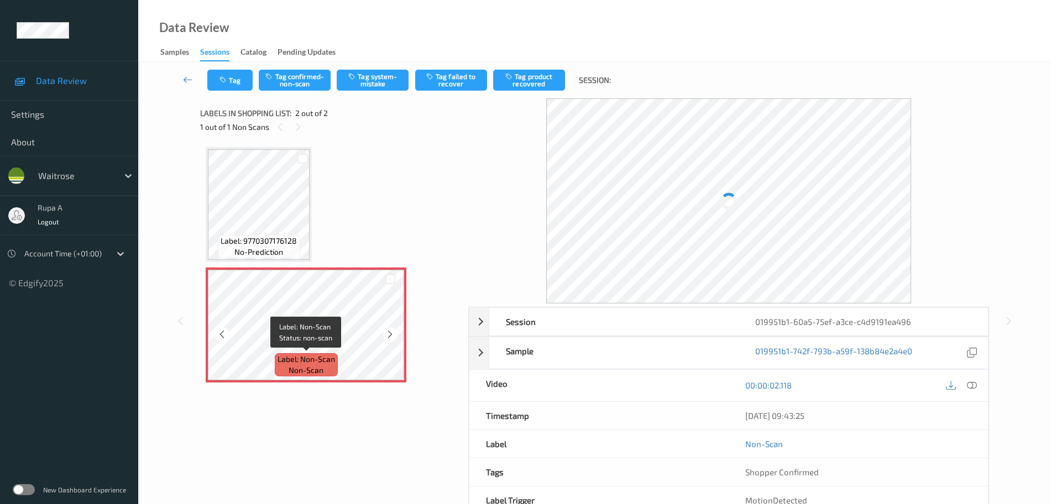
click at [279, 362] on span "Label: Non-Scan" at bounding box center [305, 359] width 57 height 11
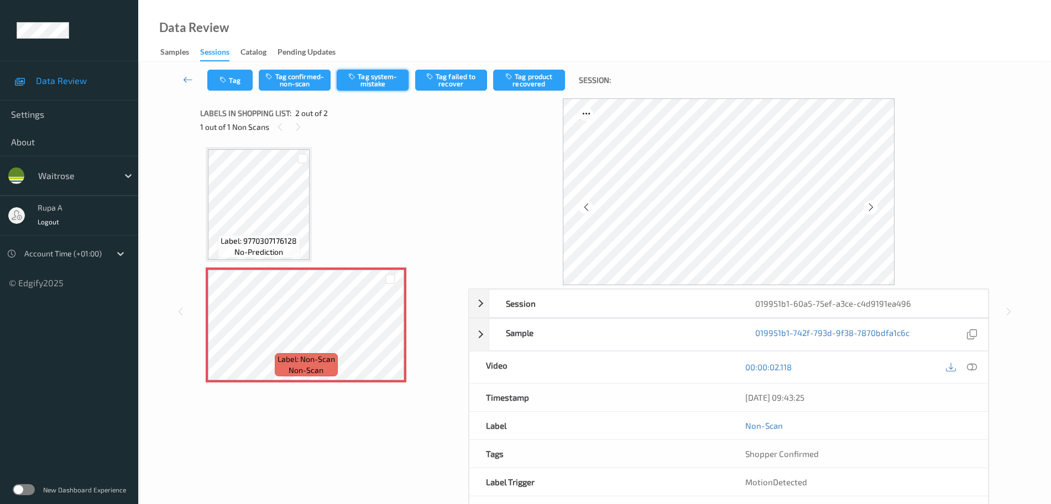
click at [370, 78] on button "Tag system-mistake" at bounding box center [373, 80] width 72 height 21
click at [233, 83] on button "Tag" at bounding box center [229, 80] width 45 height 21
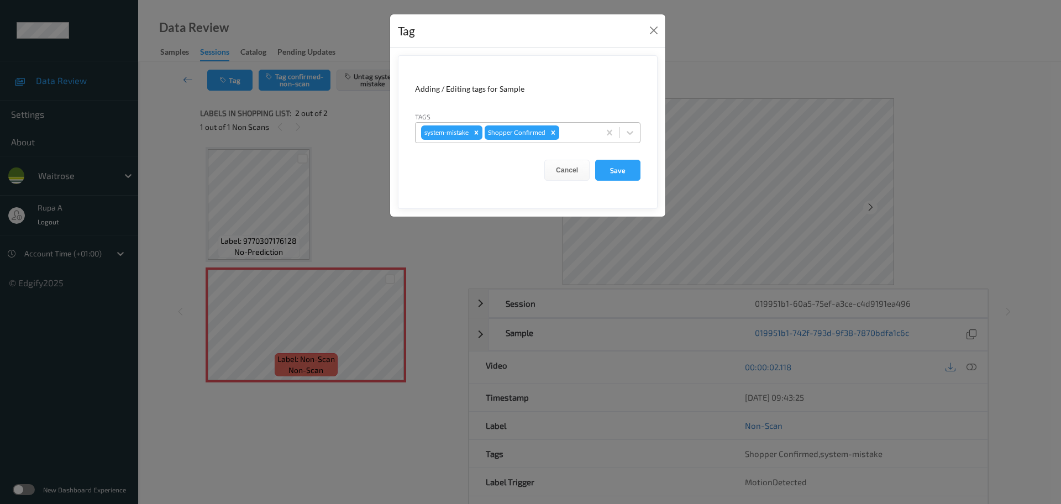
click at [585, 134] on div at bounding box center [578, 132] width 33 height 13
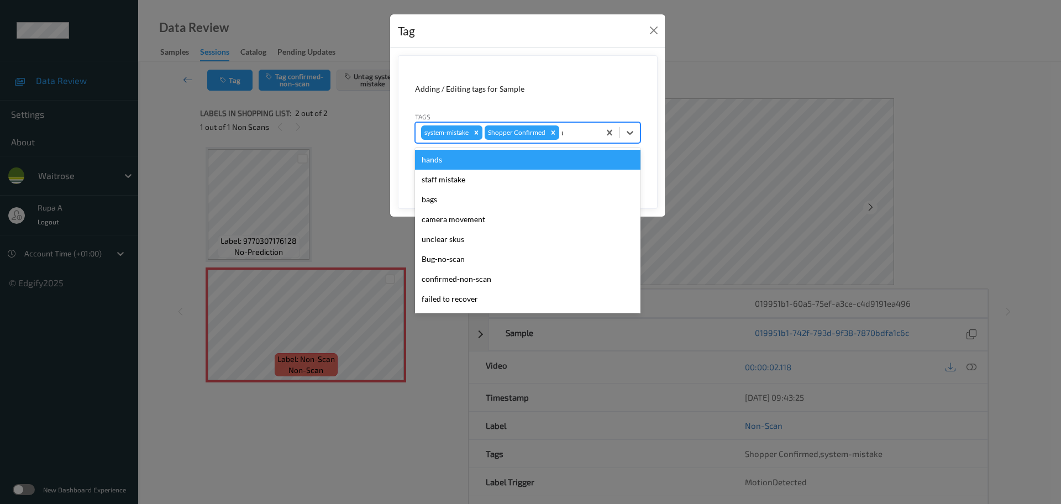
type input "un"
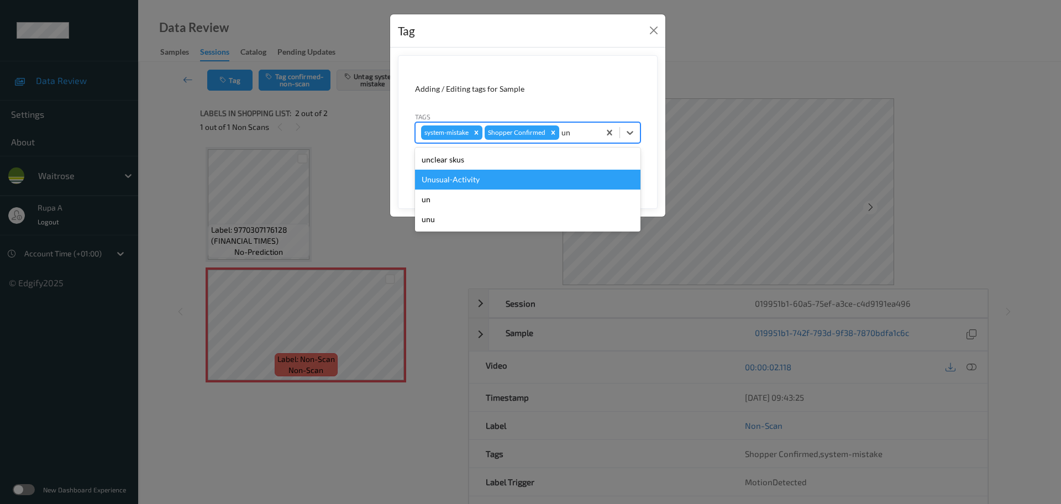
click at [529, 180] on div "Unusual-Activity" at bounding box center [528, 180] width 226 height 20
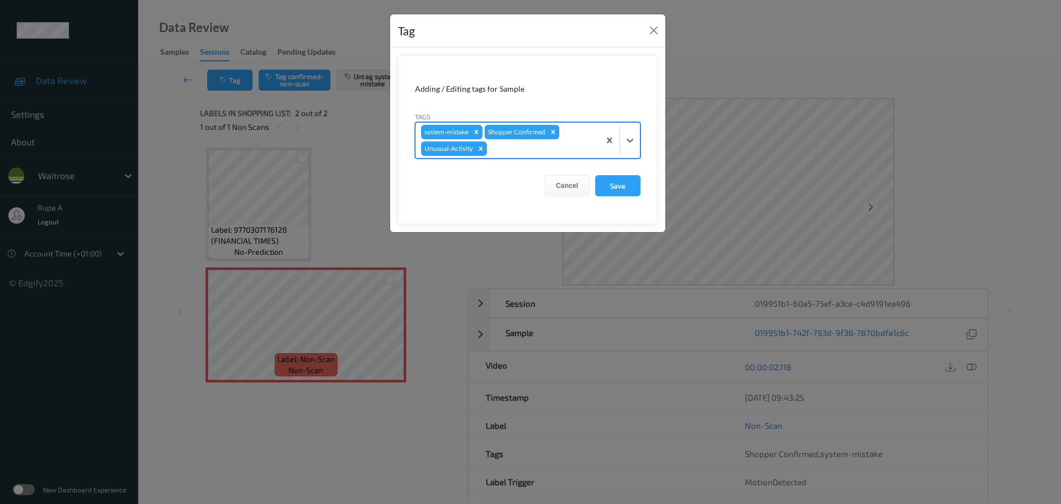
click at [559, 151] on div at bounding box center [541, 148] width 105 height 13
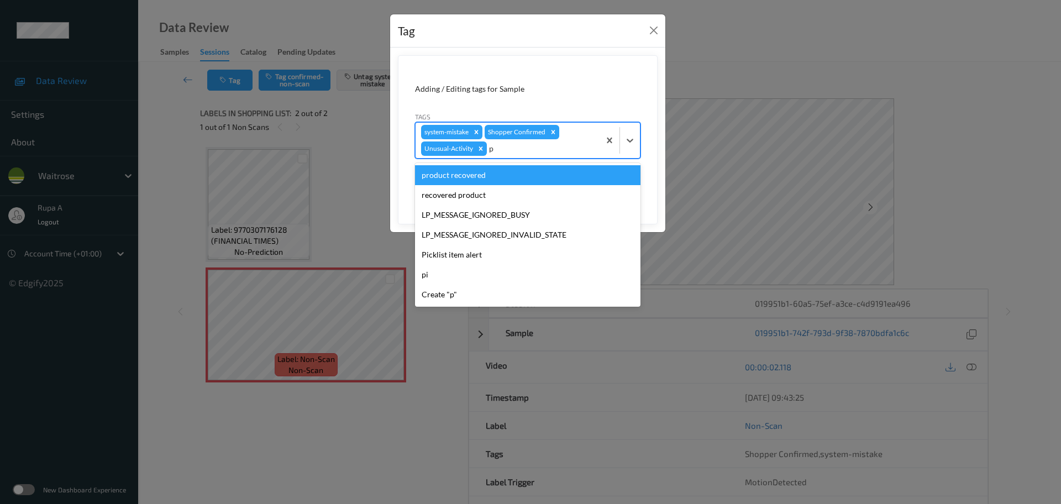
type input "pi"
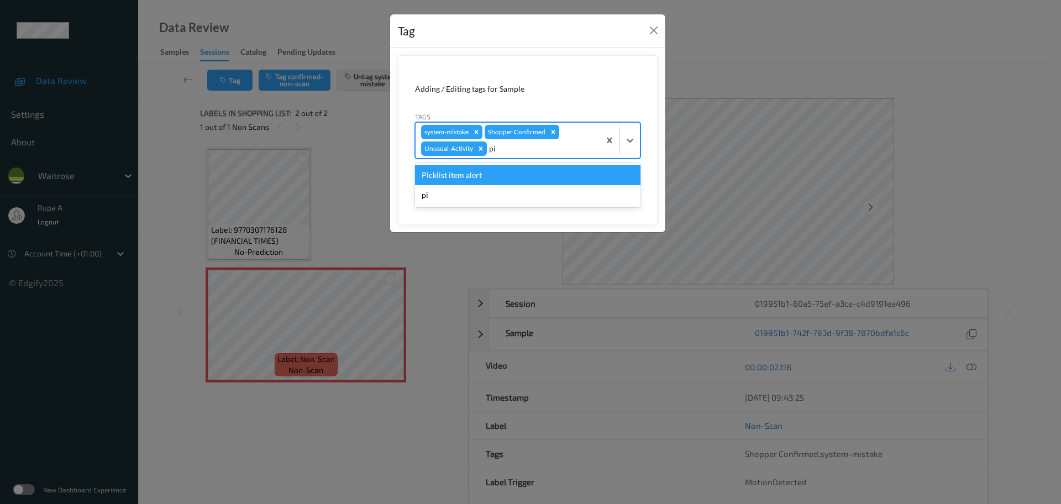
click at [521, 181] on div "Picklist item alert" at bounding box center [528, 175] width 226 height 20
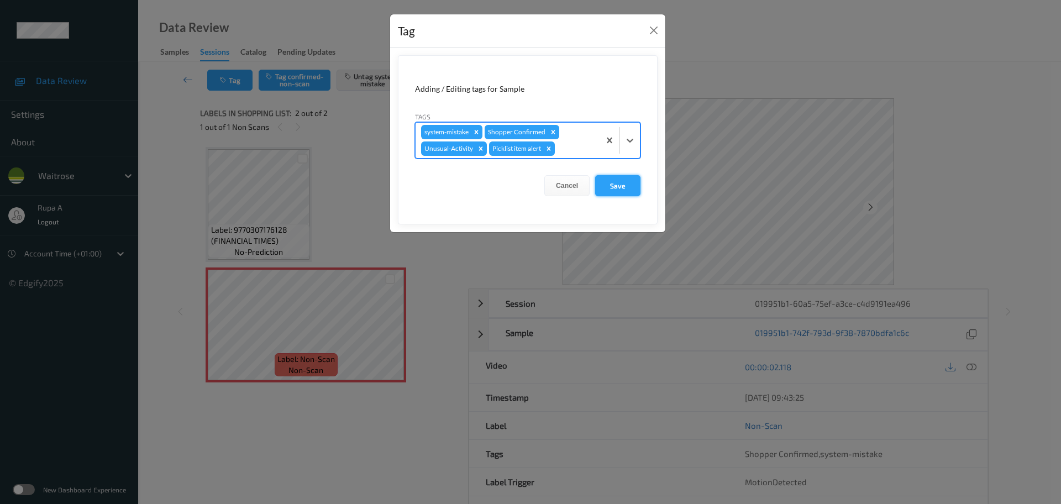
click at [613, 183] on button "Save" at bounding box center [617, 185] width 45 height 21
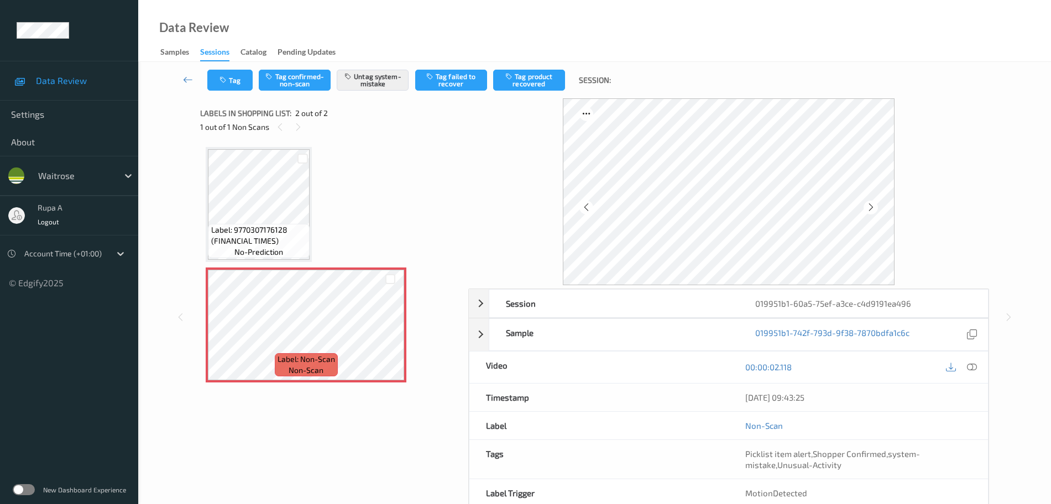
click at [310, 217] on div "Label: 9770307176128 (FINANCIAL TIMES) no-prediction" at bounding box center [259, 204] width 106 height 115
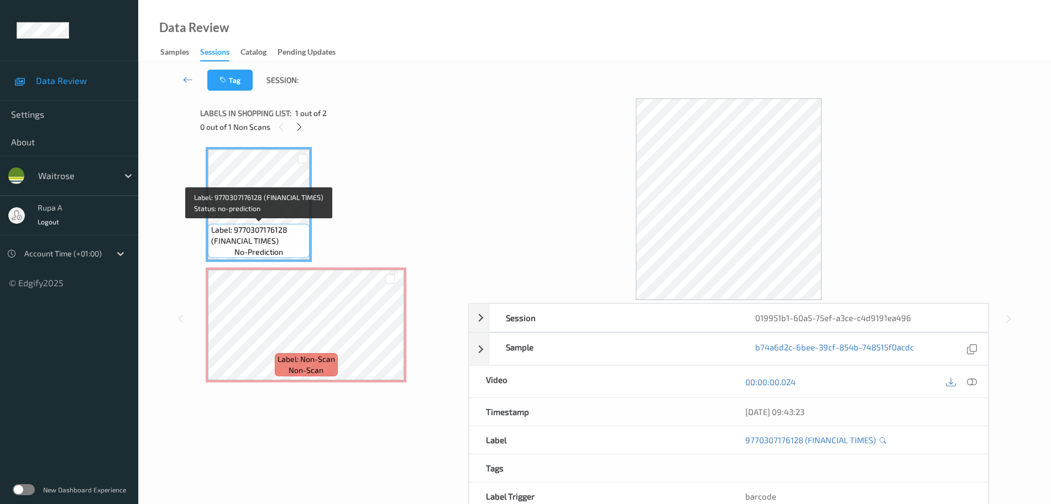
click at [257, 240] on span "Label: 9770307176128 (FINANCIAL TIMES)" at bounding box center [259, 235] width 96 height 22
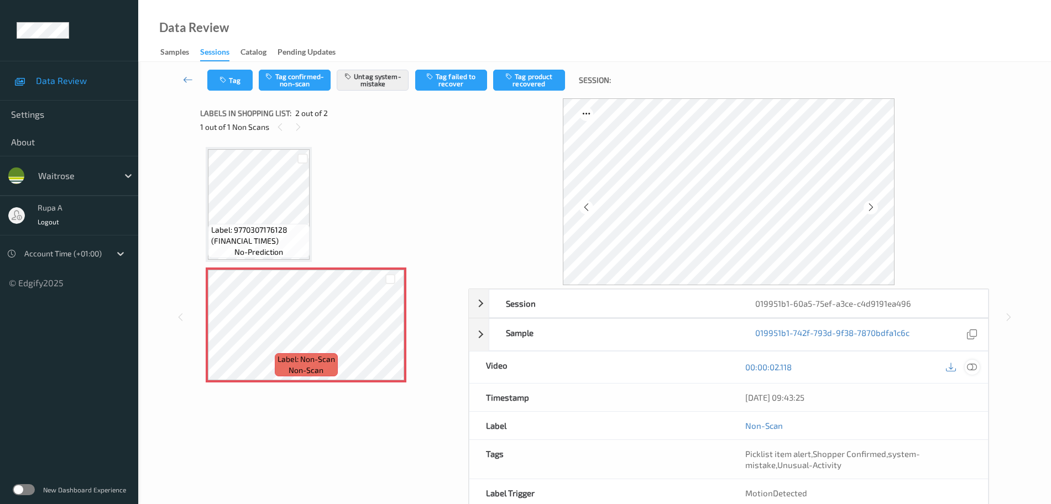
click at [971, 368] on icon at bounding box center [972, 367] width 10 height 10
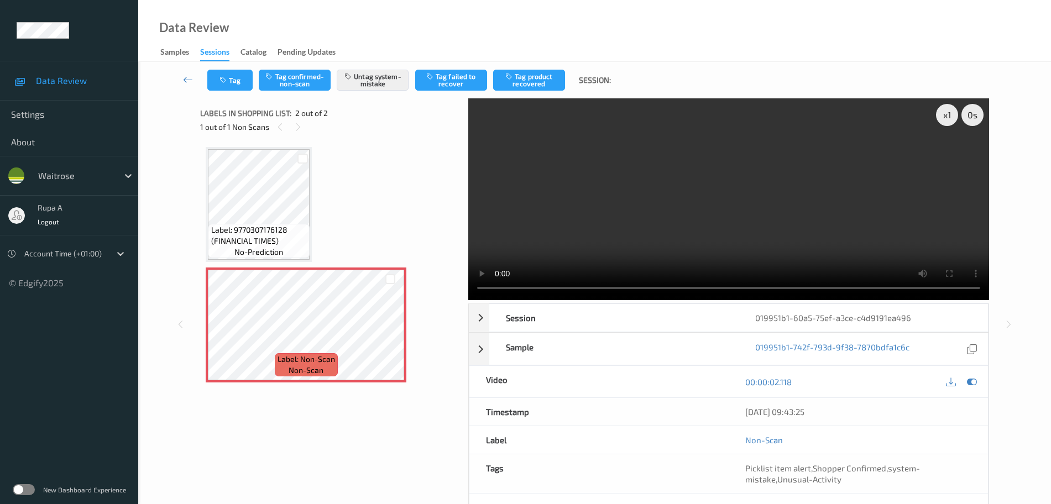
click at [971, 381] on icon at bounding box center [972, 382] width 10 height 10
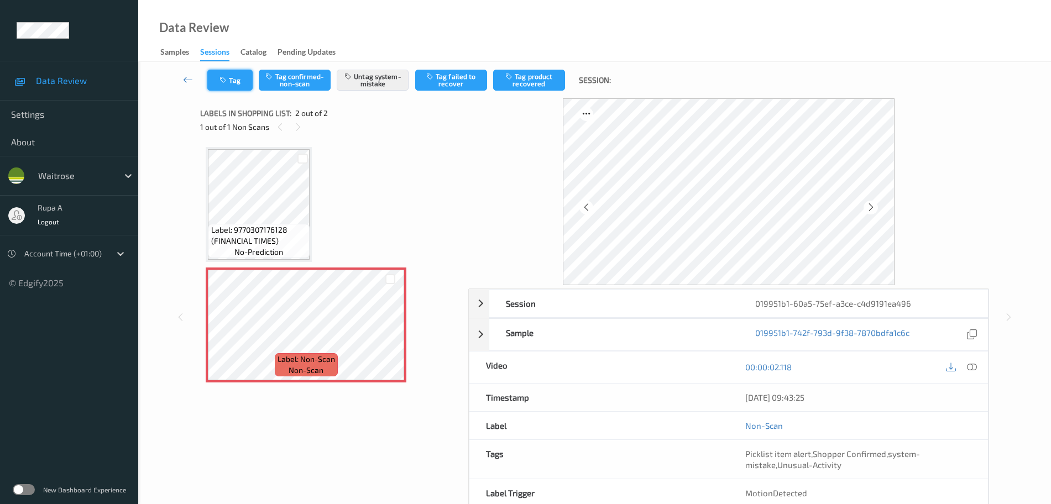
click at [222, 88] on button "Tag" at bounding box center [229, 80] width 45 height 21
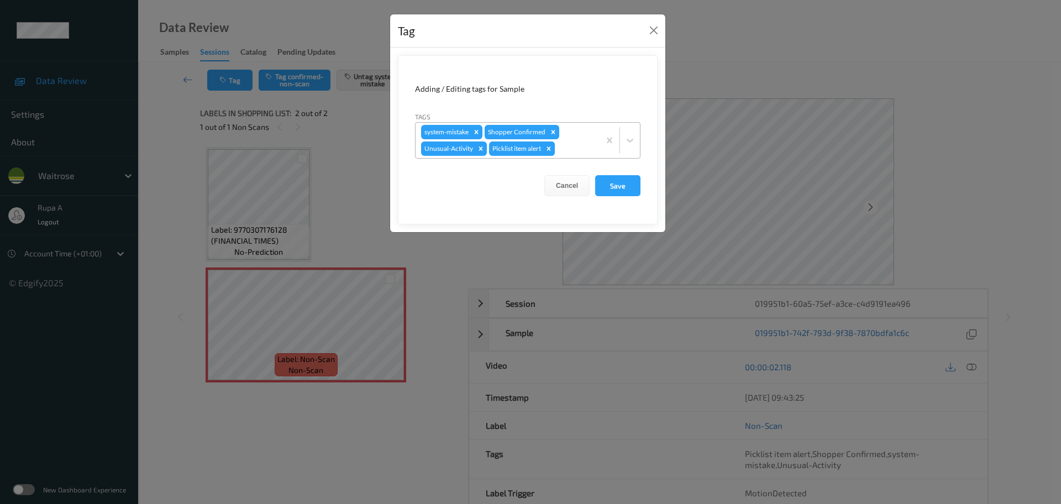
click at [551, 147] on icon "Remove Picklist item alert" at bounding box center [549, 148] width 4 height 4
click at [635, 191] on button "Save" at bounding box center [617, 185] width 45 height 21
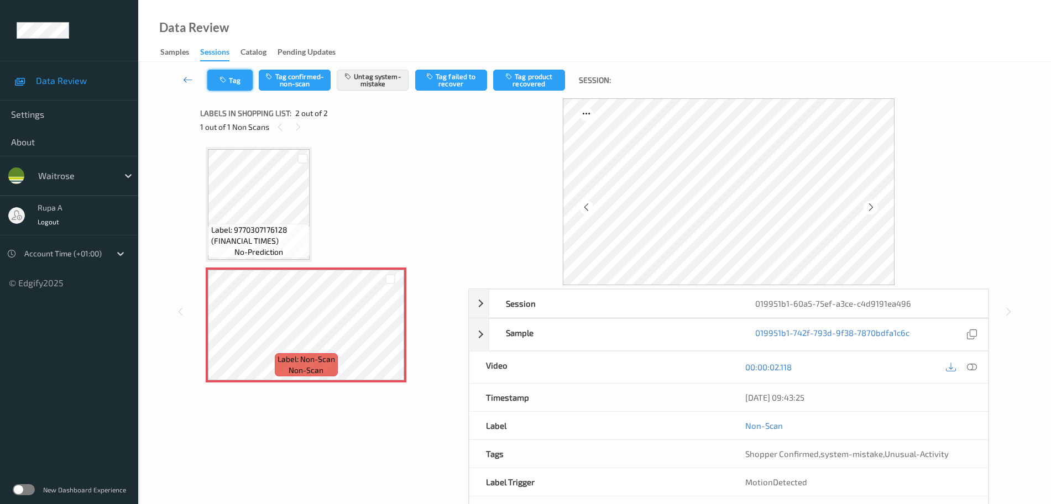
click at [228, 87] on button "Tag" at bounding box center [229, 80] width 45 height 21
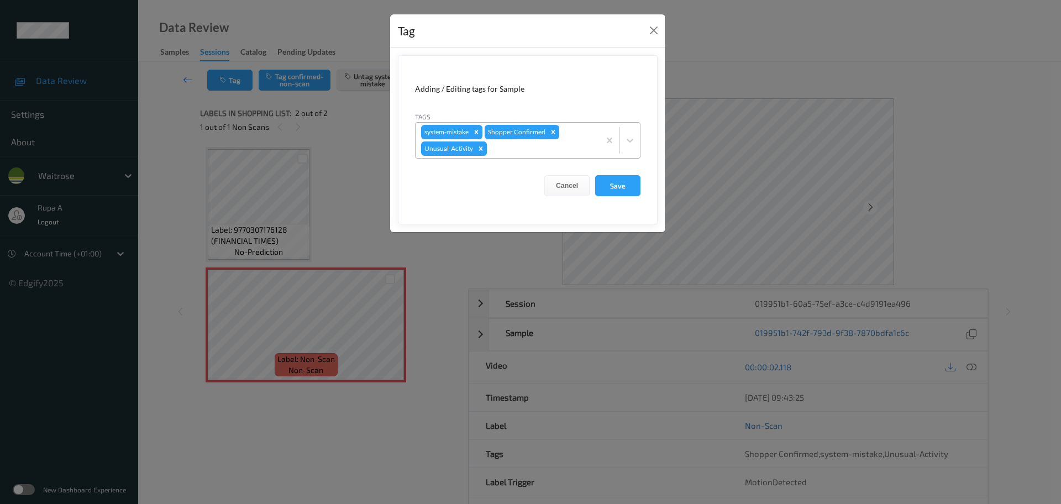
click at [479, 148] on icon "Remove Unusual-Activity" at bounding box center [481, 149] width 8 height 8
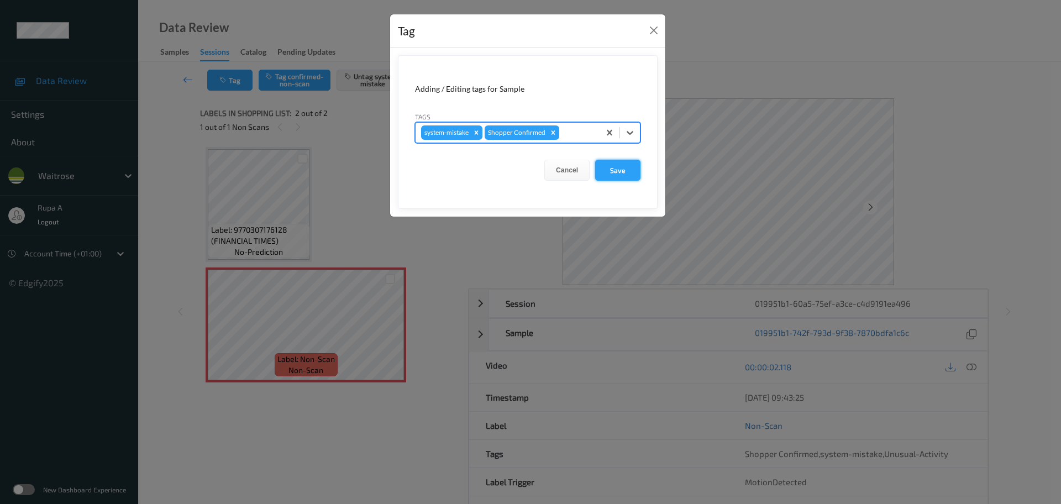
click at [615, 170] on button "Save" at bounding box center [617, 170] width 45 height 21
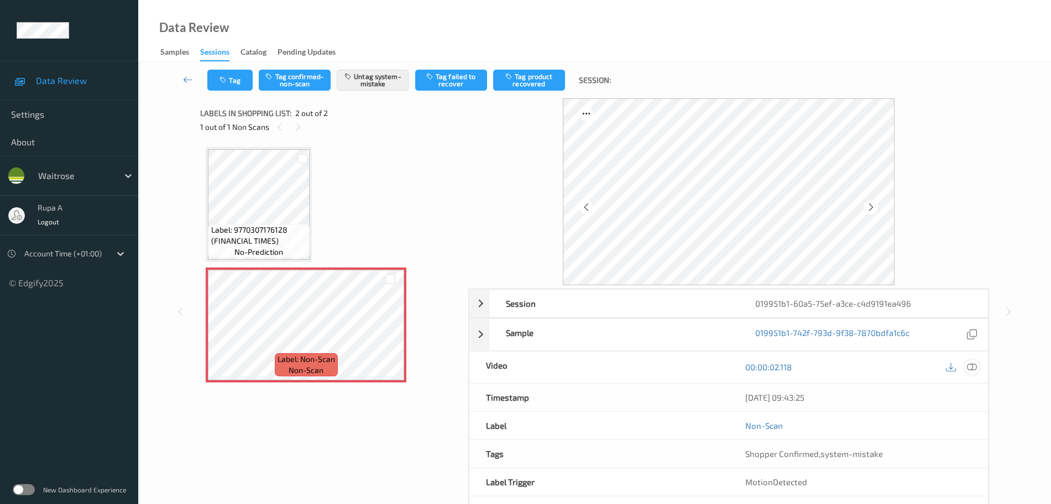
click at [974, 366] on icon at bounding box center [972, 367] width 10 height 10
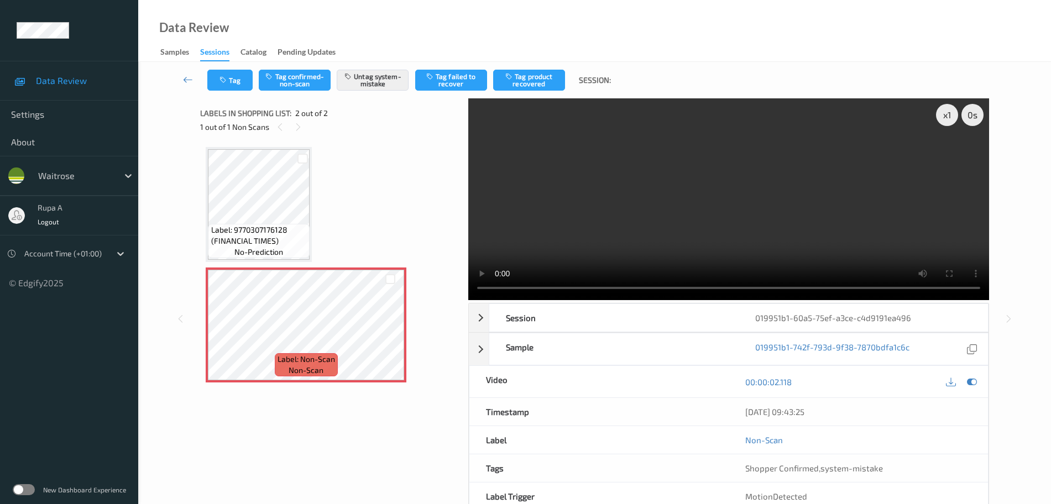
click at [974, 377] on icon at bounding box center [972, 382] width 10 height 10
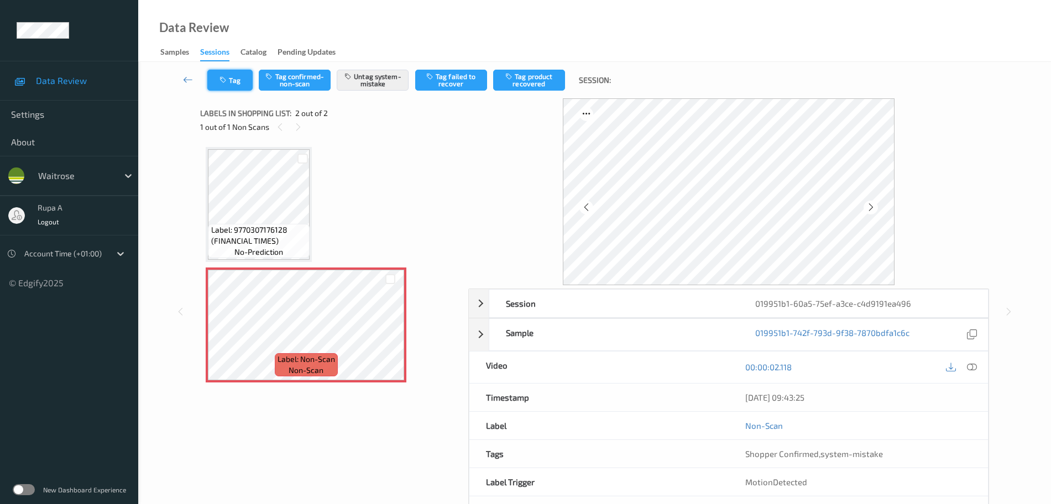
click at [222, 80] on icon "button" at bounding box center [223, 80] width 9 height 8
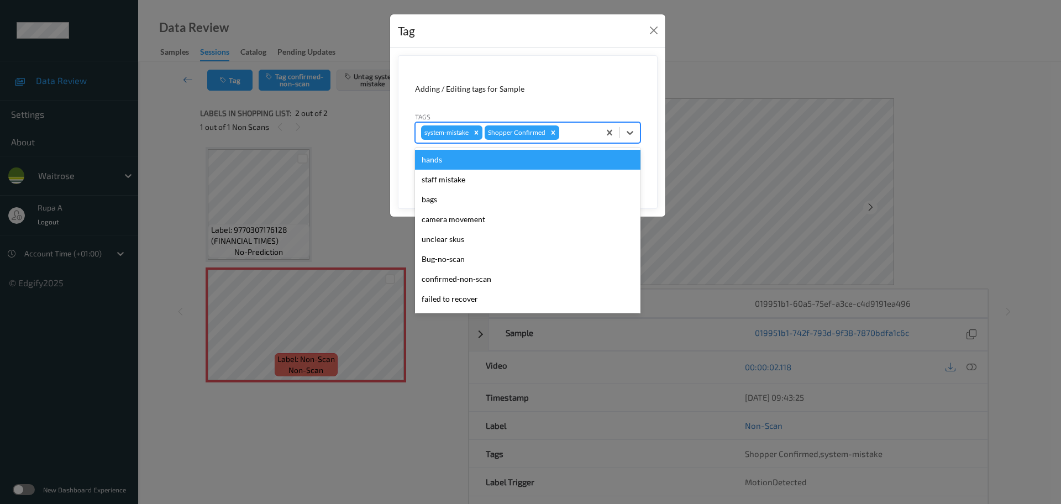
click at [573, 130] on div at bounding box center [578, 132] width 33 height 13
type input "un"
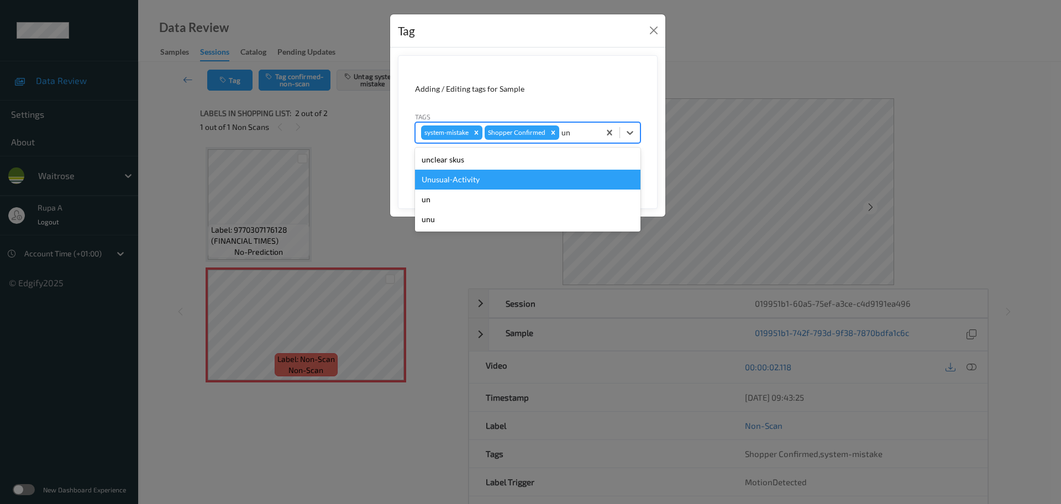
click at [517, 177] on div "Unusual-Activity" at bounding box center [528, 180] width 226 height 20
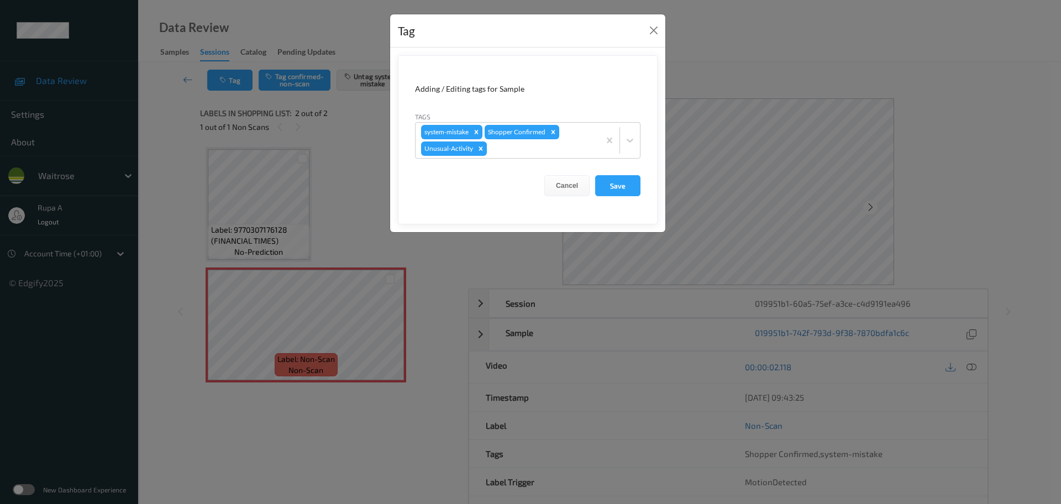
click at [628, 198] on form "Adding / Editing tags for Sample Tags system-mistake Shopper Confirmed Unusual-…" at bounding box center [528, 139] width 260 height 169
click at [625, 187] on button "Save" at bounding box center [617, 185] width 45 height 21
drag, startPoint x: 625, startPoint y: 187, endPoint x: 583, endPoint y: 160, distance: 50.2
click at [624, 190] on button "Save" at bounding box center [617, 185] width 45 height 21
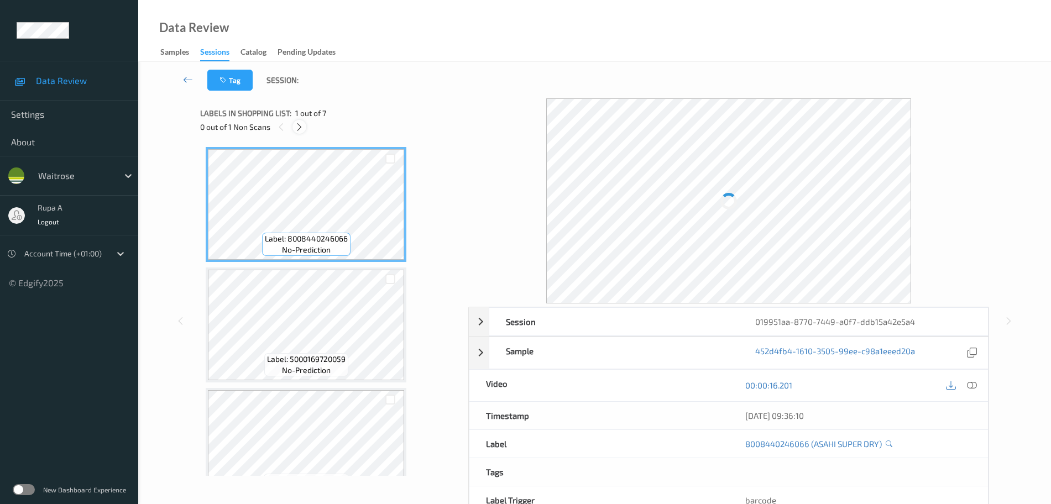
click at [302, 128] on icon at bounding box center [299, 127] width 9 height 10
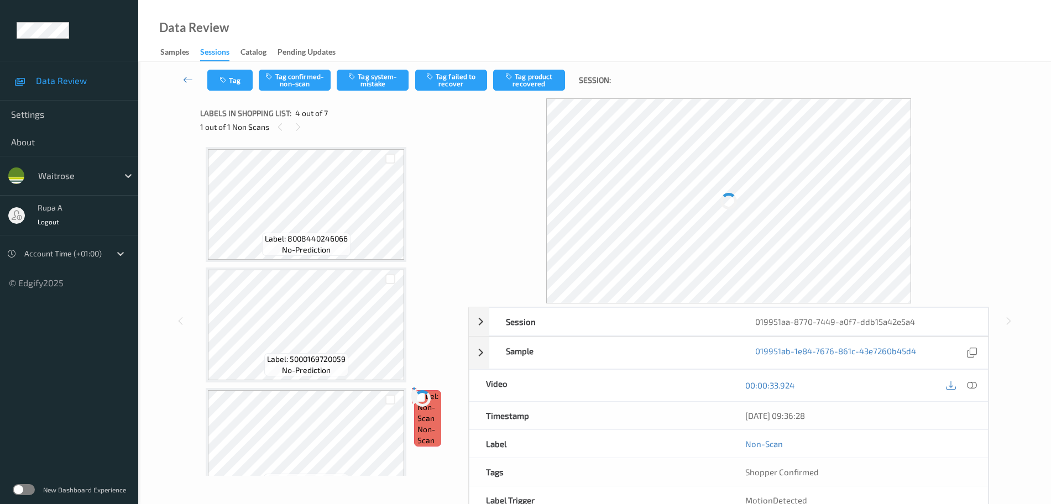
scroll to position [247, 0]
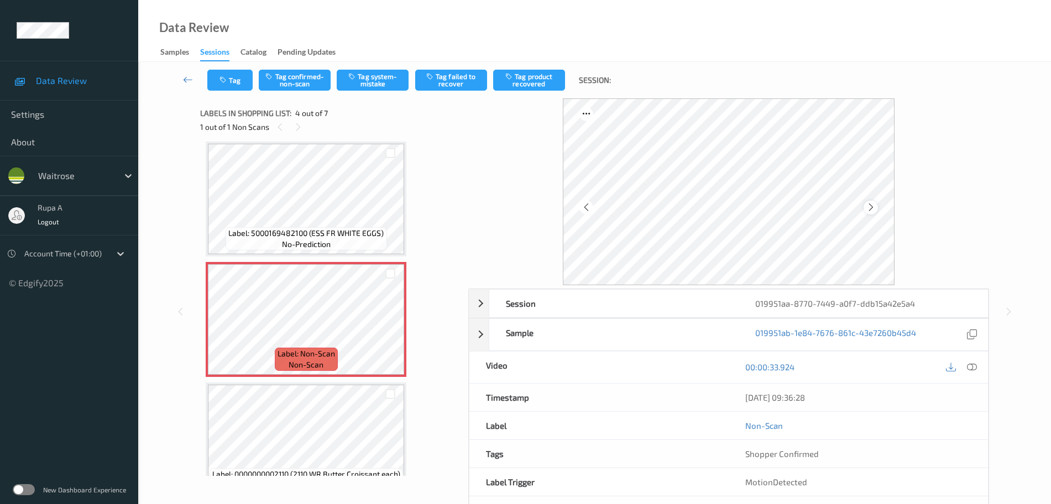
click at [871, 213] on div at bounding box center [870, 208] width 14 height 14
click at [874, 212] on icon at bounding box center [870, 207] width 9 height 10
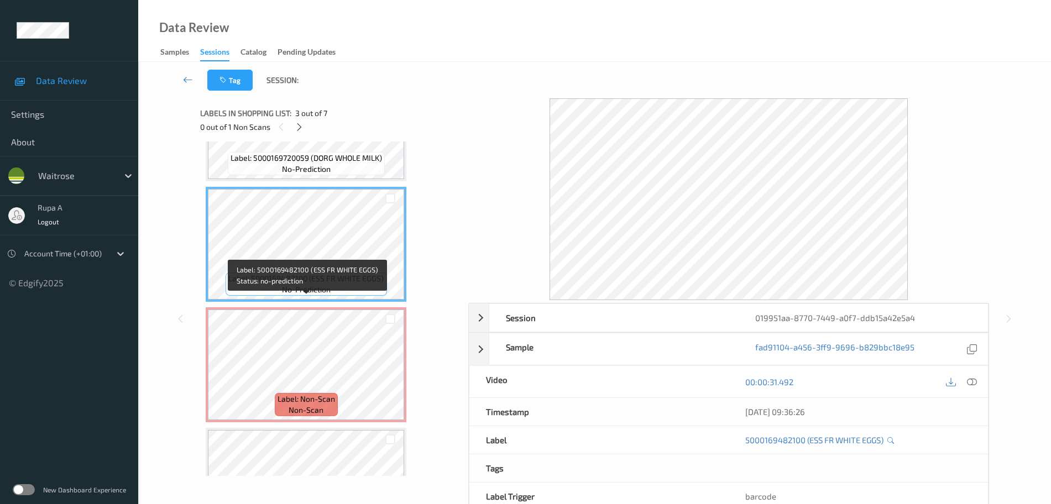
scroll to position [177, 0]
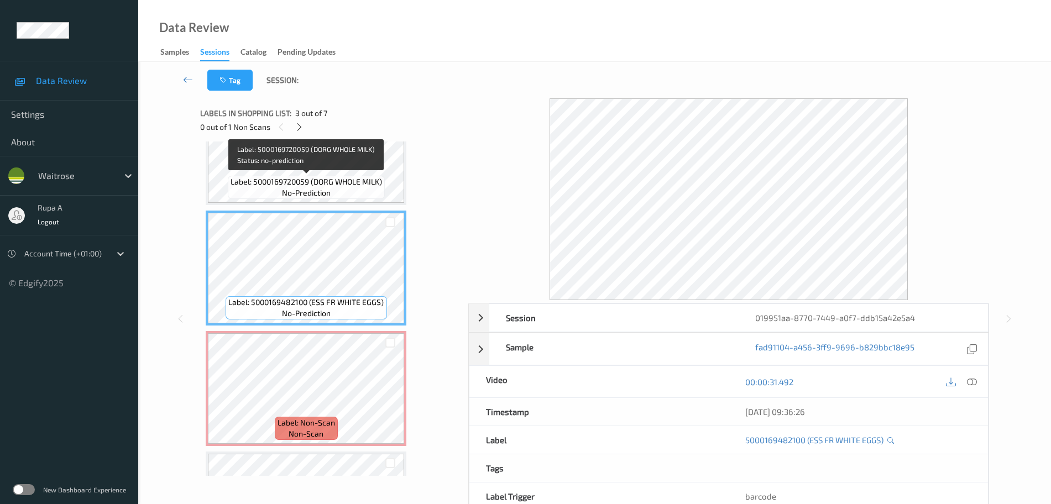
click at [316, 178] on span "Label: 5000169720059 (DORG WHOLE MILK)" at bounding box center [306, 181] width 151 height 11
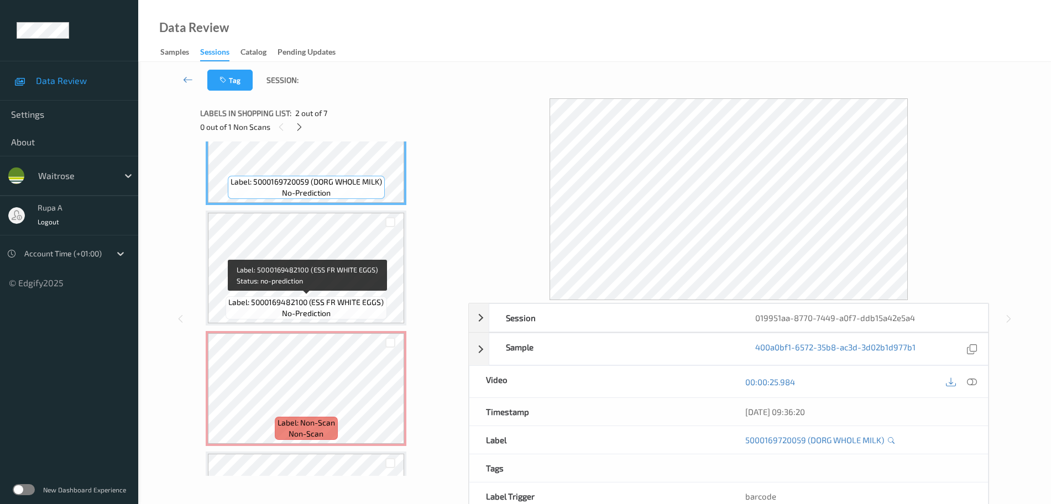
click at [331, 297] on span "Label: 5000169482100 (ESS FR WHITE EGGS)" at bounding box center [305, 302] width 155 height 11
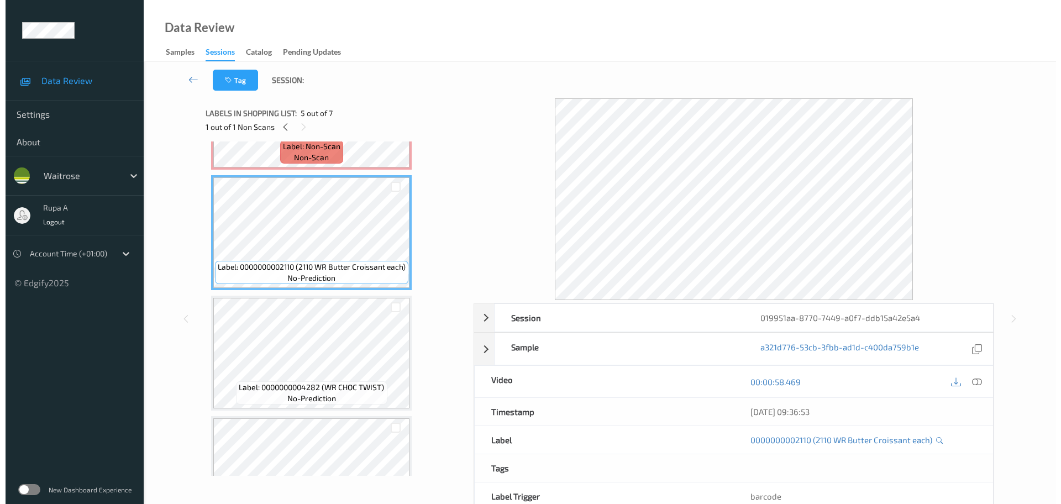
scroll to position [247, 0]
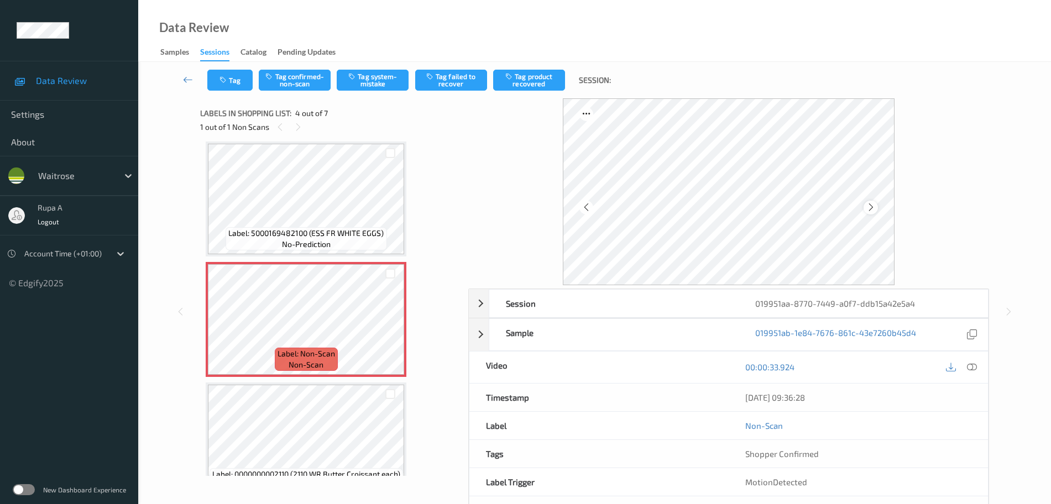
click at [867, 211] on icon at bounding box center [870, 207] width 9 height 10
click at [977, 362] on icon at bounding box center [972, 367] width 10 height 10
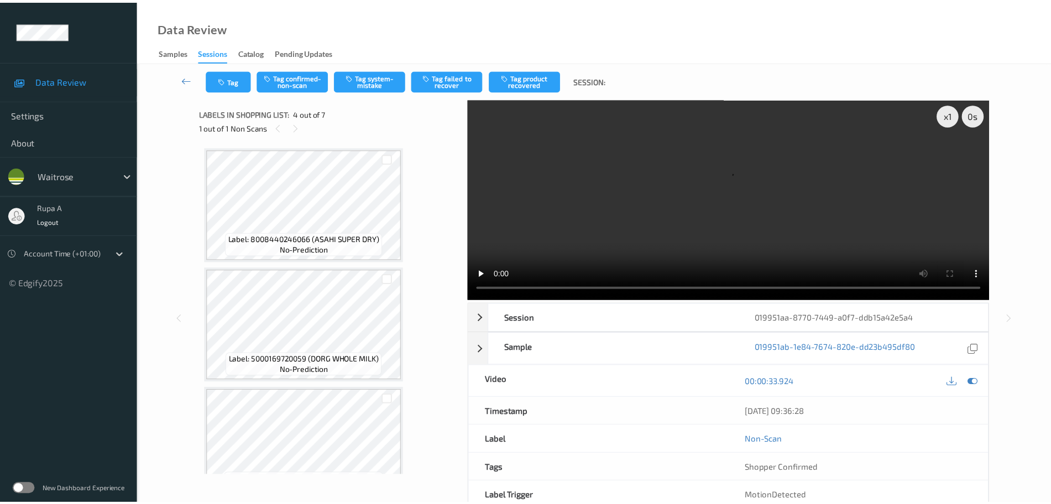
scroll to position [207, 0]
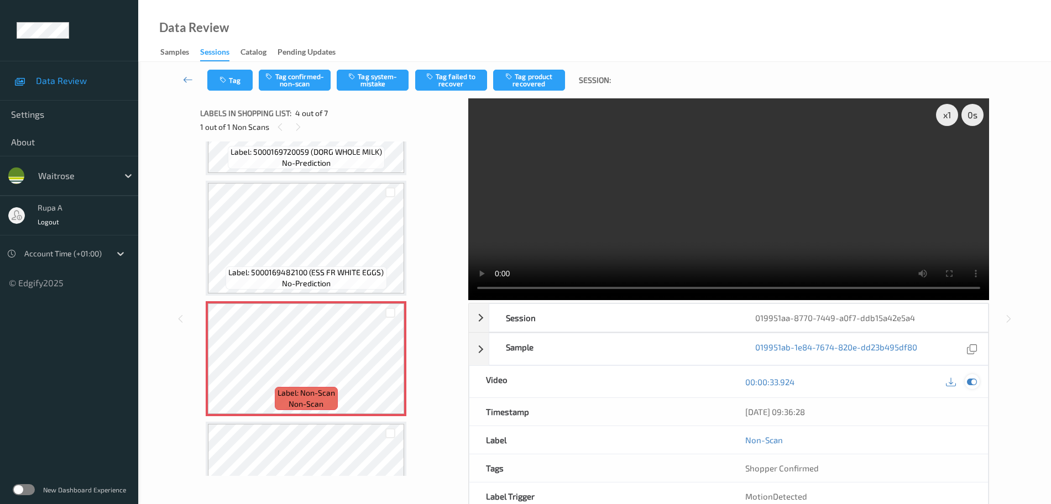
click at [967, 381] on icon at bounding box center [972, 382] width 10 height 10
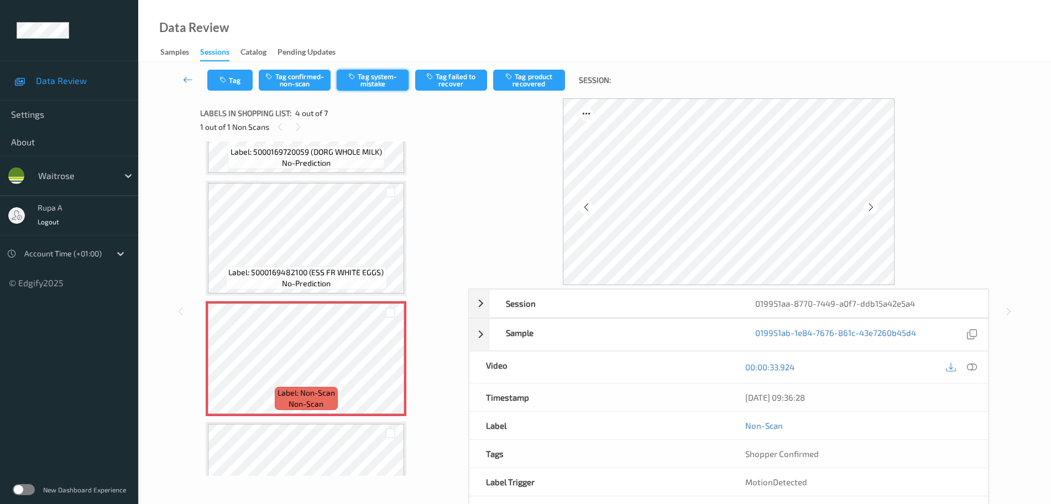
click at [380, 84] on button "Tag system-mistake" at bounding box center [373, 80] width 72 height 21
click at [219, 82] on icon "button" at bounding box center [223, 80] width 9 height 8
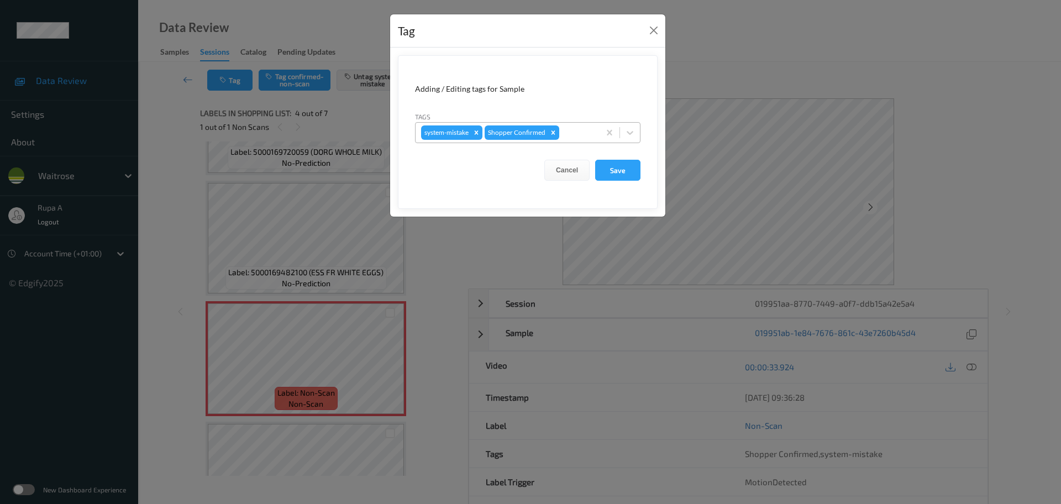
click at [574, 132] on div at bounding box center [578, 132] width 33 height 13
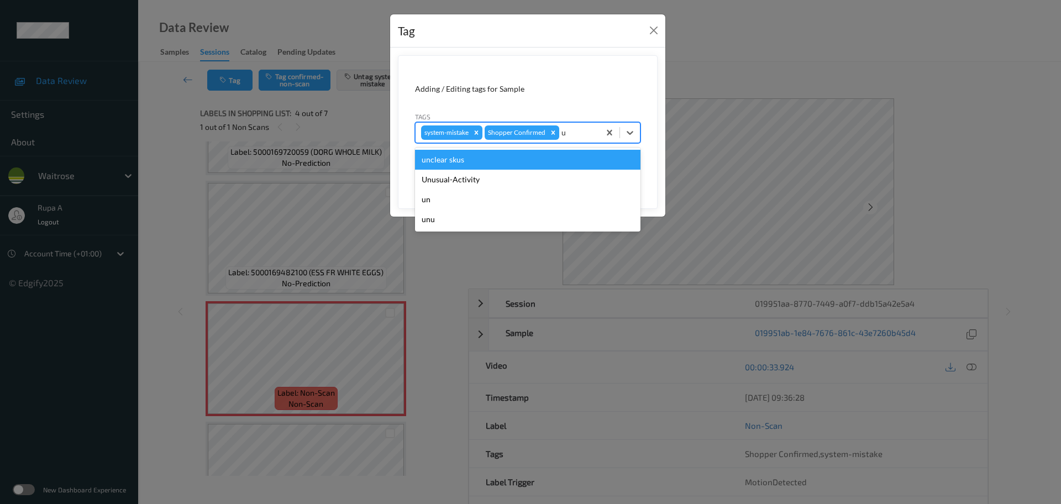
type input "un"
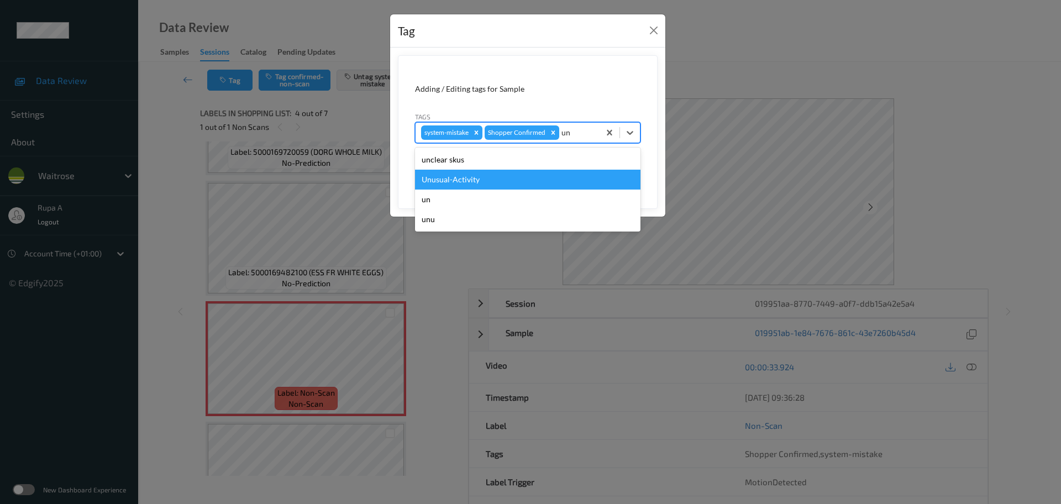
click at [530, 178] on div "Unusual-Activity" at bounding box center [528, 180] width 226 height 20
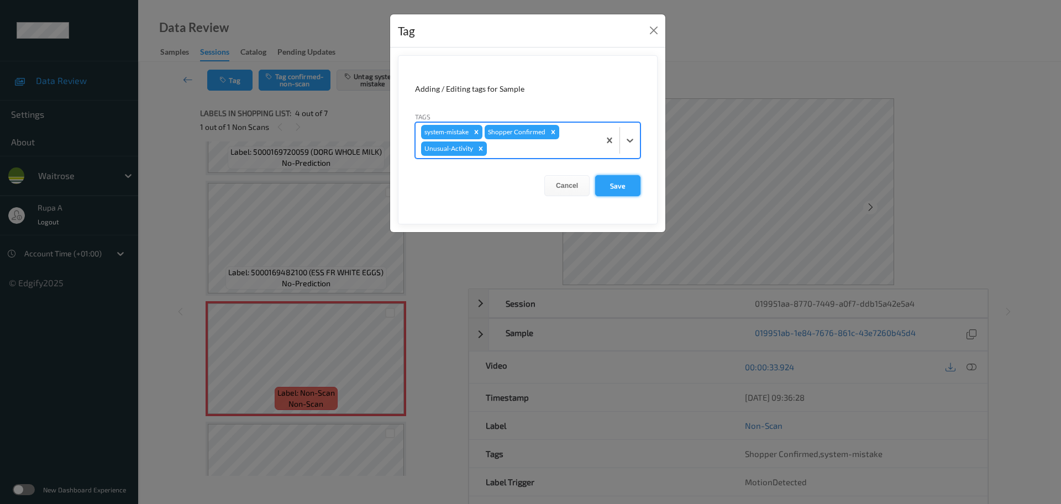
click at [628, 192] on button "Save" at bounding box center [617, 185] width 45 height 21
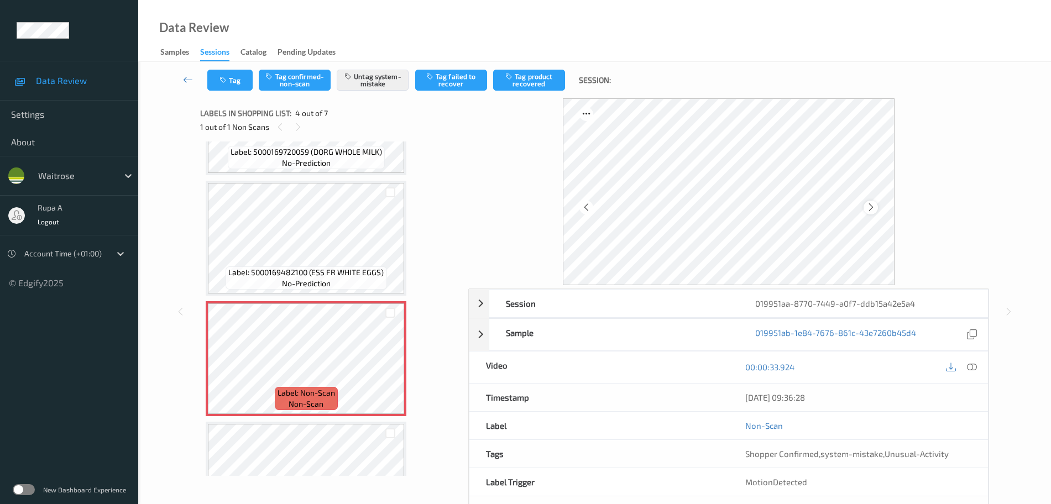
click at [866, 209] on icon at bounding box center [870, 207] width 9 height 10
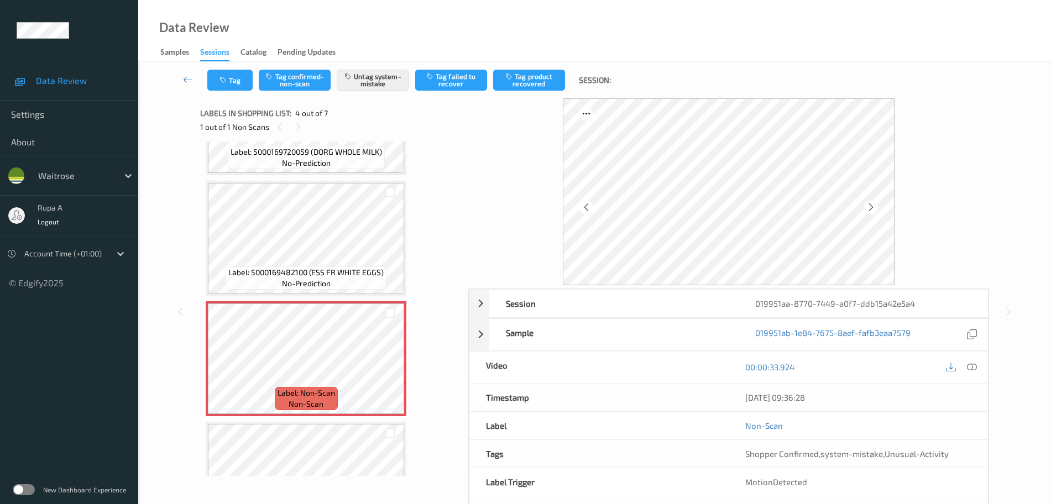
click at [866, 209] on icon at bounding box center [870, 207] width 9 height 10
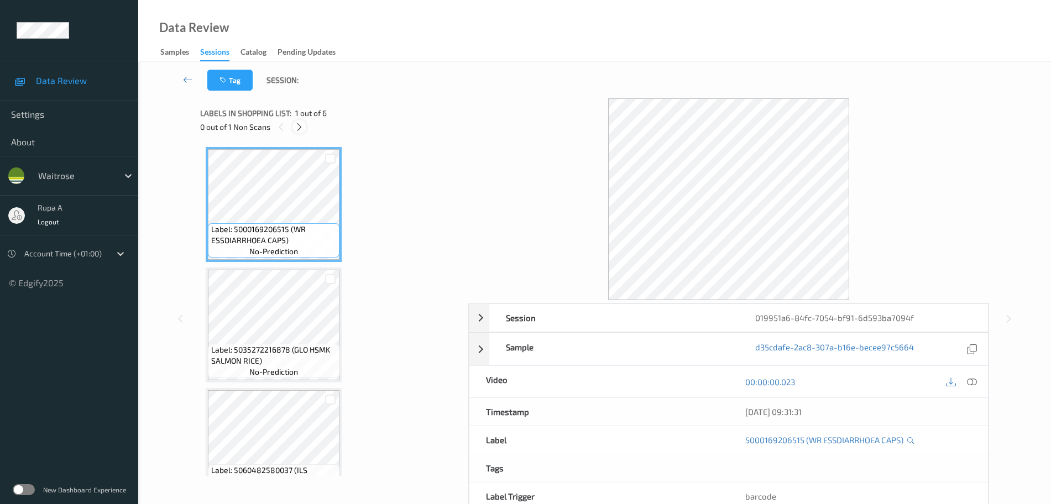
click at [300, 125] on icon at bounding box center [299, 127] width 9 height 10
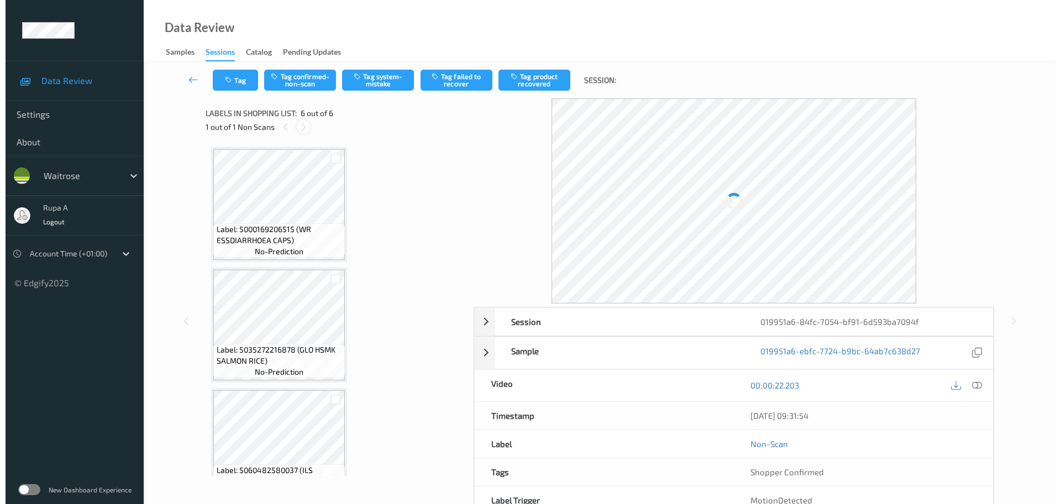
scroll to position [394, 0]
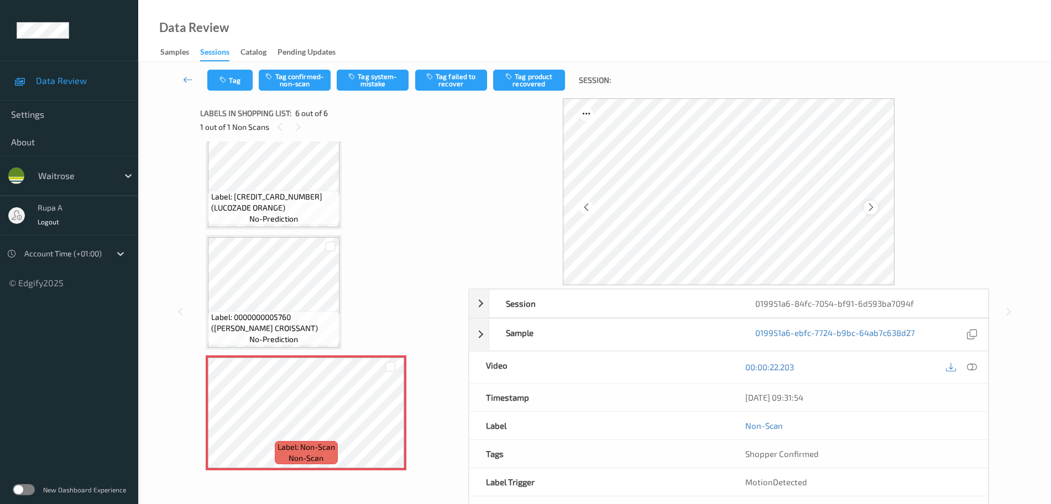
click at [874, 207] on icon at bounding box center [870, 207] width 9 height 10
click at [873, 208] on icon at bounding box center [870, 207] width 9 height 10
click at [372, 85] on button "Tag system-mistake" at bounding box center [373, 80] width 72 height 21
click at [237, 85] on button "Tag" at bounding box center [229, 80] width 45 height 21
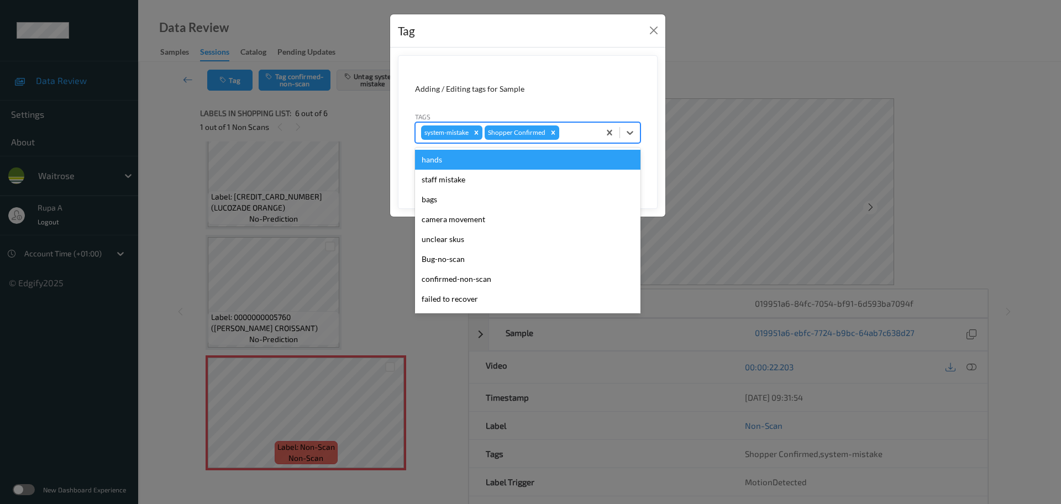
click at [577, 128] on div at bounding box center [578, 132] width 33 height 13
type input "un"
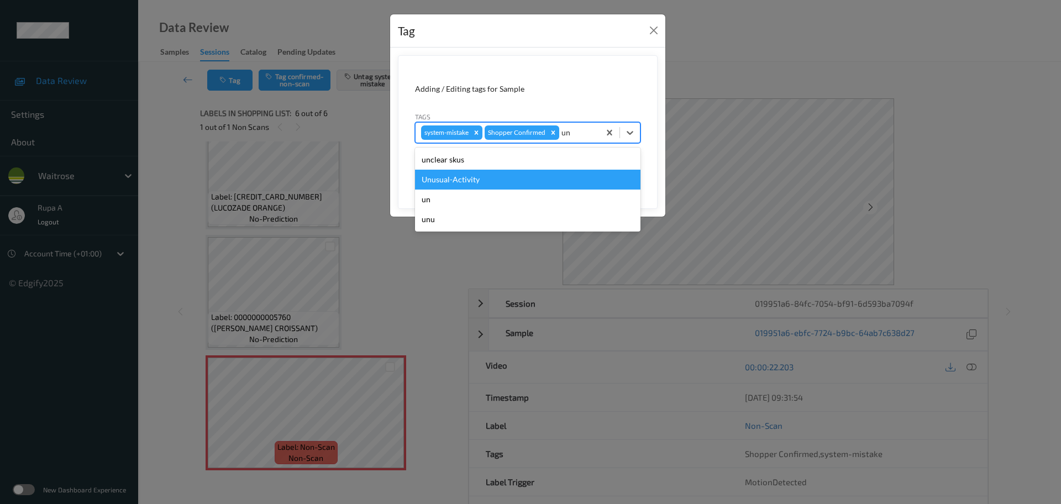
click at [520, 182] on div "Unusual-Activity" at bounding box center [528, 180] width 226 height 20
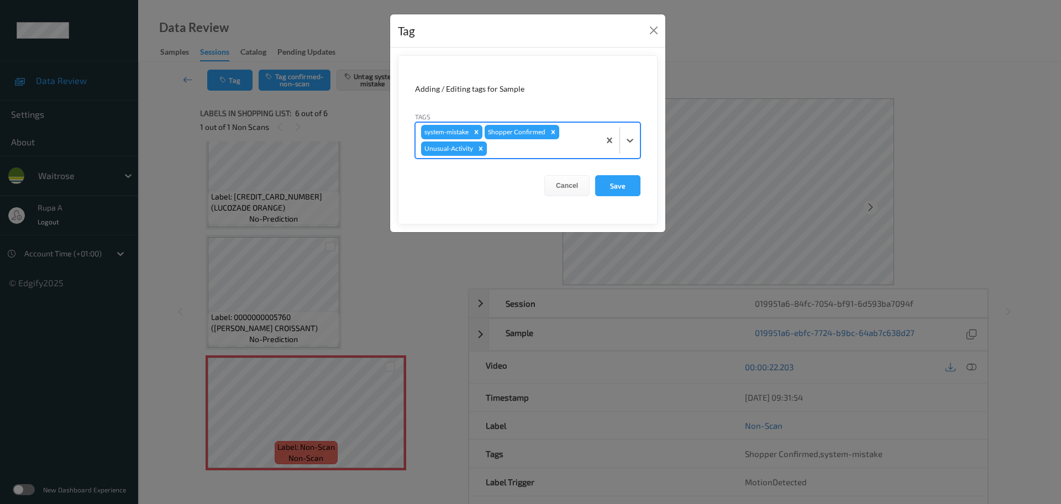
click at [530, 150] on div at bounding box center [541, 148] width 105 height 13
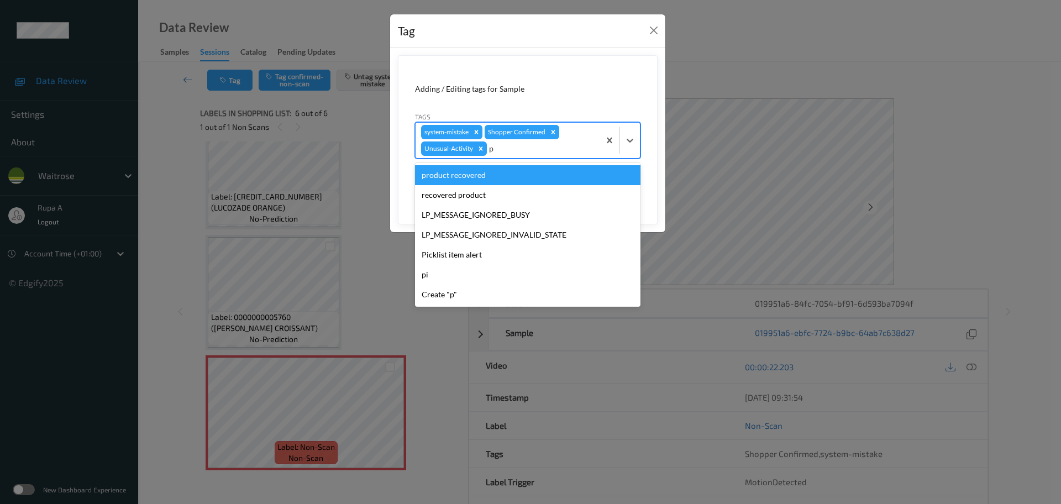
type input "pi"
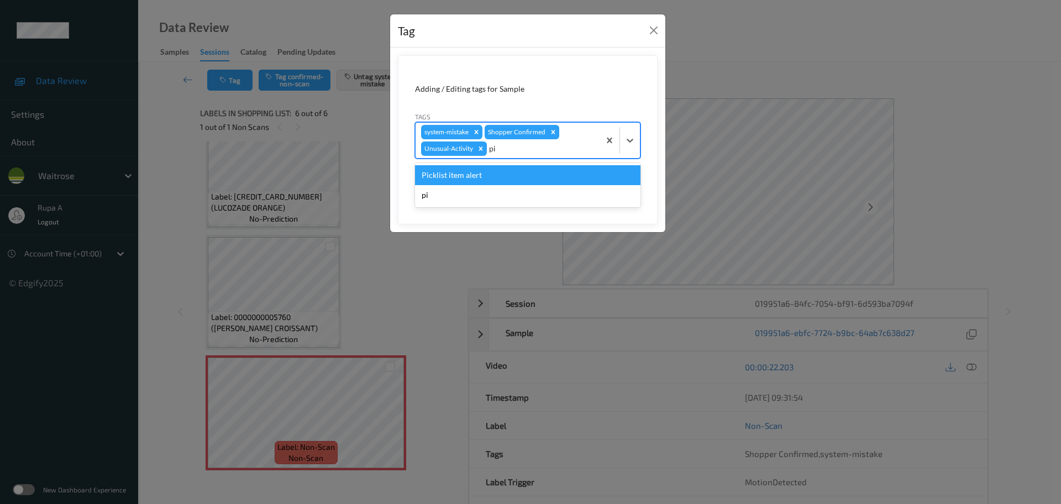
click at [528, 174] on div "Picklist item alert" at bounding box center [528, 175] width 226 height 20
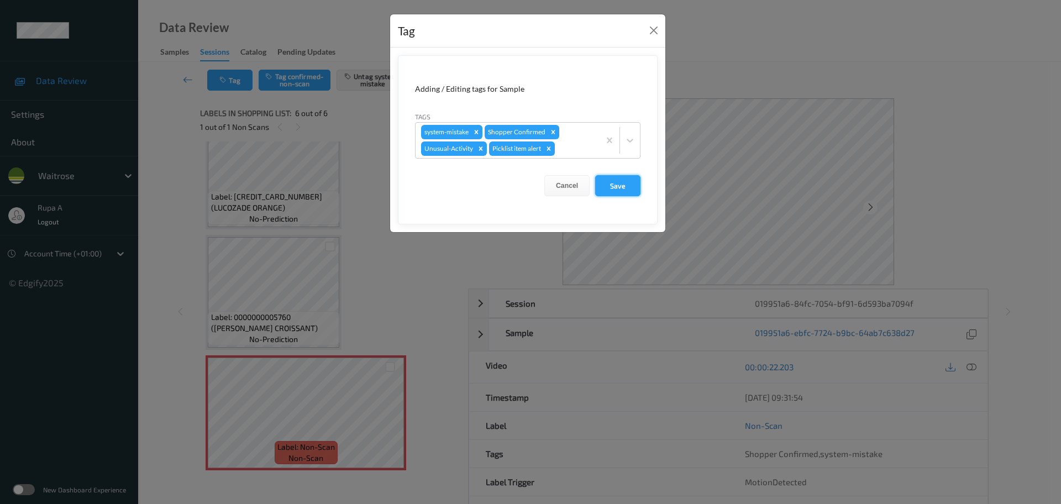
click at [630, 193] on button "Save" at bounding box center [617, 185] width 45 height 21
click at [610, 194] on button "Save" at bounding box center [617, 185] width 45 height 21
click at [610, 190] on button "Save" at bounding box center [617, 185] width 45 height 21
click at [606, 190] on button "Save" at bounding box center [617, 185] width 45 height 21
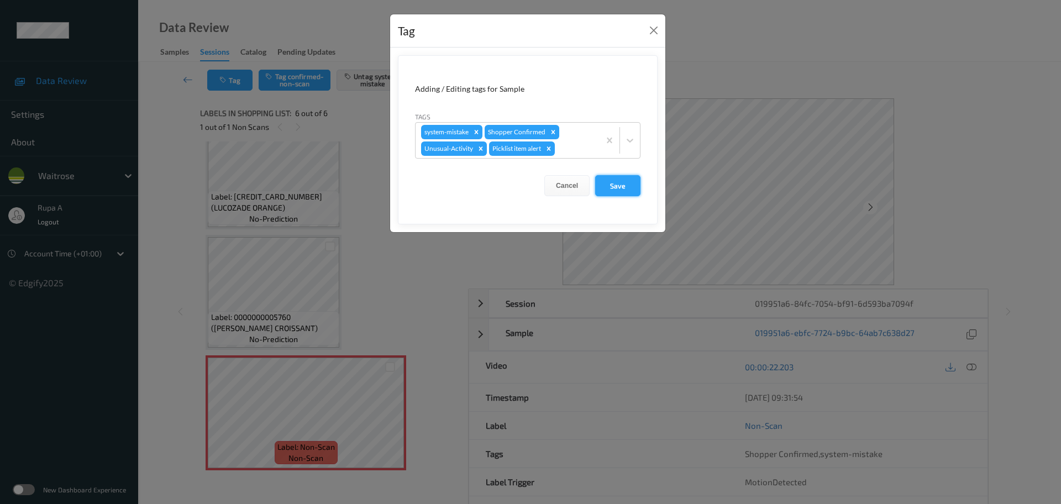
click at [608, 187] on button "Save" at bounding box center [617, 185] width 45 height 21
click at [609, 187] on button "Save" at bounding box center [617, 185] width 45 height 21
click at [610, 186] on button "Save" at bounding box center [617, 185] width 45 height 21
click at [622, 184] on button "Save" at bounding box center [617, 185] width 45 height 21
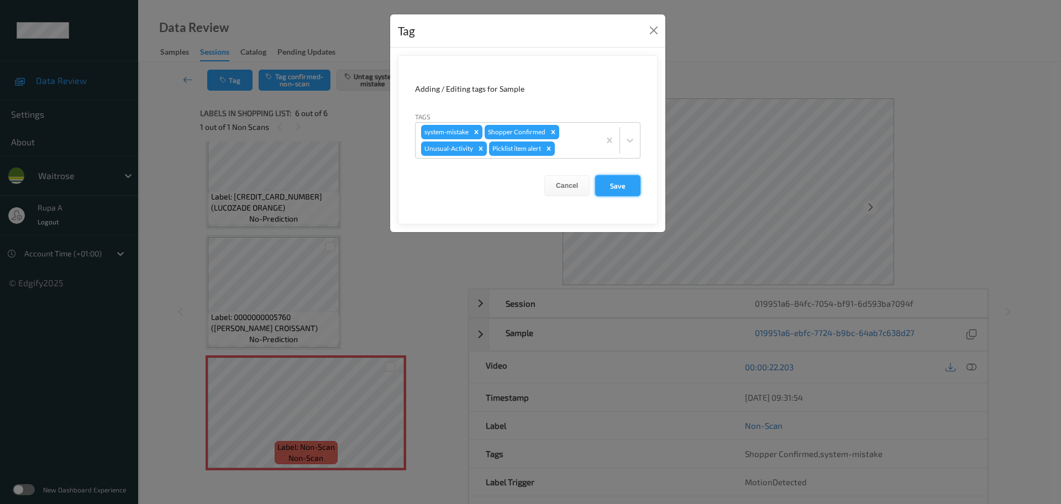
click at [622, 184] on button "Save" at bounding box center [617, 185] width 45 height 21
click at [610, 189] on button "Save" at bounding box center [617, 185] width 45 height 21
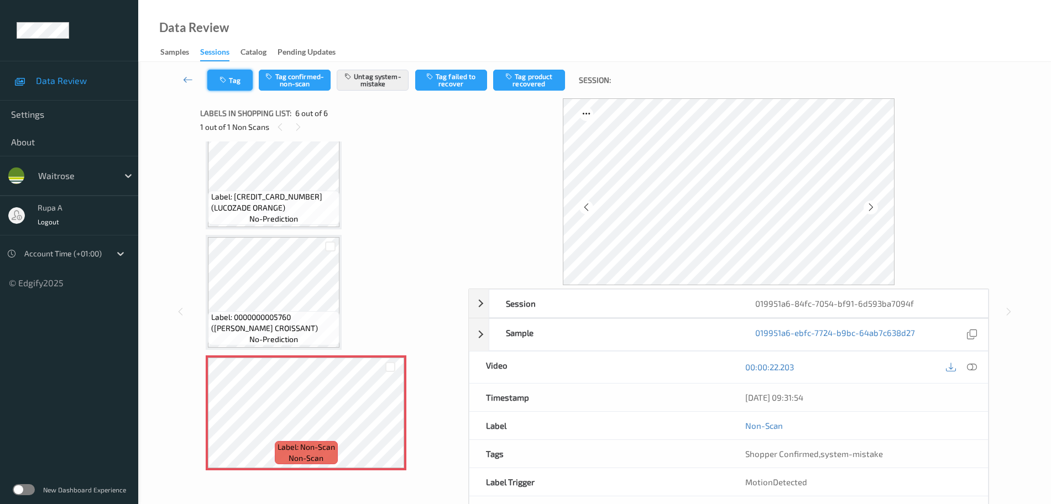
click at [224, 83] on icon "button" at bounding box center [223, 80] width 9 height 8
click at [231, 86] on button "Tag" at bounding box center [229, 80] width 45 height 21
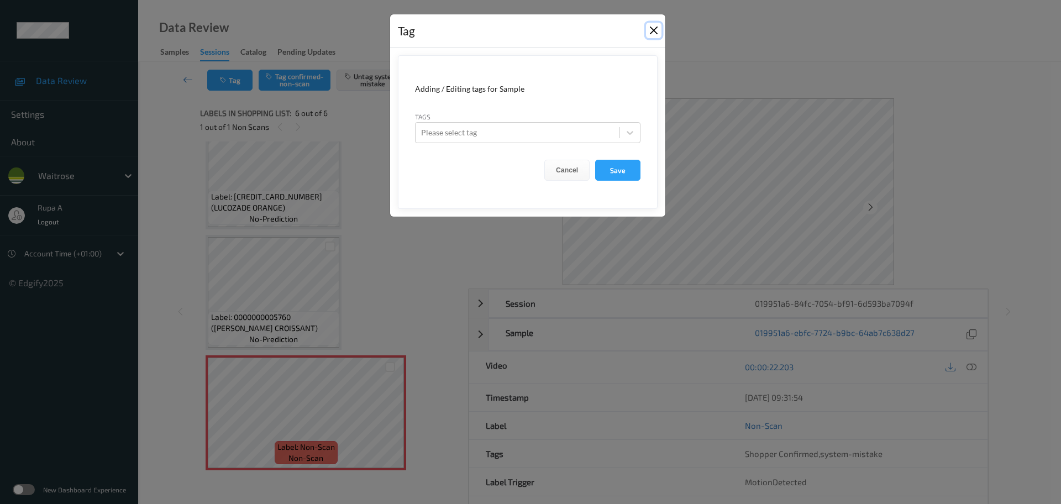
click at [654, 29] on button "Close" at bounding box center [653, 30] width 15 height 15
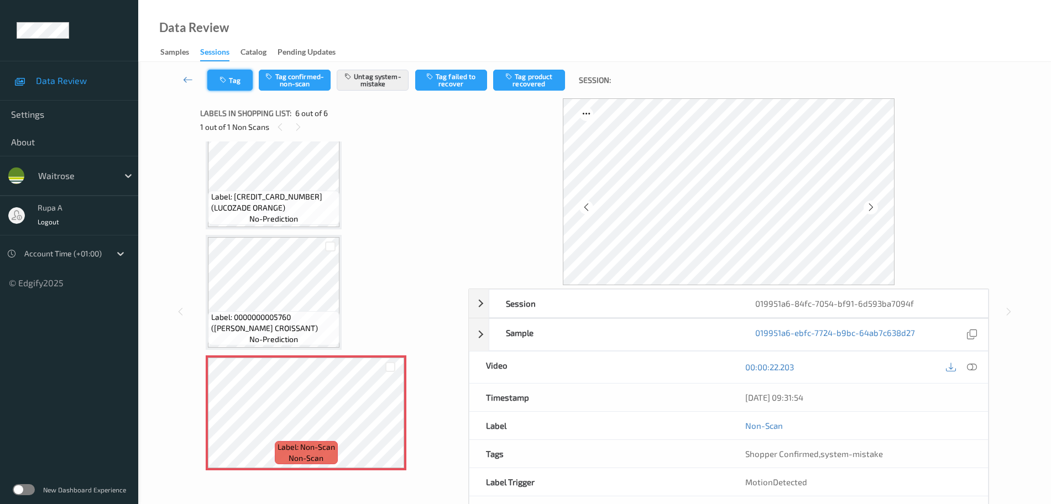
click at [240, 87] on button "Tag" at bounding box center [229, 80] width 45 height 21
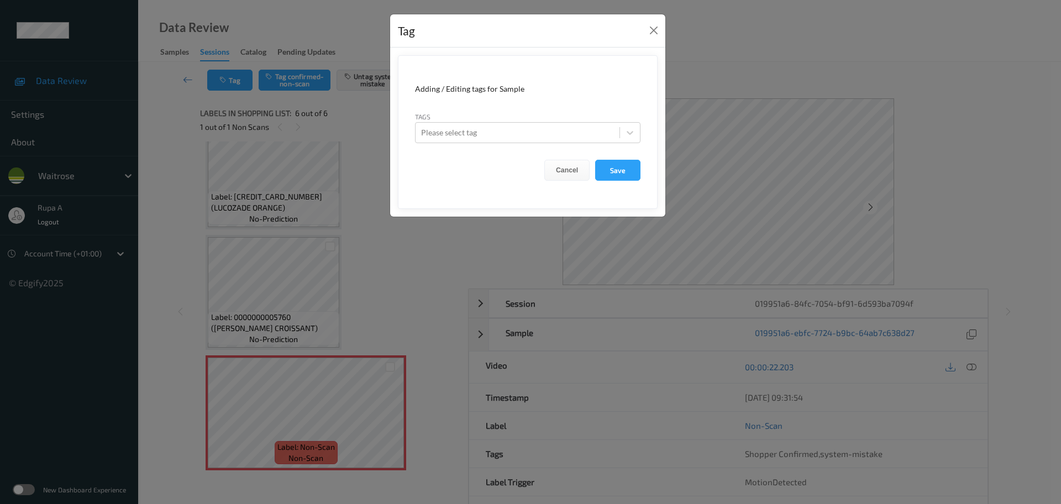
click at [663, 29] on div "Tag" at bounding box center [527, 31] width 275 height 34
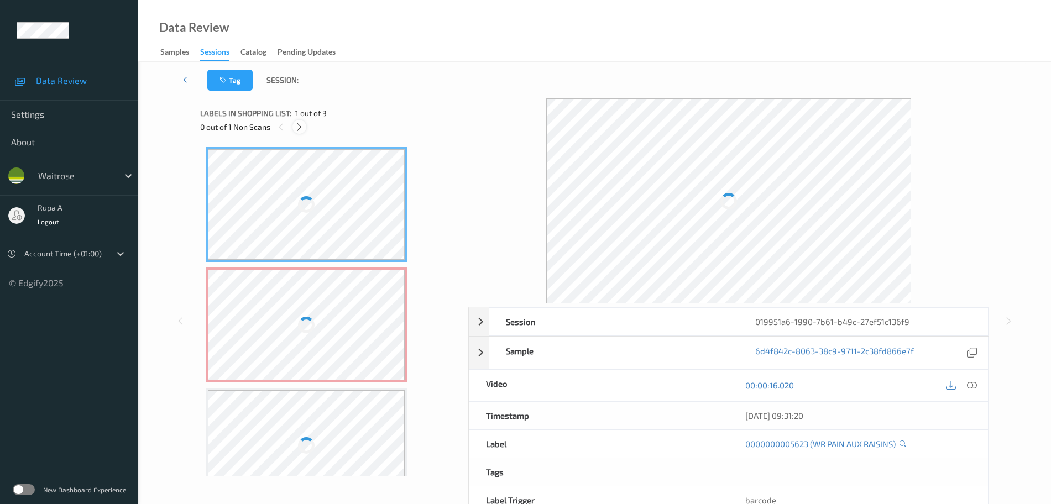
click at [298, 127] on icon at bounding box center [299, 127] width 9 height 10
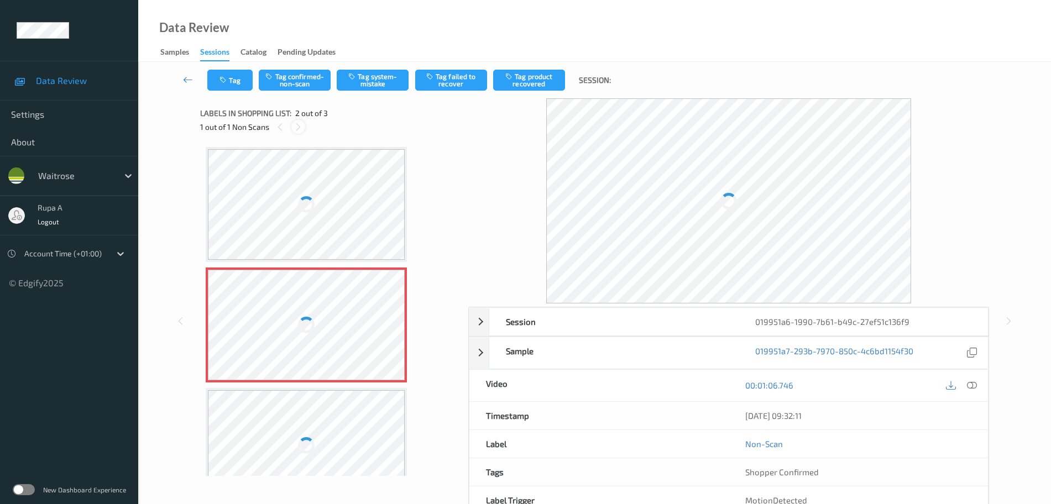
scroll to position [6, 0]
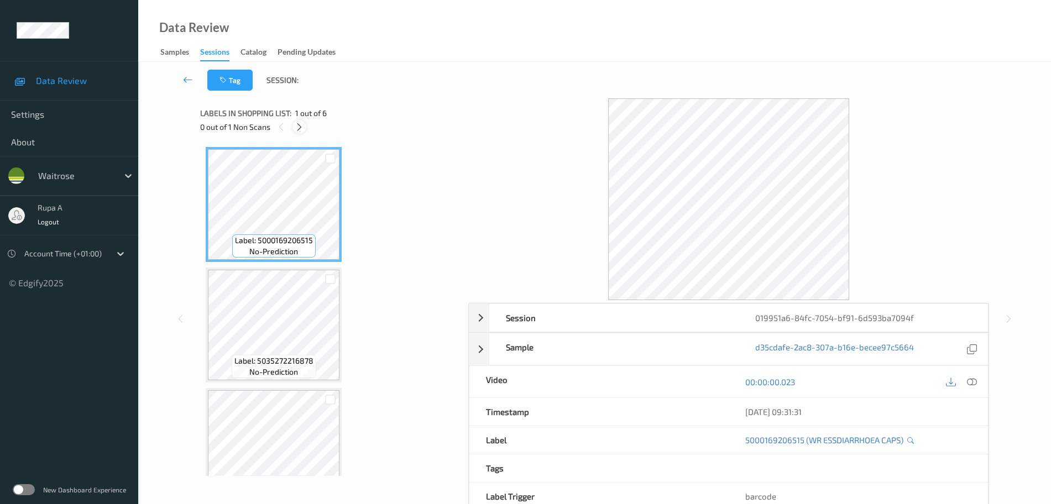
click at [302, 128] on icon at bounding box center [299, 127] width 9 height 10
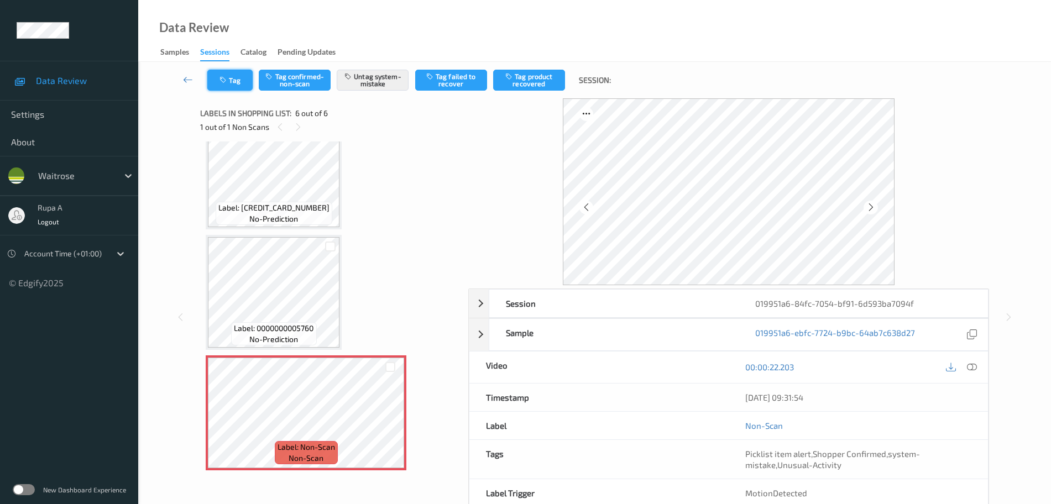
click at [232, 85] on button "Tag" at bounding box center [229, 80] width 45 height 21
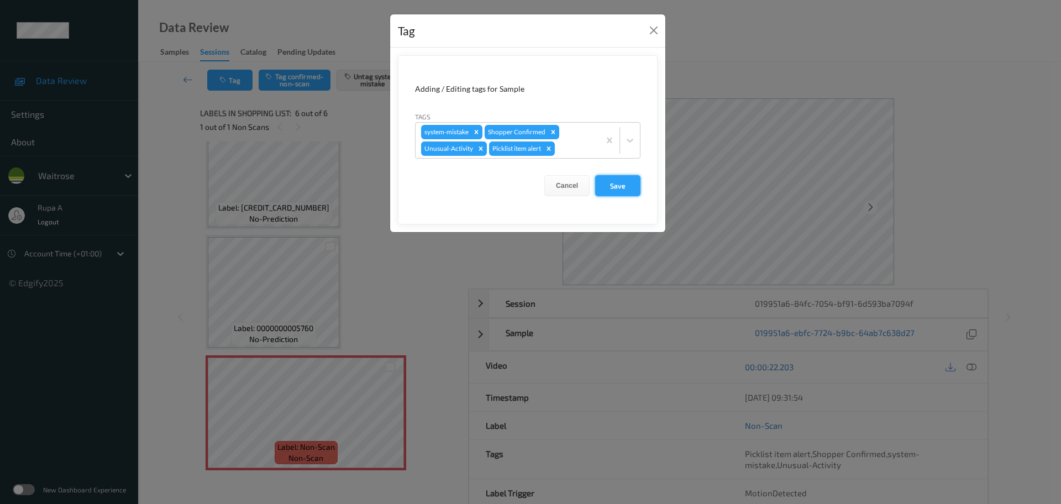
click at [606, 184] on button "Save" at bounding box center [617, 185] width 45 height 21
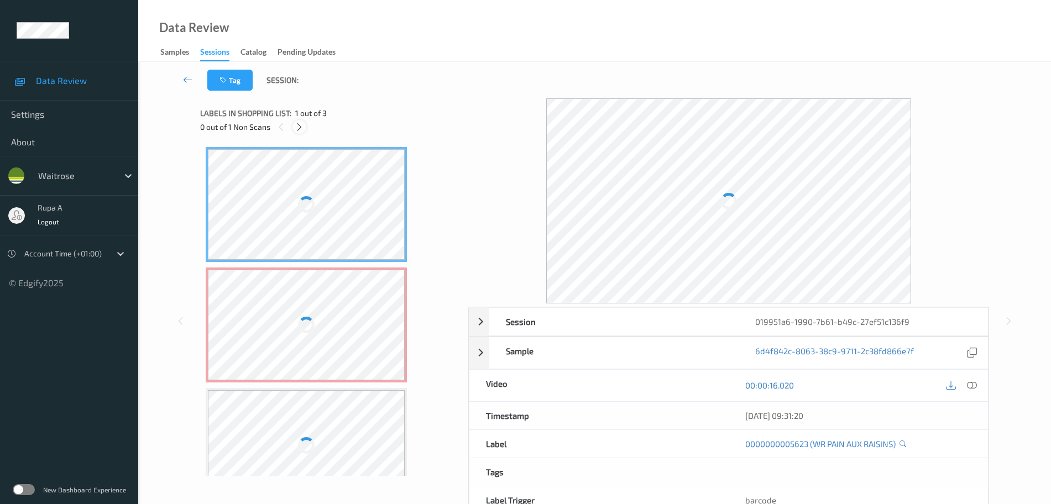
click at [301, 132] on div at bounding box center [299, 127] width 14 height 14
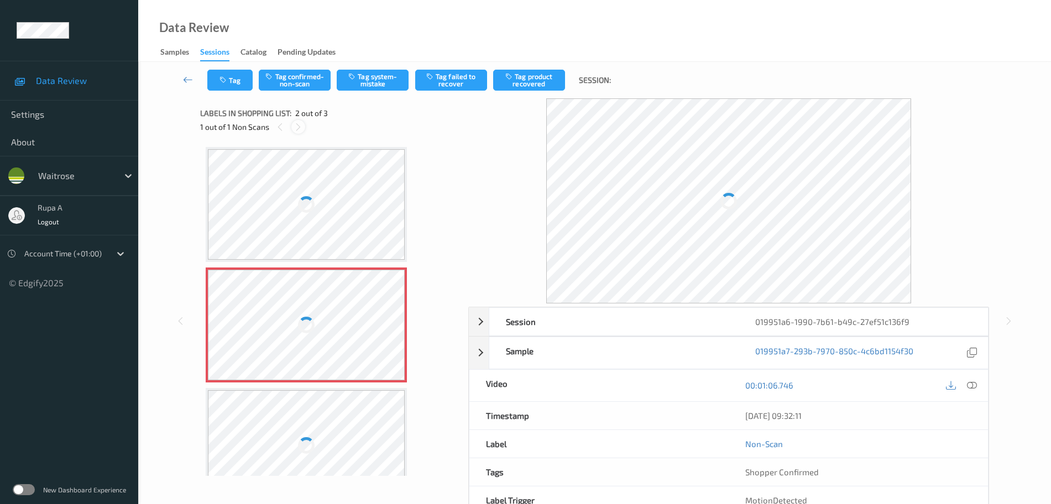
scroll to position [6, 0]
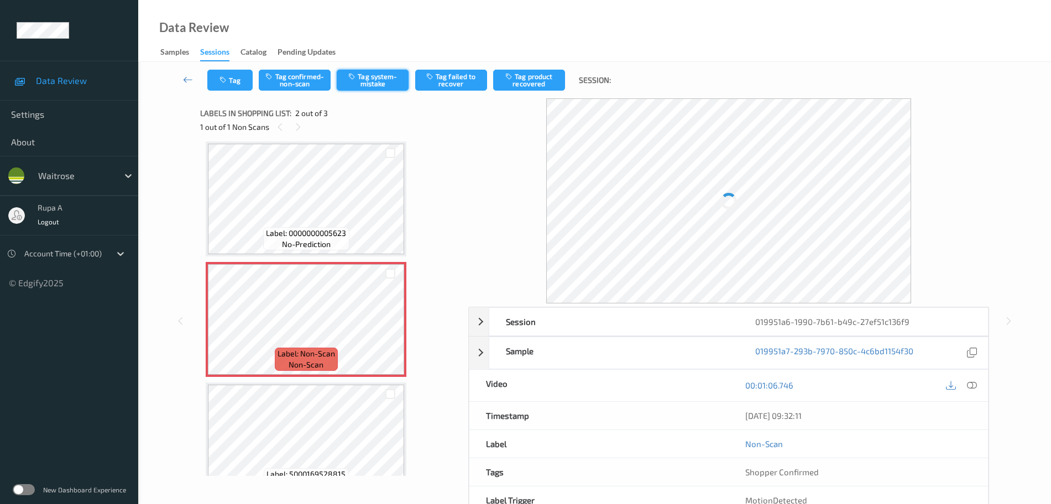
click at [386, 81] on button "Tag system-mistake" at bounding box center [373, 80] width 72 height 21
click at [971, 337] on div "019951a7-293b-7970-850c-4c6bd1154f30" at bounding box center [863, 353] width 249 height 32
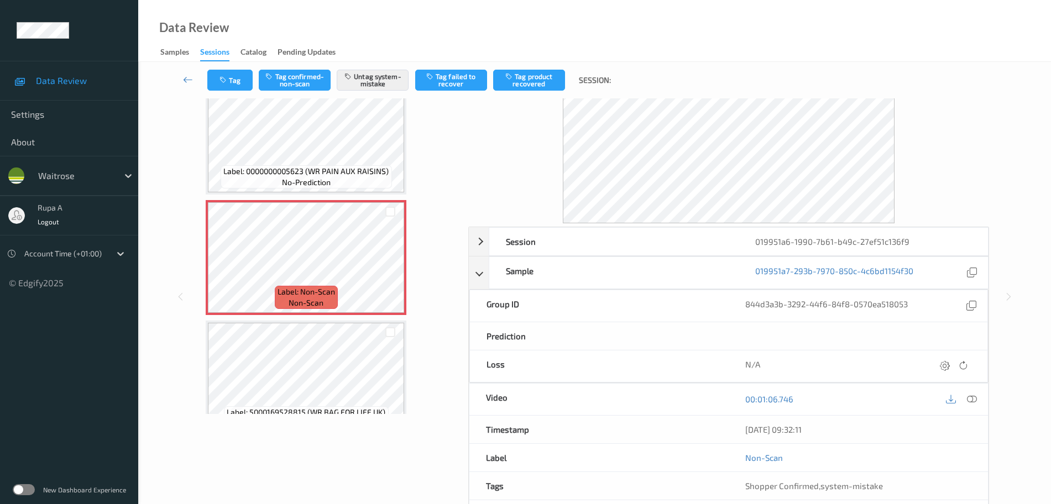
scroll to position [0, 0]
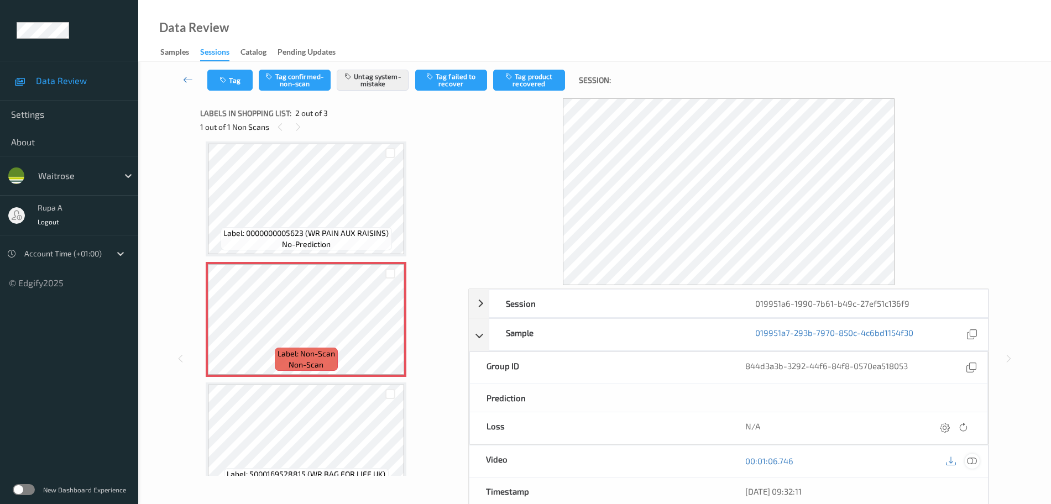
click at [972, 462] on icon at bounding box center [972, 461] width 10 height 10
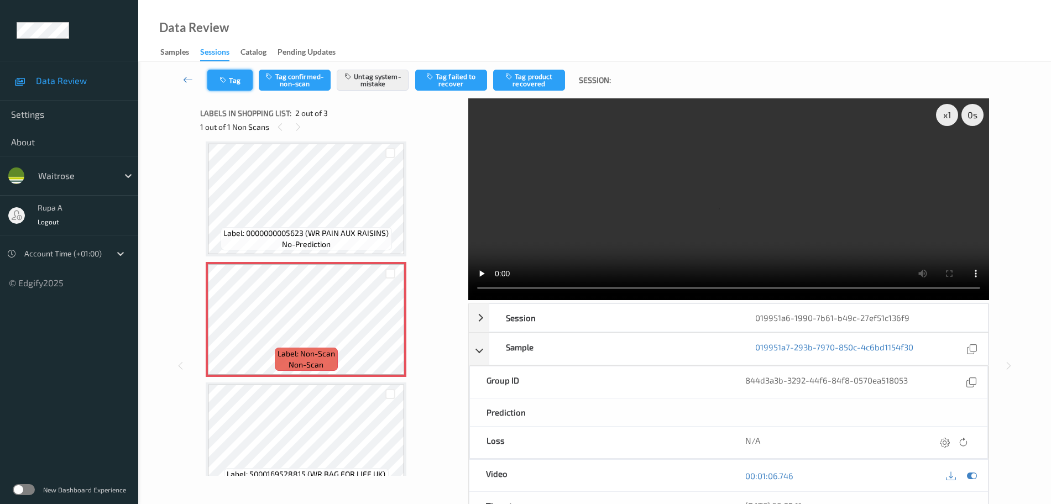
click at [247, 81] on button "Tag" at bounding box center [229, 80] width 45 height 21
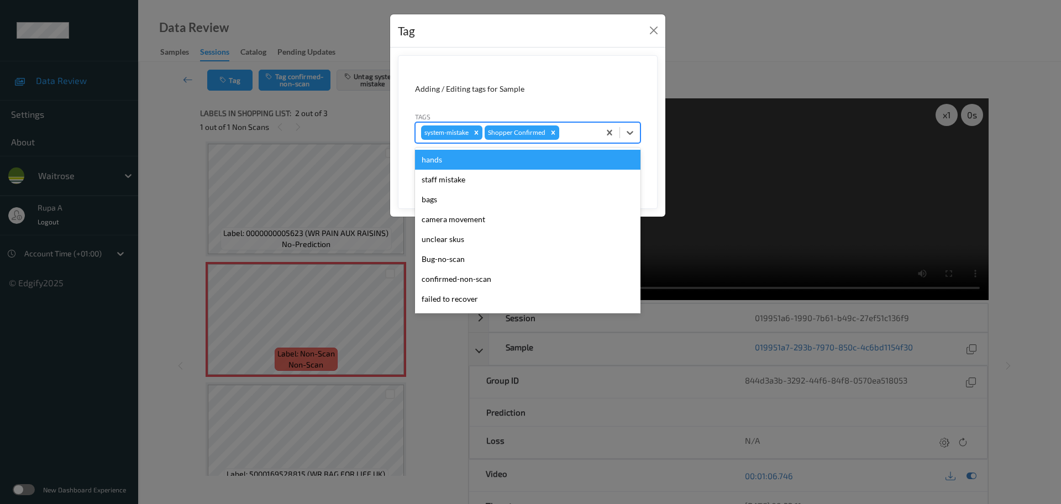
click at [577, 134] on div at bounding box center [578, 132] width 33 height 13
type input "un"
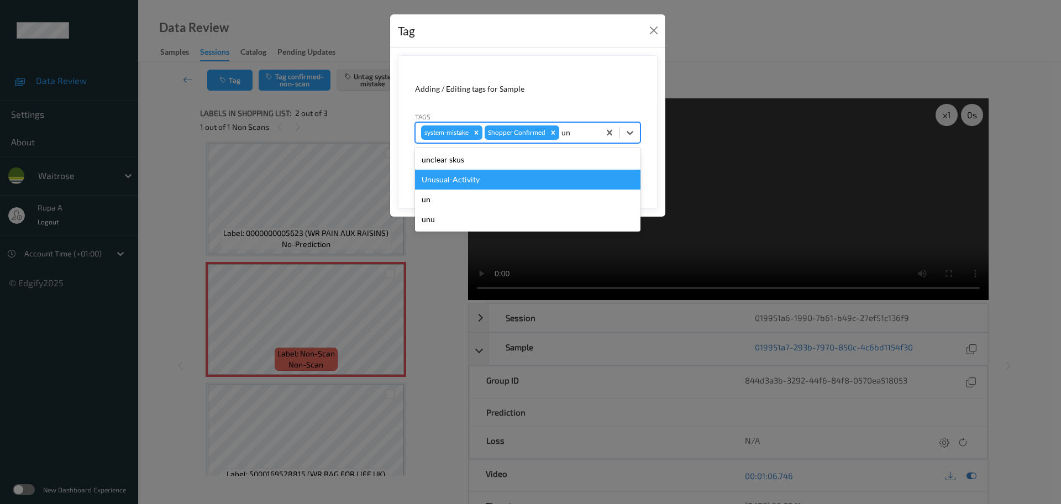
click at [491, 177] on div "Unusual-Activity" at bounding box center [528, 180] width 226 height 20
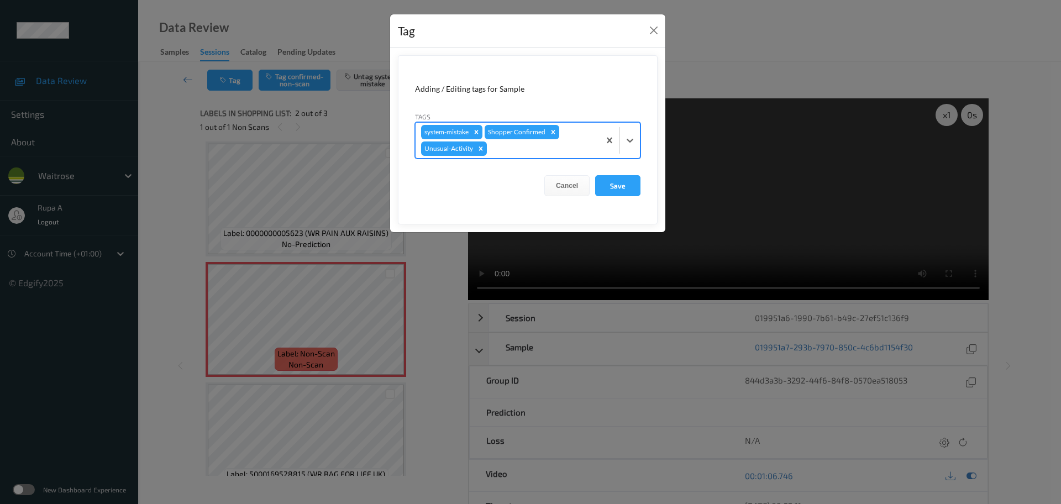
click at [527, 160] on form "Adding / Editing tags for Sample Tags option Unusual-Activity, selected. Select…" at bounding box center [528, 139] width 260 height 169
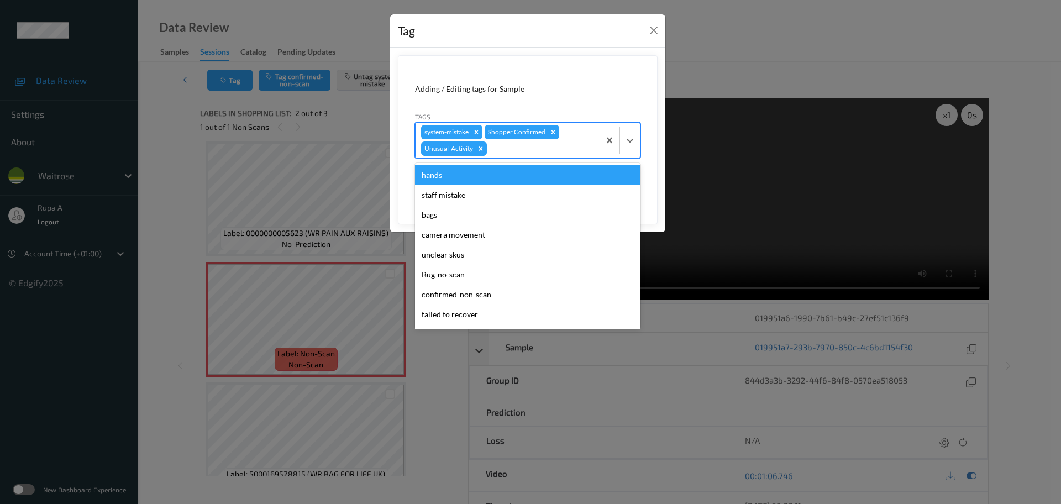
click at [527, 154] on div at bounding box center [541, 148] width 105 height 13
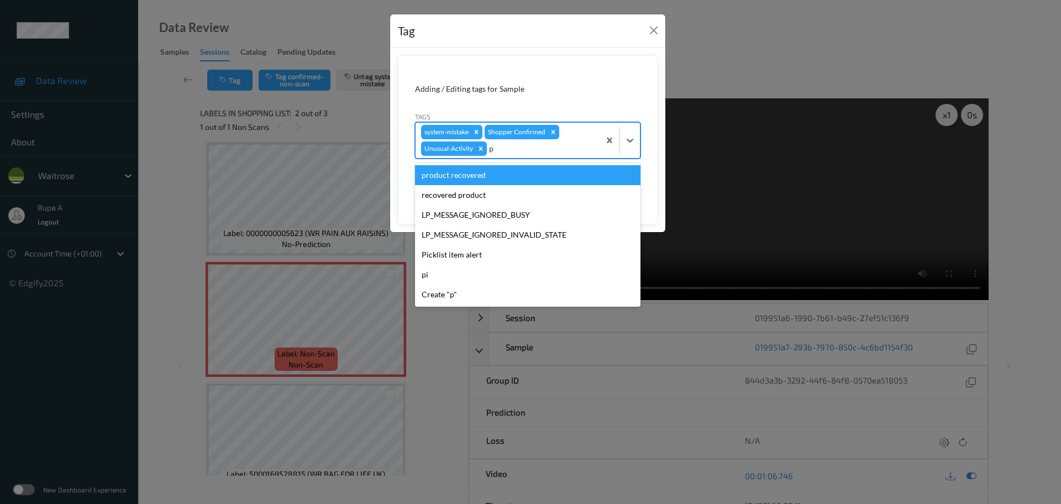
type input "pi"
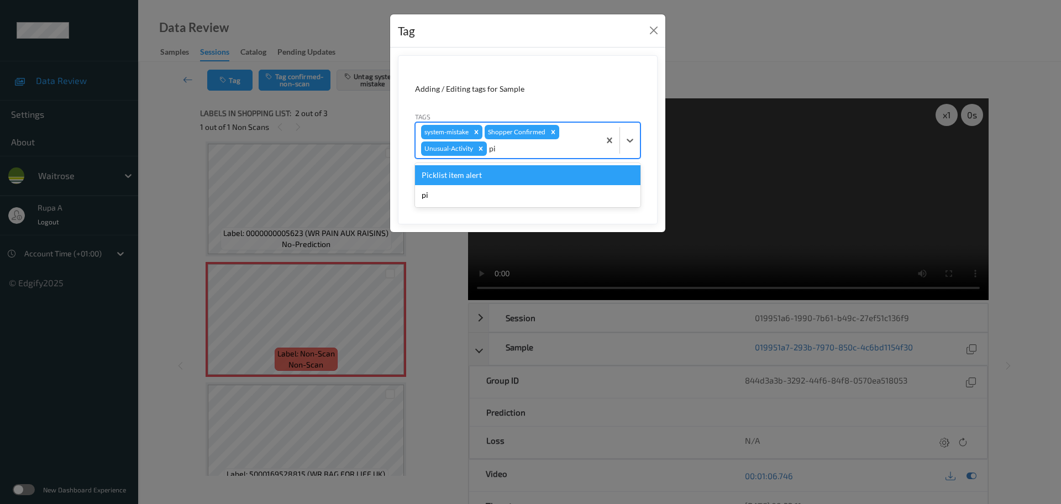
click at [506, 171] on div "Picklist item alert" at bounding box center [528, 175] width 226 height 20
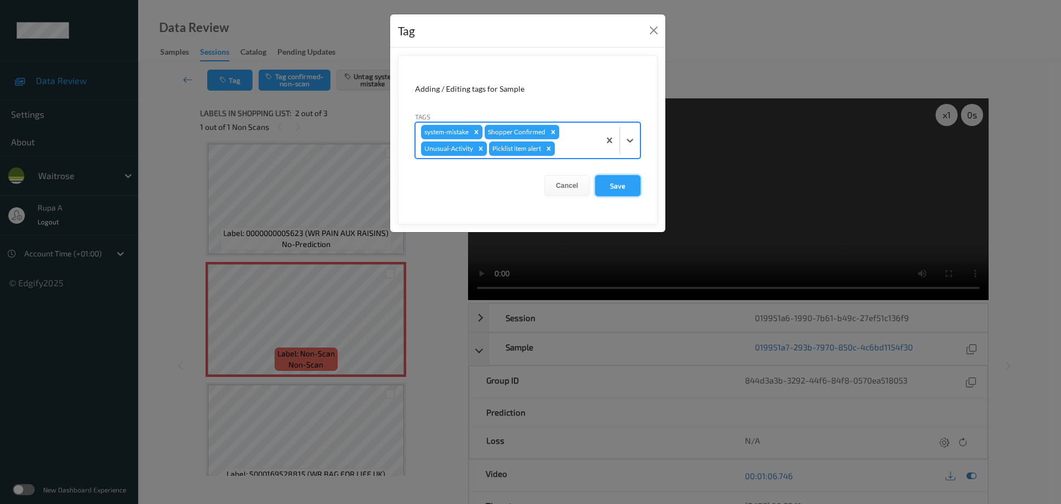
click at [626, 181] on button "Save" at bounding box center [617, 185] width 45 height 21
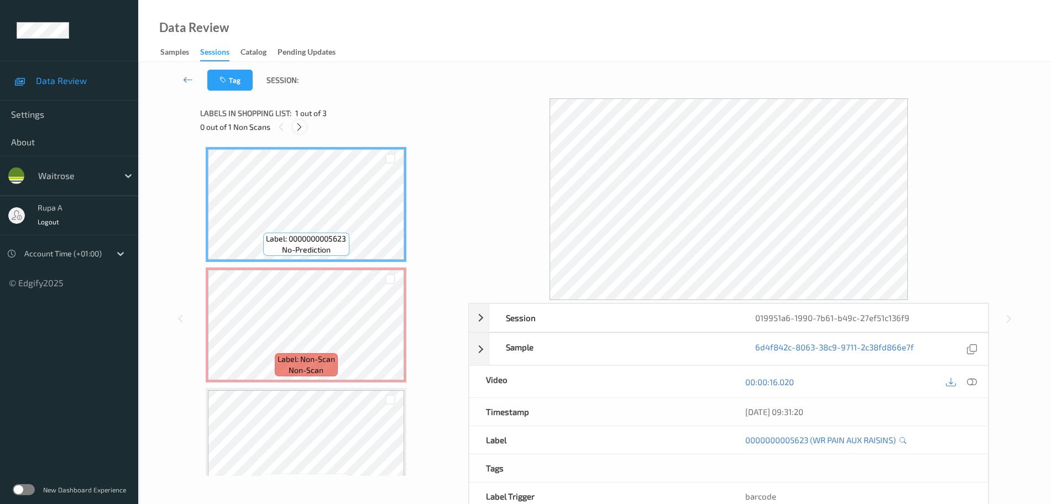
click at [296, 128] on icon at bounding box center [299, 127] width 9 height 10
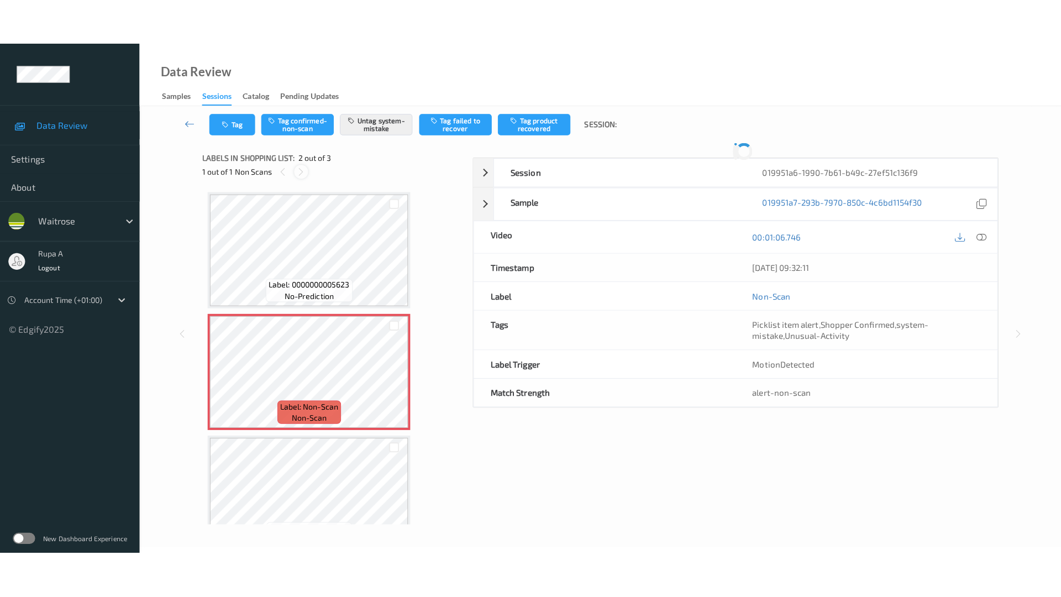
scroll to position [6, 0]
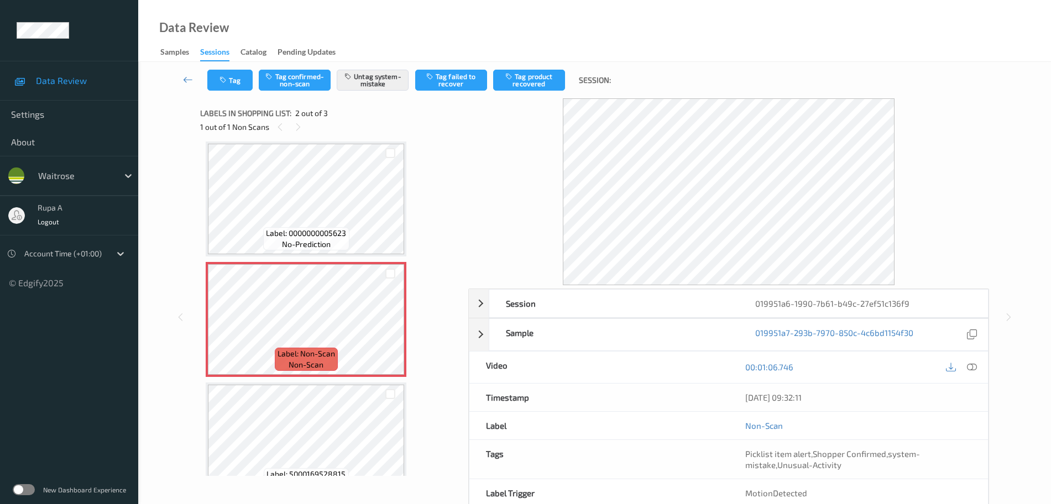
click at [975, 368] on icon at bounding box center [972, 367] width 10 height 10
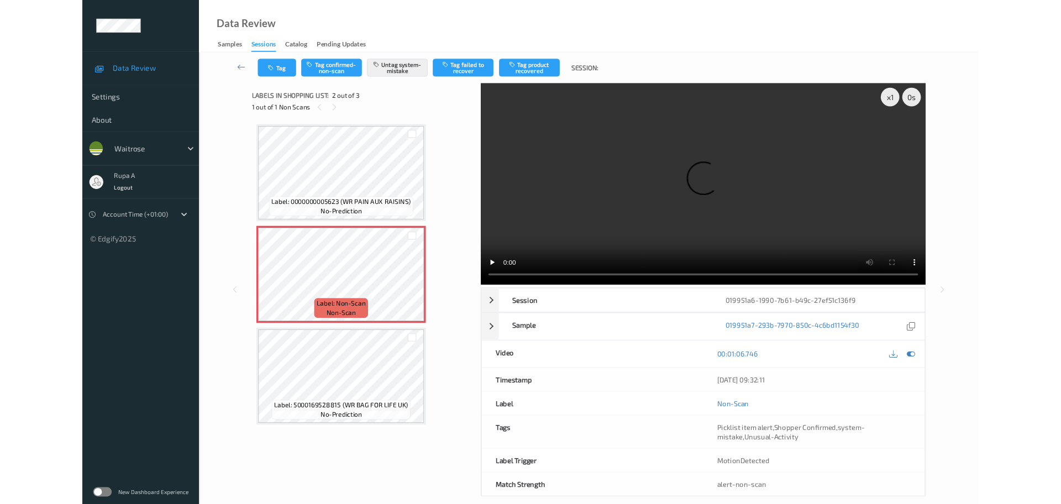
scroll to position [0, 0]
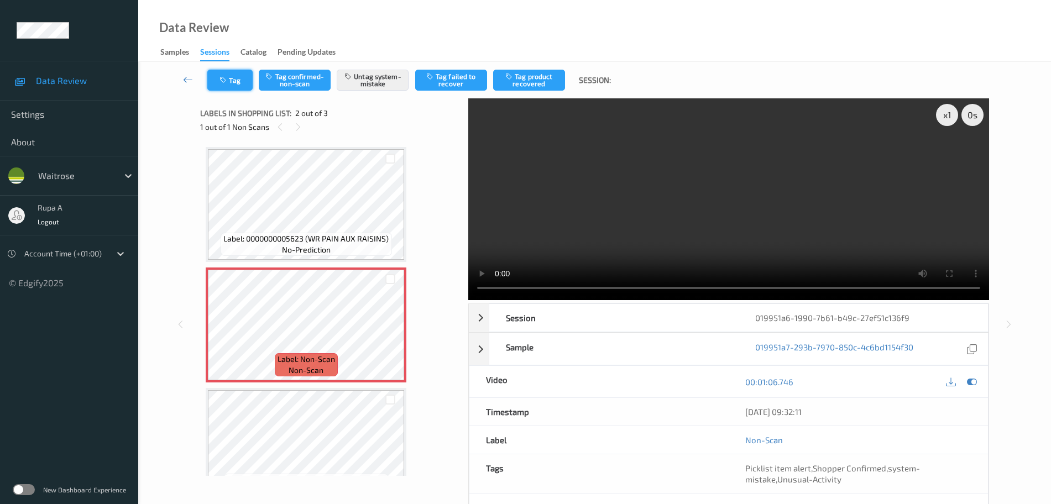
click at [245, 86] on button "Tag" at bounding box center [229, 80] width 45 height 21
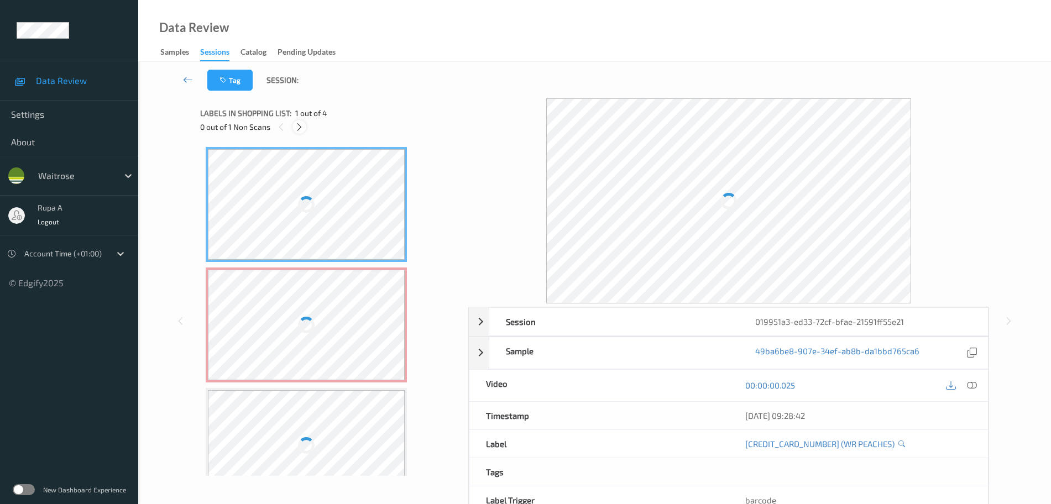
click at [303, 129] on icon at bounding box center [299, 127] width 9 height 10
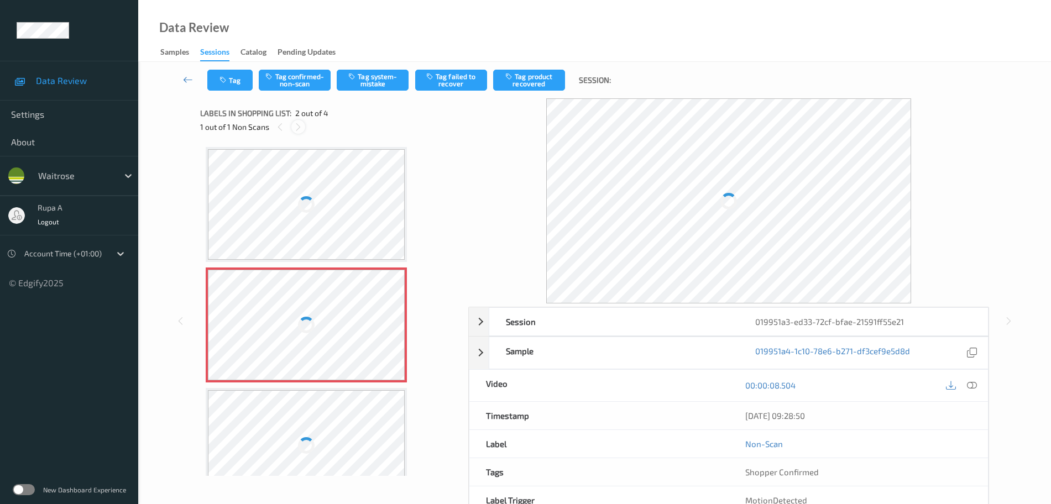
scroll to position [6, 0]
click at [324, 355] on div at bounding box center [306, 319] width 197 height 111
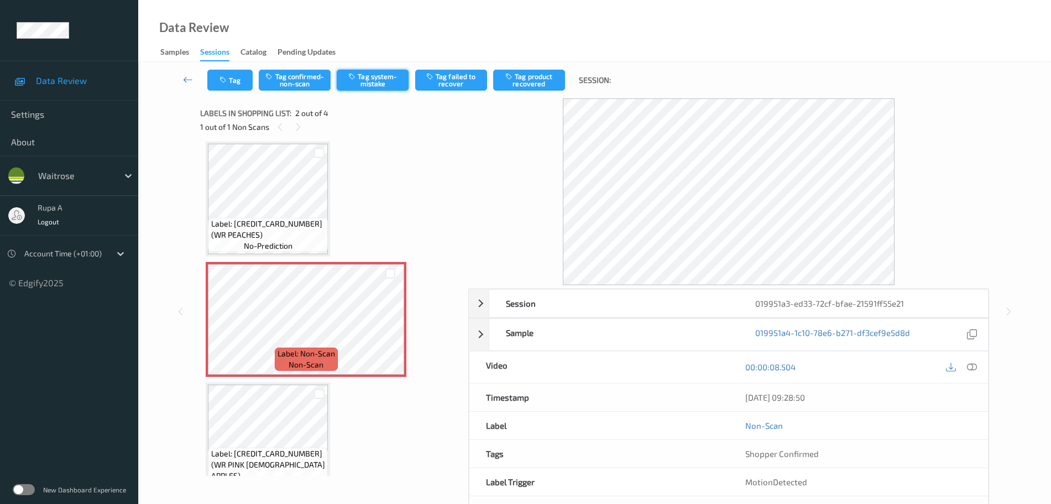
click at [373, 82] on button "Tag system-mistake" at bounding box center [373, 80] width 72 height 21
click at [228, 83] on icon "button" at bounding box center [223, 80] width 9 height 8
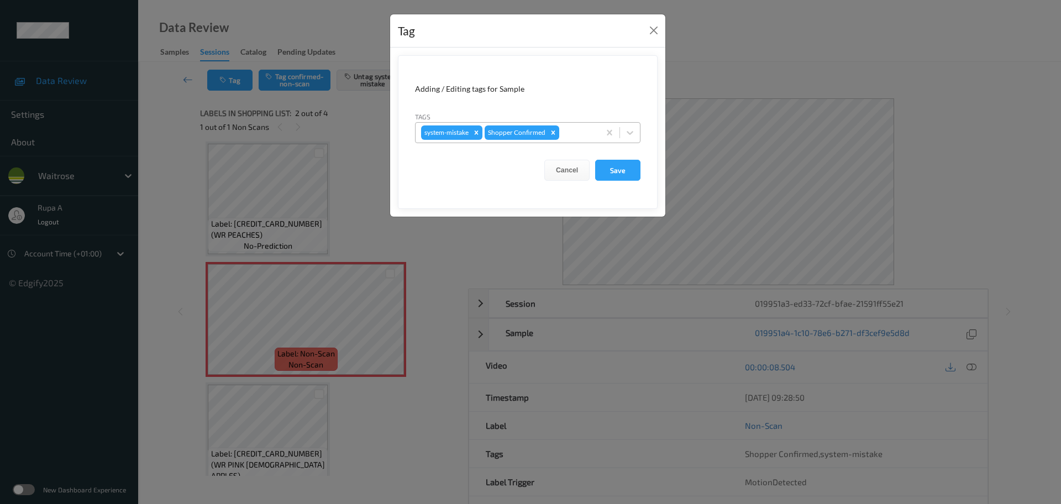
click at [577, 142] on div "system-mistake Shopper Confirmed" at bounding box center [508, 132] width 184 height 19
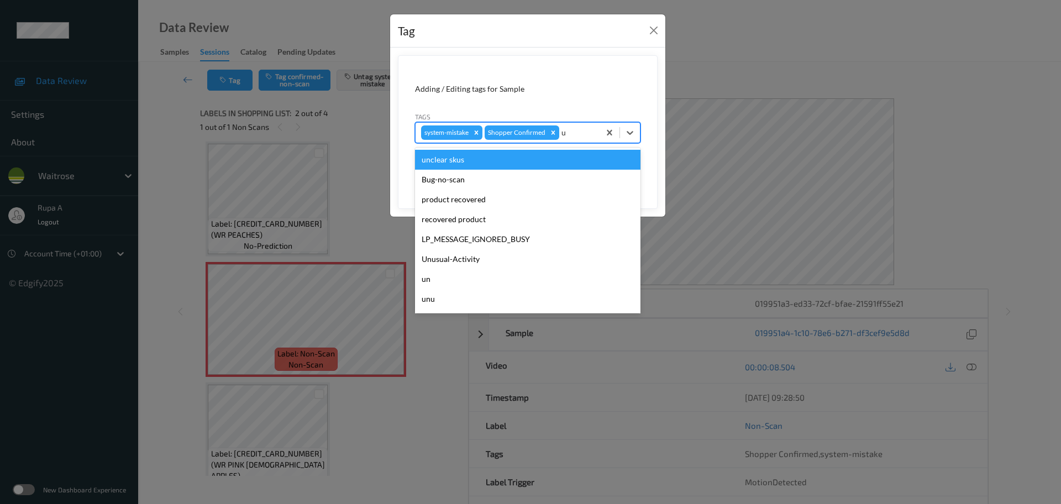
type input "un"
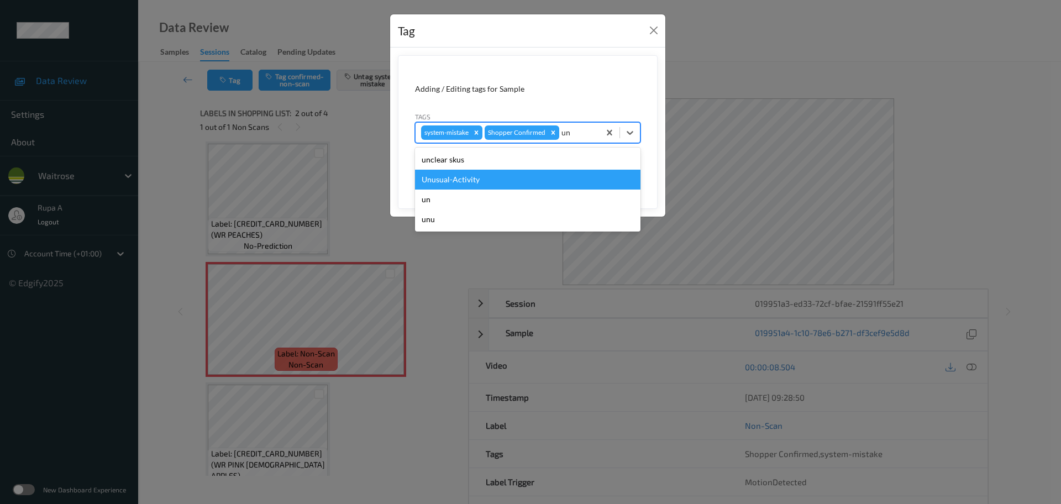
click at [532, 177] on div "Unusual-Activity" at bounding box center [528, 180] width 226 height 20
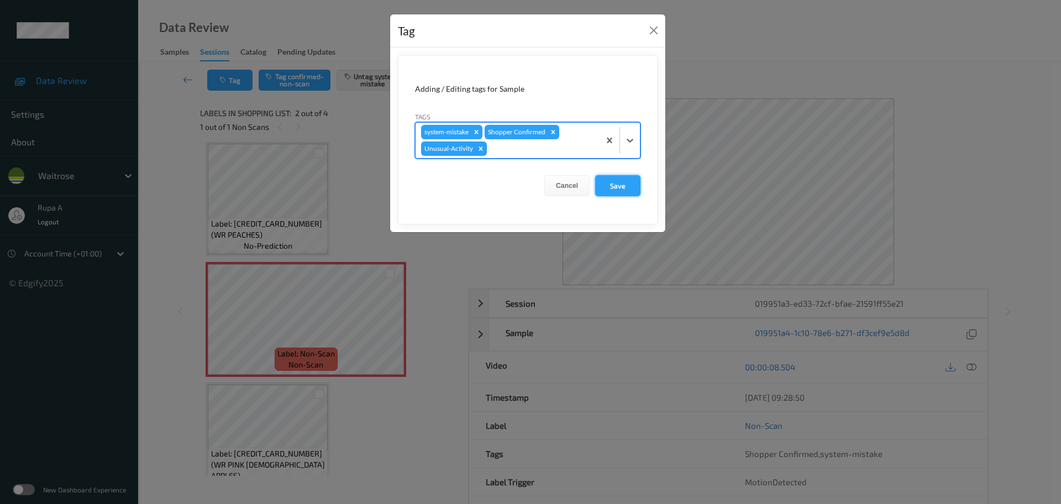
click at [620, 187] on button "Save" at bounding box center [617, 185] width 45 height 21
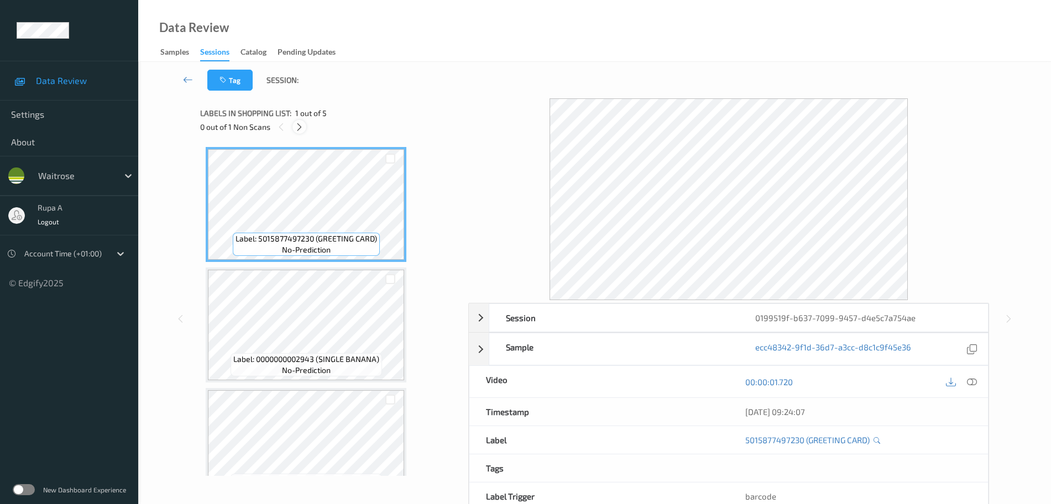
click at [295, 128] on icon at bounding box center [299, 127] width 9 height 10
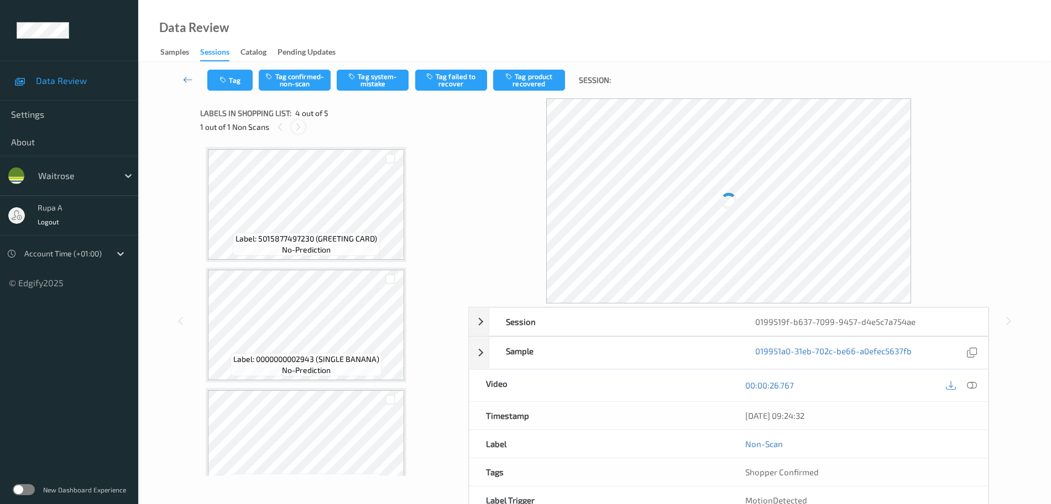
scroll to position [247, 0]
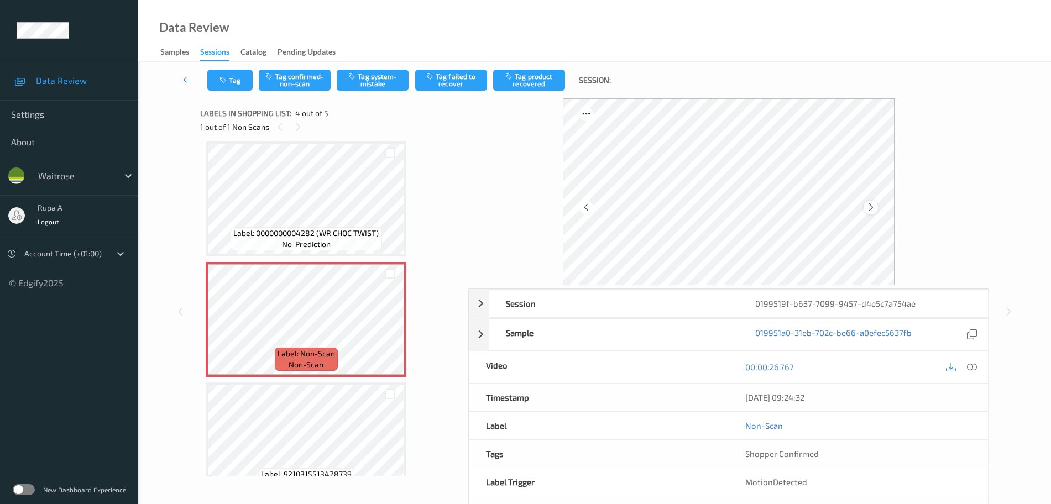
click at [869, 208] on icon at bounding box center [870, 207] width 9 height 10
click at [870, 209] on icon at bounding box center [870, 207] width 9 height 10
click at [380, 85] on button "Tag system-mistake" at bounding box center [373, 80] width 72 height 21
click at [229, 82] on button "Tag" at bounding box center [229, 80] width 45 height 21
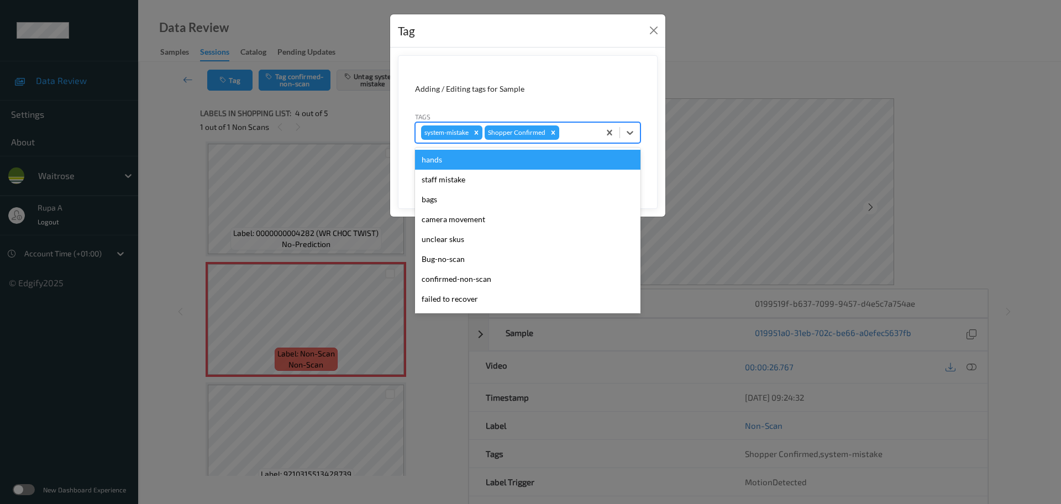
click at [599, 135] on div "system-mistake Shopper Confirmed" at bounding box center [508, 132] width 184 height 19
type input "un"
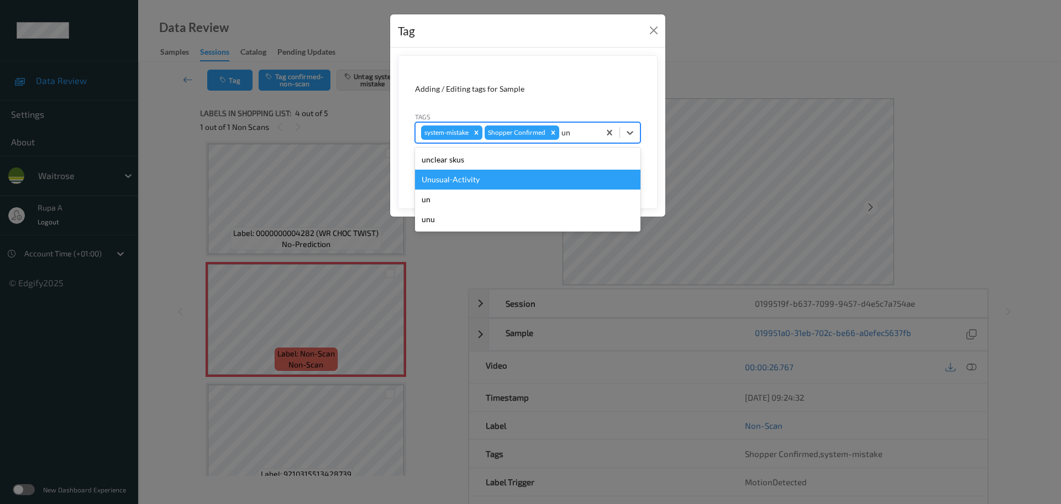
click at [494, 184] on div "Unusual-Activity" at bounding box center [528, 180] width 226 height 20
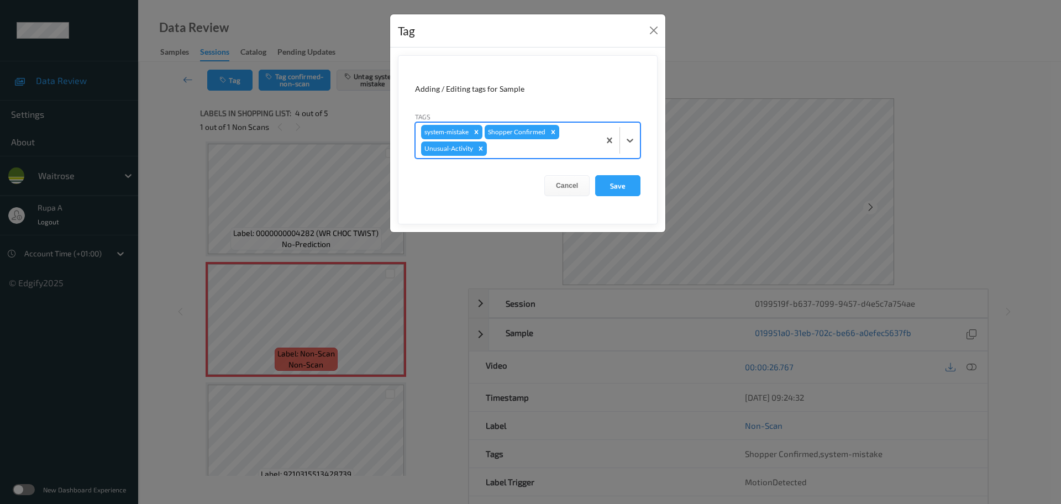
click at [498, 159] on form "Adding / Editing tags for Sample Tags option Unusual-Activity, selected. Select…" at bounding box center [528, 139] width 260 height 169
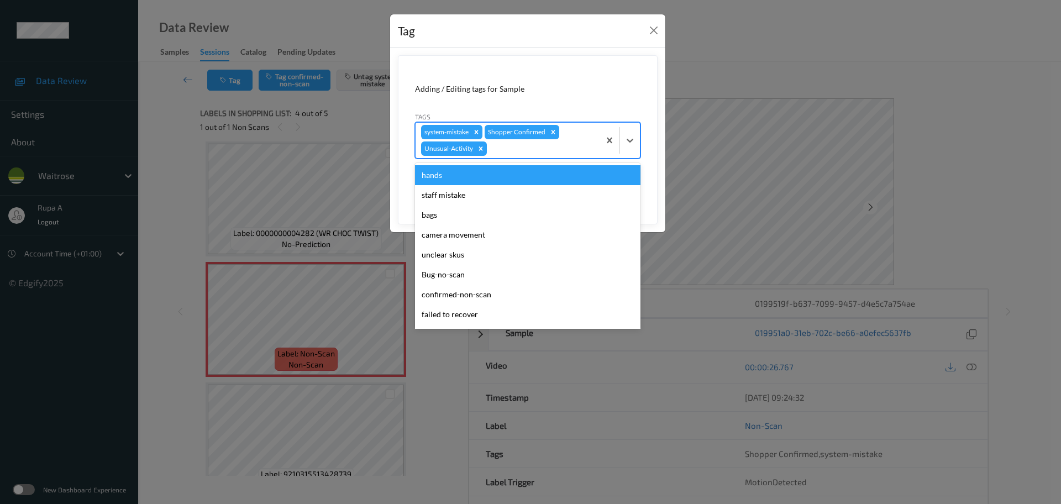
click at [503, 153] on div at bounding box center [541, 148] width 105 height 13
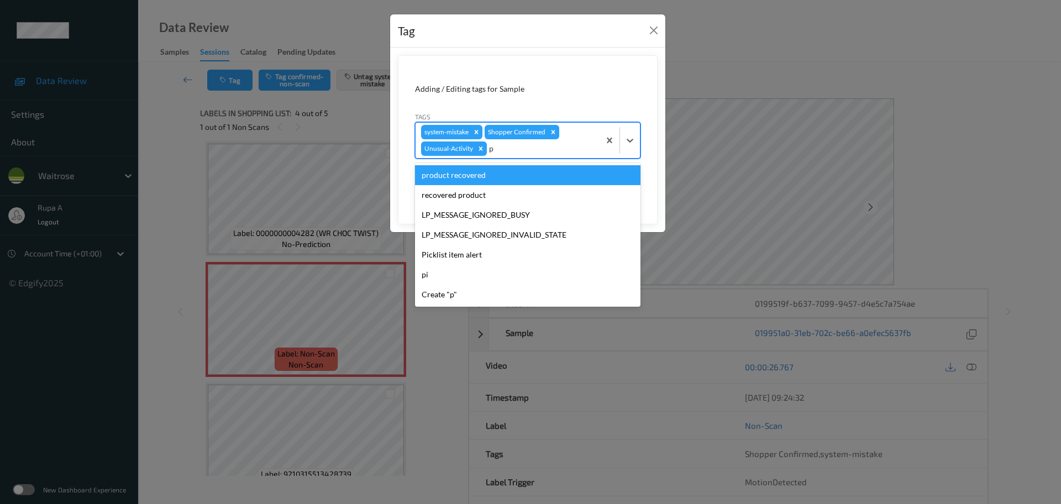
type input "pi"
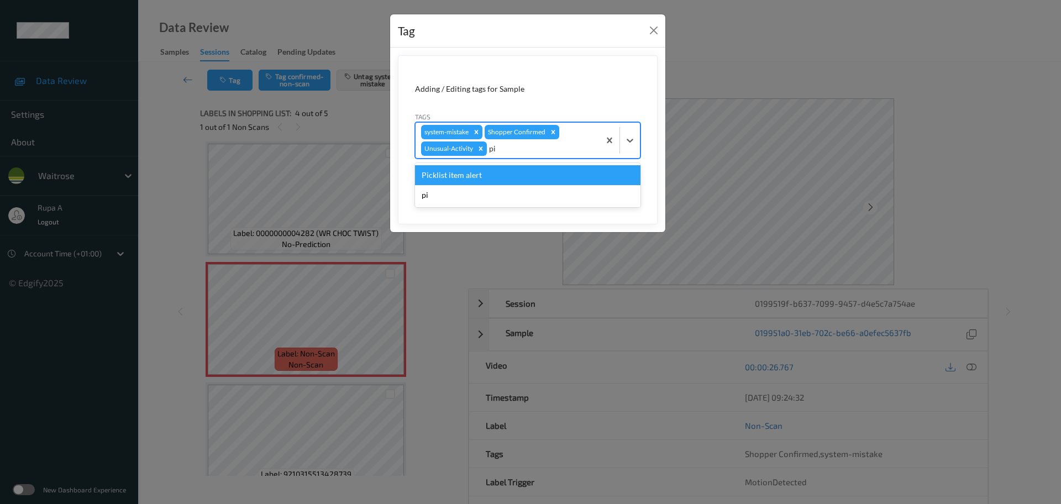
click at [502, 178] on div "Picklist item alert" at bounding box center [528, 175] width 226 height 20
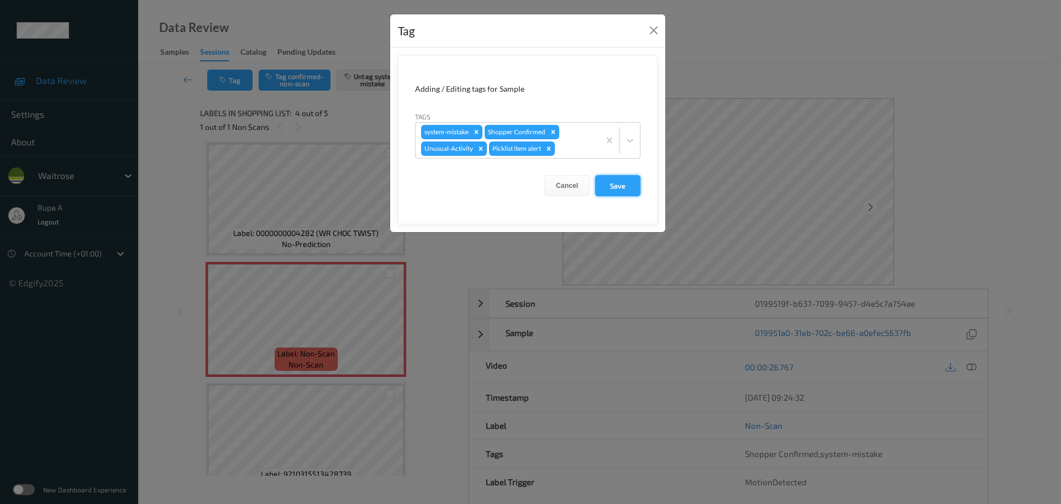
click at [620, 185] on button "Save" at bounding box center [617, 185] width 45 height 21
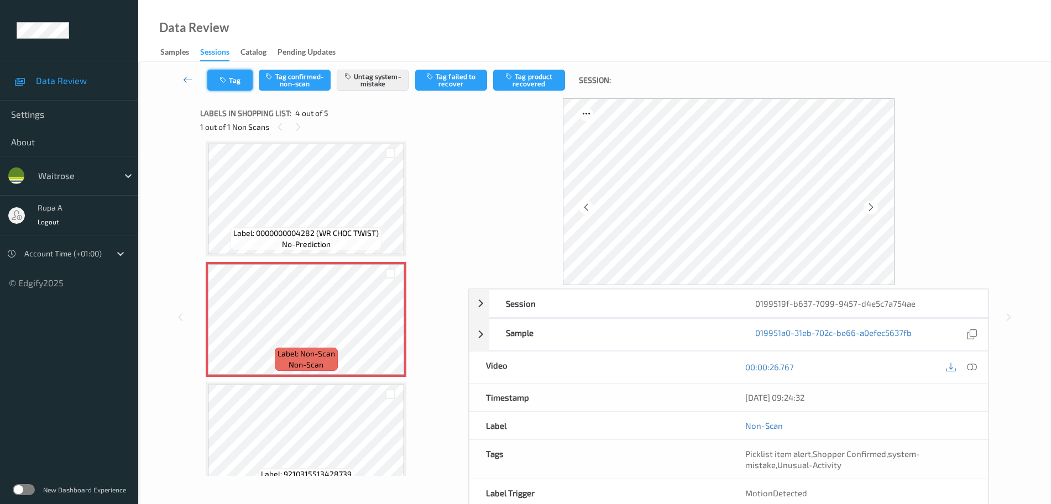
click at [238, 80] on button "Tag" at bounding box center [229, 80] width 45 height 21
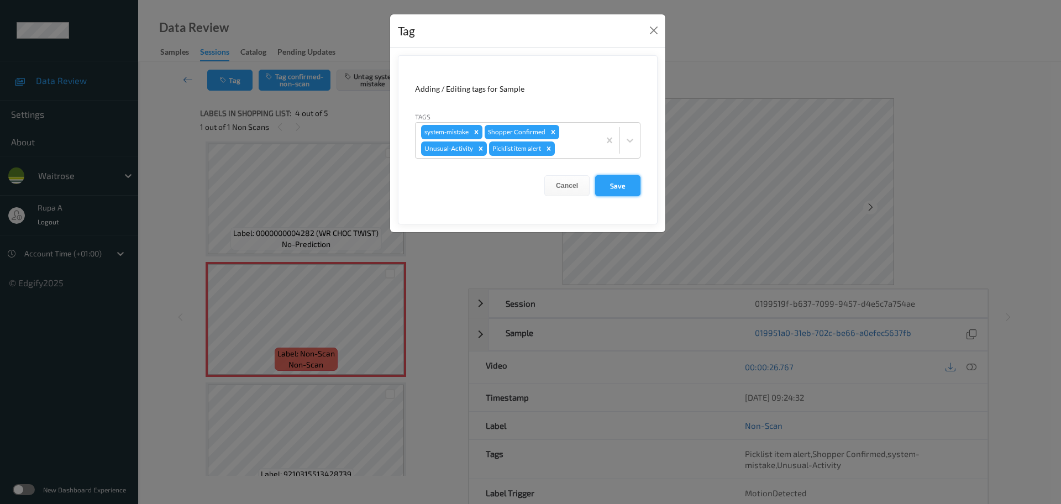
click at [616, 189] on button "Save" at bounding box center [617, 185] width 45 height 21
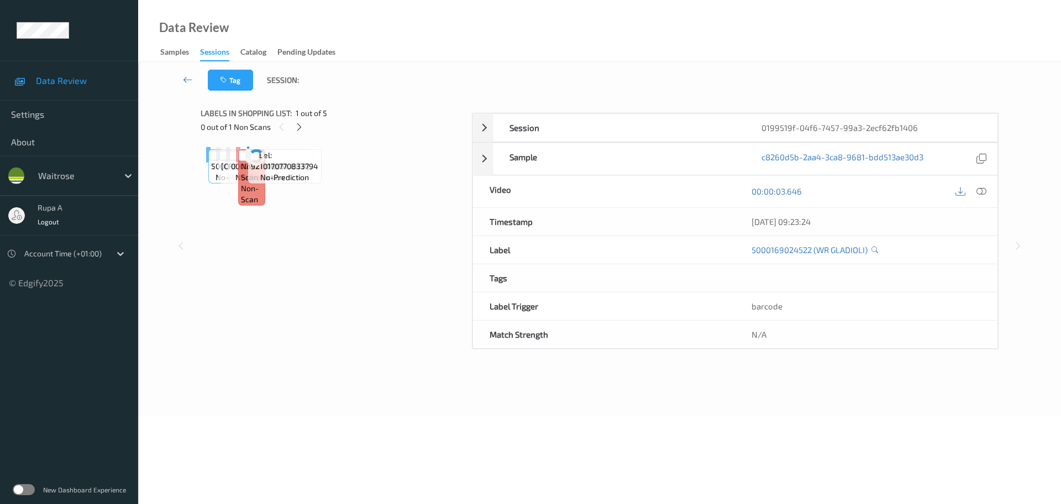
click at [264, 138] on div "Labels in shopping list: 1 out of 5 0 out of 1 Non Scans" at bounding box center [333, 119] width 264 height 43
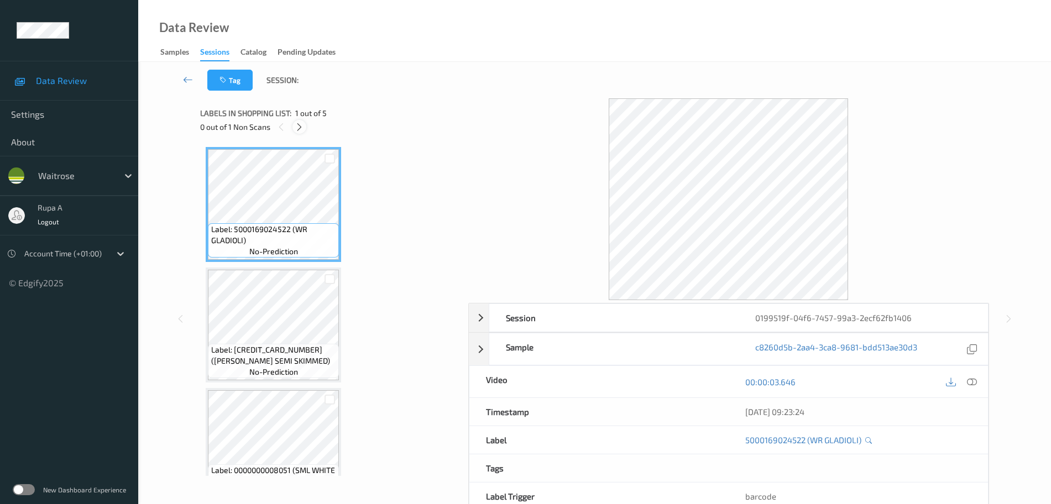
click at [298, 124] on icon at bounding box center [299, 127] width 9 height 10
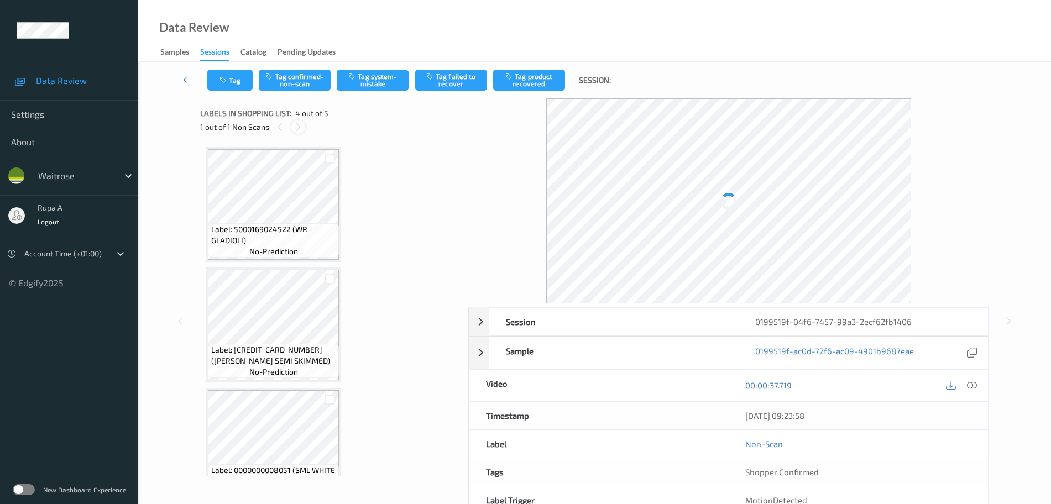
scroll to position [247, 0]
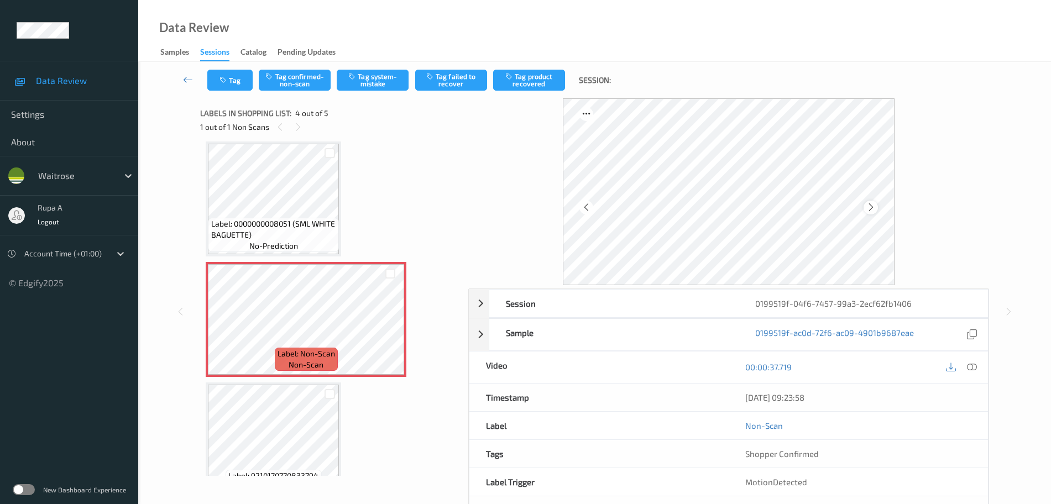
click at [875, 209] on icon at bounding box center [870, 207] width 9 height 10
click at [383, 82] on button "Tag system-mistake" at bounding box center [373, 80] width 72 height 21
click at [218, 75] on button "Tag" at bounding box center [229, 80] width 45 height 21
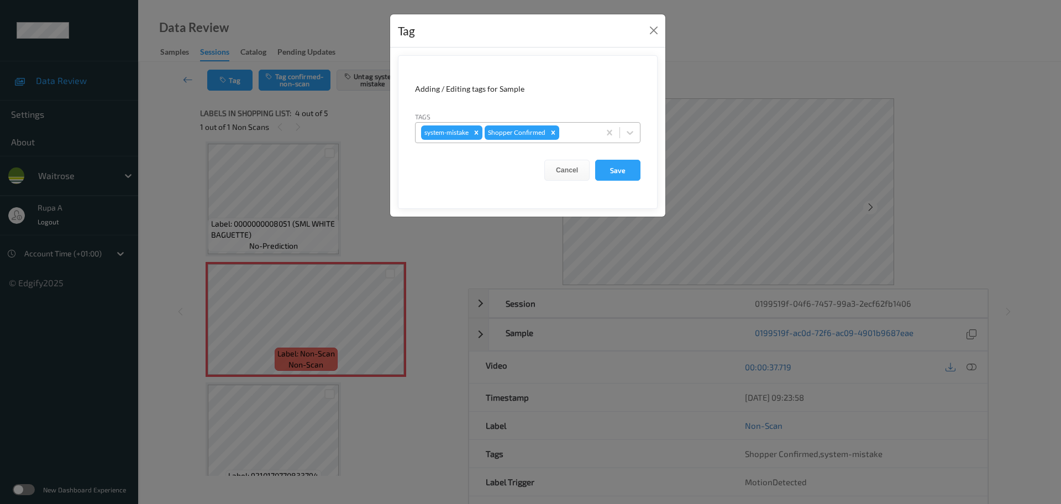
click at [563, 133] on div at bounding box center [578, 132] width 33 height 13
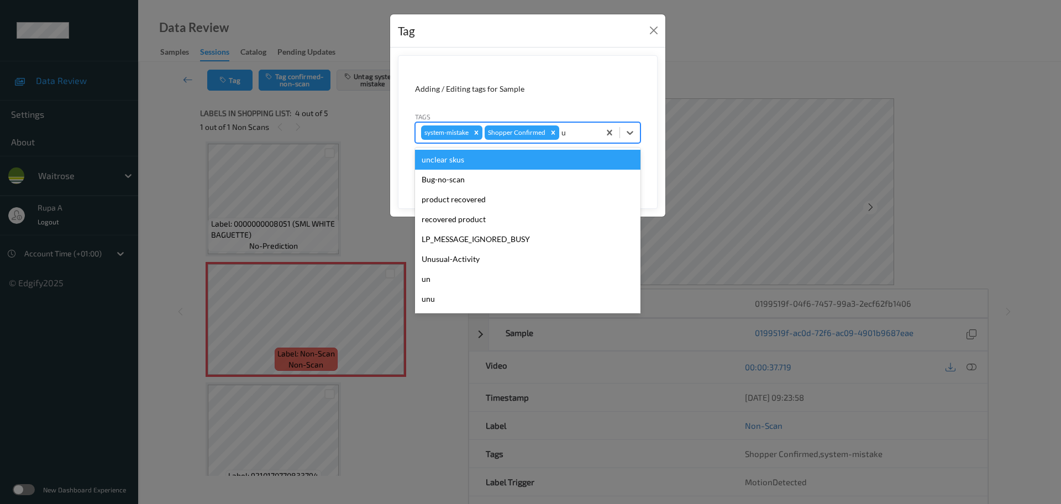
type input "un"
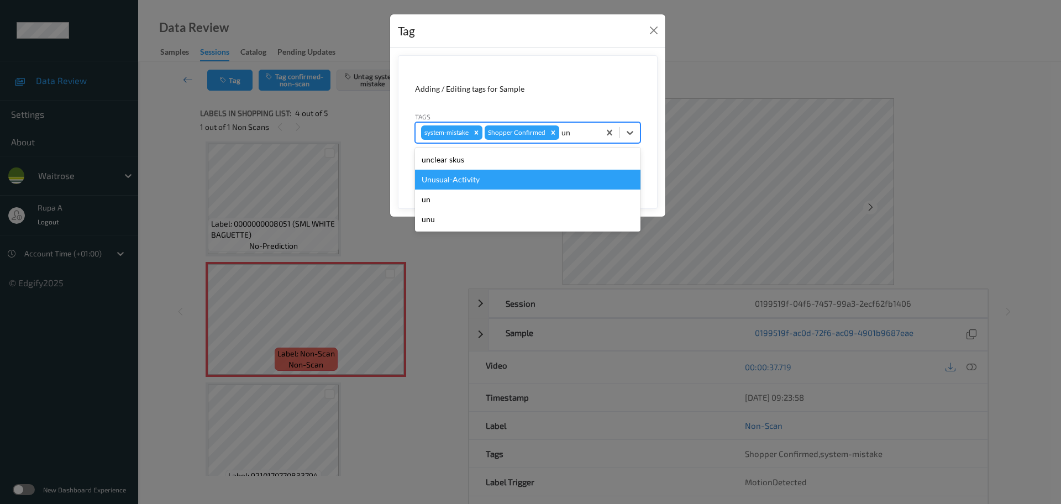
click at [539, 177] on div "Unusual-Activity" at bounding box center [528, 180] width 226 height 20
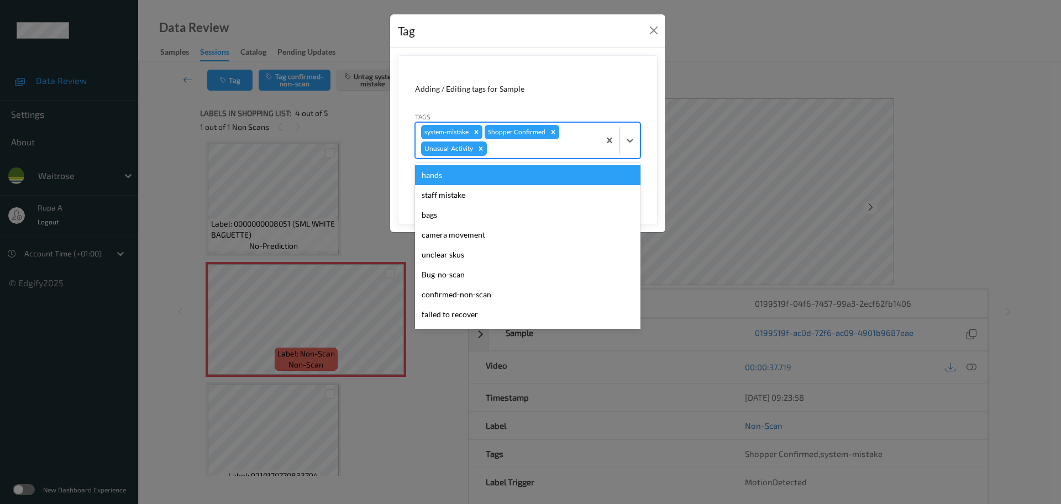
click at [559, 150] on div at bounding box center [541, 148] width 105 height 13
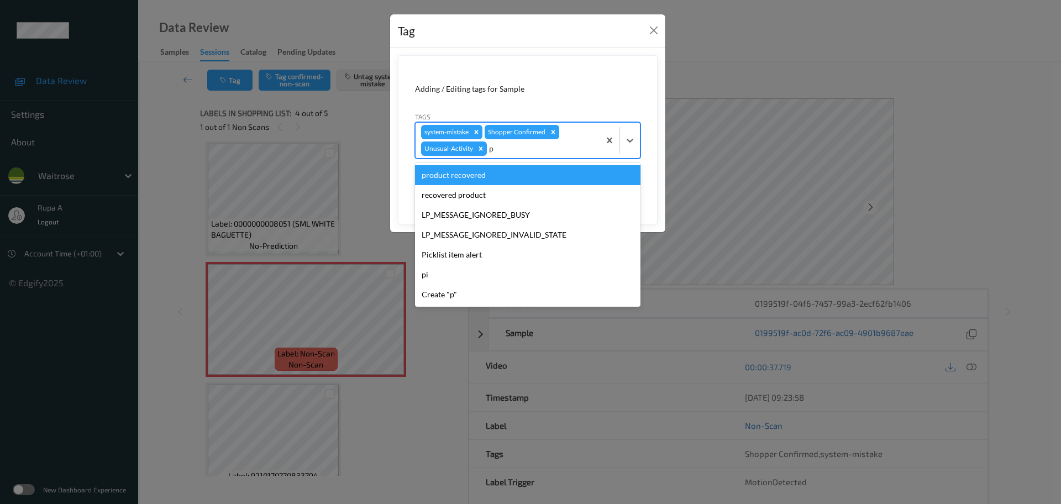
type input "pi"
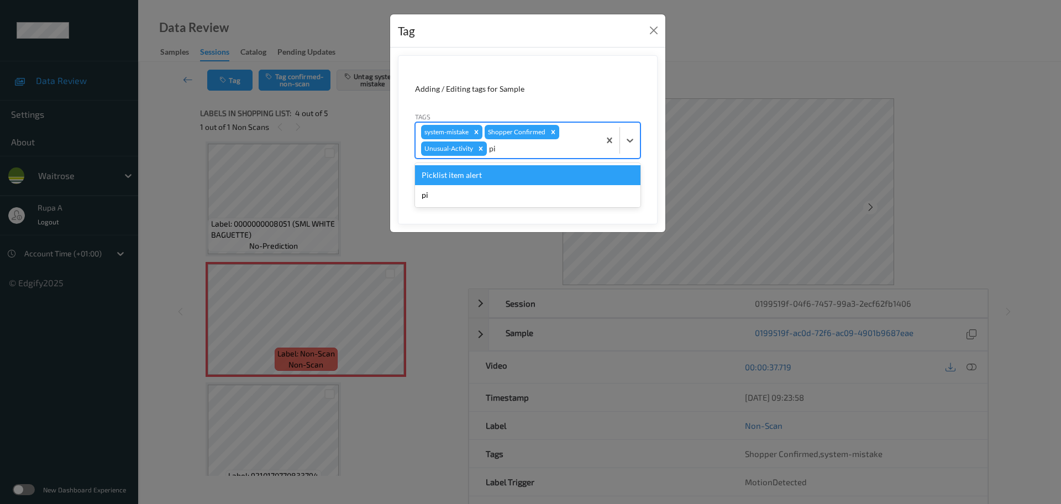
click at [527, 176] on div "Picklist item alert" at bounding box center [528, 175] width 226 height 20
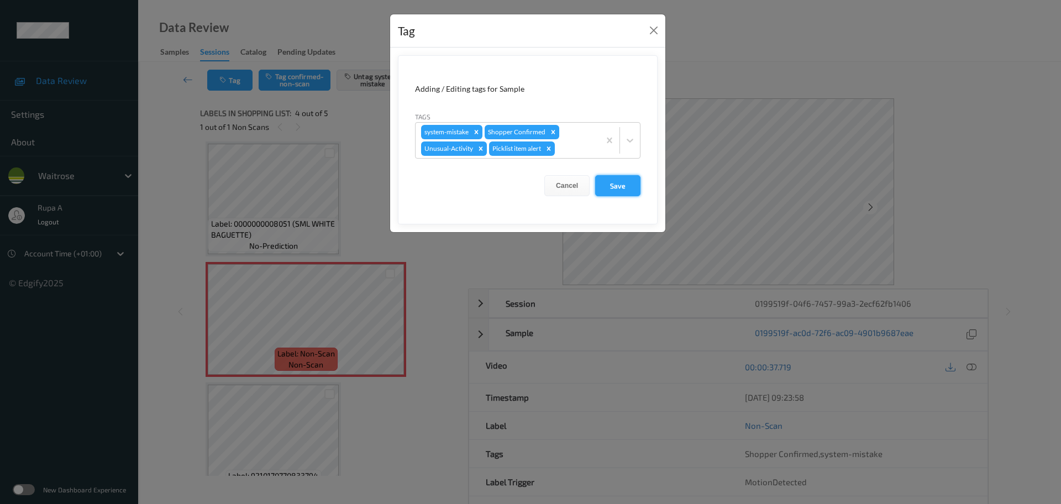
click at [619, 188] on button "Save" at bounding box center [617, 185] width 45 height 21
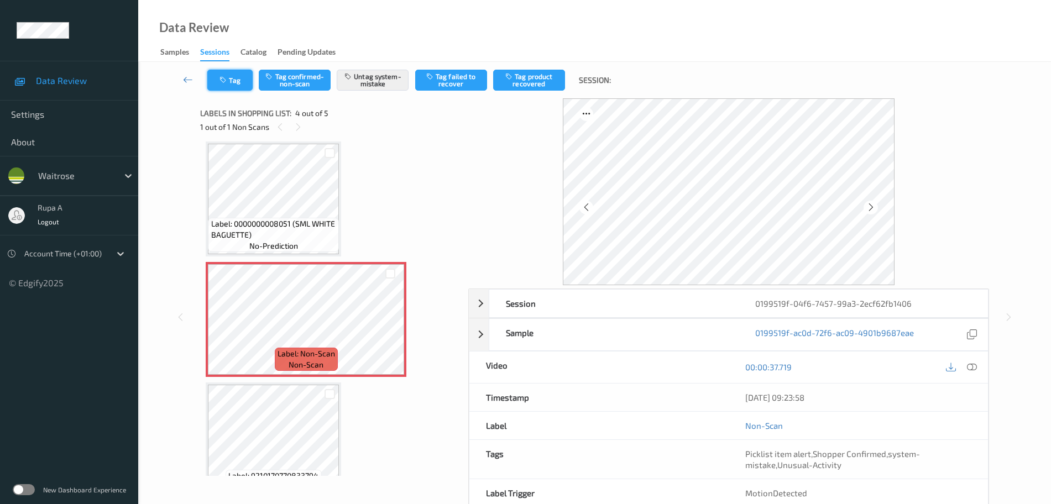
click at [229, 73] on button "Tag" at bounding box center [229, 80] width 45 height 21
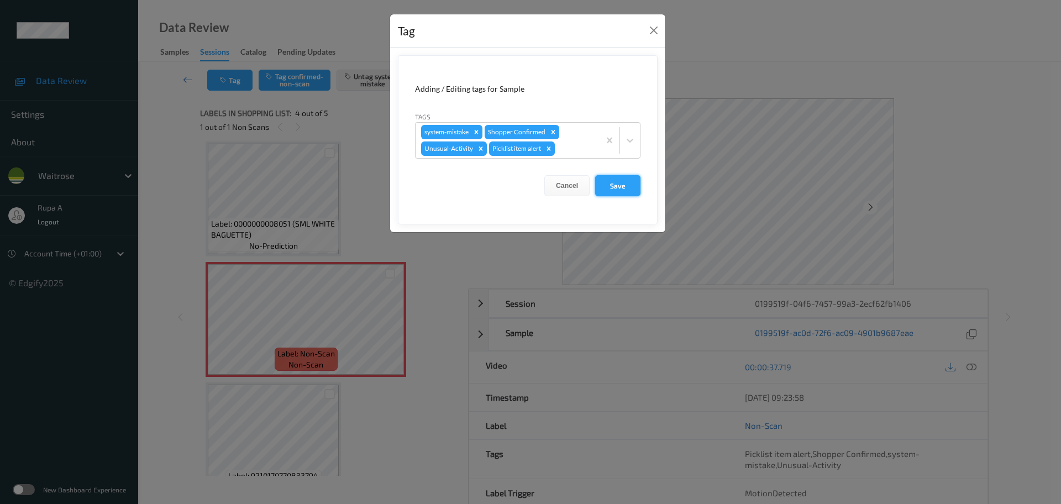
click at [610, 188] on button "Save" at bounding box center [617, 185] width 45 height 21
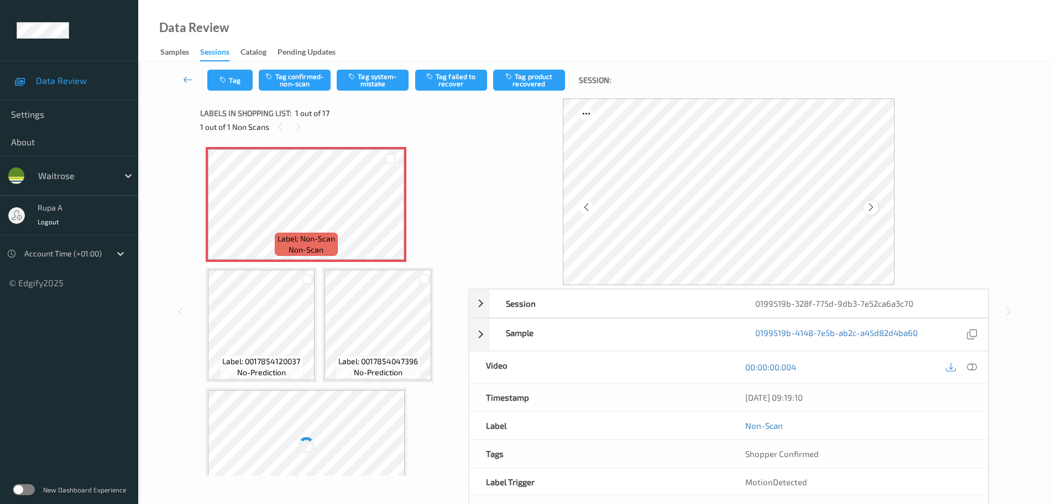
click at [870, 206] on icon at bounding box center [870, 207] width 9 height 10
click at [871, 205] on icon at bounding box center [870, 207] width 9 height 10
click at [379, 77] on button "Tag system-mistake" at bounding box center [373, 80] width 72 height 21
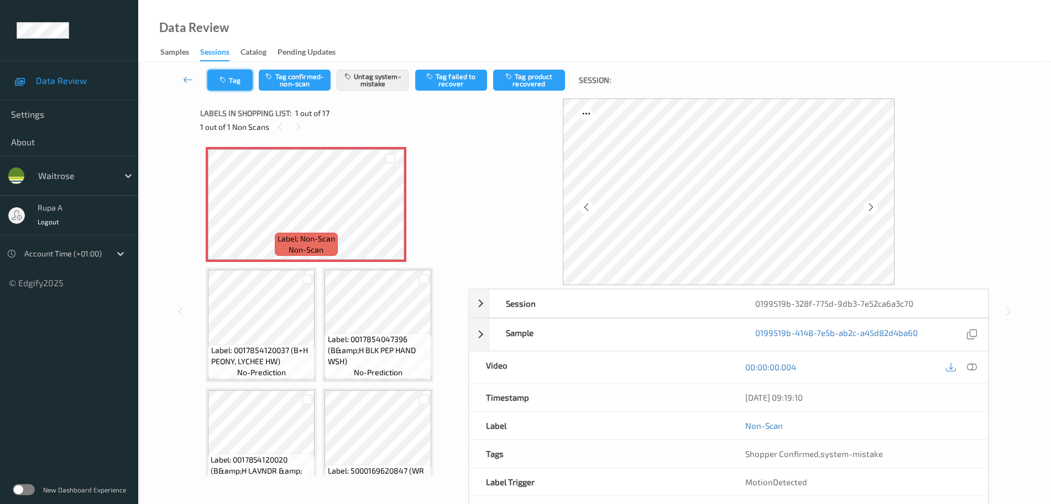
click at [224, 79] on icon "button" at bounding box center [223, 80] width 9 height 8
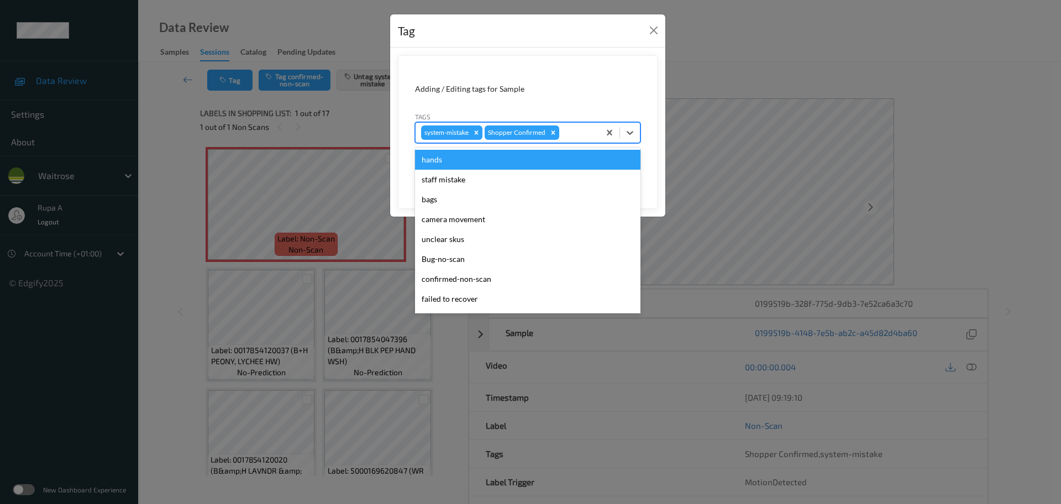
click at [573, 139] on div at bounding box center [578, 132] width 33 height 13
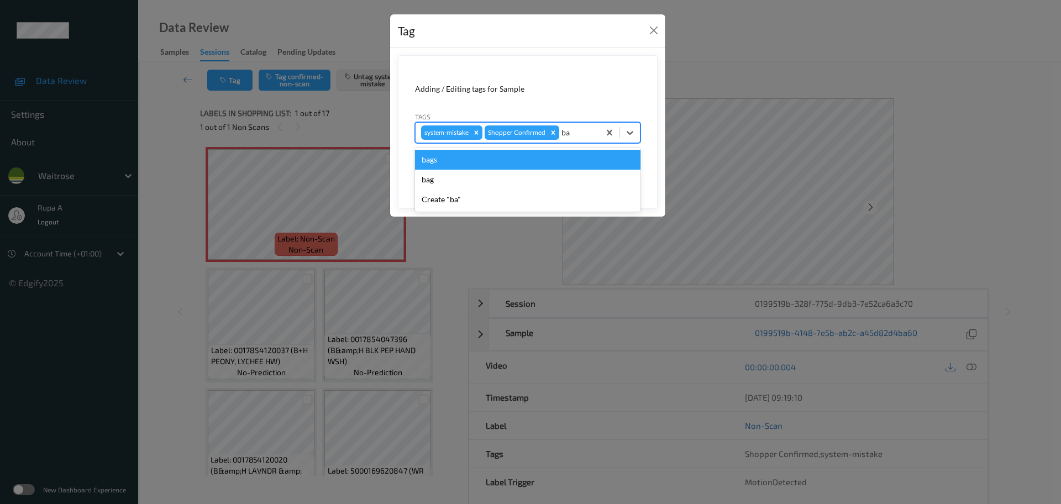
type input "bag"
click at [481, 163] on div "bags" at bounding box center [528, 160] width 226 height 20
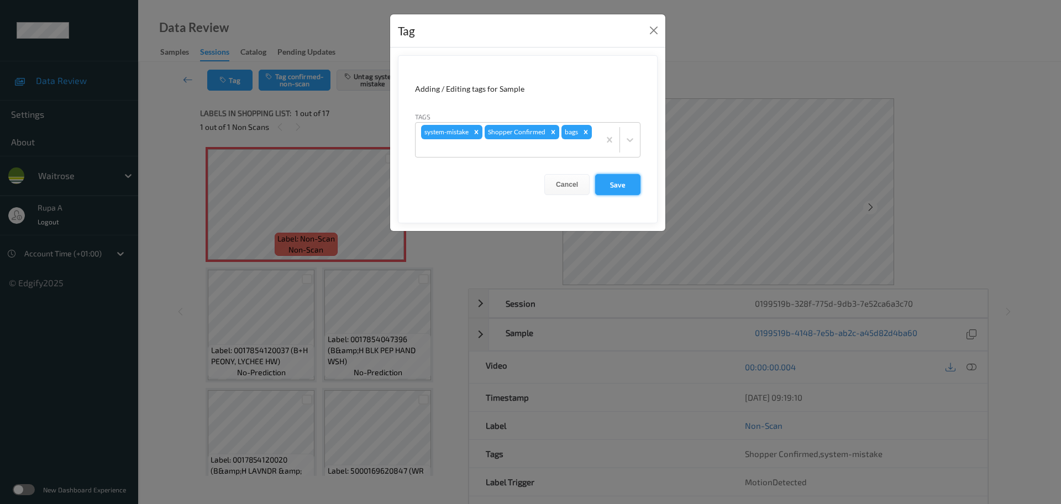
click at [631, 187] on button "Save" at bounding box center [617, 184] width 45 height 21
click at [623, 186] on button "Save" at bounding box center [617, 184] width 45 height 21
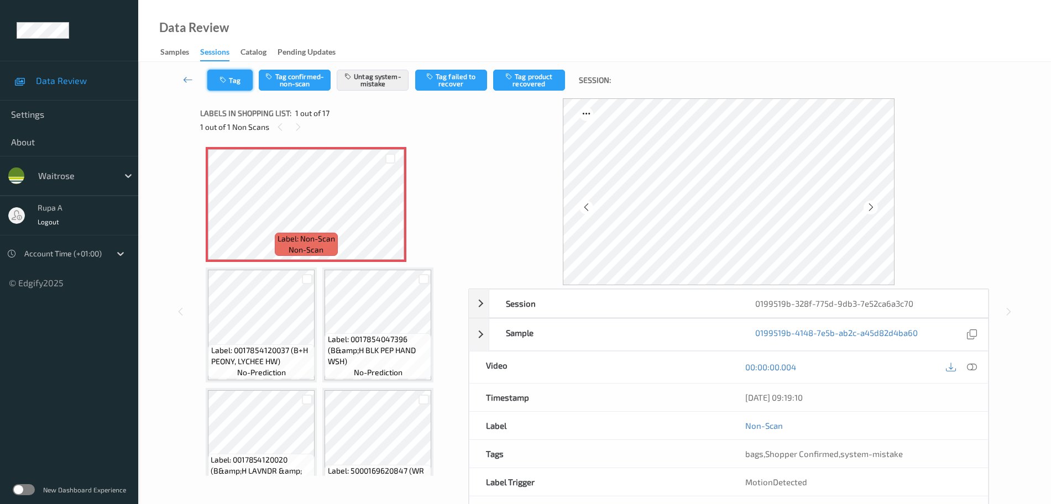
click at [232, 86] on button "Tag" at bounding box center [229, 80] width 45 height 21
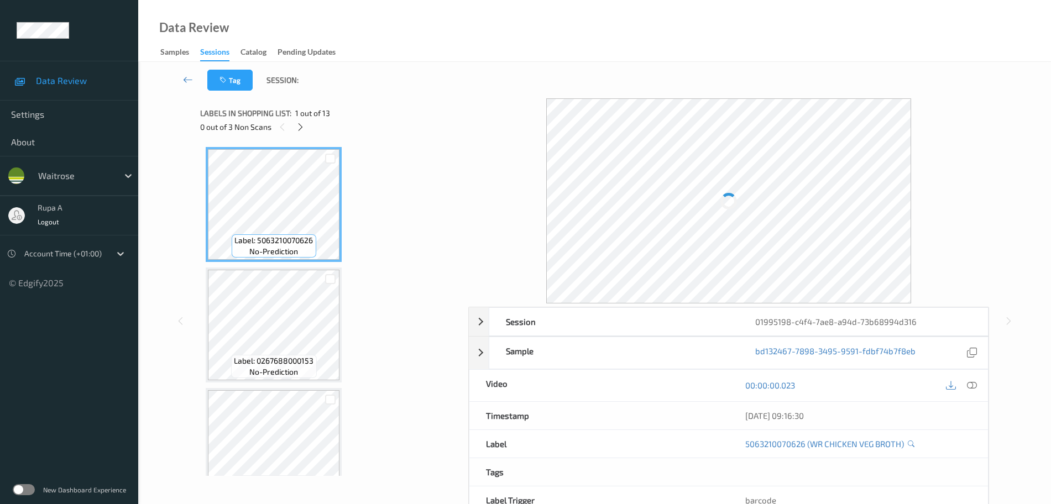
click at [305, 127] on icon at bounding box center [300, 127] width 9 height 10
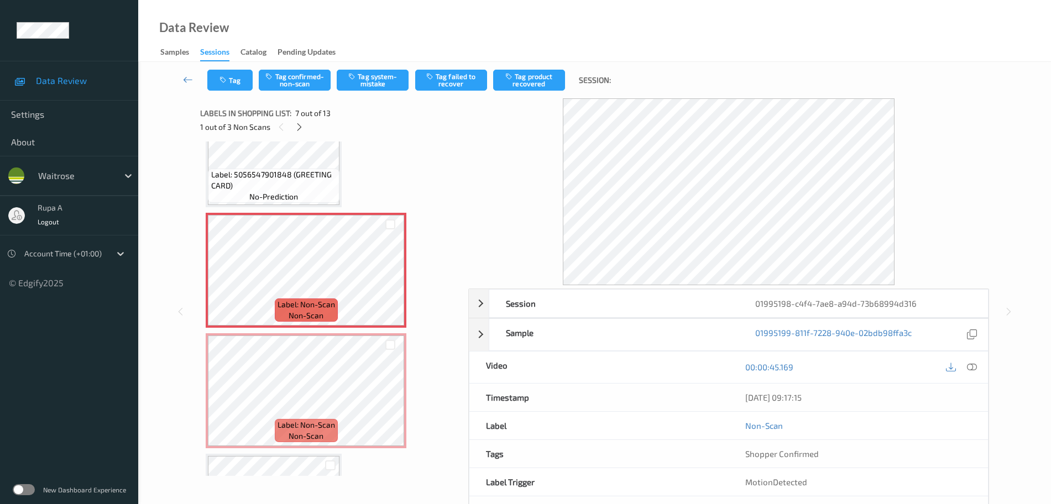
scroll to position [815, 0]
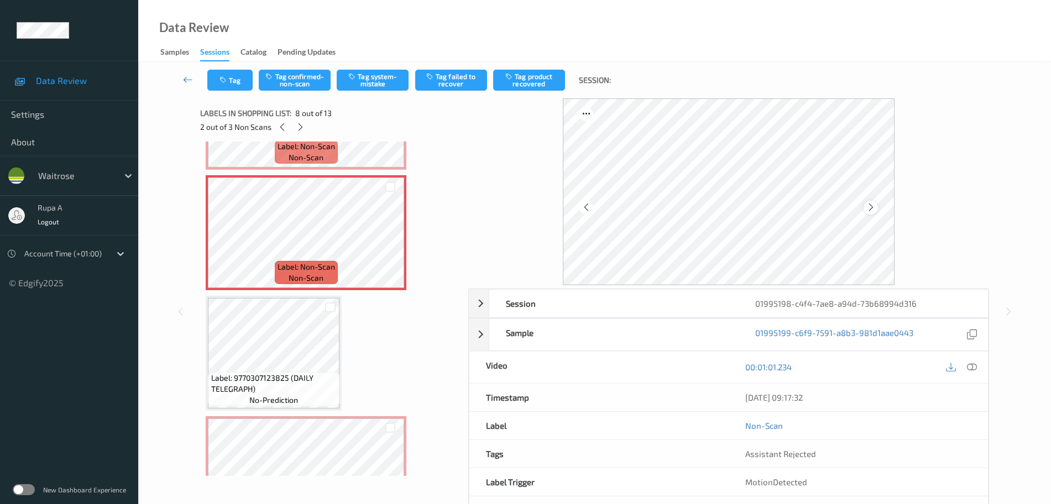
click at [871, 207] on icon at bounding box center [870, 207] width 9 height 10
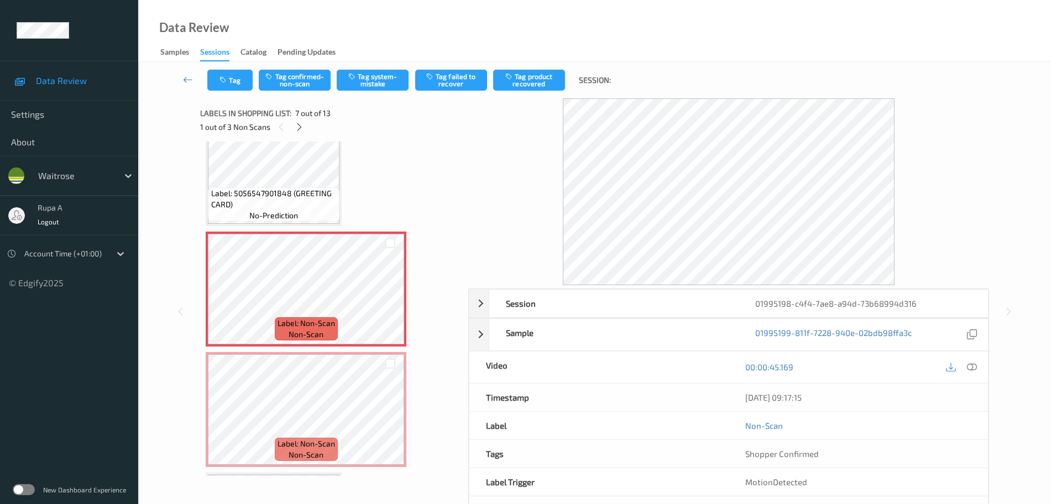
scroll to position [608, 0]
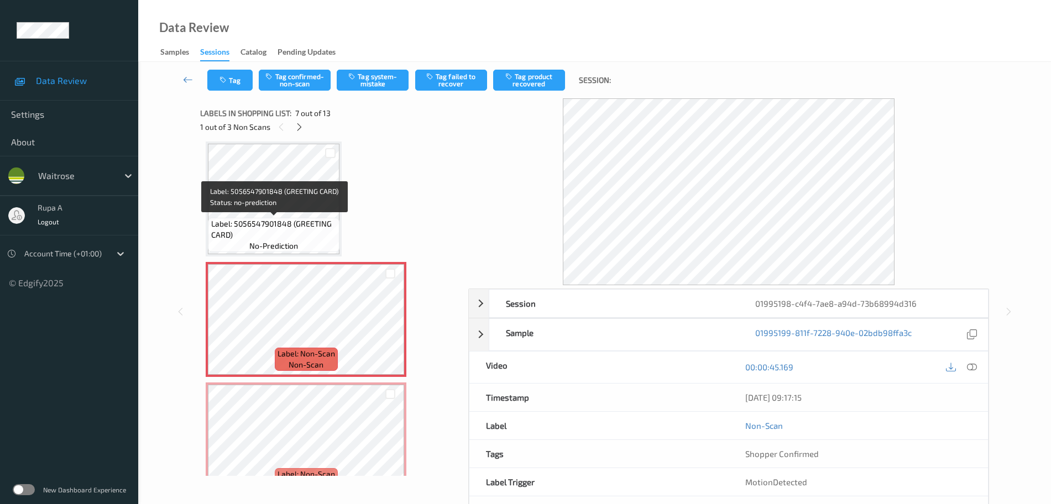
click at [236, 222] on span "Label: 5056547901848 (GREETING CARD)" at bounding box center [274, 229] width 126 height 22
click at [383, 86] on button "Tag system-mistake" at bounding box center [373, 80] width 72 height 21
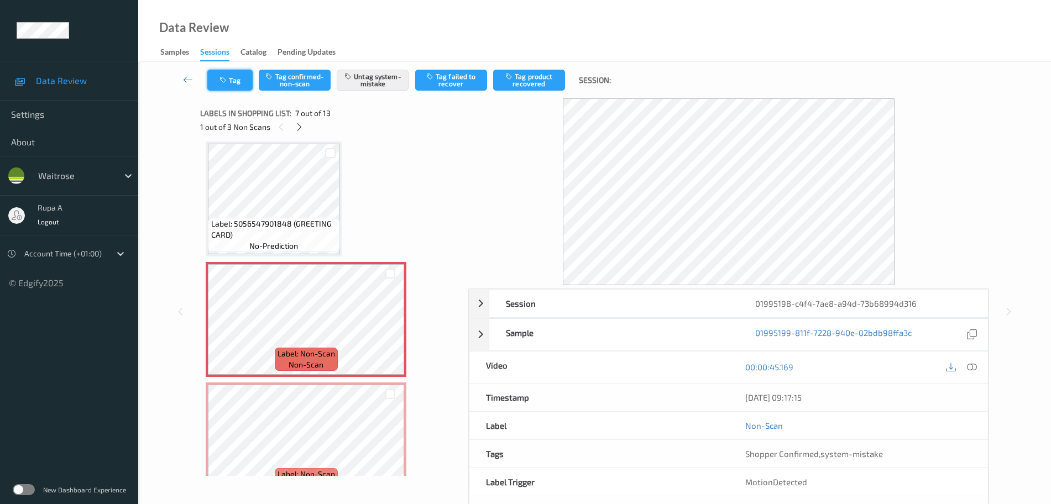
click at [226, 81] on icon "button" at bounding box center [223, 80] width 9 height 8
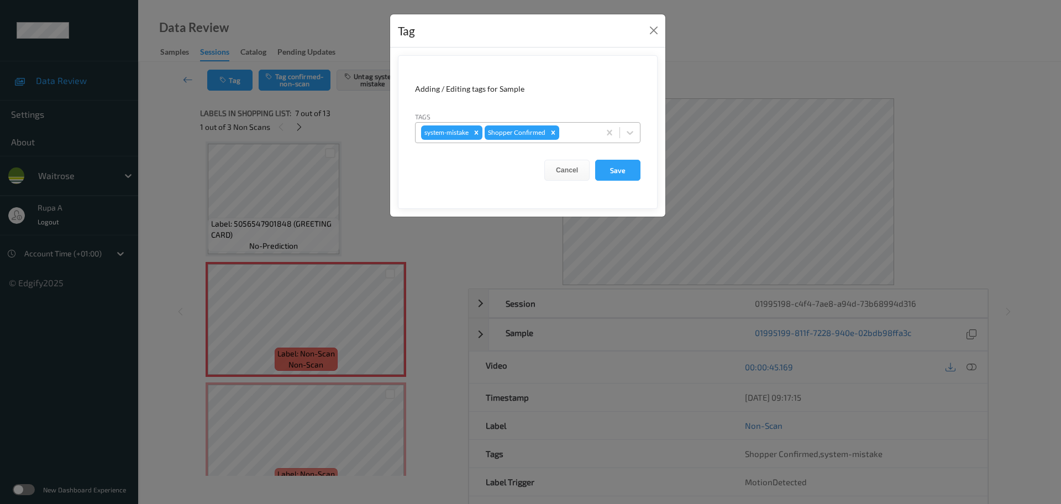
click at [575, 135] on div at bounding box center [578, 132] width 33 height 13
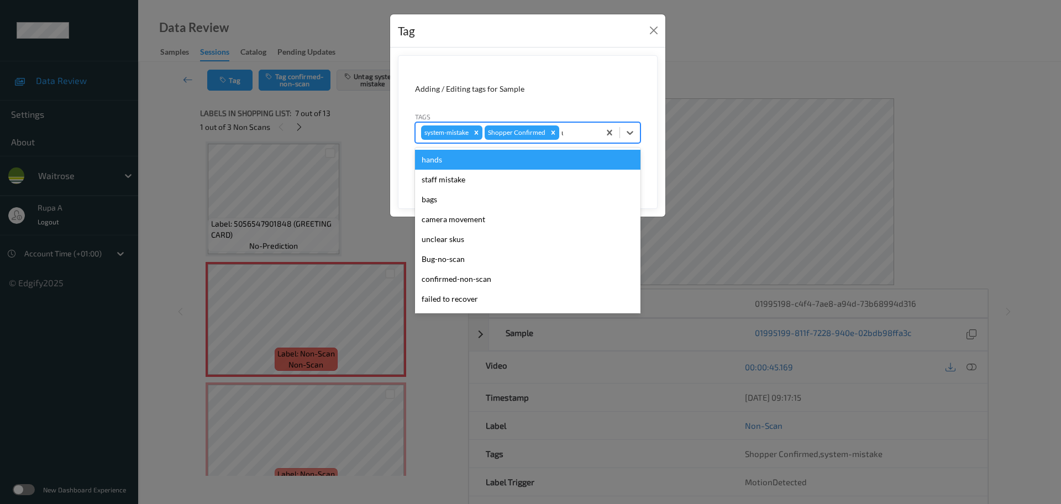
type input "un"
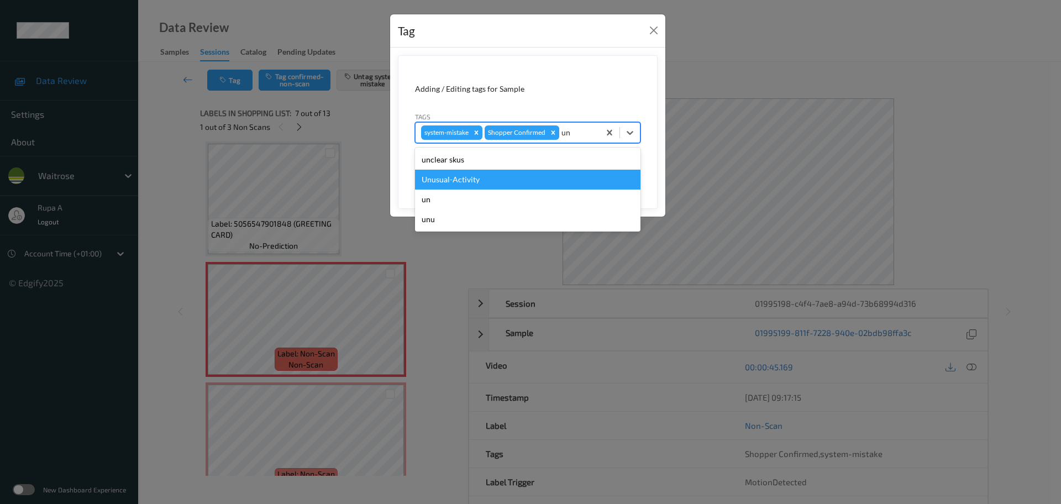
click at [527, 172] on div "Unusual-Activity" at bounding box center [528, 180] width 226 height 20
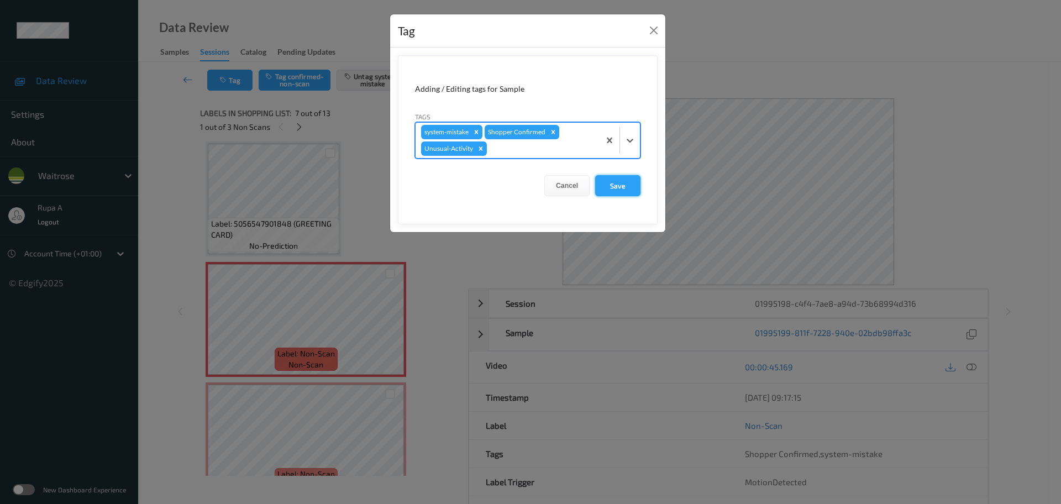
click at [628, 188] on button "Save" at bounding box center [617, 185] width 45 height 21
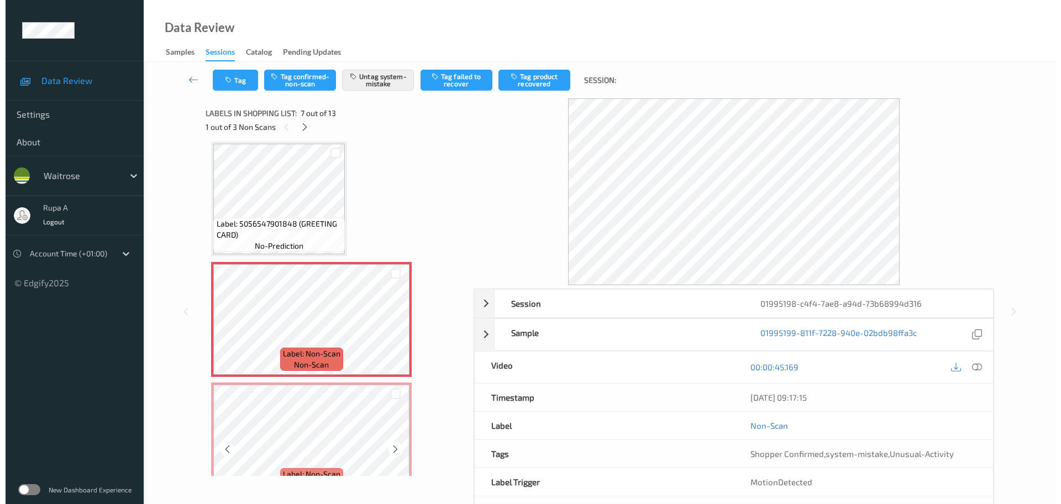
scroll to position [677, 0]
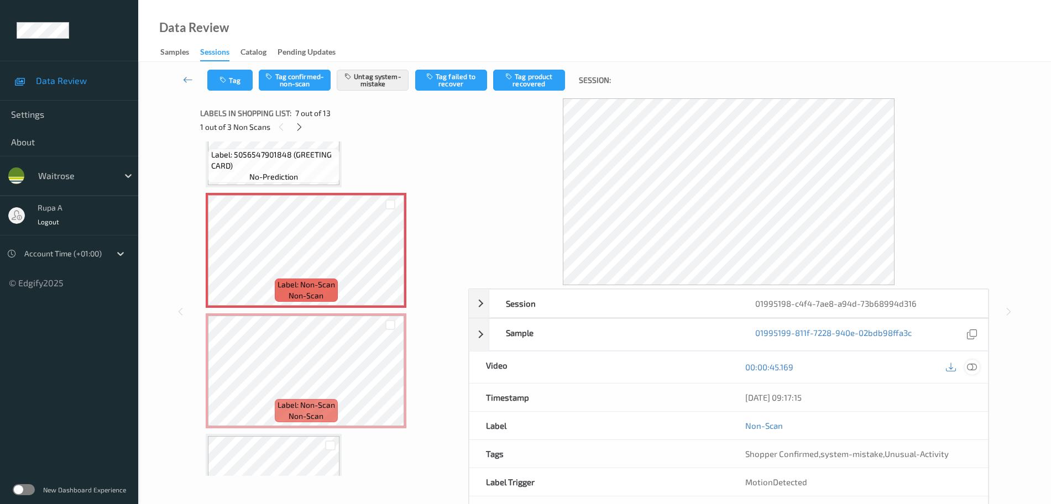
click at [973, 364] on icon at bounding box center [972, 367] width 10 height 10
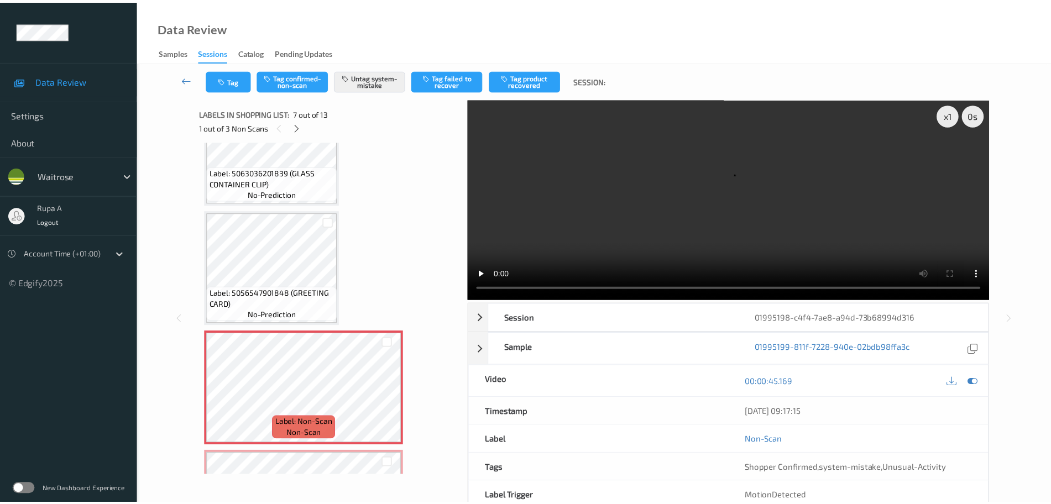
scroll to position [608, 0]
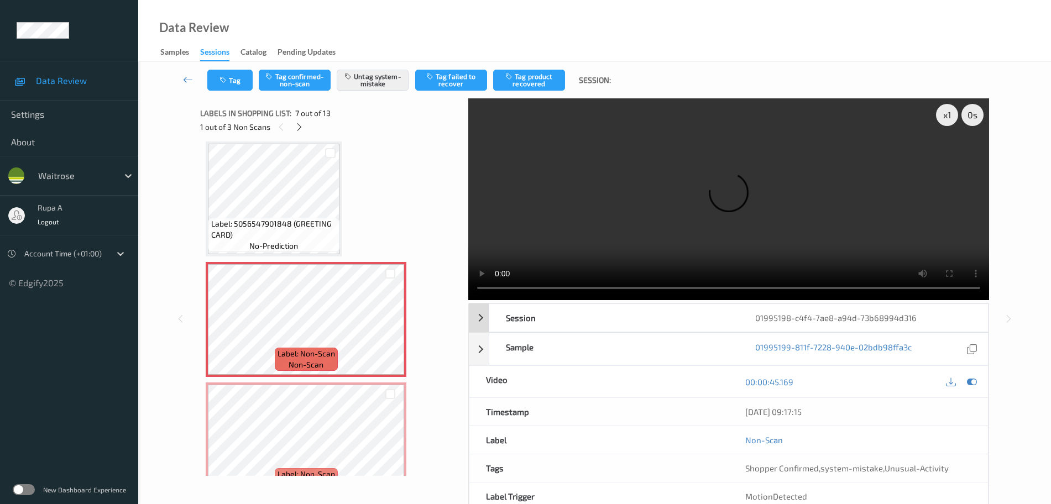
drag, startPoint x: 976, startPoint y: 384, endPoint x: 727, endPoint y: 317, distance: 257.2
click at [976, 384] on icon at bounding box center [972, 382] width 10 height 10
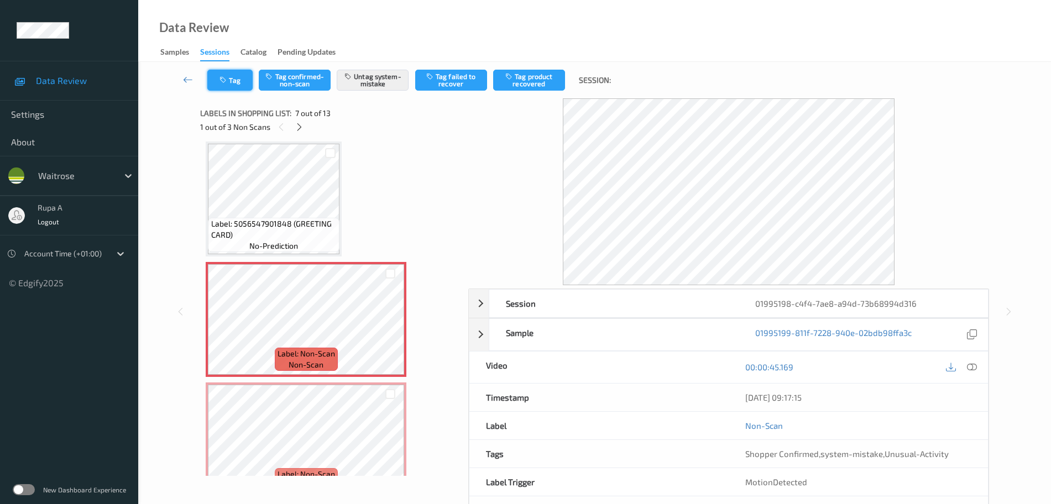
click at [207, 75] on button "Tag" at bounding box center [229, 80] width 45 height 21
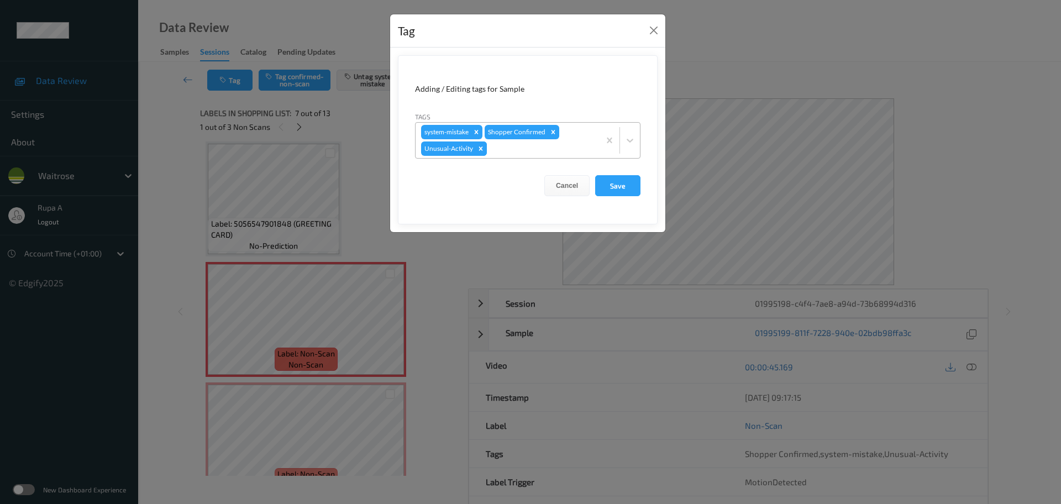
click at [481, 150] on icon "Remove Unusual-Activity" at bounding box center [481, 149] width 8 height 8
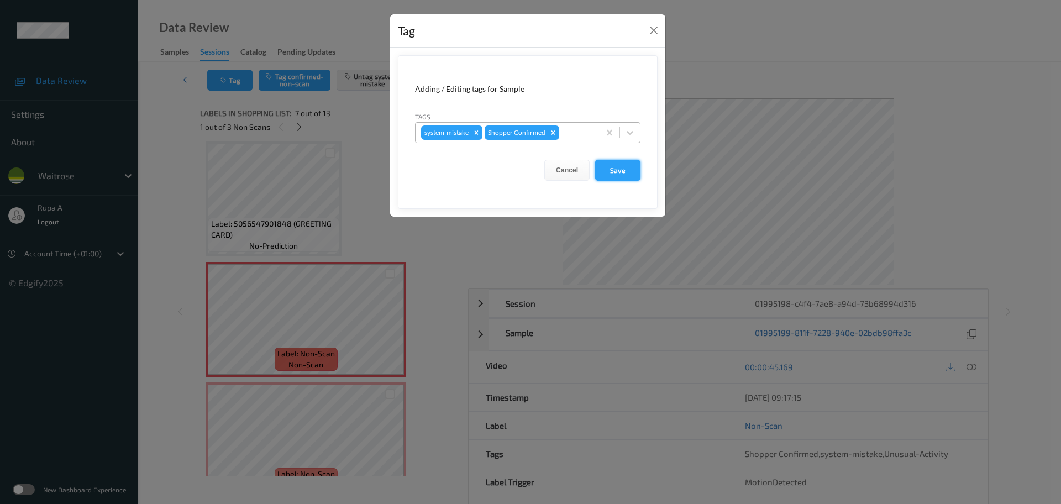
click at [618, 173] on button "Save" at bounding box center [617, 170] width 45 height 21
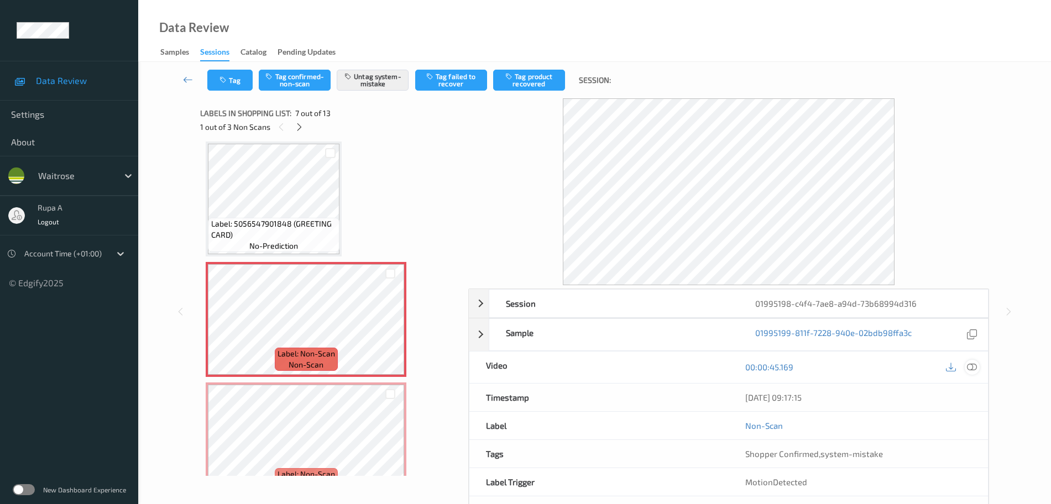
click at [970, 364] on icon at bounding box center [972, 367] width 10 height 10
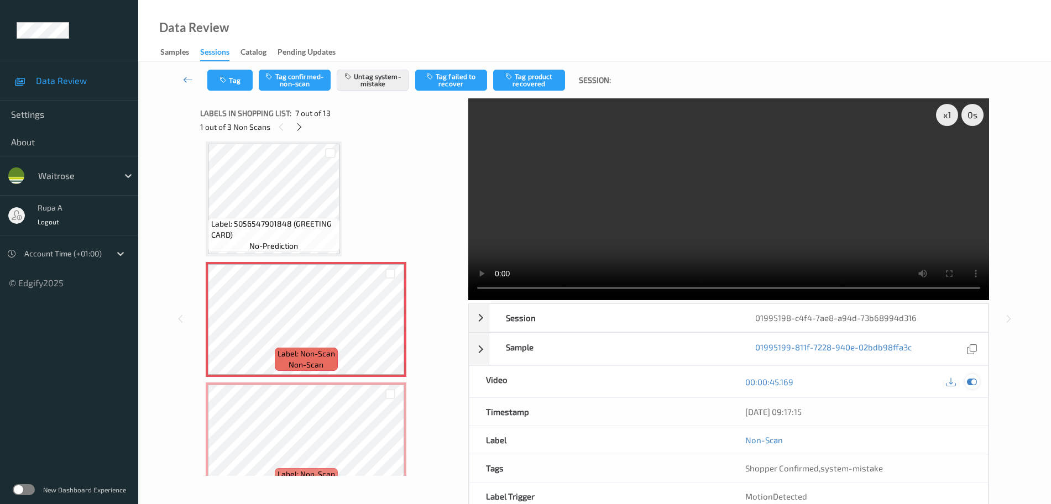
click at [973, 382] on icon at bounding box center [972, 382] width 10 height 10
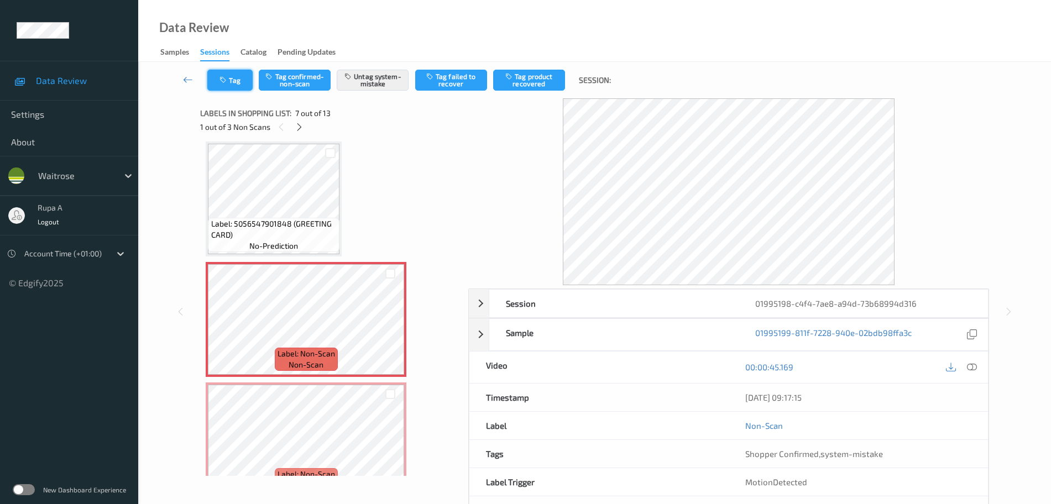
click at [244, 80] on button "Tag" at bounding box center [229, 80] width 45 height 21
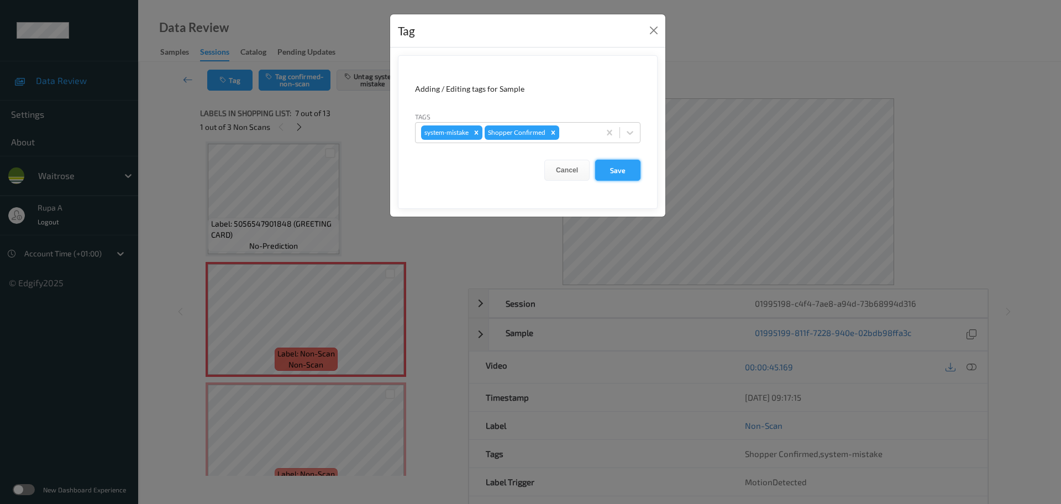
click at [633, 170] on button "Save" at bounding box center [617, 170] width 45 height 21
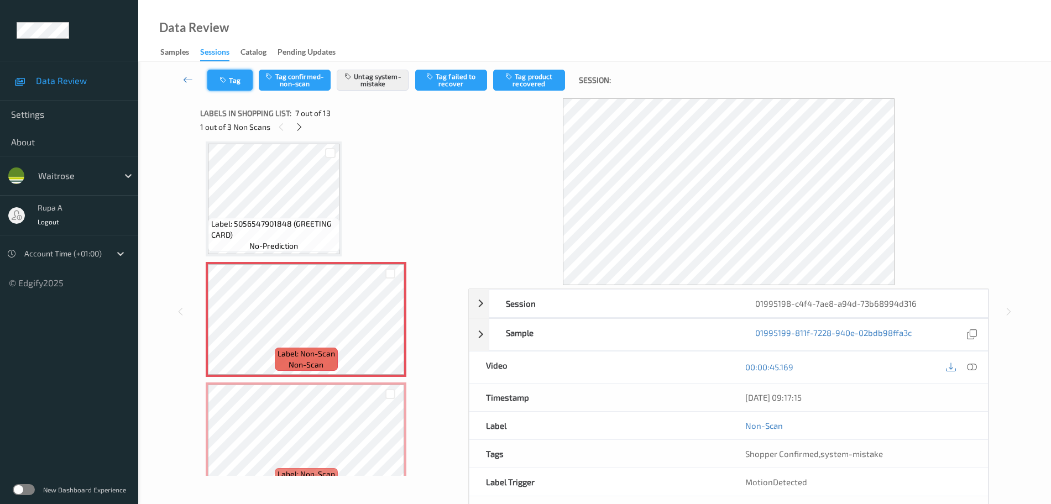
click at [222, 86] on button "Tag" at bounding box center [229, 80] width 45 height 21
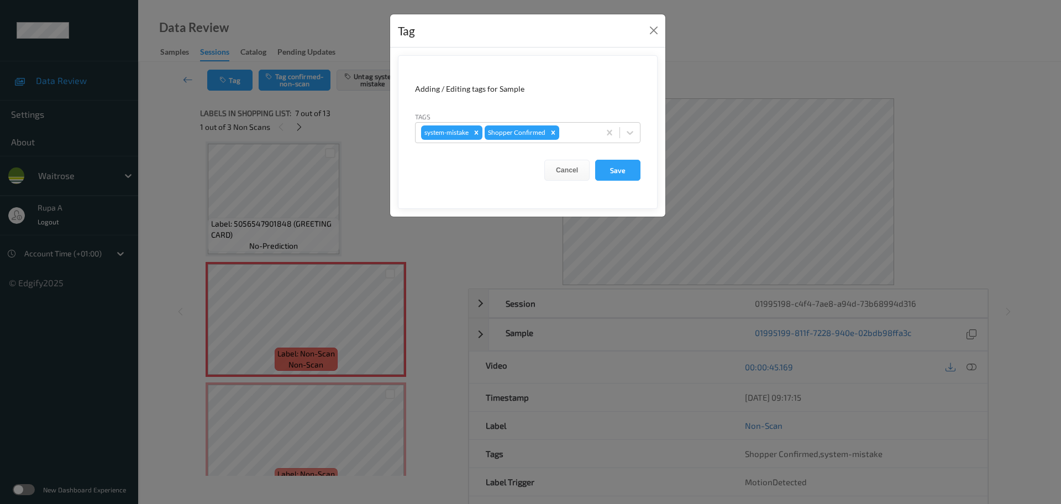
click at [160, 149] on div "Tag Adding / Editing tags for Sample Tags system-mistake Shopper Confirmed Canc…" at bounding box center [530, 252] width 1061 height 504
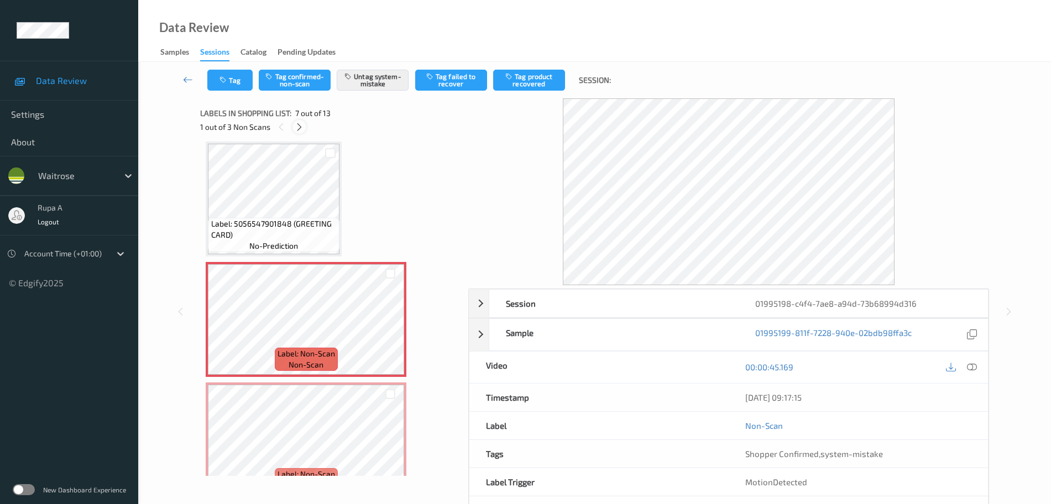
click at [297, 129] on icon at bounding box center [299, 127] width 9 height 10
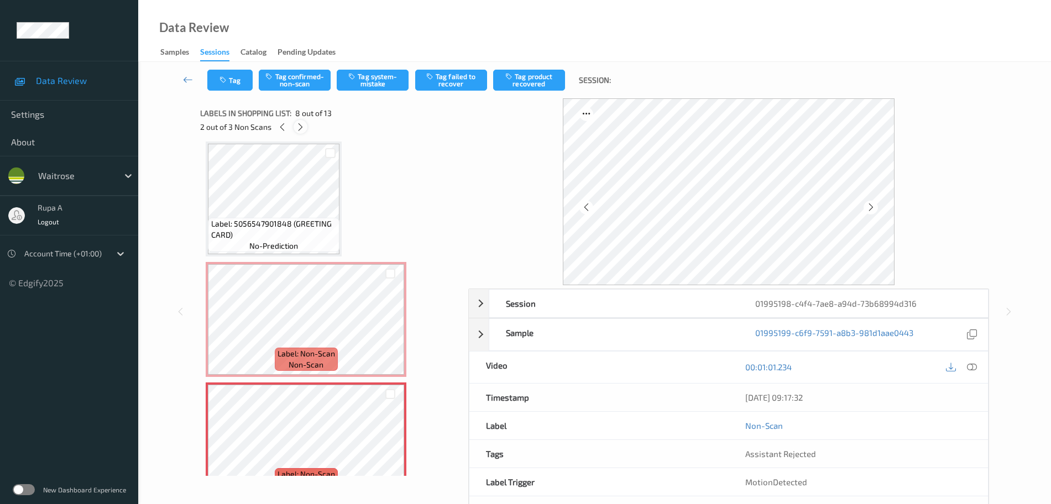
scroll to position [729, 0]
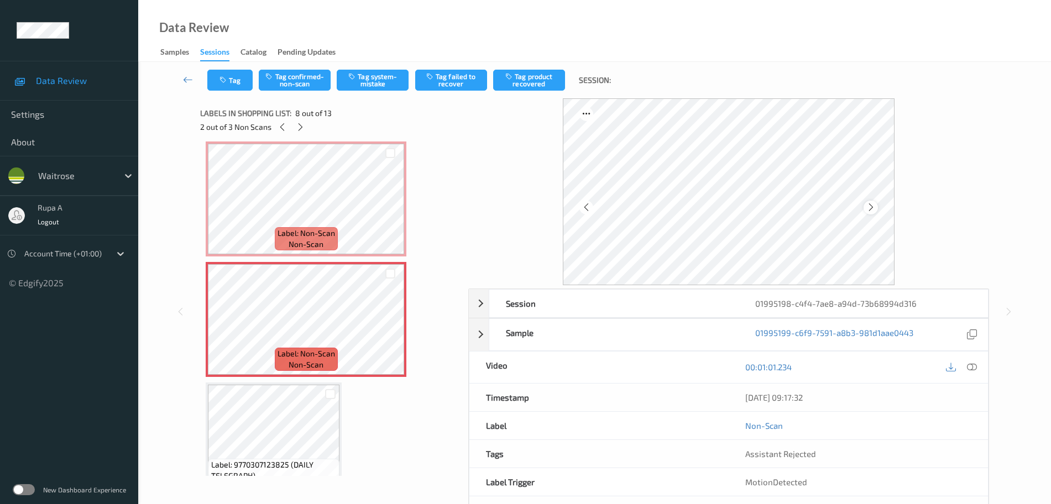
click at [873, 209] on icon at bounding box center [870, 207] width 9 height 10
click at [386, 79] on button "Tag system-mistake" at bounding box center [373, 80] width 72 height 21
click at [240, 83] on button "Tag" at bounding box center [229, 80] width 45 height 21
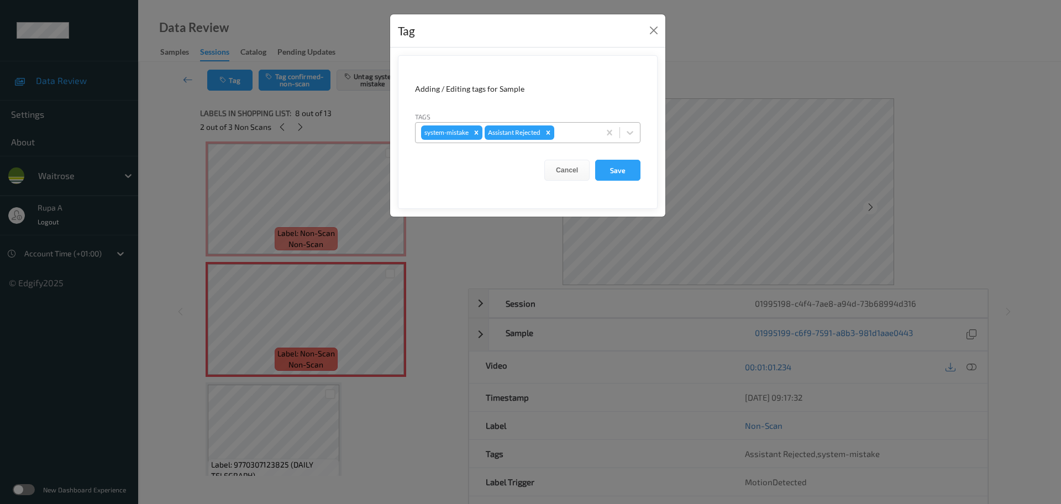
click at [583, 134] on div at bounding box center [576, 132] width 38 height 13
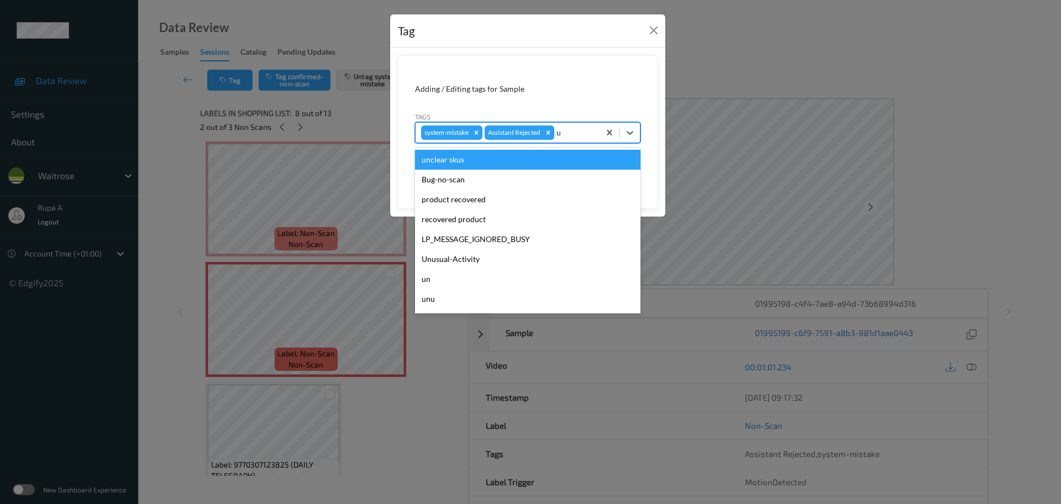
type input "un"
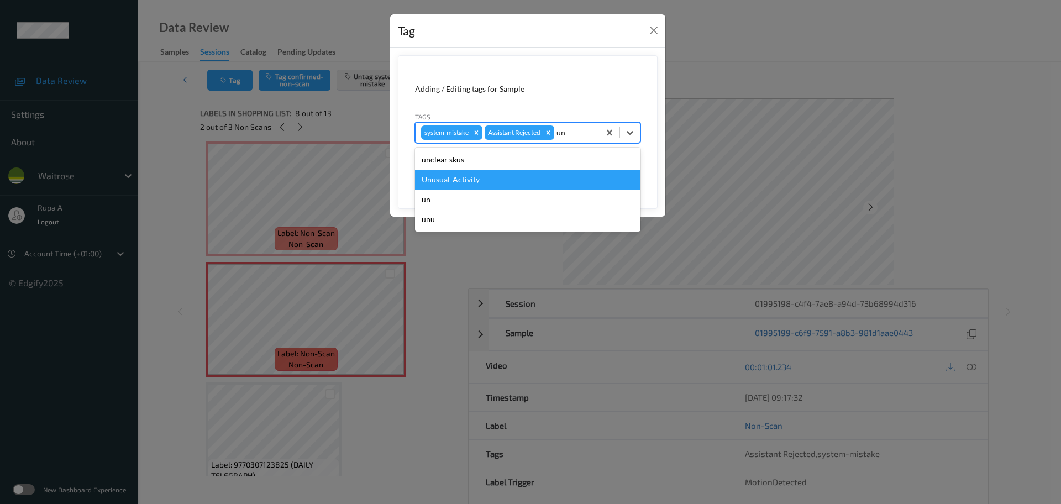
click at [511, 172] on div "Unusual-Activity" at bounding box center [528, 180] width 226 height 20
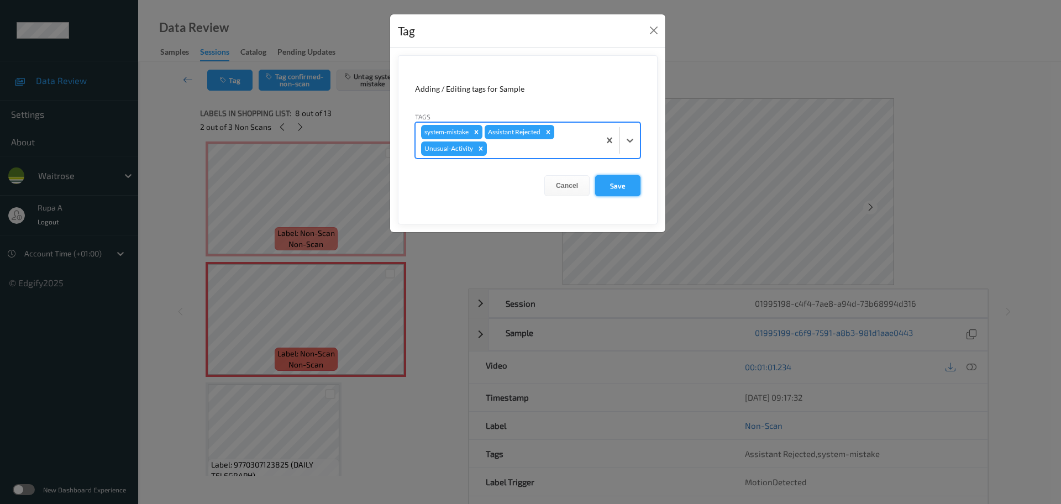
click at [604, 188] on button "Save" at bounding box center [617, 185] width 45 height 21
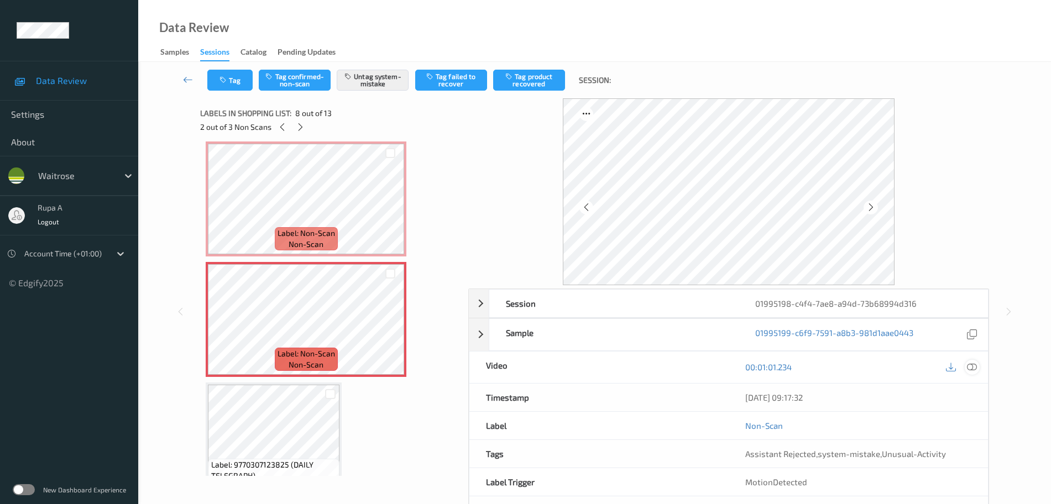
click at [969, 366] on icon at bounding box center [972, 367] width 10 height 10
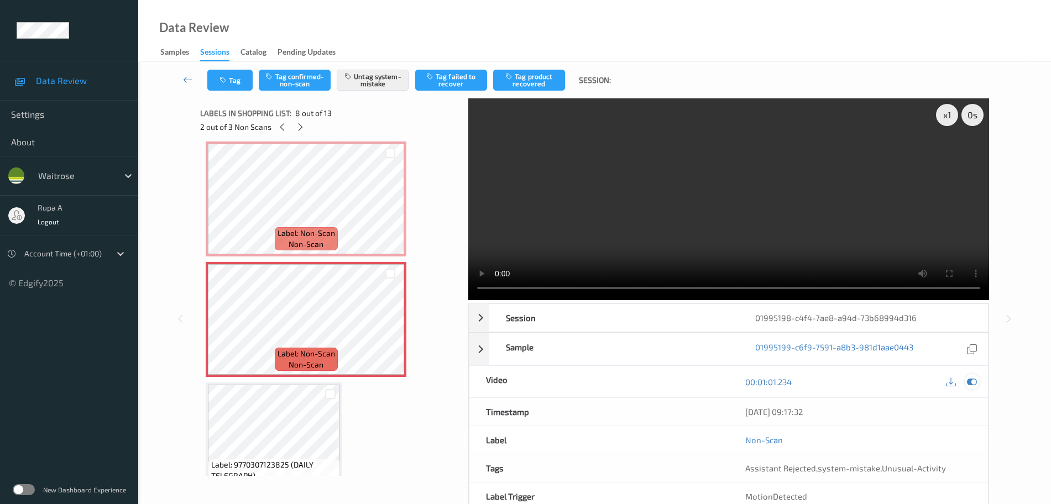
click at [973, 383] on icon at bounding box center [972, 382] width 10 height 10
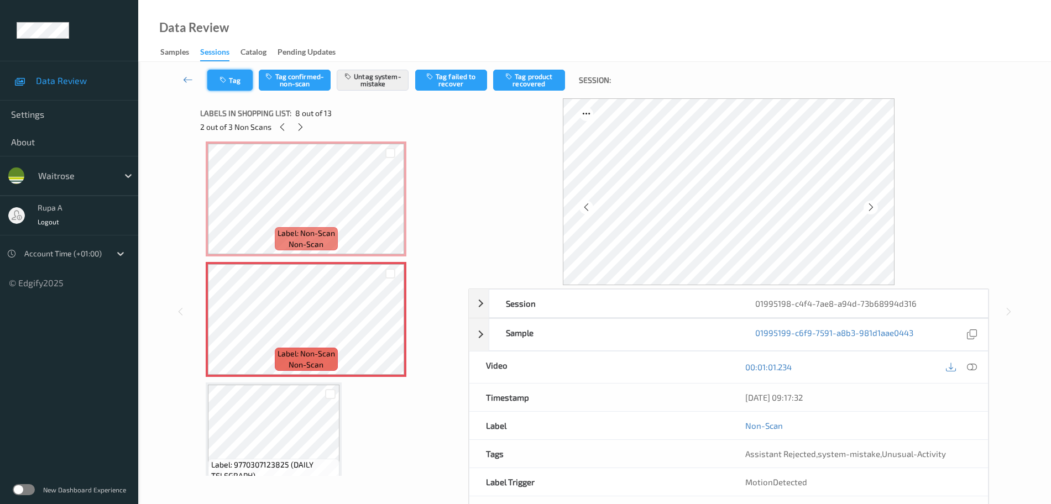
click at [229, 87] on button "Tag" at bounding box center [229, 80] width 45 height 21
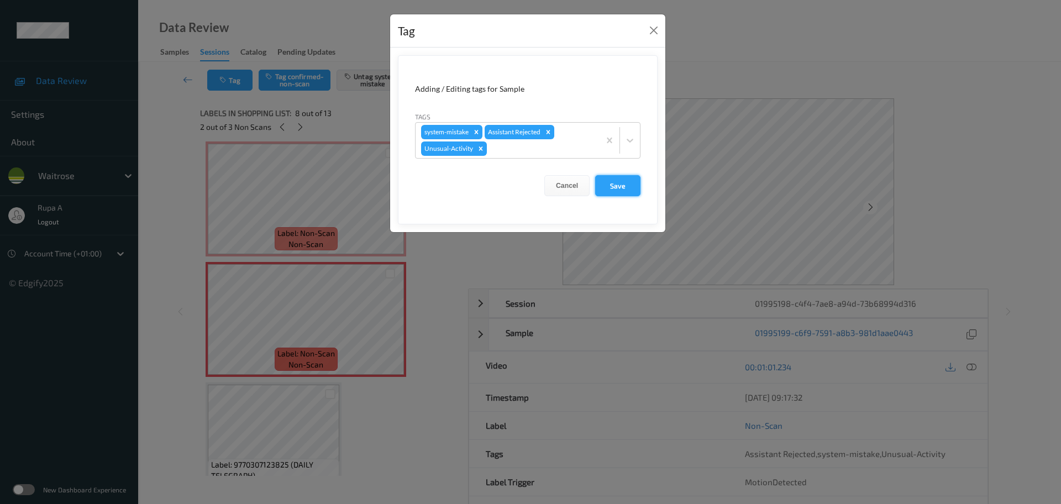
click at [619, 189] on button "Save" at bounding box center [617, 185] width 45 height 21
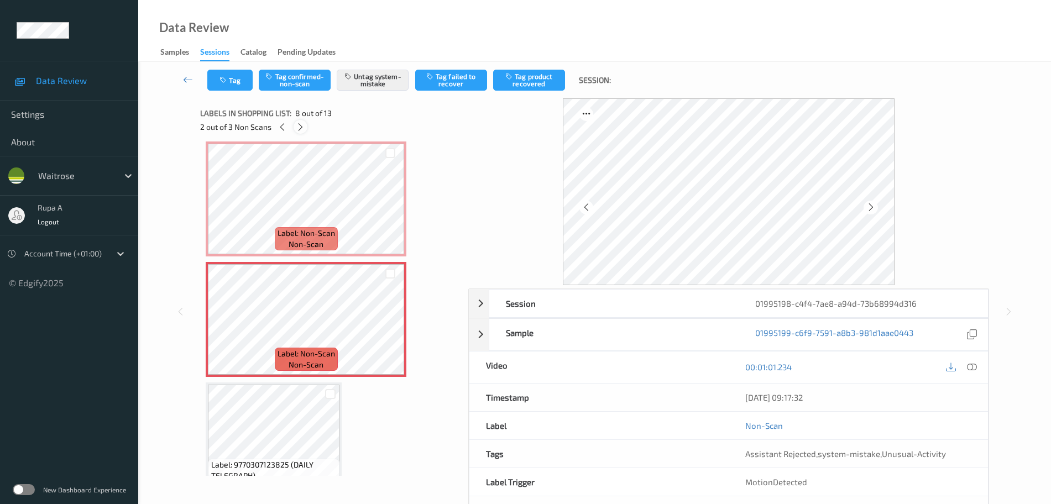
click at [300, 131] on icon at bounding box center [300, 127] width 9 height 10
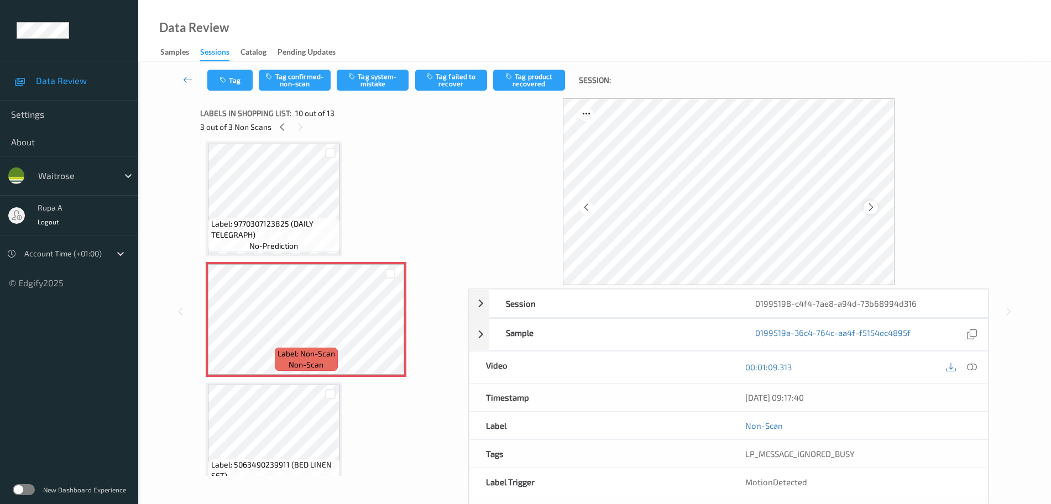
click at [868, 207] on icon at bounding box center [870, 207] width 9 height 10
click at [866, 208] on icon at bounding box center [870, 207] width 9 height 10
click at [871, 205] on icon at bounding box center [870, 207] width 9 height 10
click at [870, 205] on icon at bounding box center [870, 207] width 9 height 10
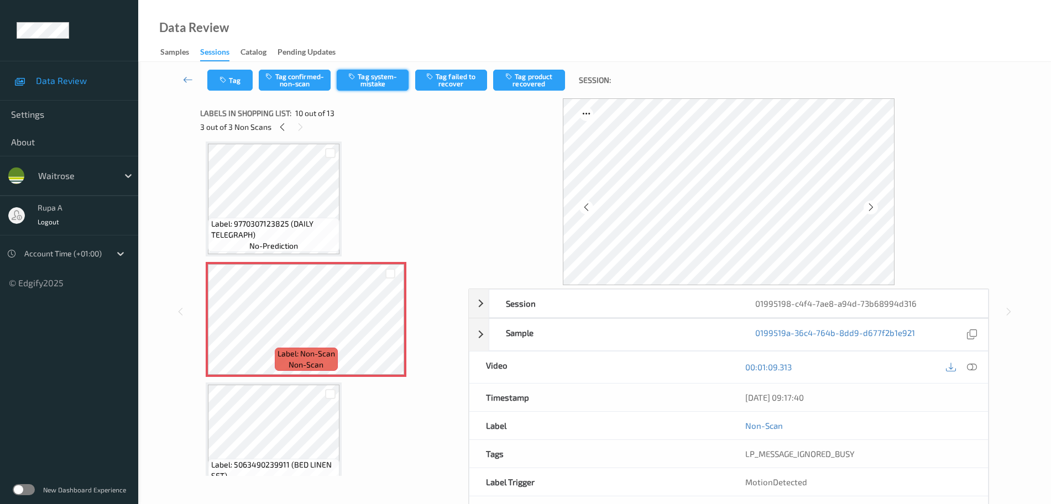
click at [365, 82] on button "Tag system-mistake" at bounding box center [373, 80] width 72 height 21
click at [231, 80] on button "Tag" at bounding box center [229, 80] width 45 height 21
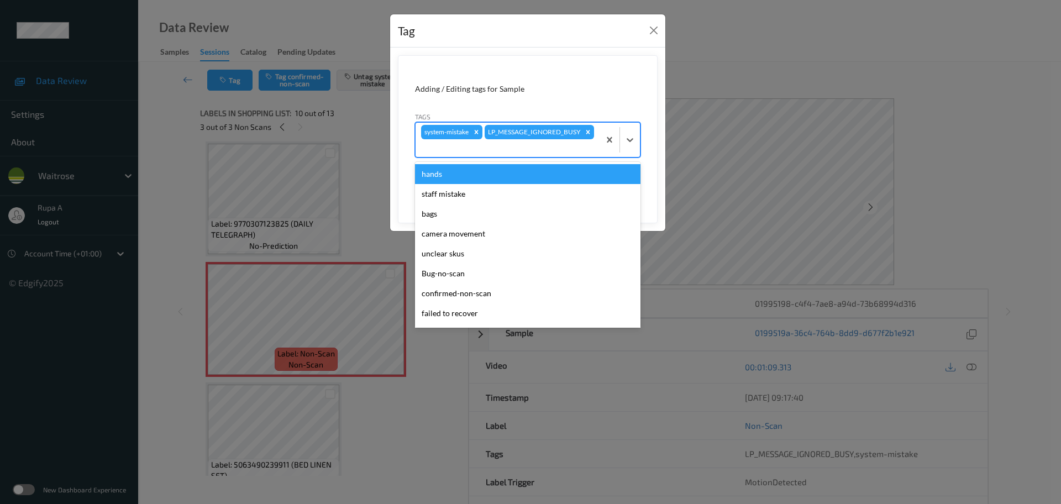
click at [559, 139] on div "system-mistake LP_MESSAGE_IGNORED_BUSY" at bounding box center [508, 140] width 184 height 34
type input "un"
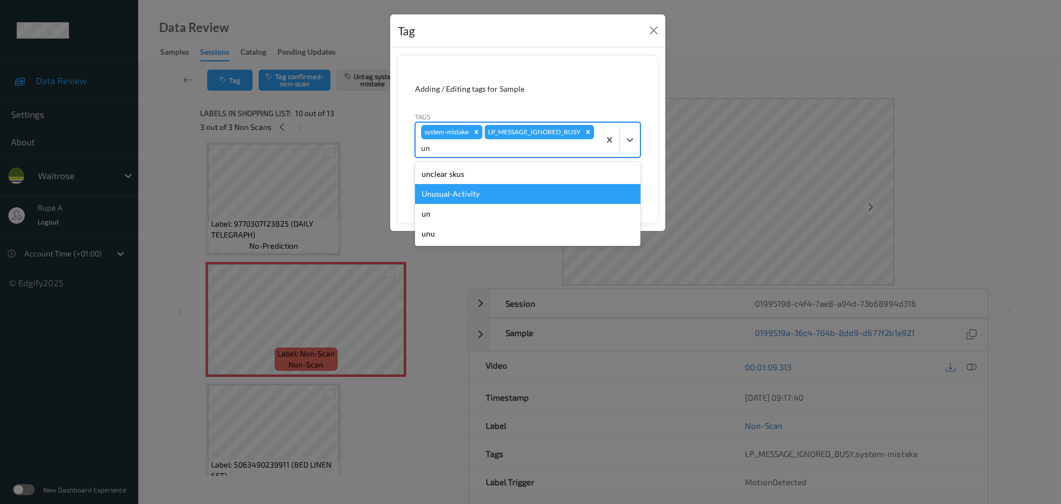
click at [503, 189] on div "Unusual-Activity" at bounding box center [528, 194] width 226 height 20
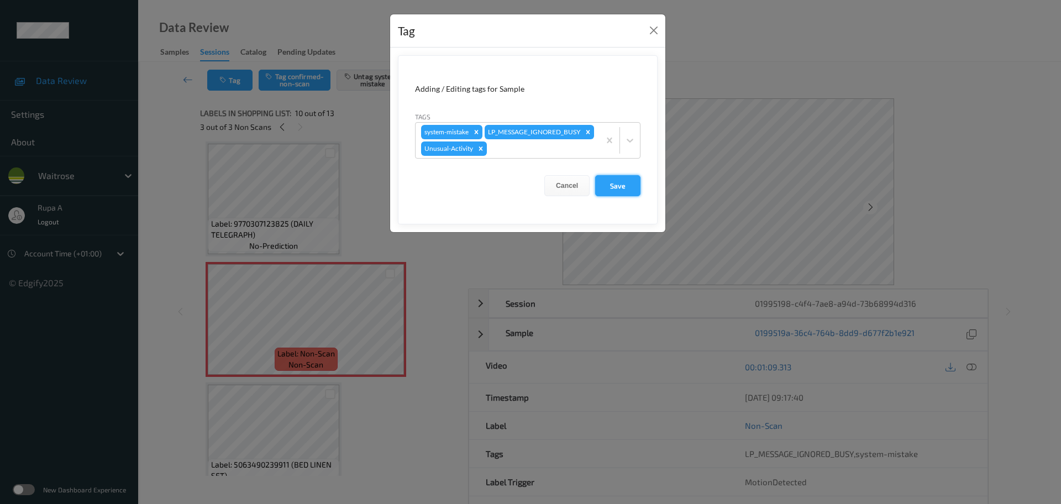
click at [609, 196] on button "Save" at bounding box center [617, 185] width 45 height 21
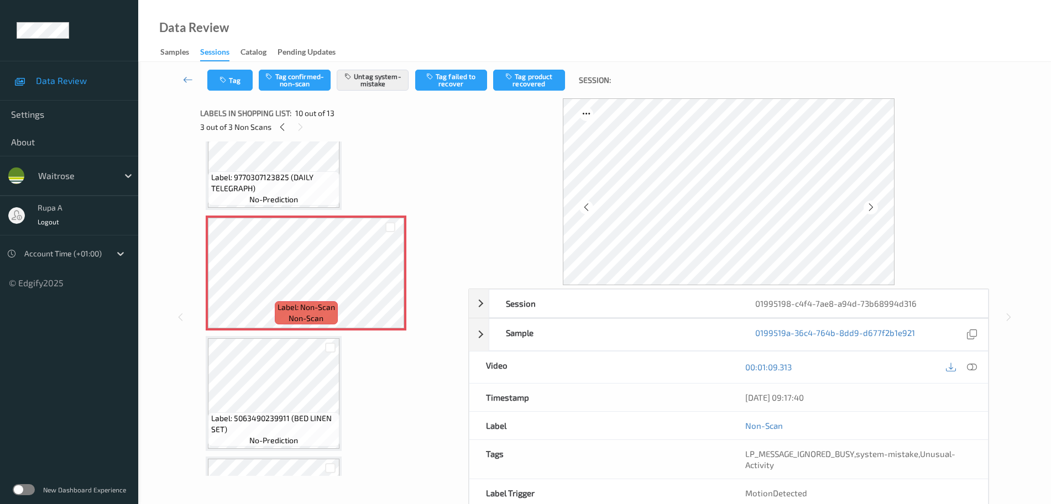
scroll to position [1039, 0]
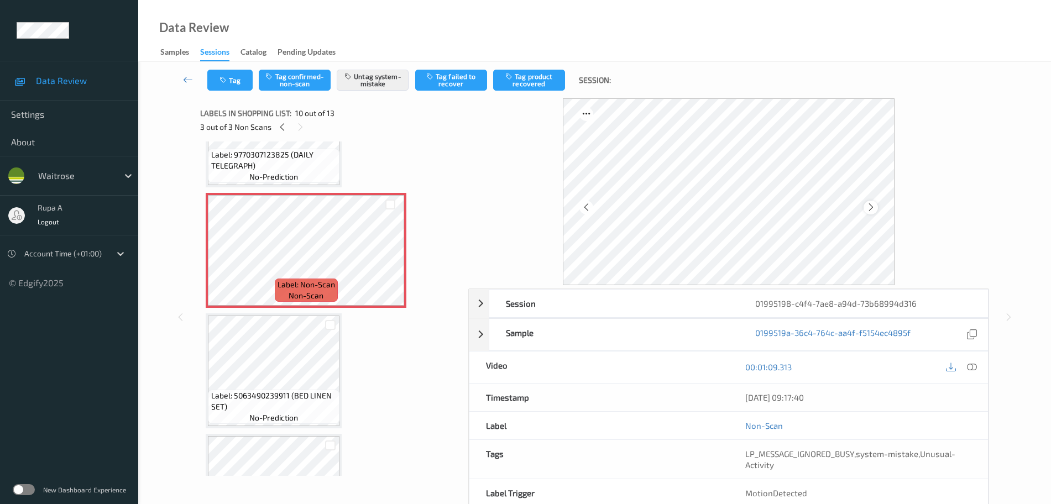
click at [865, 207] on div at bounding box center [870, 208] width 14 height 14
click at [866, 207] on icon at bounding box center [870, 207] width 9 height 10
click at [971, 364] on icon at bounding box center [972, 367] width 10 height 10
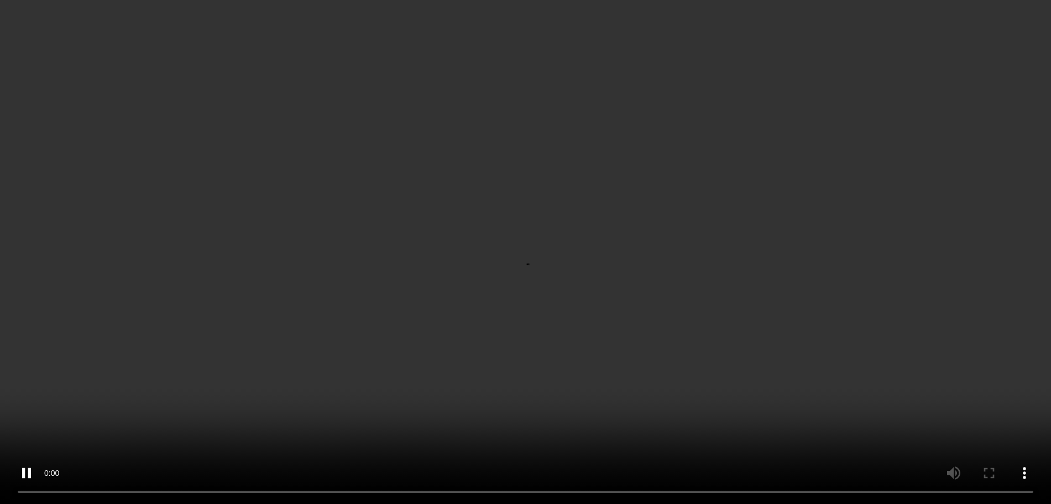
click at [950, 119] on div "x 1" at bounding box center [947, 115] width 22 height 22
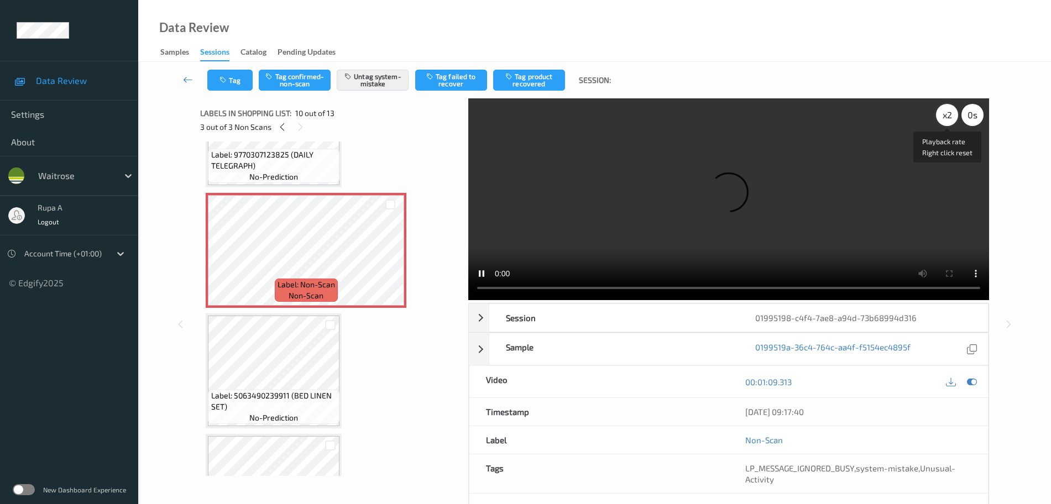
click at [950, 119] on div "x 2" at bounding box center [947, 115] width 22 height 22
click at [973, 383] on icon at bounding box center [972, 382] width 10 height 10
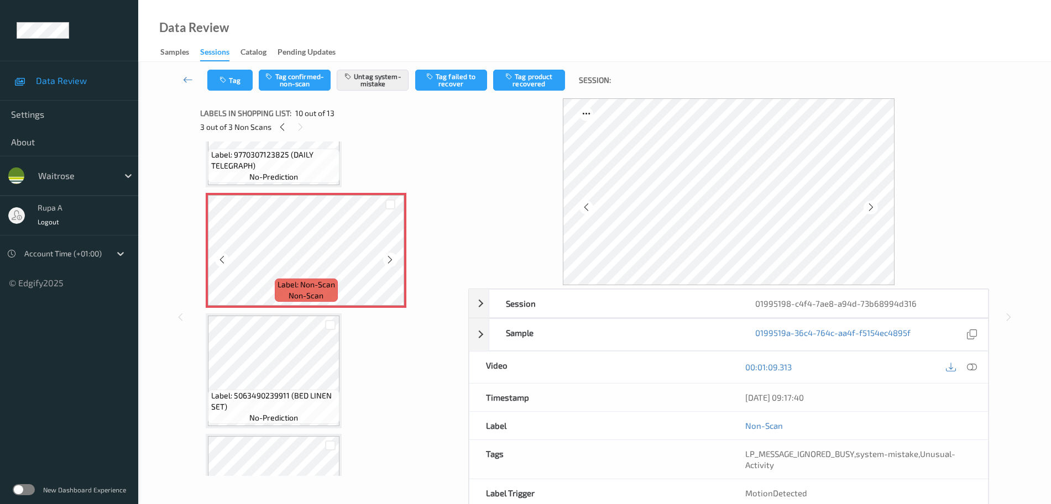
scroll to position [970, 0]
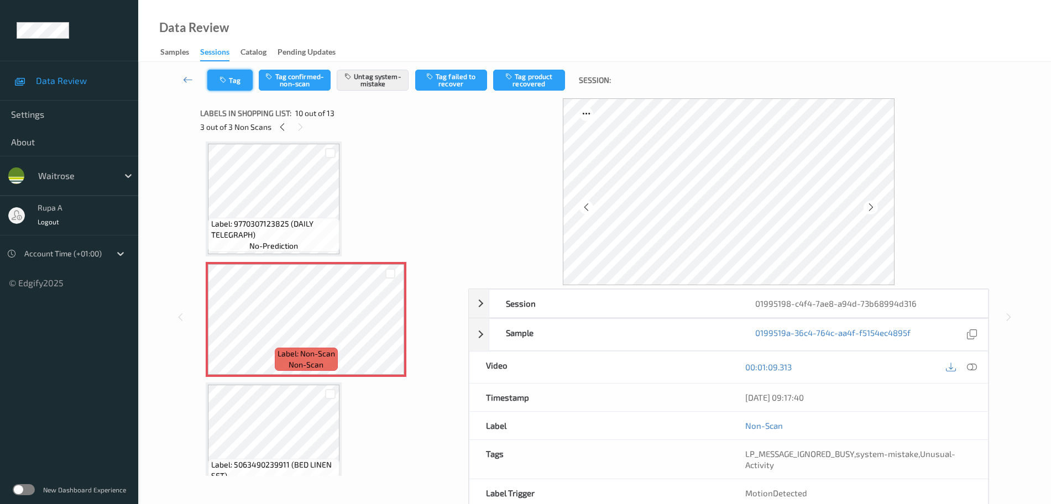
click at [221, 77] on icon "button" at bounding box center [223, 80] width 9 height 8
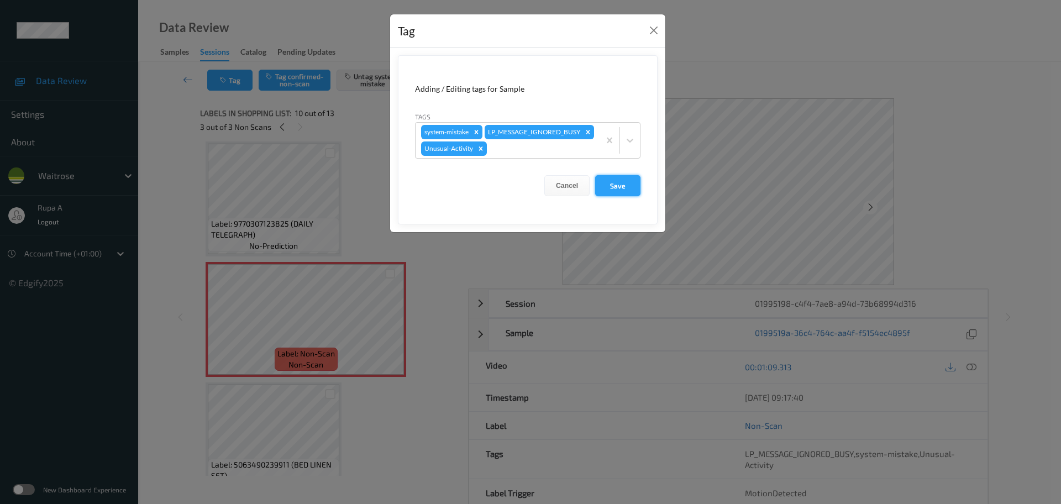
click at [618, 196] on button "Save" at bounding box center [617, 185] width 45 height 21
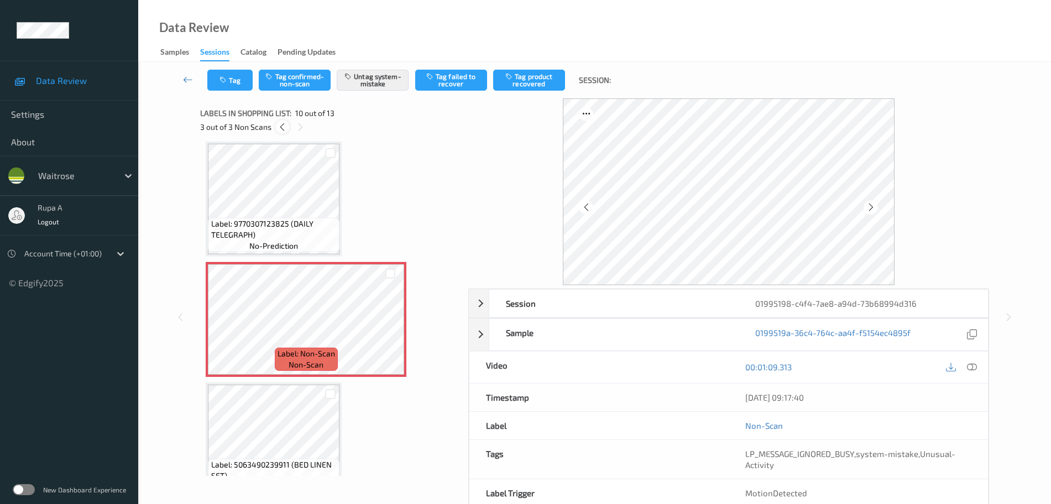
click at [276, 130] on div at bounding box center [282, 127] width 14 height 14
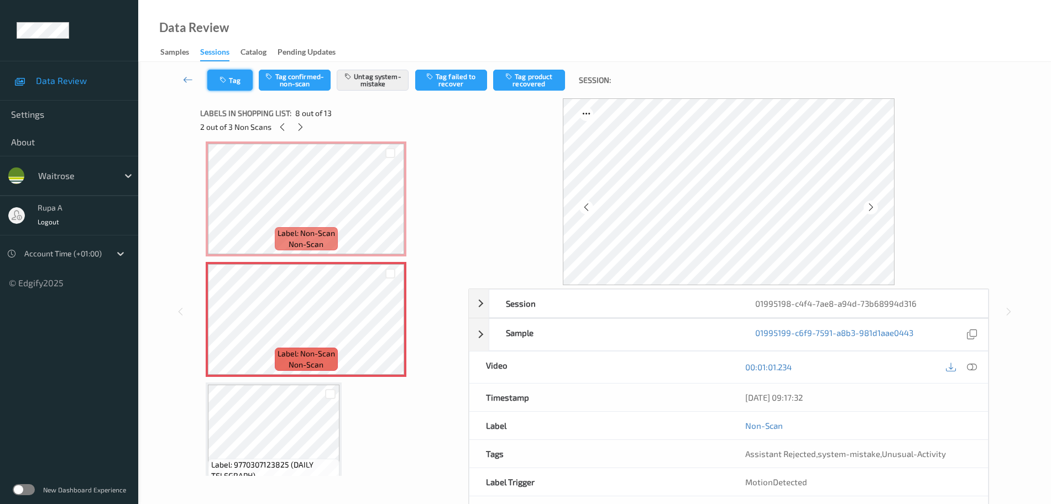
click at [234, 86] on button "Tag" at bounding box center [229, 80] width 45 height 21
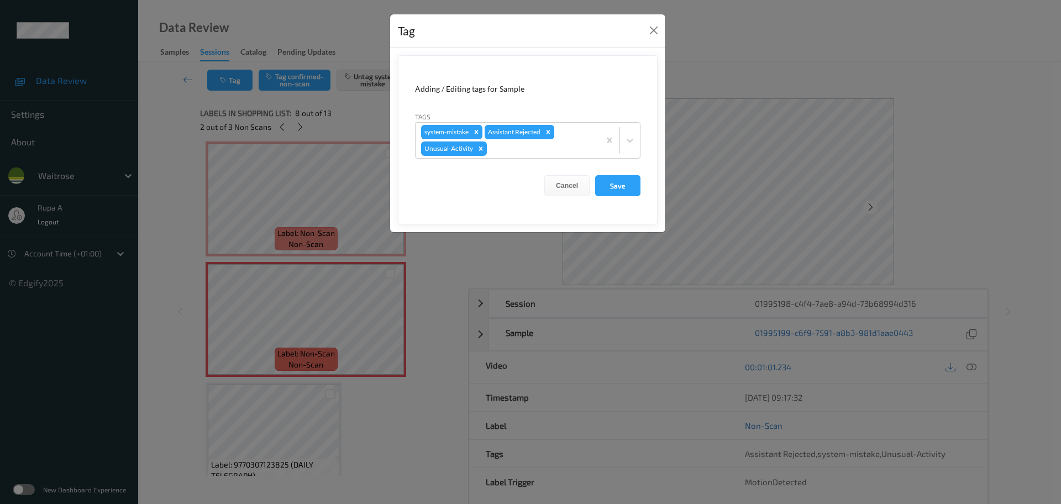
click at [180, 179] on div "Tag Adding / Editing tags for Sample Tags system-mistake Assistant Rejected Unu…" at bounding box center [530, 252] width 1061 height 504
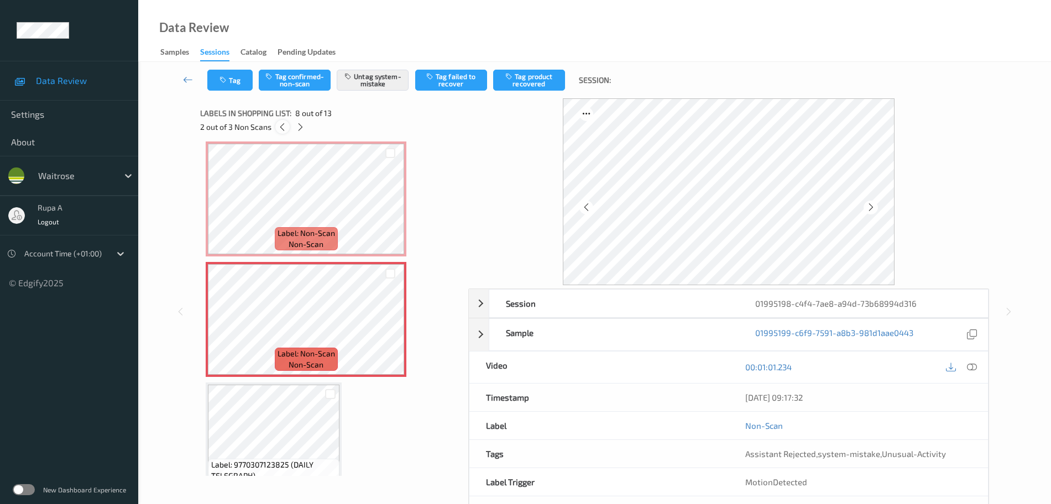
click at [286, 129] on div at bounding box center [282, 127] width 14 height 14
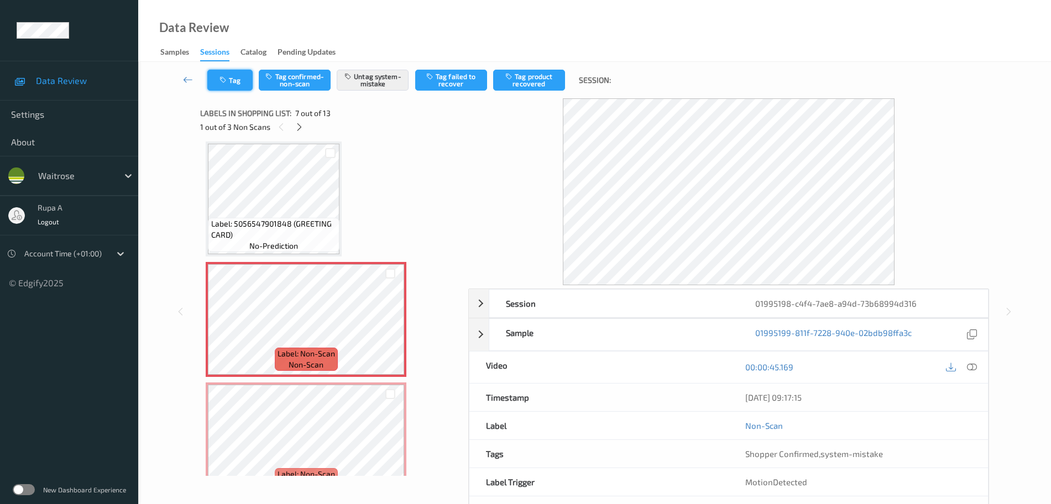
click at [228, 81] on icon "button" at bounding box center [223, 80] width 9 height 8
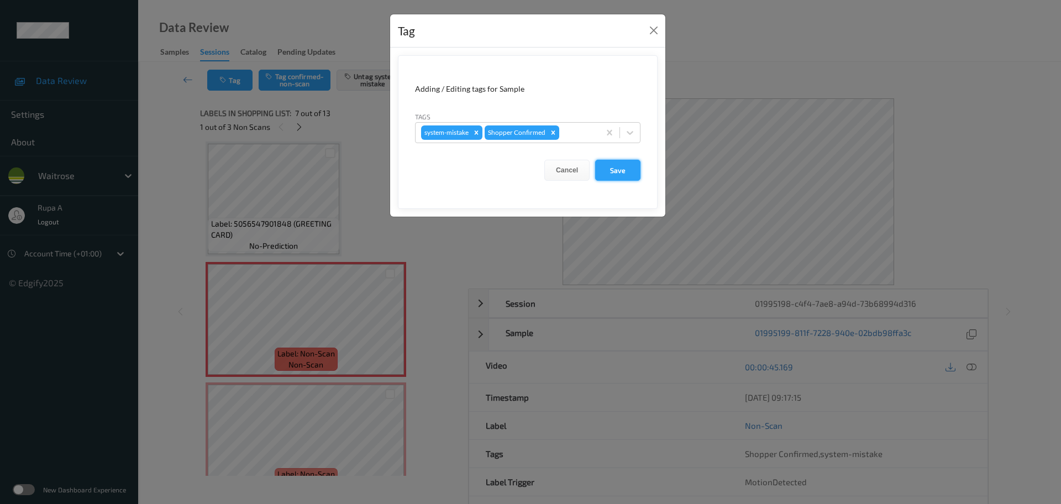
click at [617, 172] on button "Save" at bounding box center [617, 170] width 45 height 21
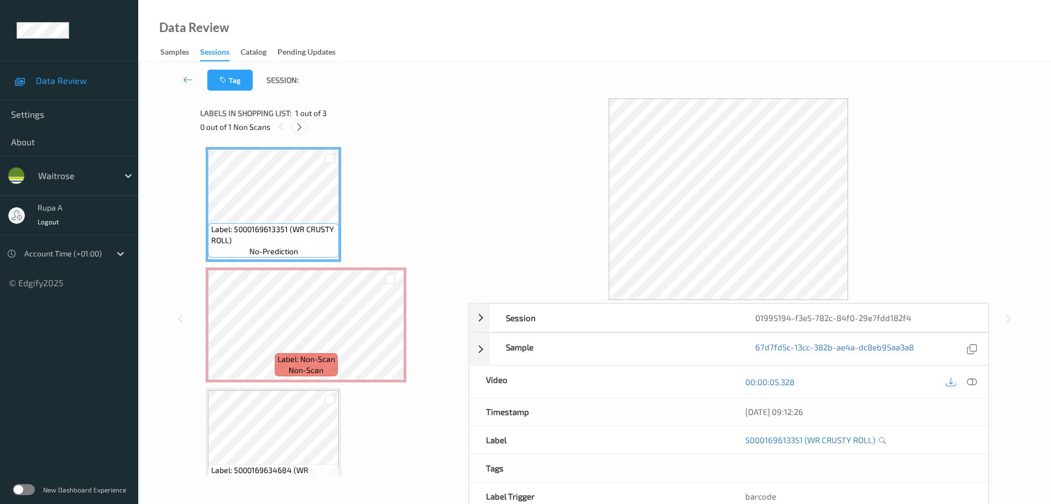
click at [297, 127] on icon at bounding box center [299, 127] width 9 height 10
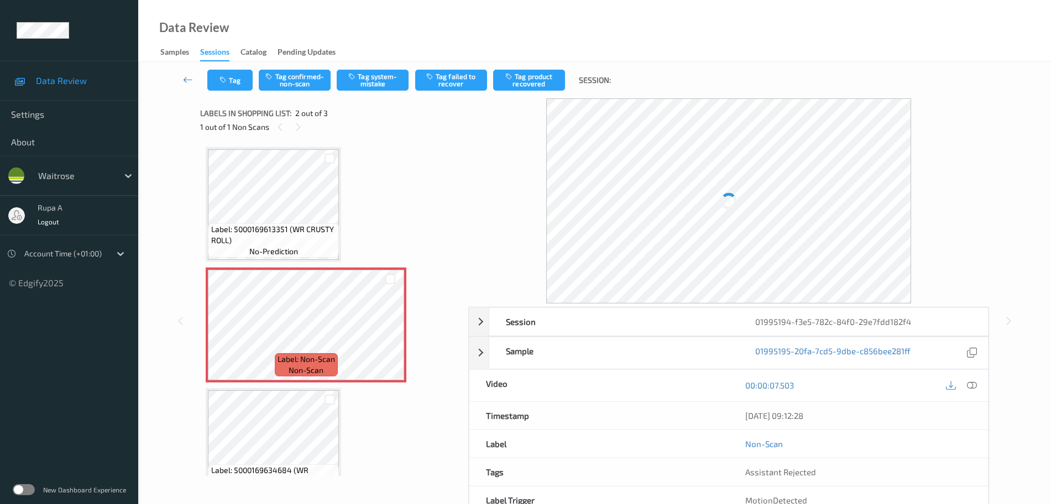
scroll to position [6, 0]
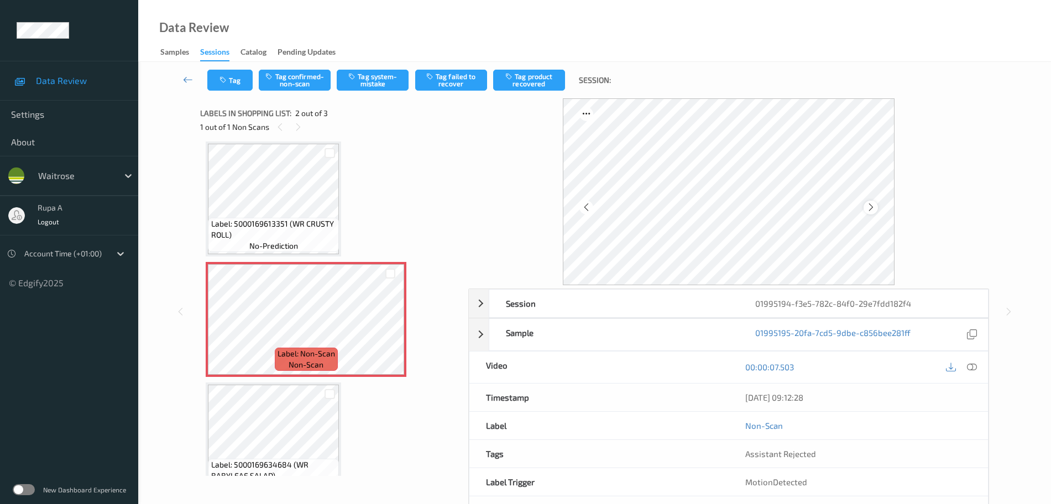
click at [869, 211] on icon at bounding box center [870, 207] width 9 height 10
click at [868, 211] on icon at bounding box center [870, 207] width 9 height 10
click at [371, 78] on button "Tag system-mistake" at bounding box center [373, 80] width 72 height 21
click at [240, 83] on button "Tag" at bounding box center [229, 80] width 45 height 21
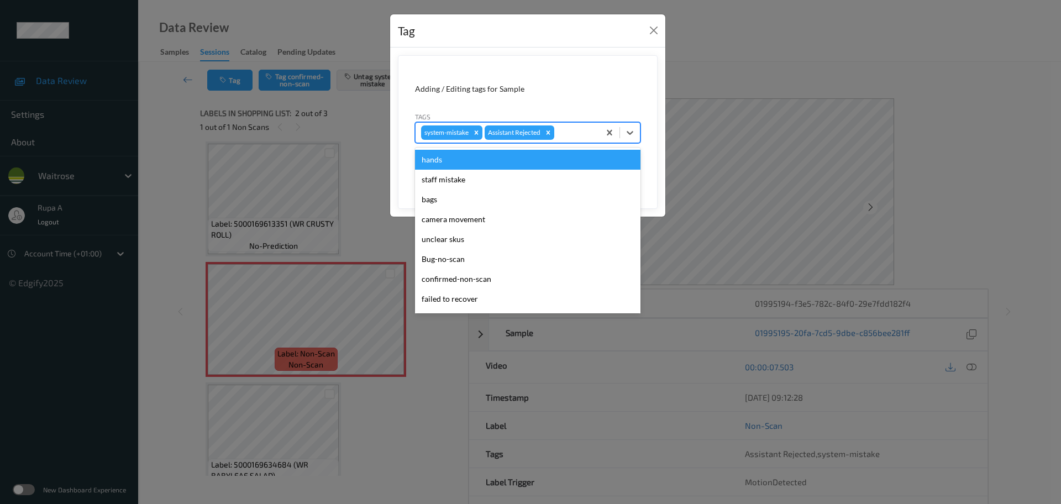
click at [591, 142] on div "system-mistake Assistant Rejected" at bounding box center [528, 132] width 226 height 21
type input "un"
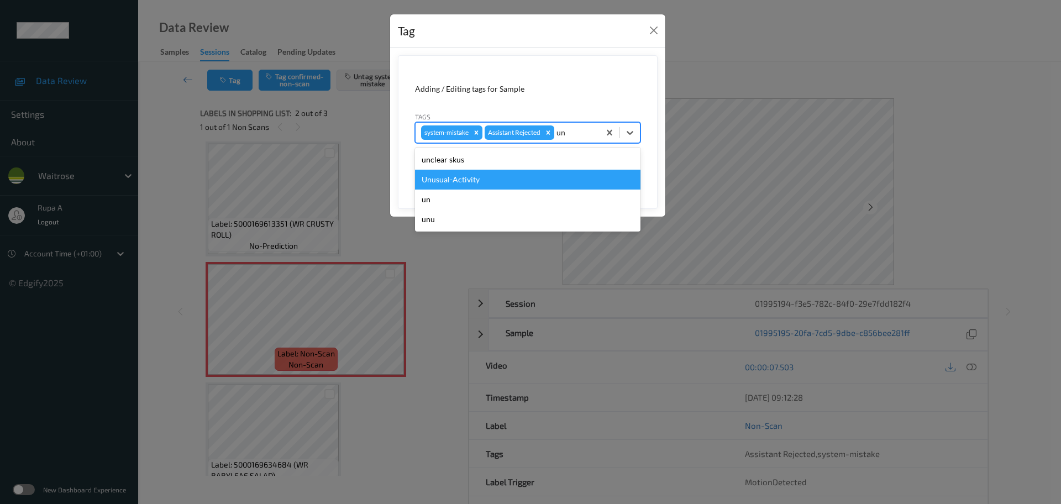
click at [540, 172] on div "Unusual-Activity" at bounding box center [528, 180] width 226 height 20
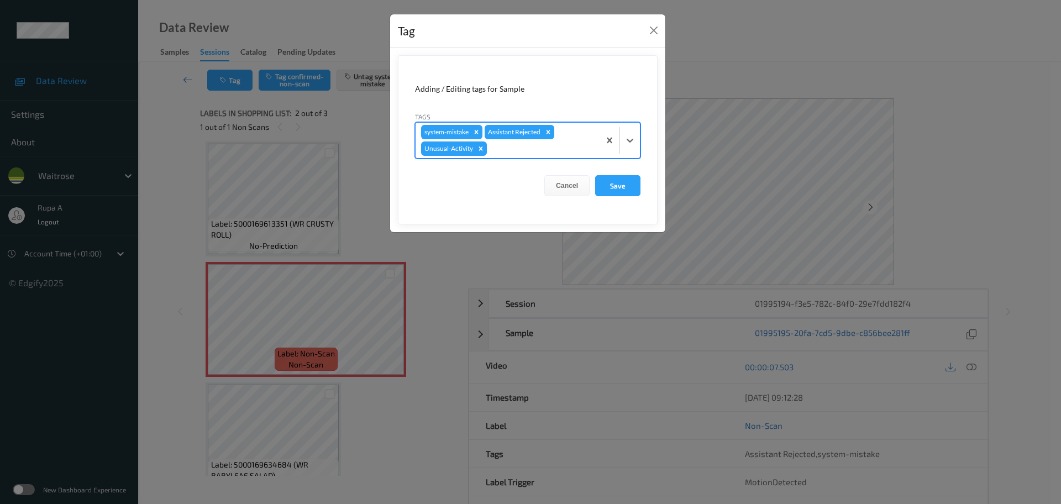
click at [545, 154] on div at bounding box center [541, 148] width 105 height 13
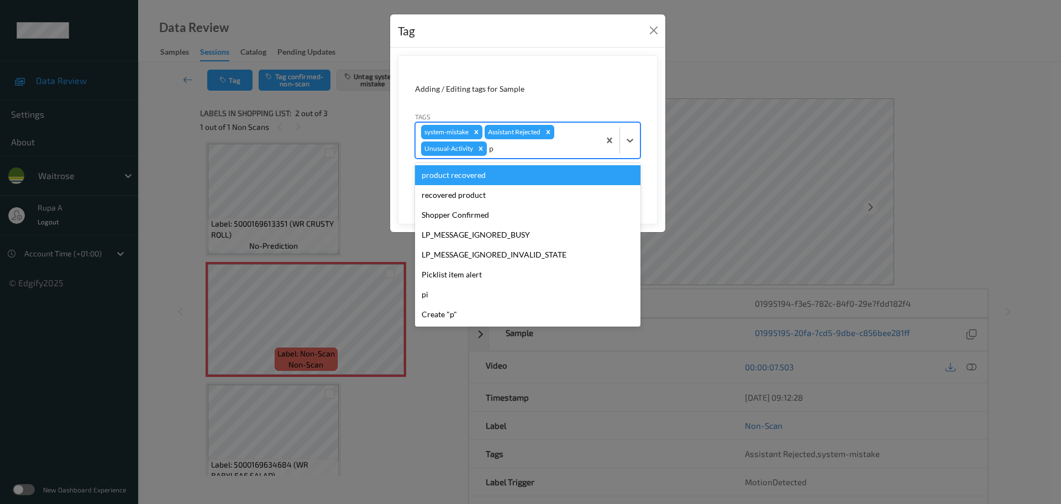
type input "pi"
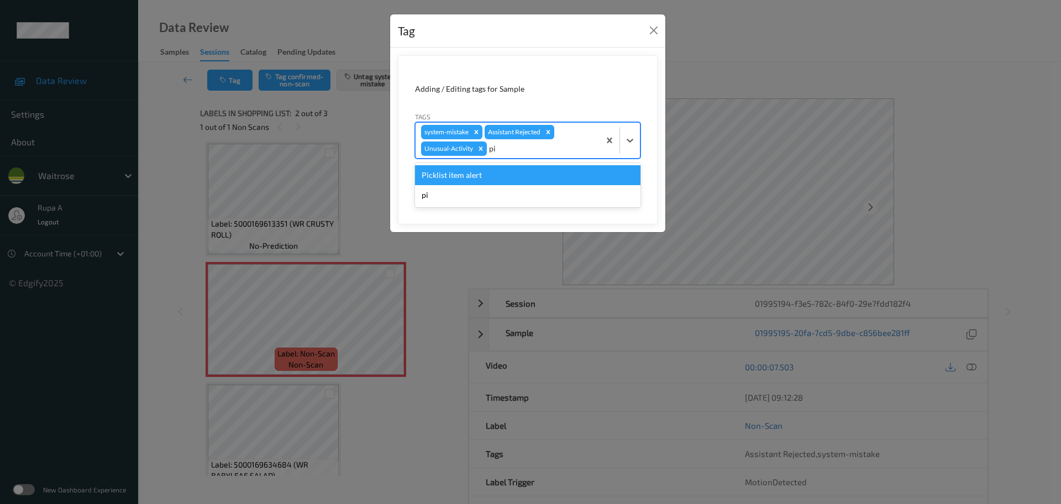
click at [535, 174] on div "Picklist item alert" at bounding box center [528, 175] width 226 height 20
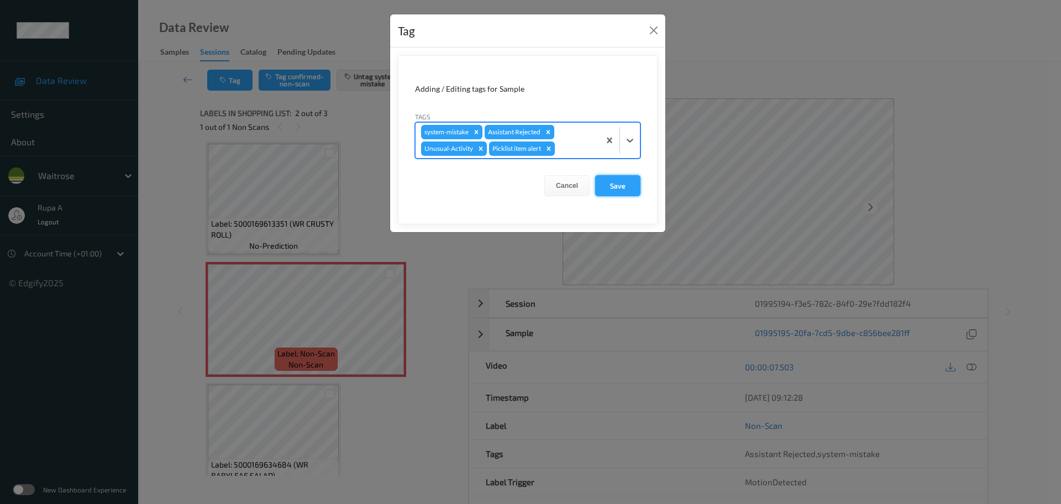
click at [609, 184] on button "Save" at bounding box center [617, 185] width 45 height 21
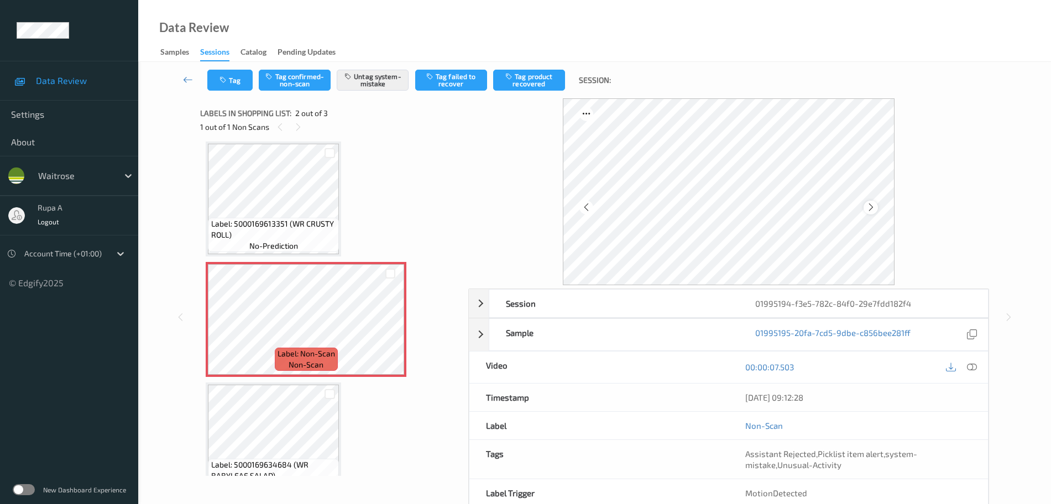
click at [873, 207] on icon at bounding box center [870, 207] width 9 height 10
click at [233, 76] on button "Tag" at bounding box center [229, 80] width 45 height 21
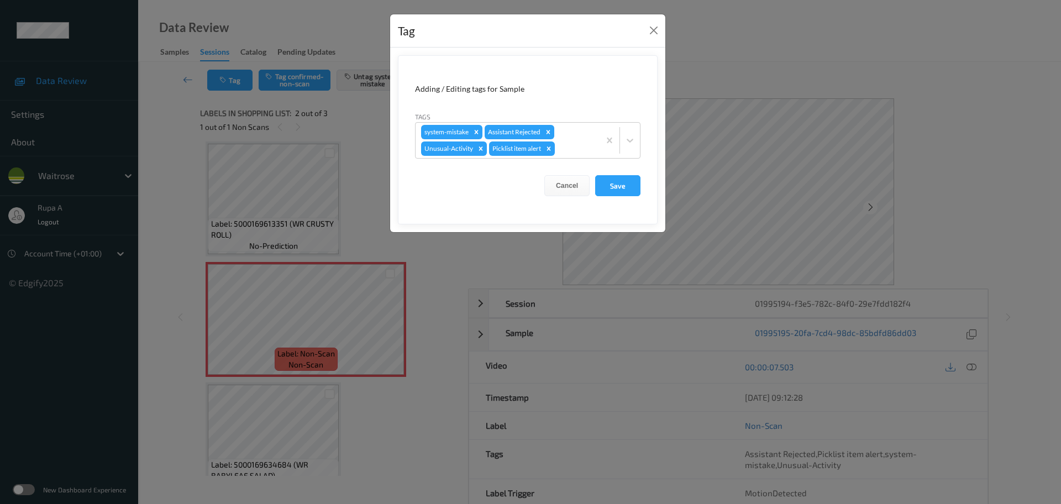
click at [628, 187] on button "Save" at bounding box center [617, 185] width 45 height 21
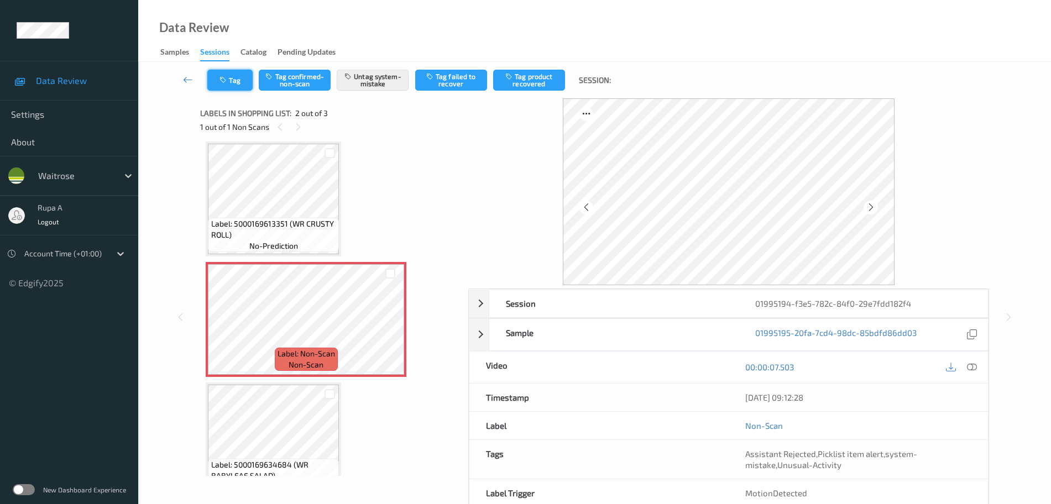
click at [237, 83] on button "Tag" at bounding box center [229, 80] width 45 height 21
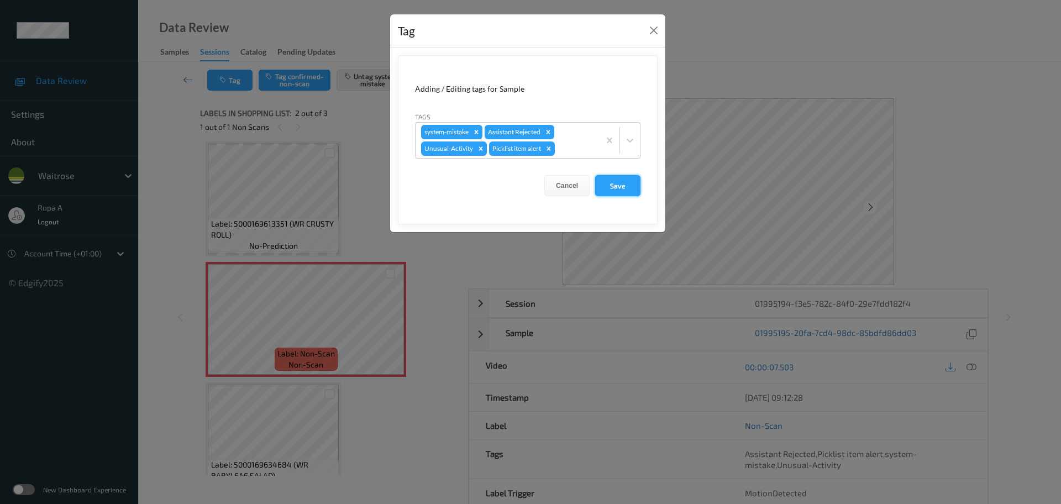
click at [618, 187] on button "Save" at bounding box center [617, 185] width 45 height 21
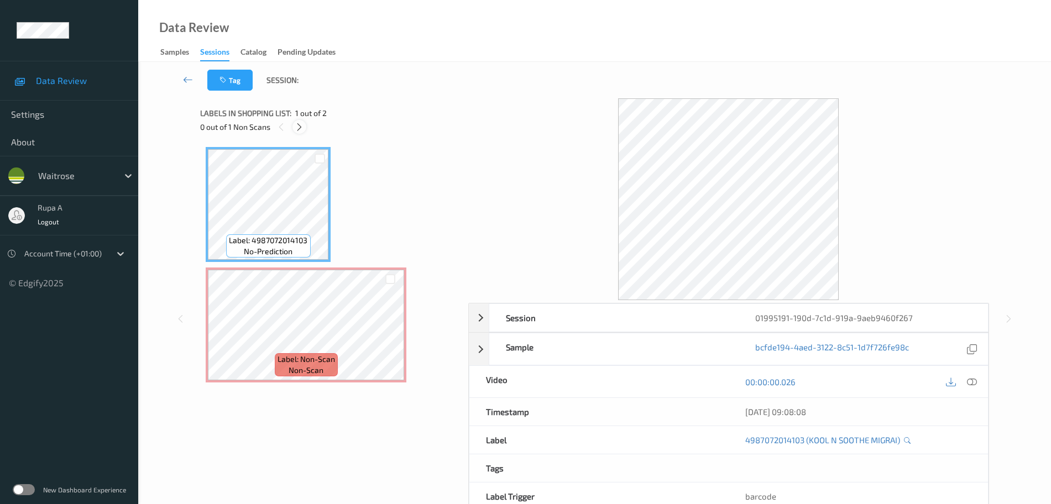
click at [300, 129] on icon at bounding box center [299, 127] width 9 height 10
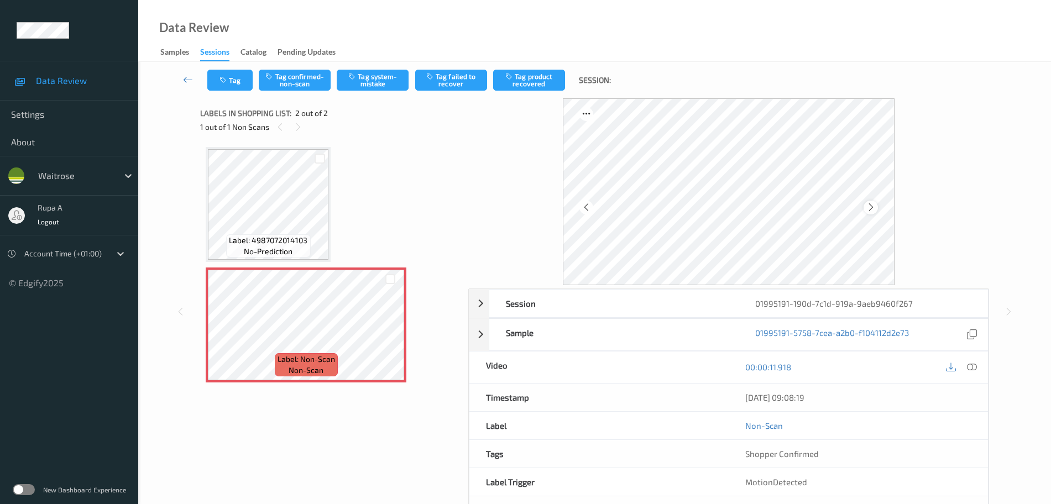
click at [873, 207] on icon at bounding box center [870, 207] width 9 height 10
click at [971, 368] on icon at bounding box center [972, 367] width 10 height 10
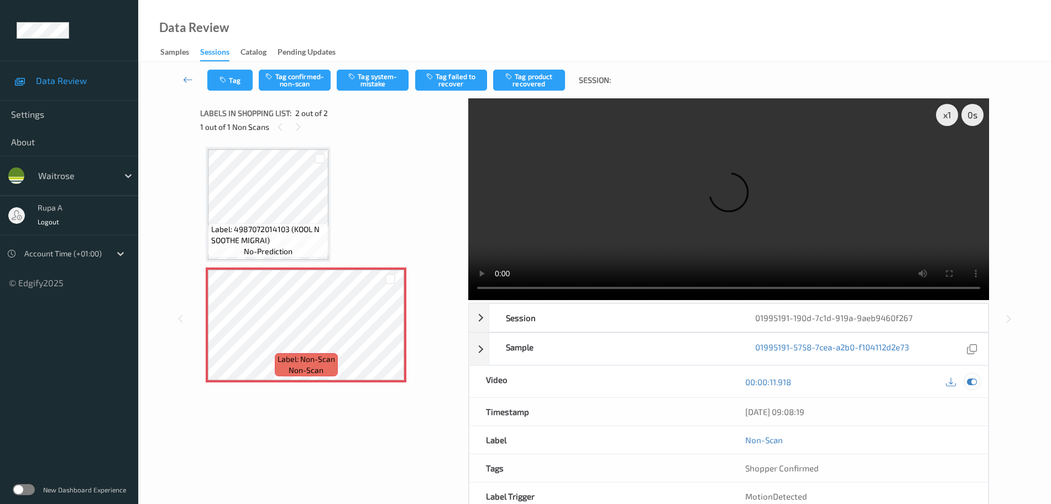
click at [970, 383] on icon at bounding box center [972, 382] width 10 height 10
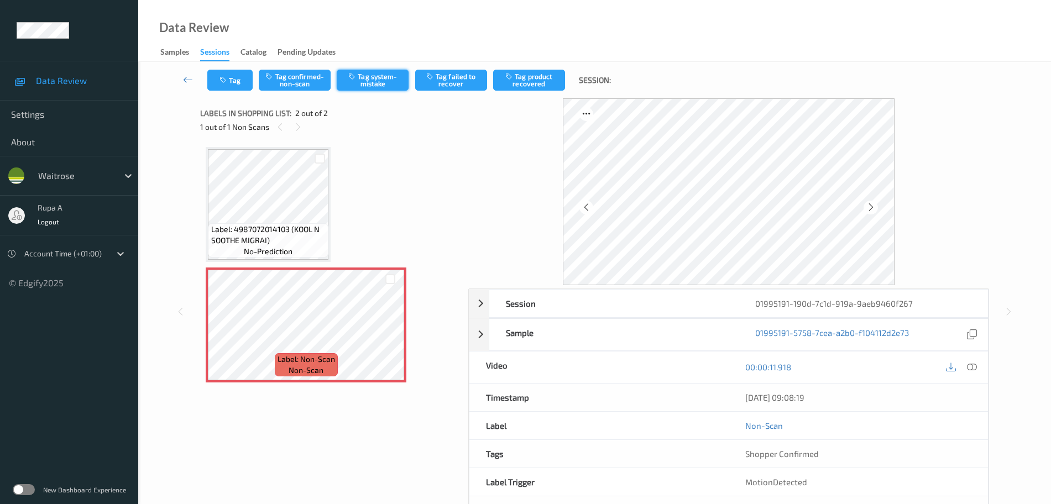
click at [371, 80] on button "Tag system-mistake" at bounding box center [373, 80] width 72 height 21
click at [229, 74] on button "Tag" at bounding box center [229, 80] width 45 height 21
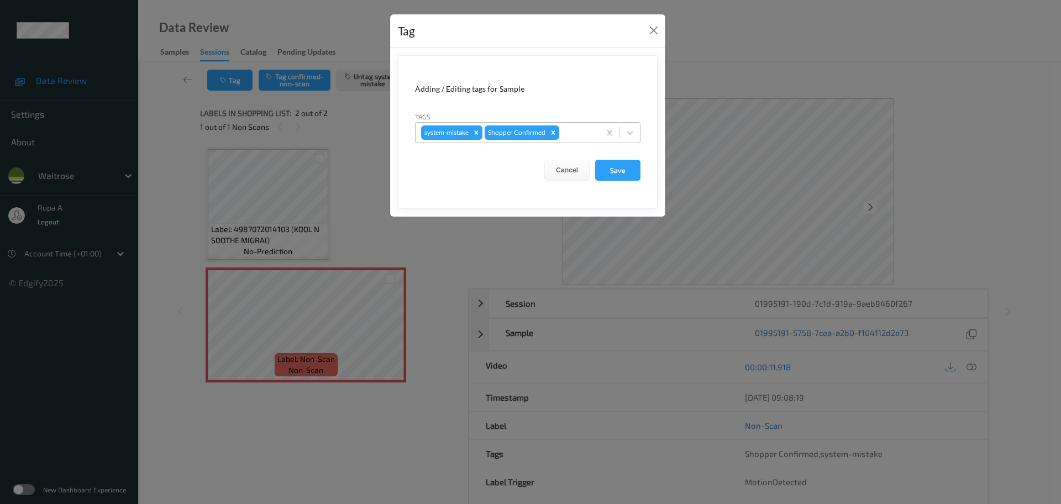
click at [571, 140] on div "system-mistake Shopper Confirmed" at bounding box center [508, 132] width 184 height 19
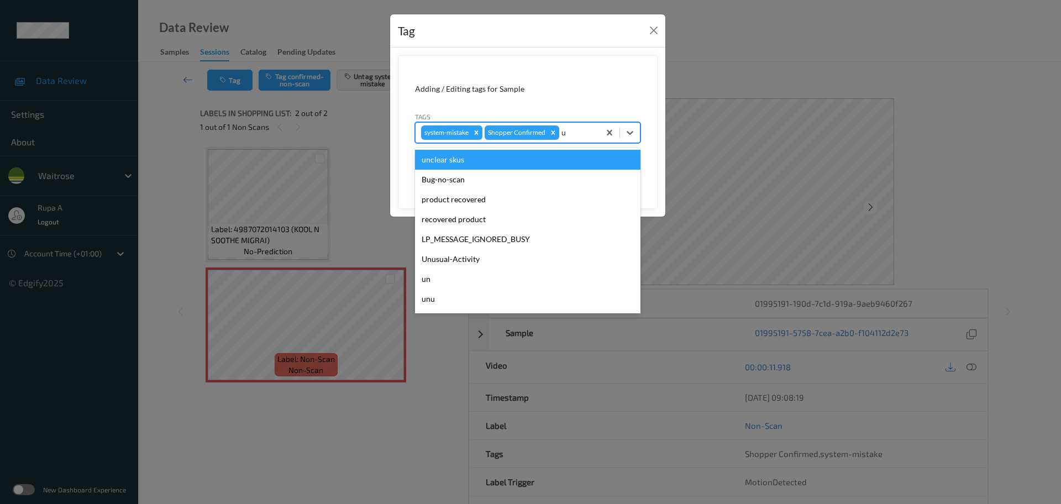
type input "un"
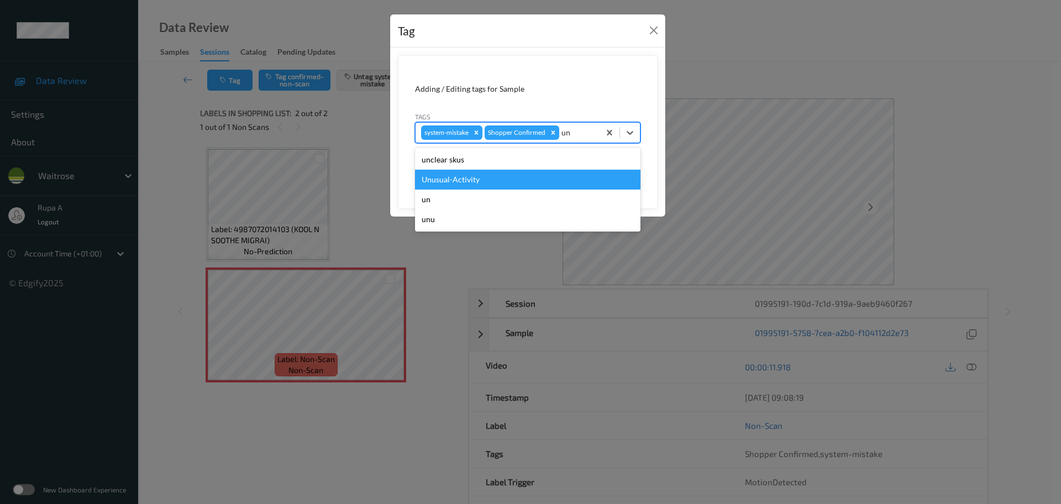
click at [512, 177] on div "Unusual-Activity" at bounding box center [528, 180] width 226 height 20
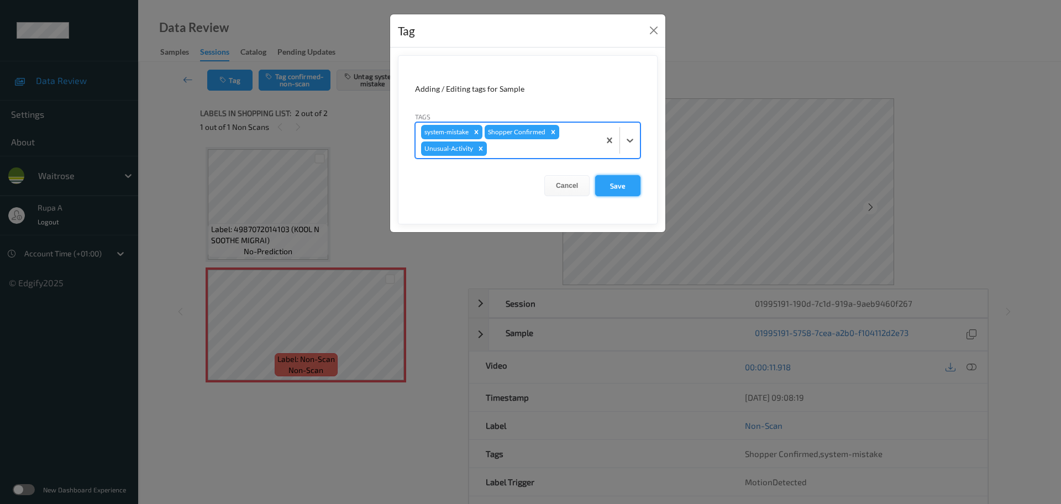
click at [621, 179] on button "Save" at bounding box center [617, 185] width 45 height 21
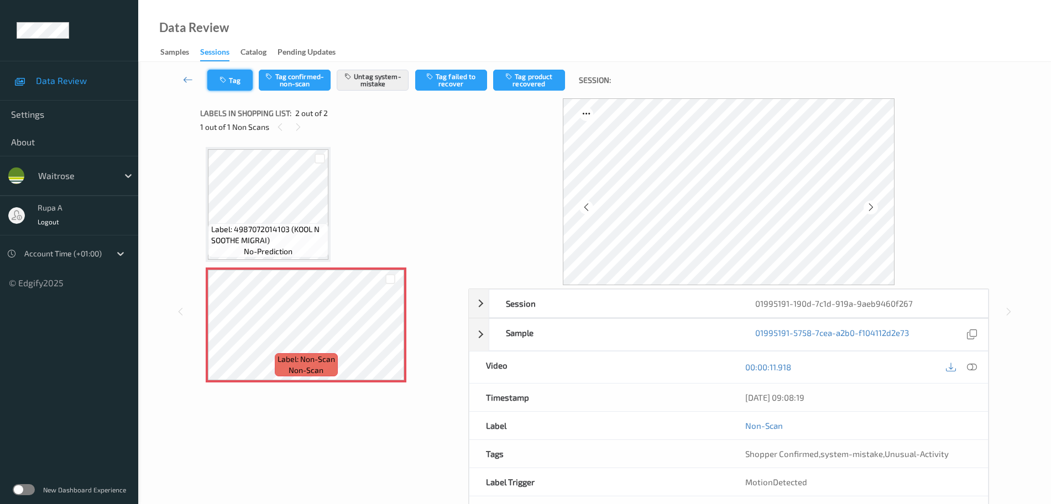
click at [243, 83] on button "Tag" at bounding box center [229, 80] width 45 height 21
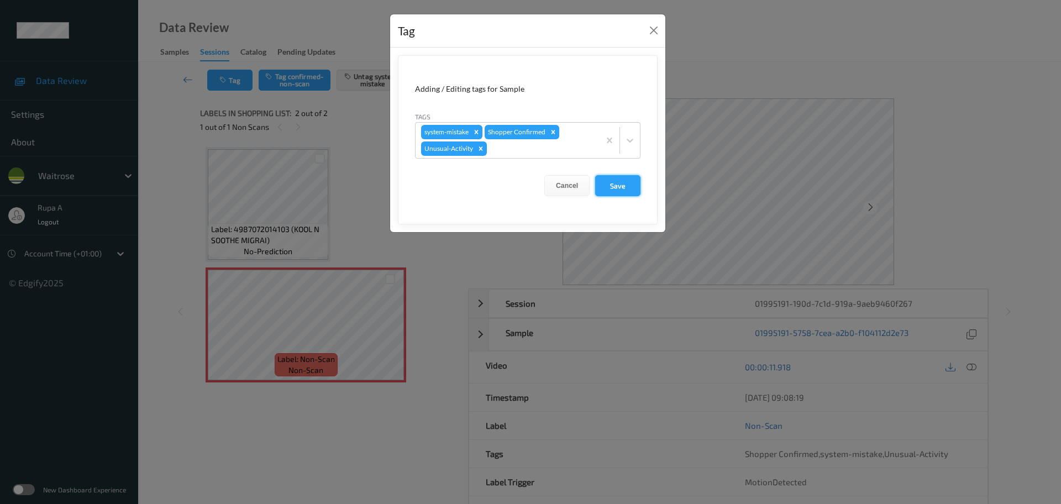
click at [614, 185] on button "Save" at bounding box center [617, 185] width 45 height 21
